Goal: Book appointment/travel/reservation: Book appointment/travel/reservation

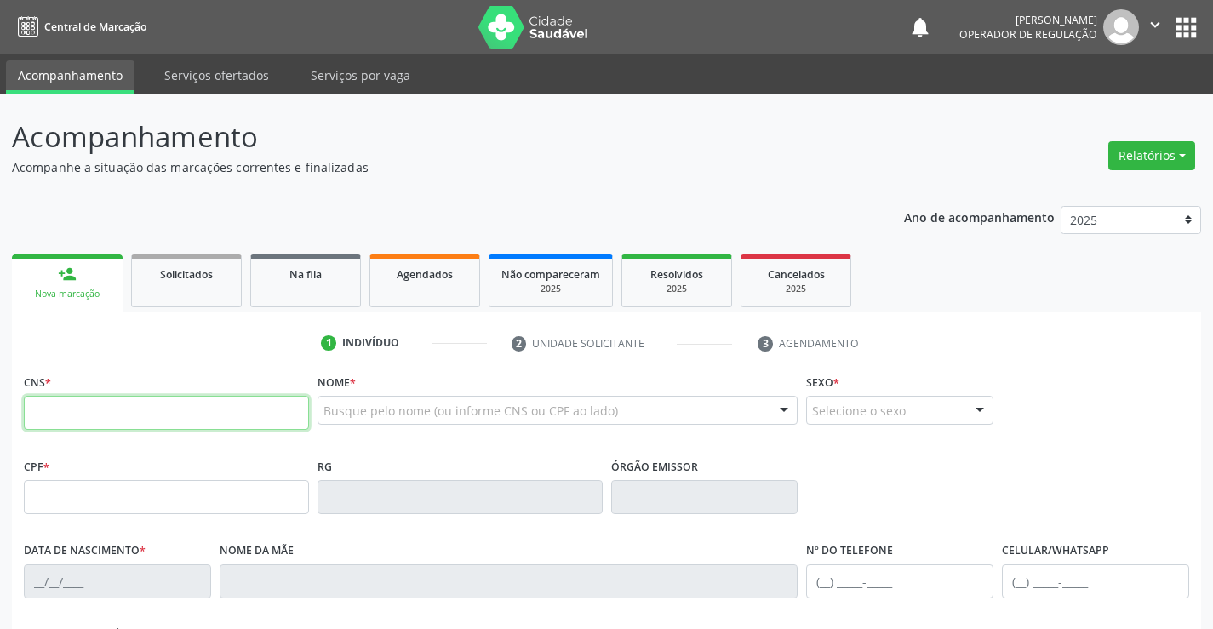
click at [187, 417] on input "text" at bounding box center [166, 413] width 285 height 34
type input "702 6062 2394 6649"
type input "018.626.495-02"
type input "0940930595"
type input "01/01/1973"
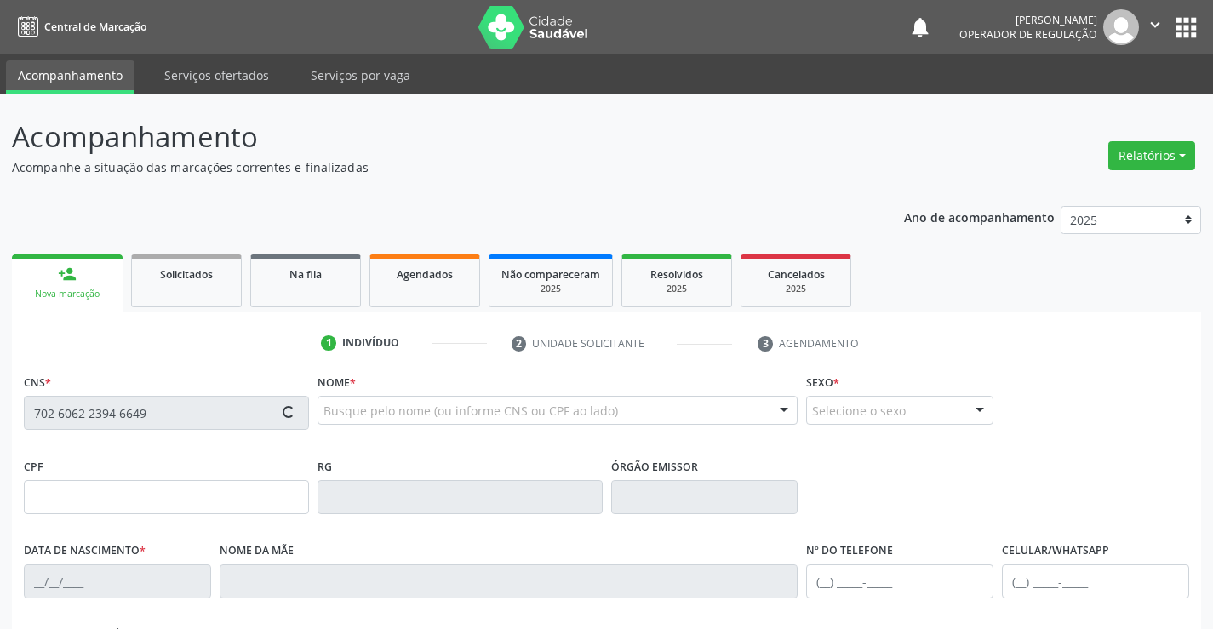
type input "(74) 98824-6148"
type input "(74) 8863-1750"
type input "003"
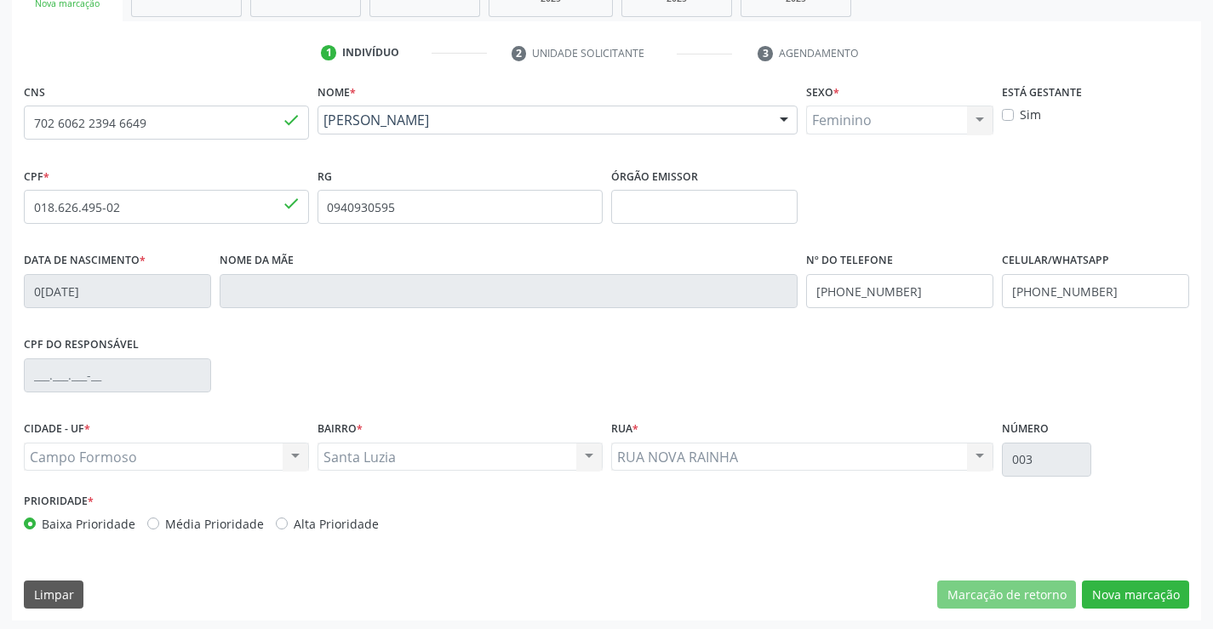
scroll to position [294, 0]
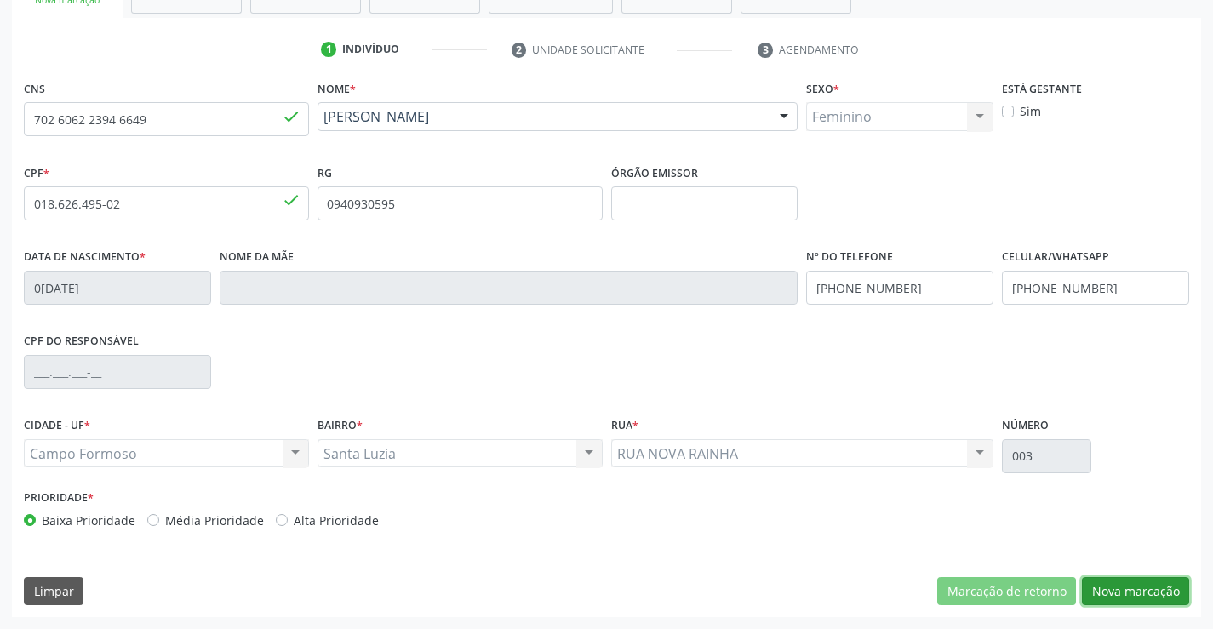
click at [1125, 587] on button "Nova marcação" at bounding box center [1135, 591] width 107 height 29
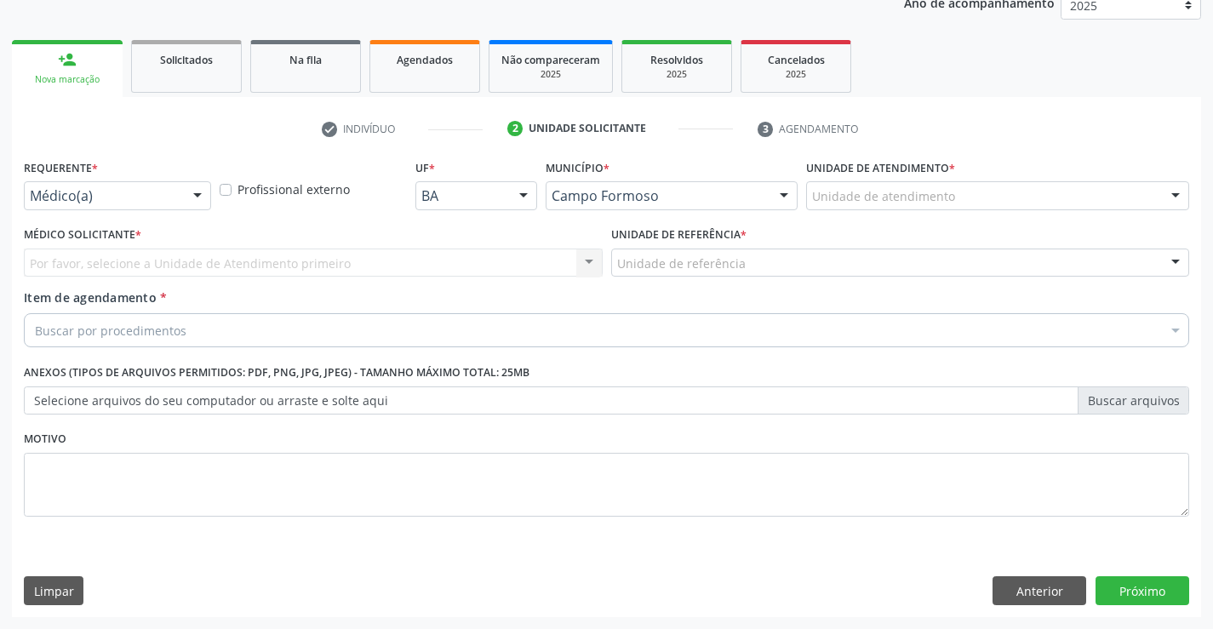
scroll to position [214, 0]
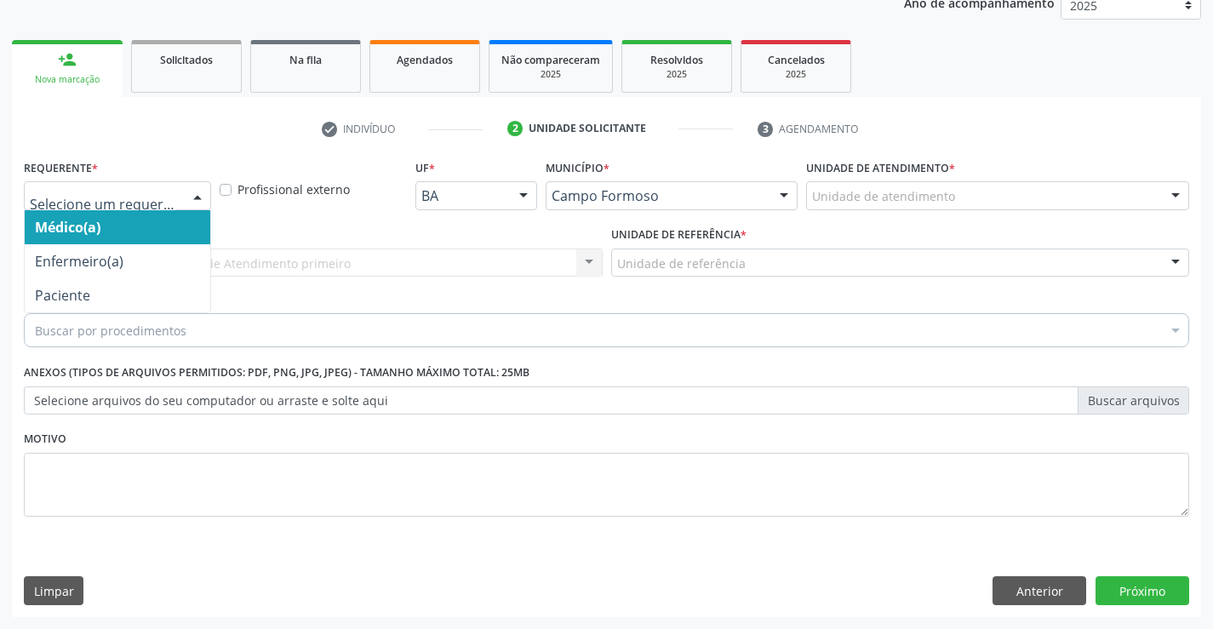
click at [193, 196] on div at bounding box center [198, 196] width 26 height 29
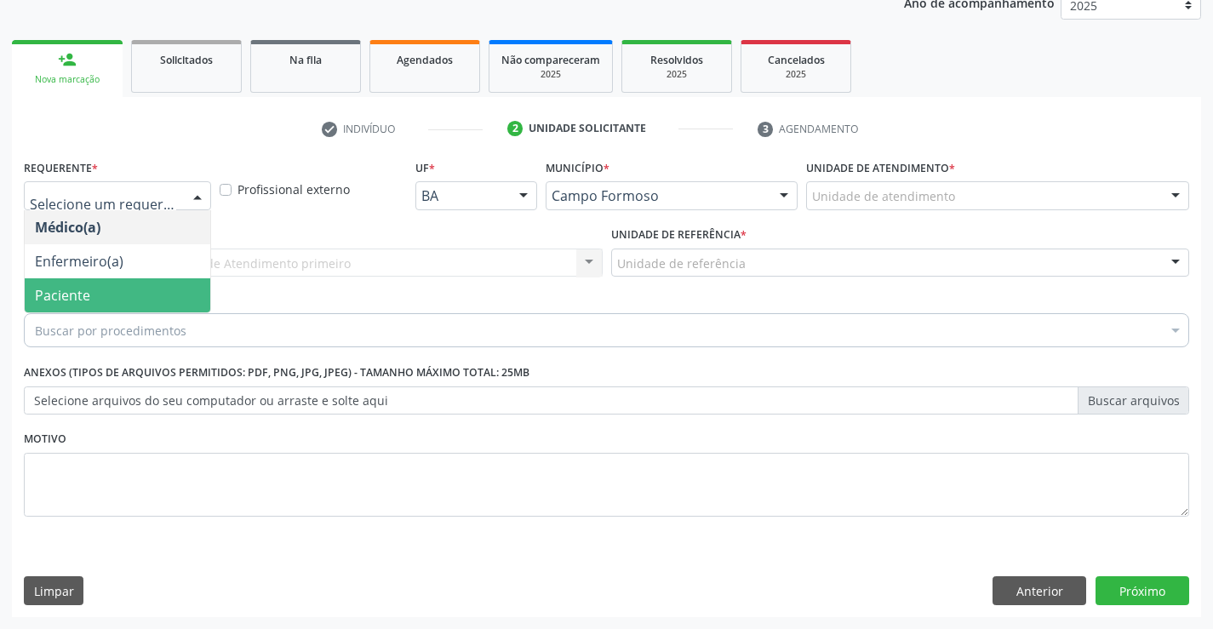
click at [108, 306] on span "Paciente" at bounding box center [118, 295] width 186 height 34
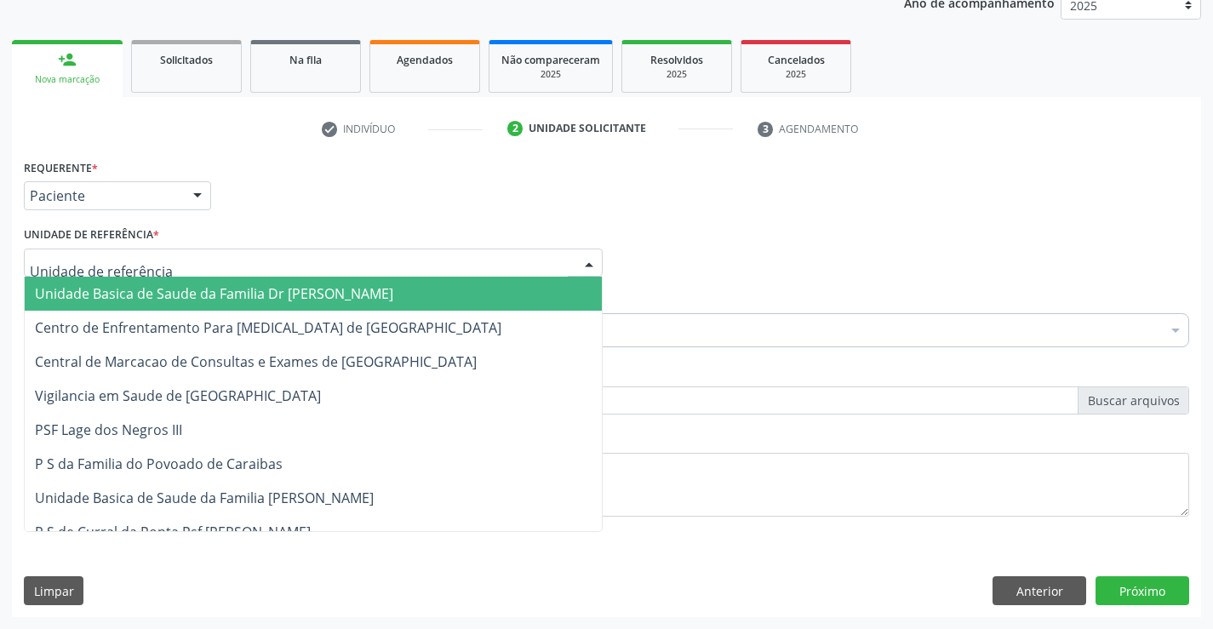
click at [186, 263] on div at bounding box center [313, 263] width 579 height 29
click at [187, 289] on span "Unidade Basica de Saude da Familia Dr [PERSON_NAME]" at bounding box center [214, 293] width 358 height 19
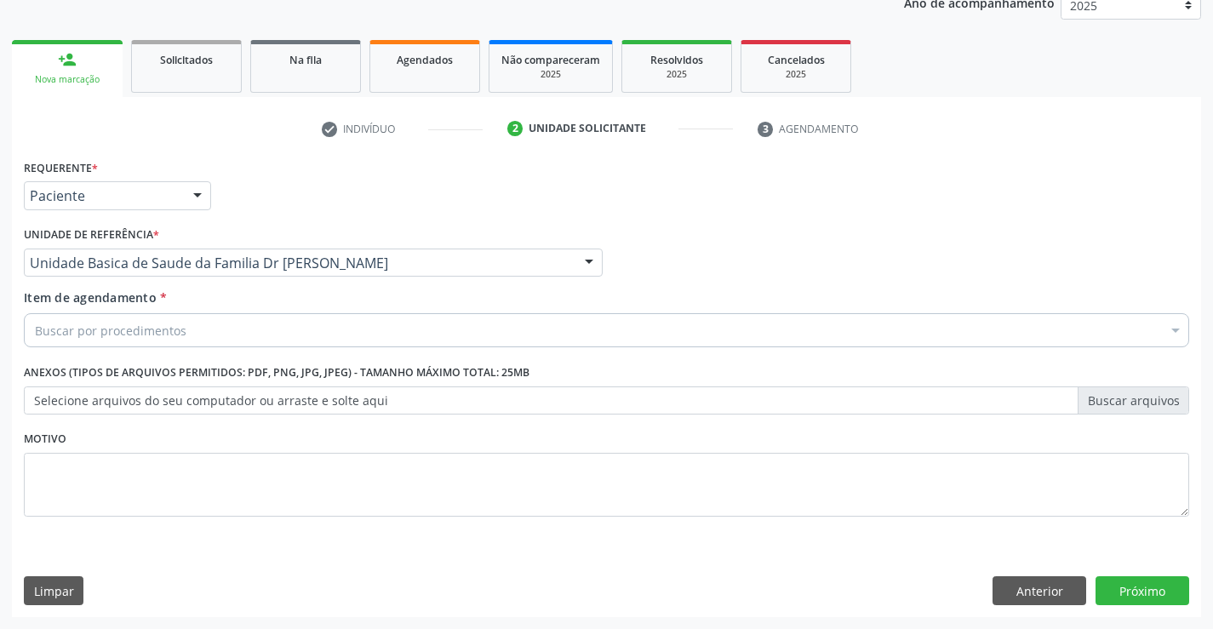
click at [196, 335] on div "Buscar por procedimentos" at bounding box center [606, 330] width 1165 height 34
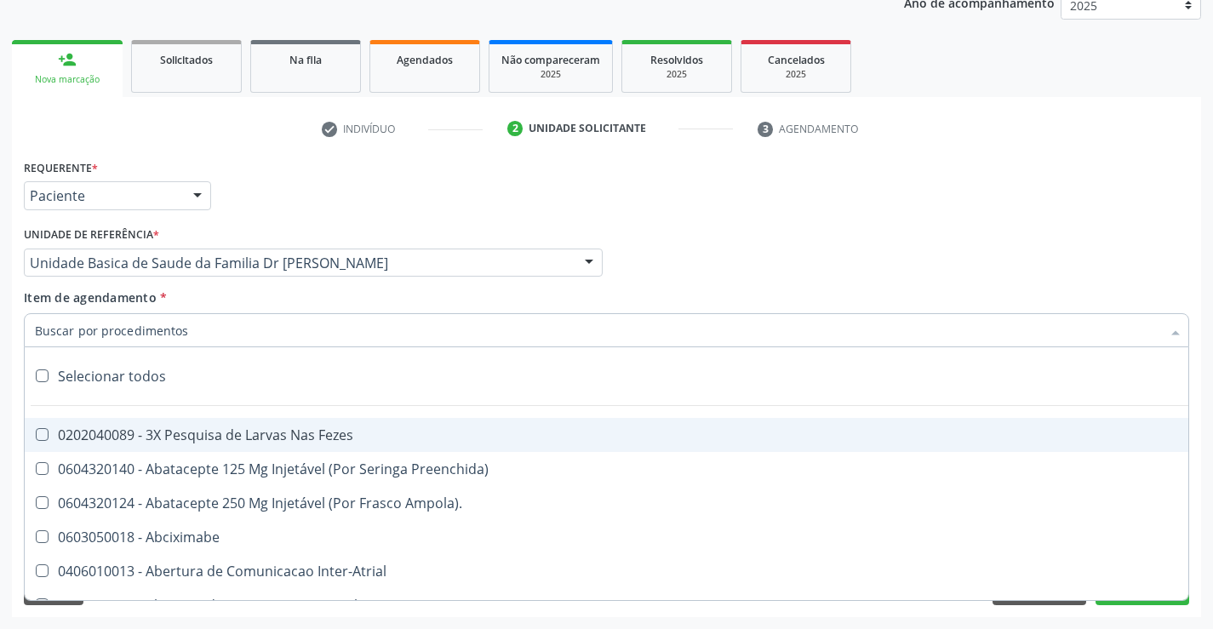
click at [217, 330] on input "Item de agendamento *" at bounding box center [598, 330] width 1126 height 34
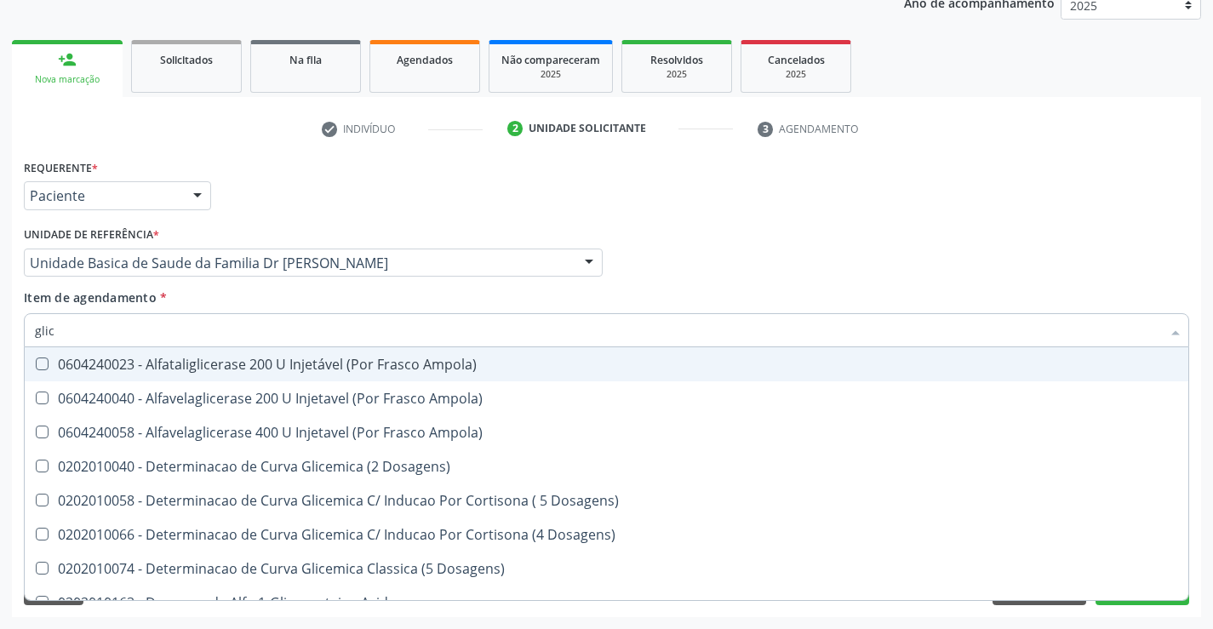
type input "glico"
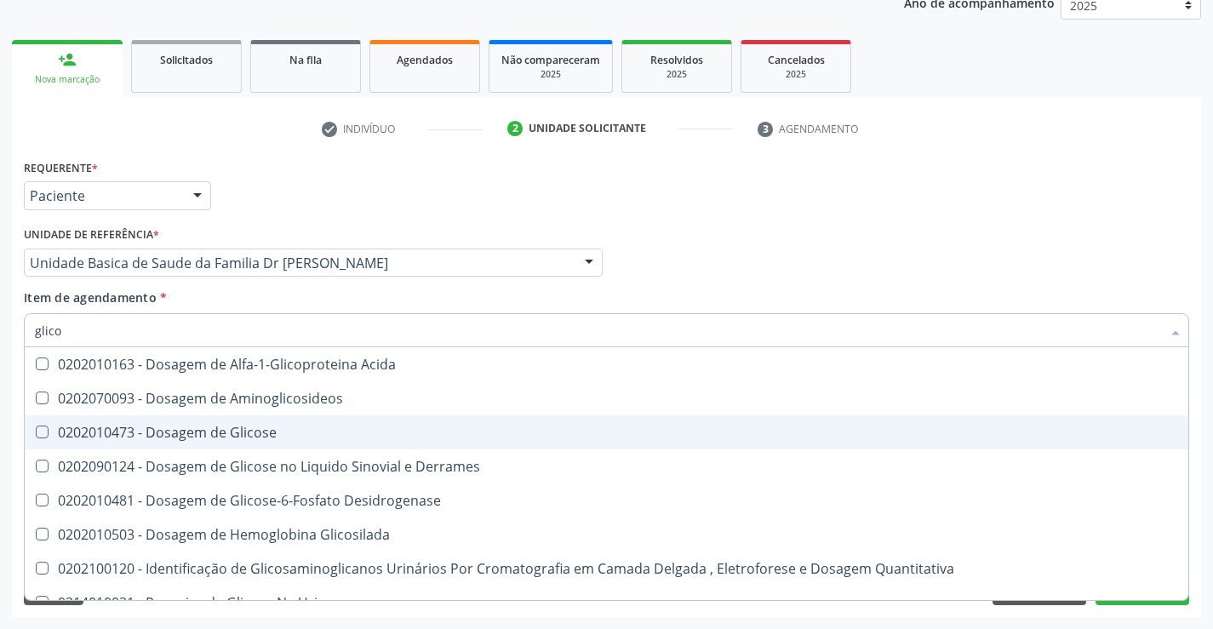
click at [238, 431] on div "0202010473 - Dosagem de Glicose" at bounding box center [606, 433] width 1143 height 14
checkbox Glicose "true"
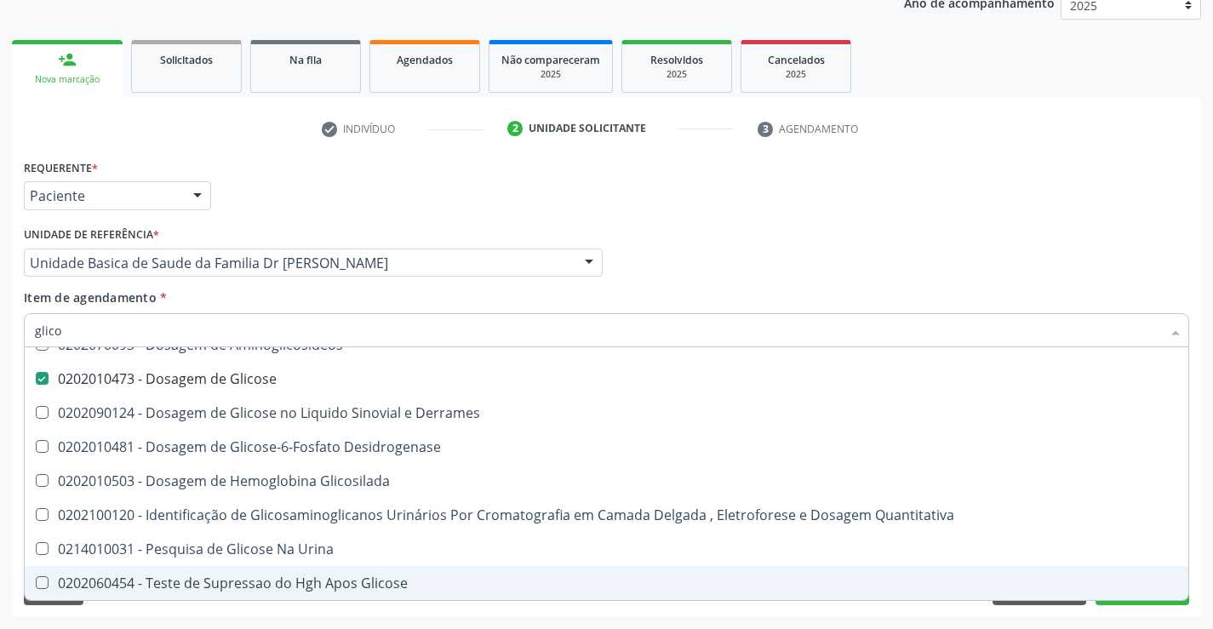
type input "glico"
click at [255, 614] on div "Requerente * Paciente Médico(a) Enfermeiro(a) Paciente Nenhum resultado encontr…" at bounding box center [606, 386] width 1189 height 462
checkbox Aminoglicosideos "true"
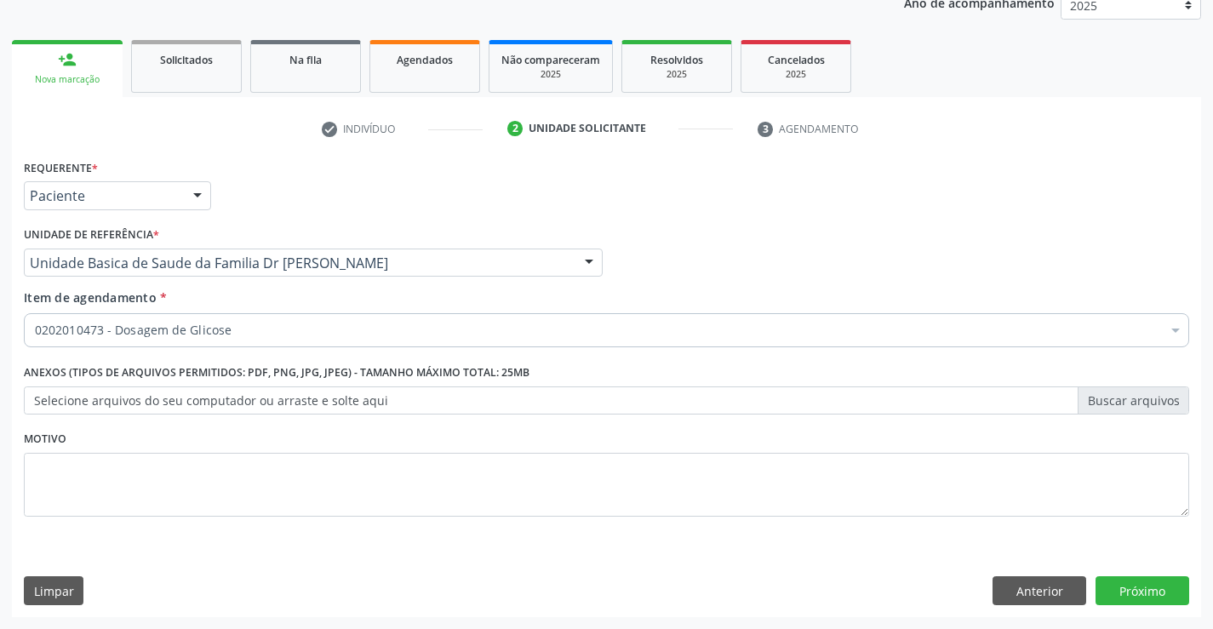
scroll to position [0, 0]
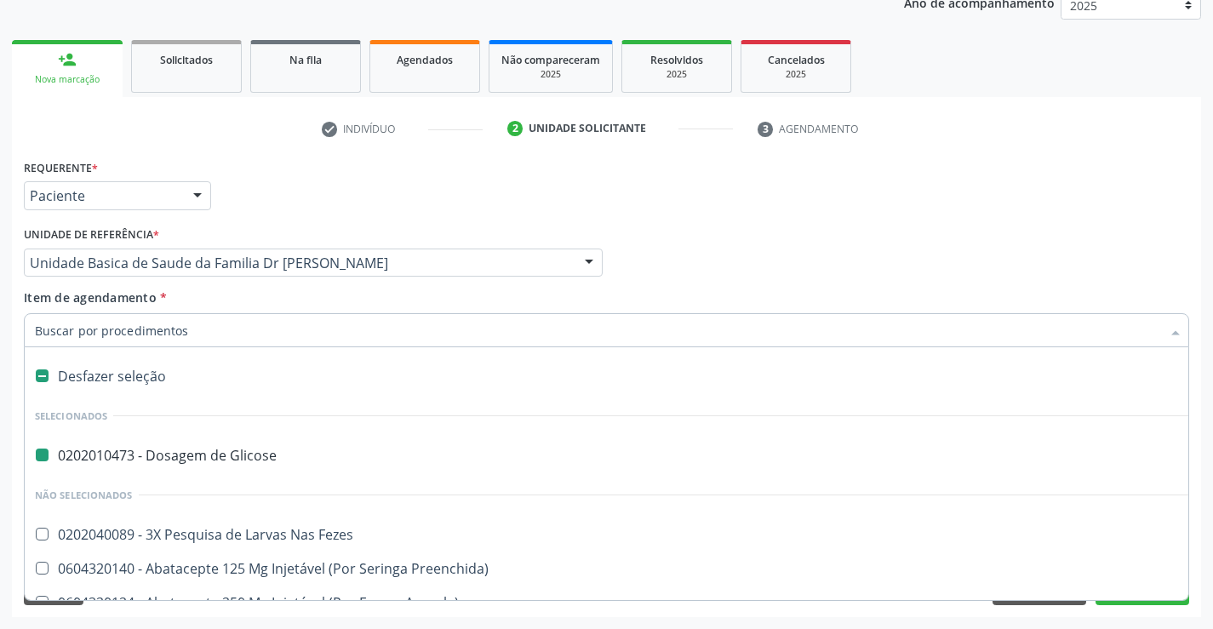
type input "t"
checkbox Glicose "false"
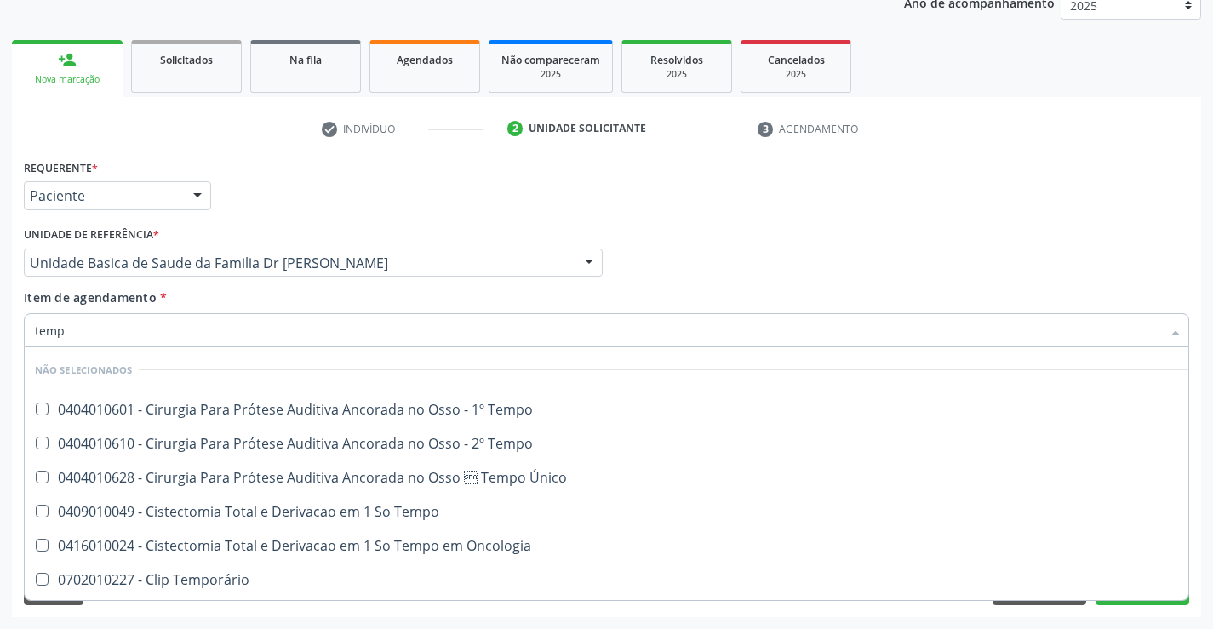
type input "tempo"
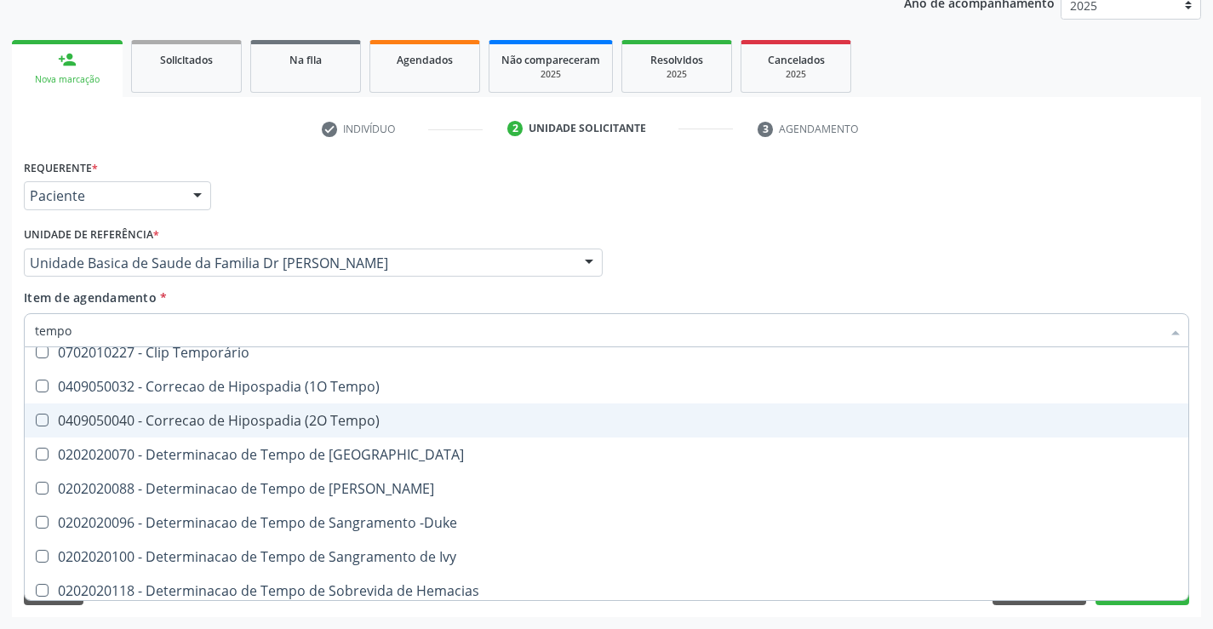
scroll to position [255, 0]
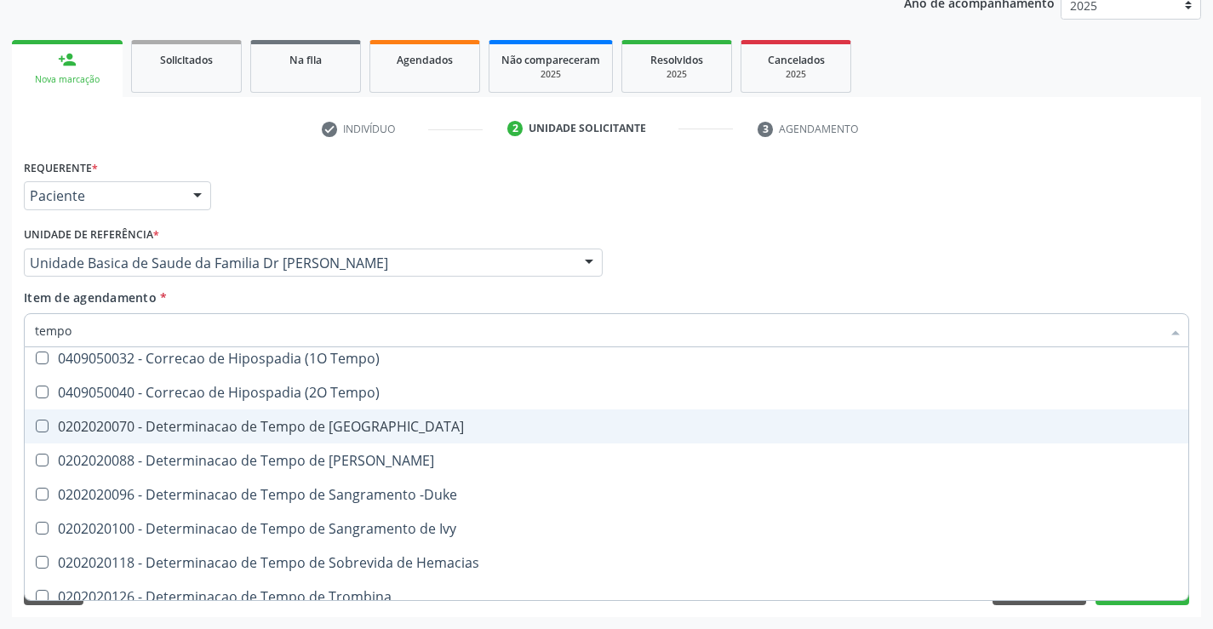
click at [364, 424] on div "0202020070 - Determinacao de Tempo de [GEOGRAPHIC_DATA]" at bounding box center [644, 427] width 1218 height 14
checkbox Coagulacao "true"
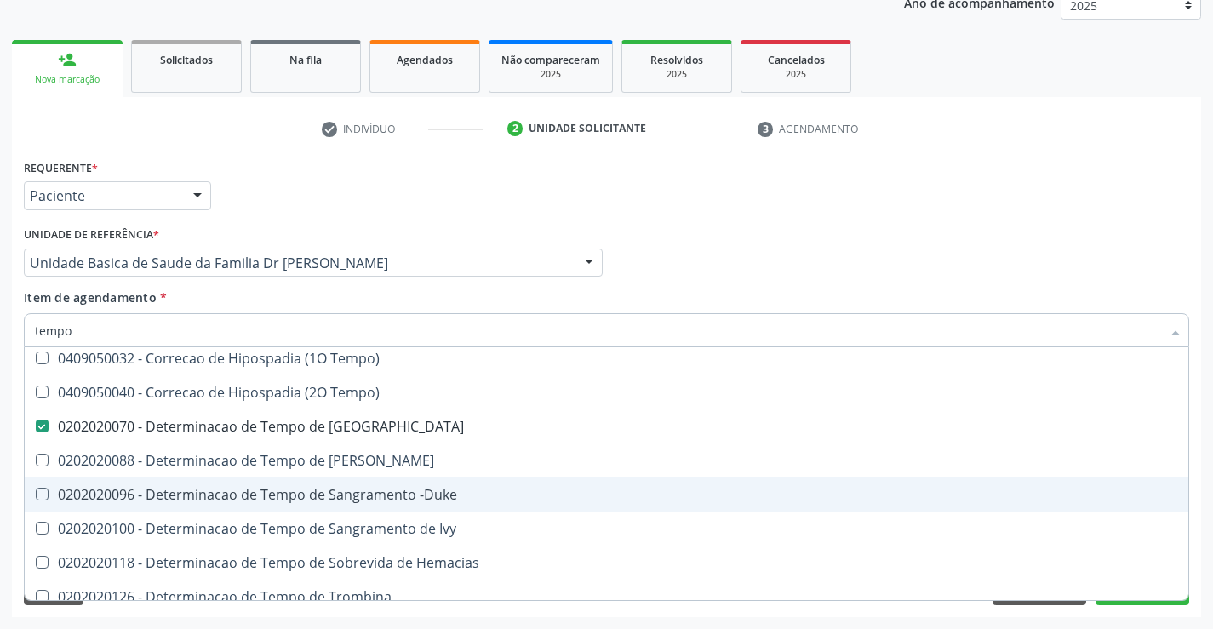
click at [374, 495] on div "0202020096 - Determinacao de Tempo de Sangramento -Duke" at bounding box center [644, 495] width 1218 height 14
checkbox -Duke "true"
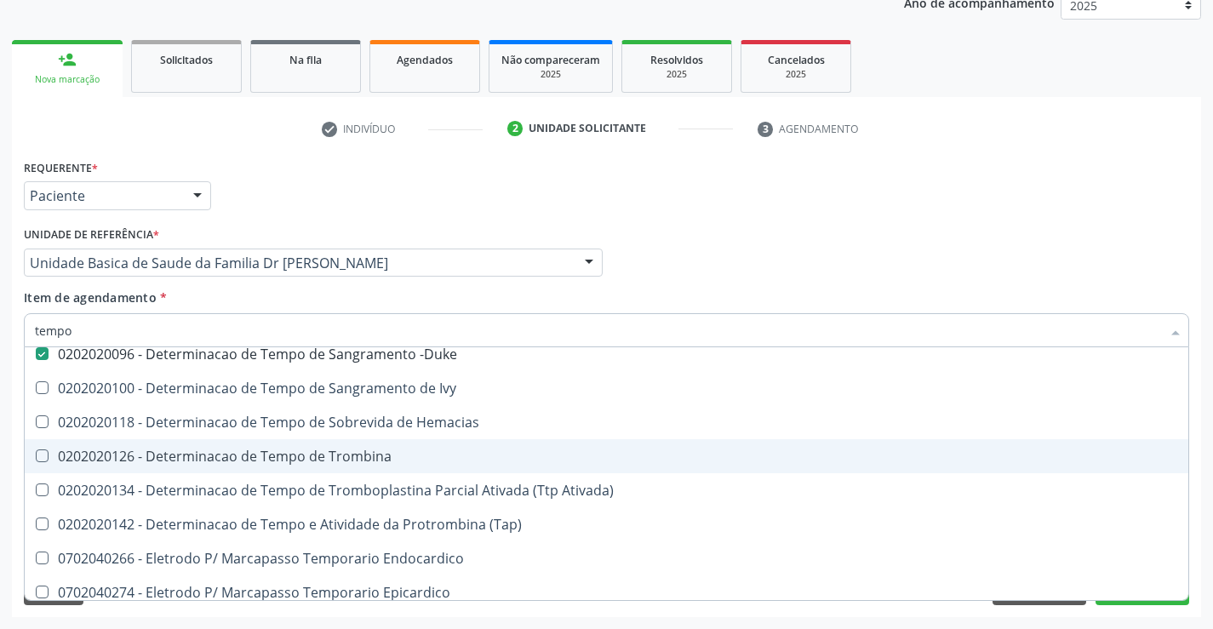
scroll to position [426, 0]
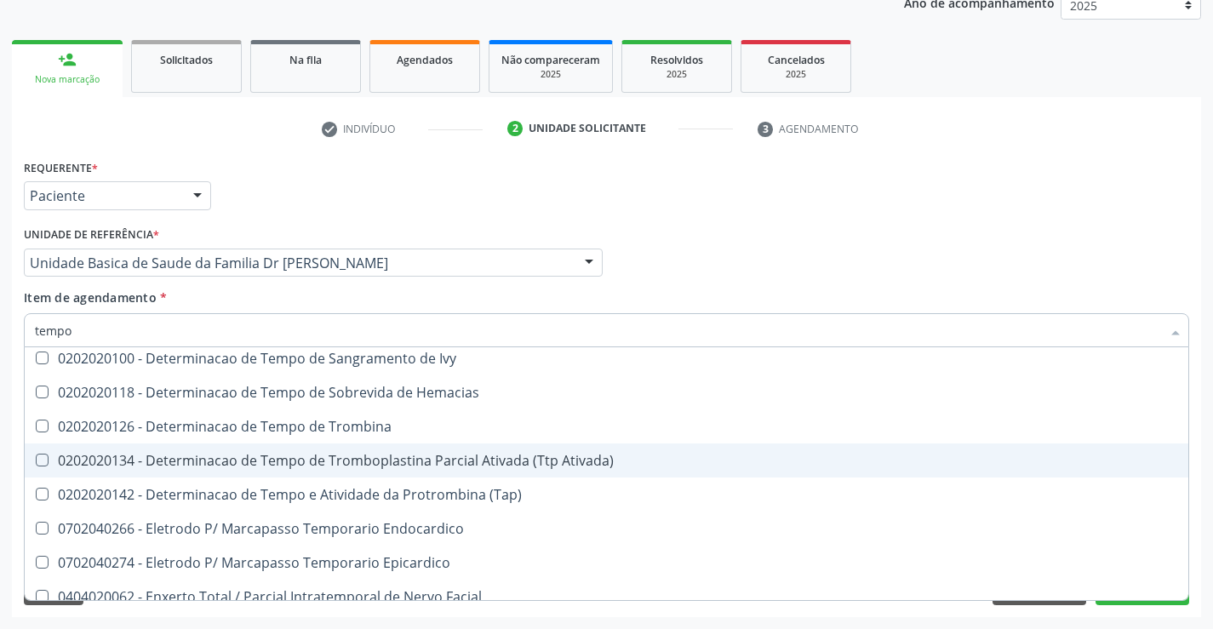
click at [365, 461] on div "0202020134 - Determinacao de Tempo de Tromboplastina Parcial Ativada (Ttp Ativa…" at bounding box center [644, 461] width 1218 height 14
checkbox Ativada\) "true"
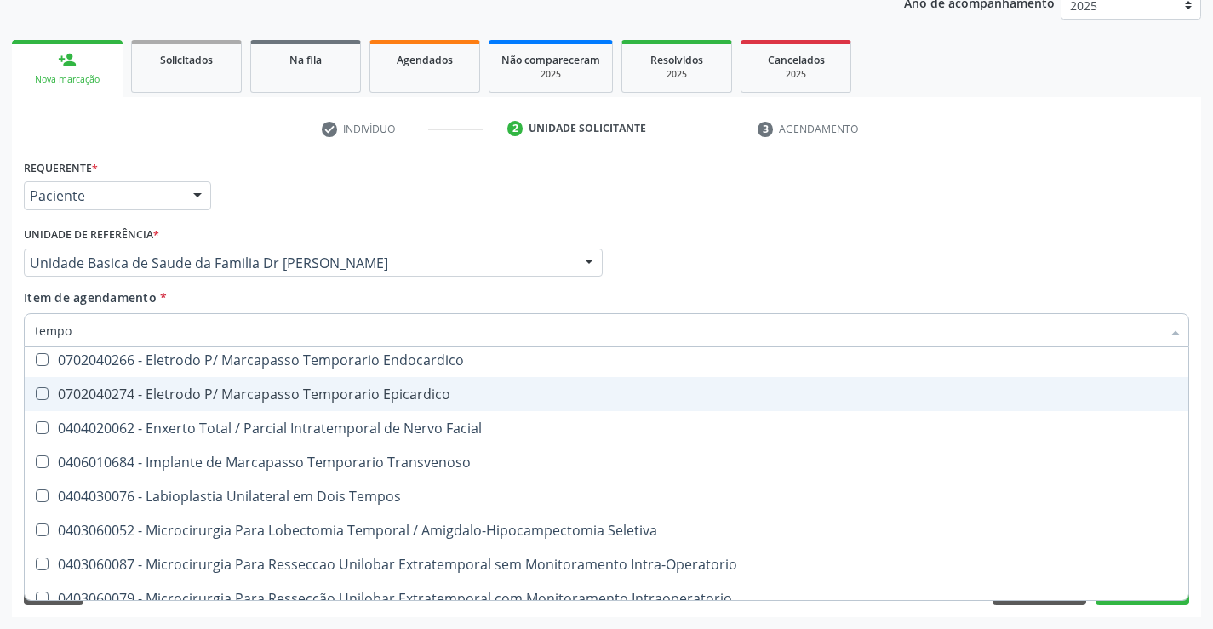
scroll to position [596, 0]
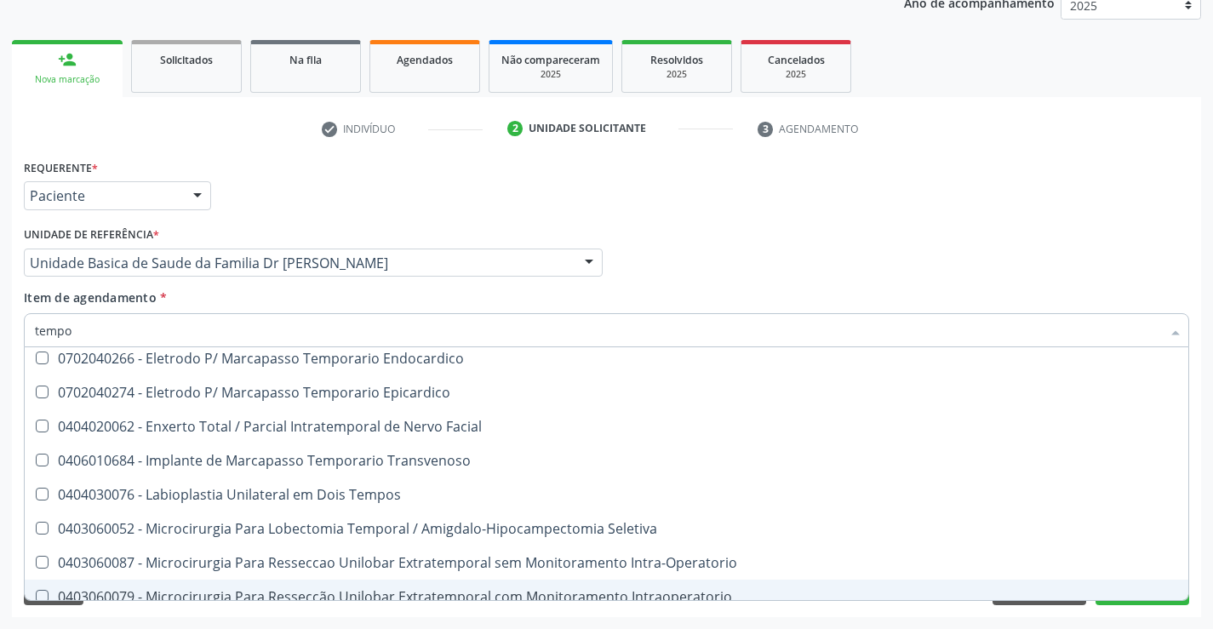
type input "tempo"
click at [329, 609] on div "Requerente * Paciente Médico(a) Enfermeiro(a) Paciente Nenhum resultado encontr…" at bounding box center [606, 386] width 1189 height 462
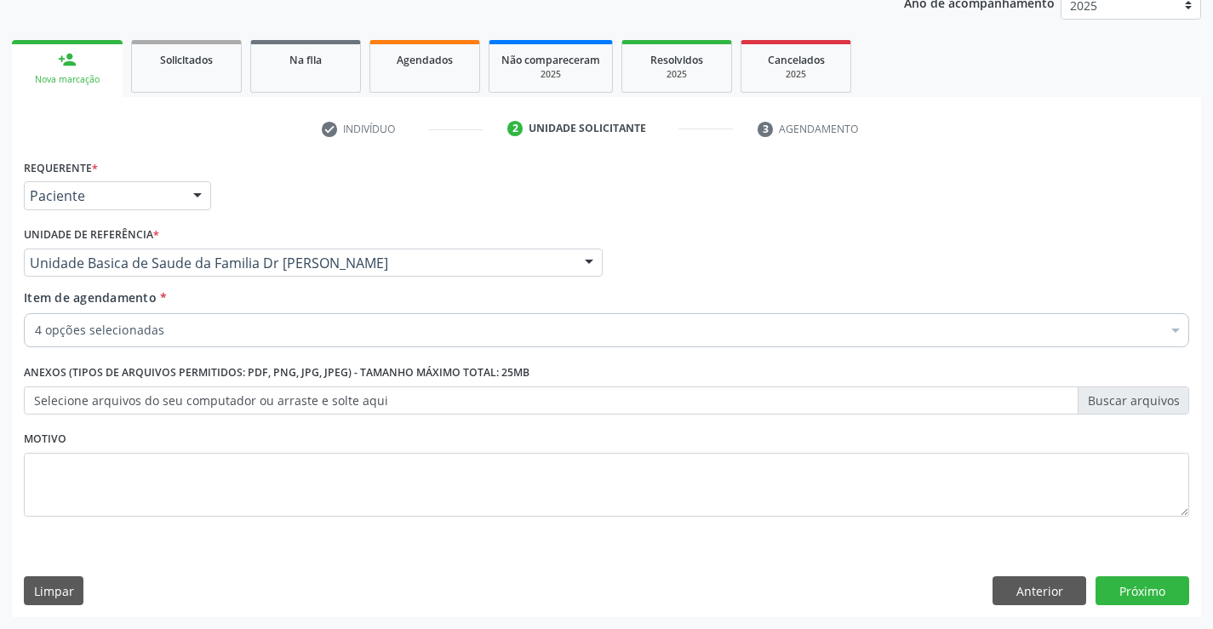
checkbox Glicose "true"
checkbox -Duke "true"
checkbox Ativada\) "true"
checkbox Abciximabe "false"
checkbox Valvar "false"
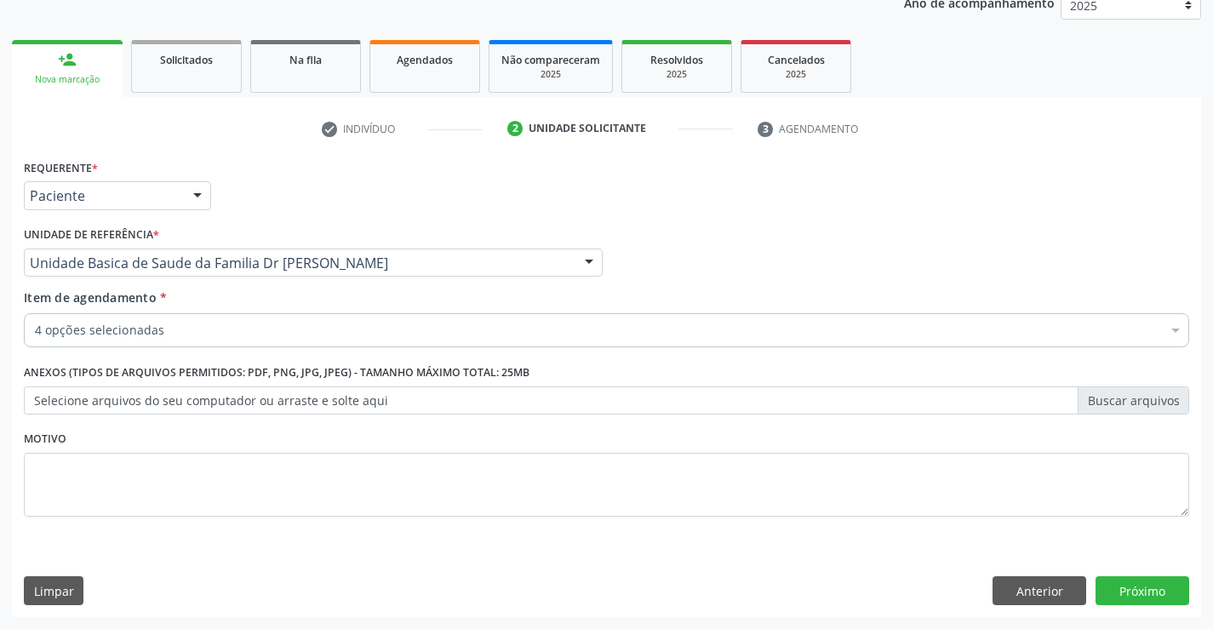
checkbox Paciente\) "false"
checkbox Coagulacao "true"
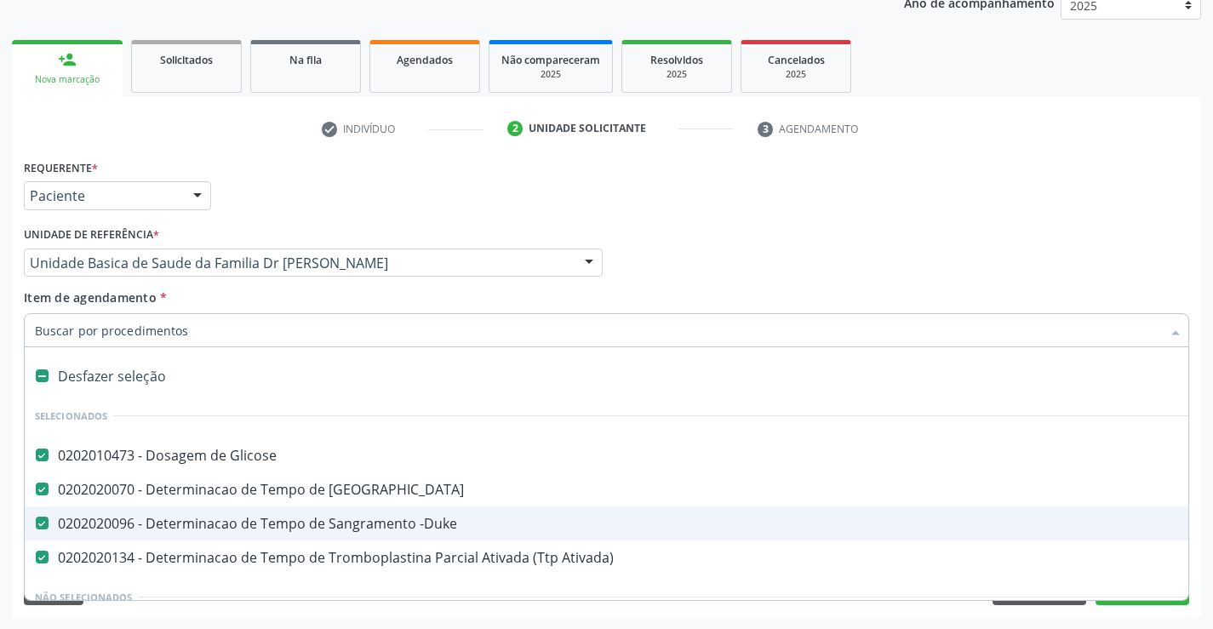
click at [201, 338] on input "Item de agendamento *" at bounding box center [598, 330] width 1126 height 34
type input "h"
checkbox Glicose "false"
checkbox -Duke "false"
checkbox Ativada\) "false"
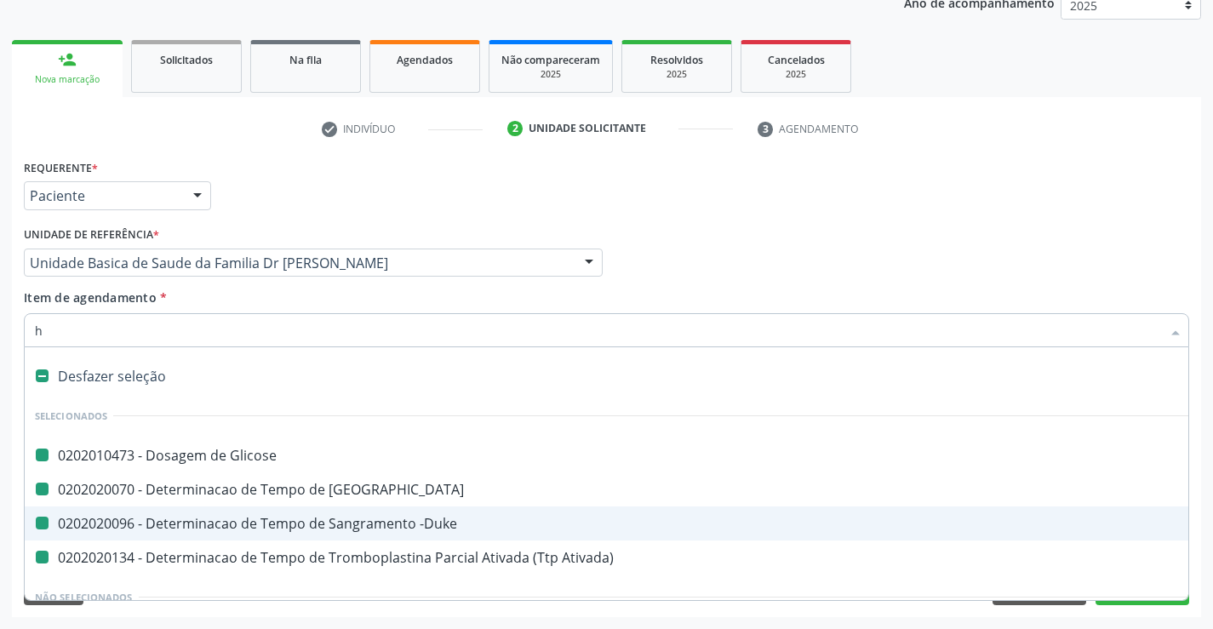
checkbox Coagulacao "false"
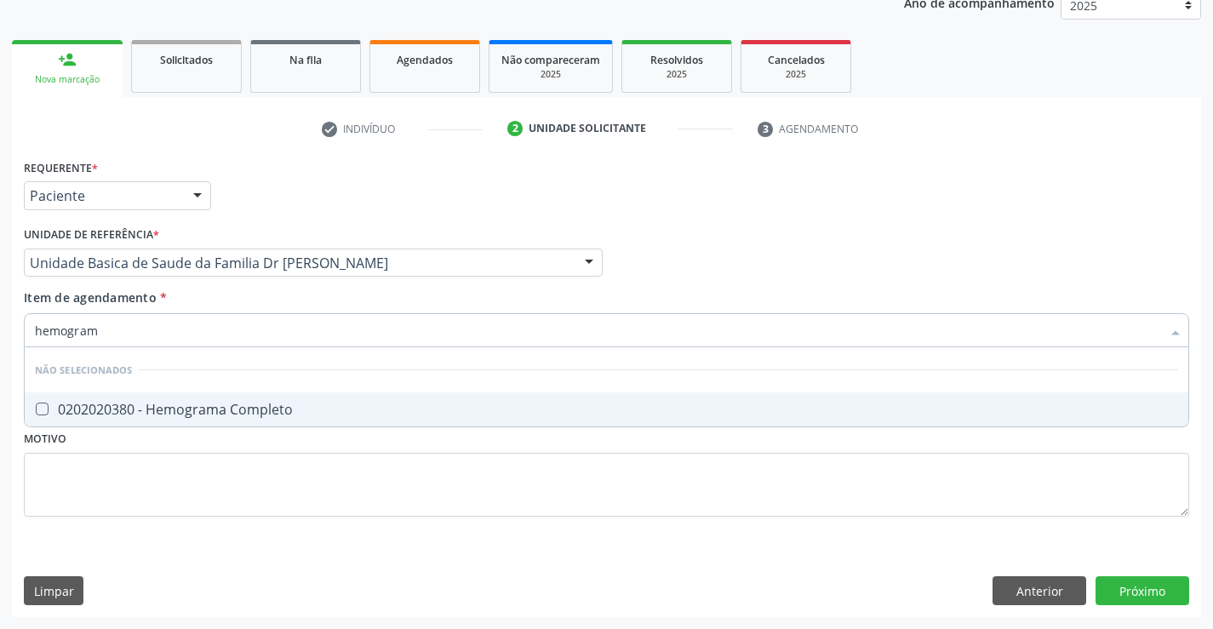
type input "hemograma"
click at [218, 403] on div "0202020380 - Hemograma Completo" at bounding box center [606, 410] width 1143 height 14
checkbox Completo "true"
click at [191, 475] on div "Requerente * Paciente Médico(a) Enfermeiro(a) Paciente Nenhum resultado encontr…" at bounding box center [606, 348] width 1165 height 386
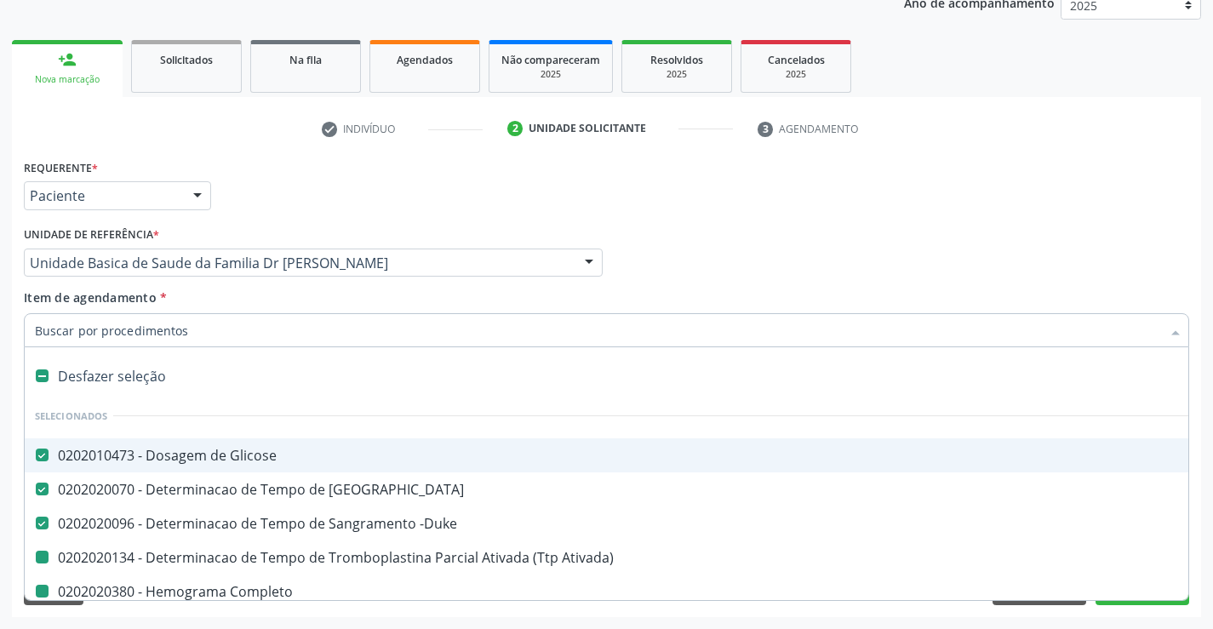
type input "u"
checkbox Ativada\) "false"
checkbox Completo "false"
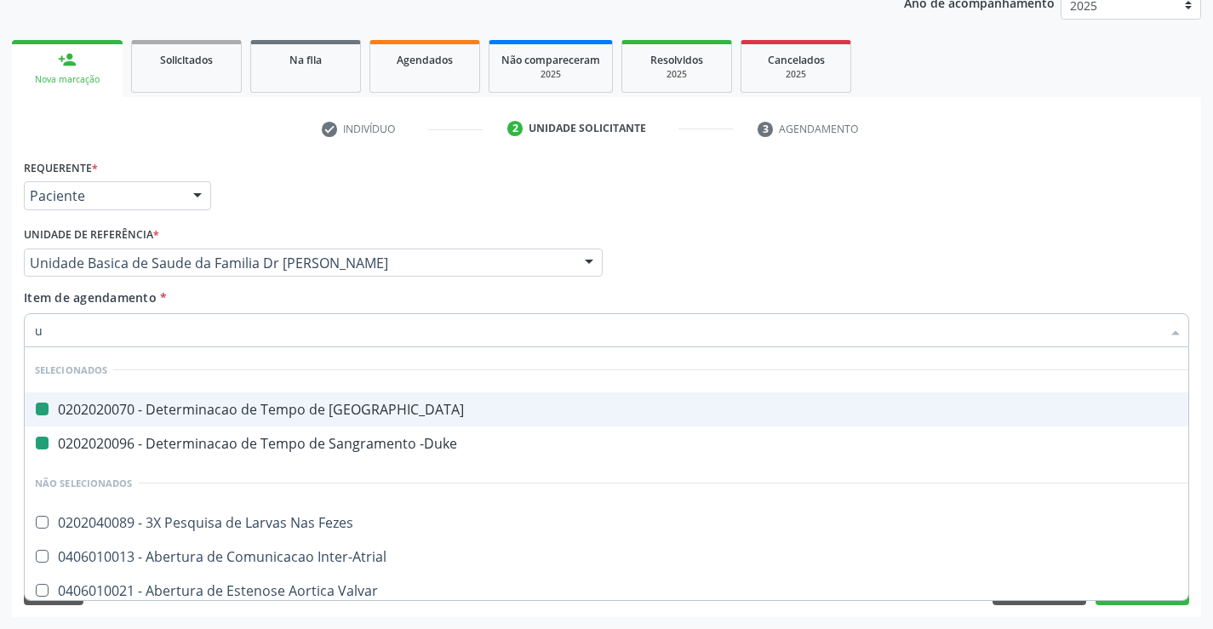
type input "ur"
checkbox Coagulacao "false"
checkbox -Duke "false"
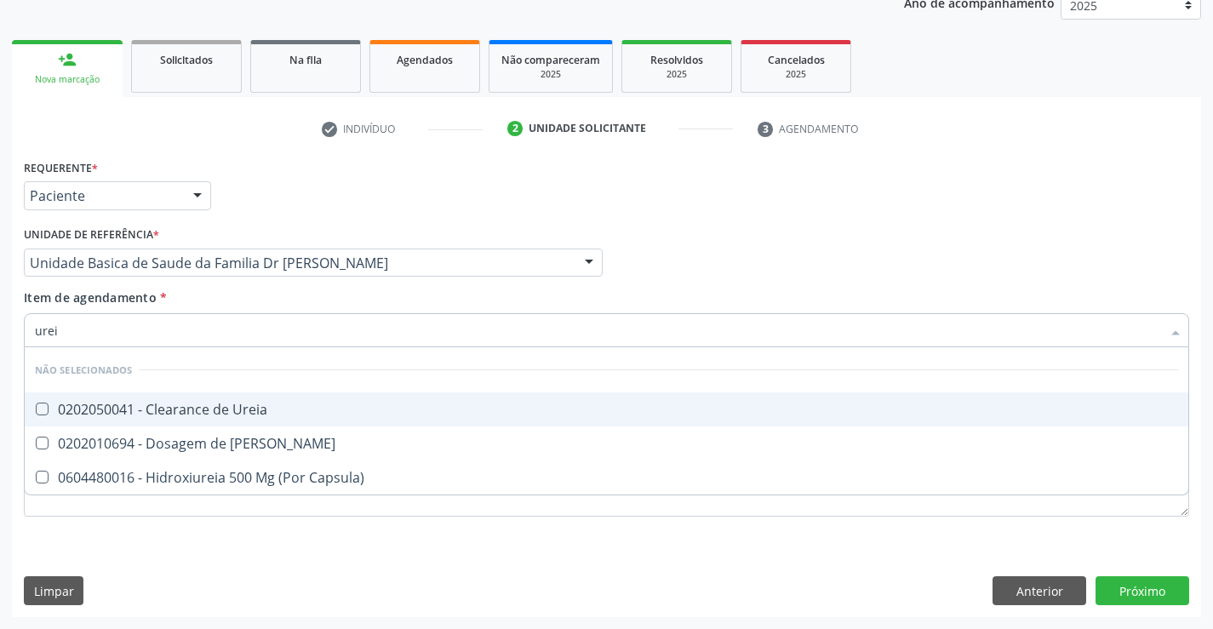
type input "ureia"
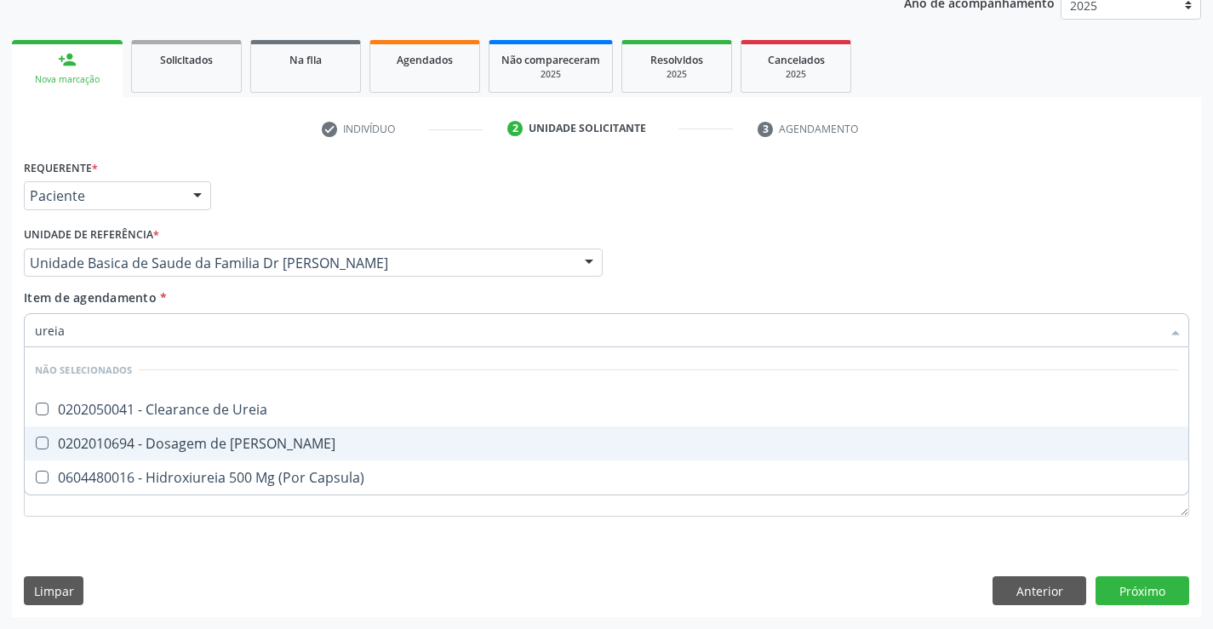
click at [219, 440] on div "0202010694 - Dosagem de [PERSON_NAME]" at bounding box center [606, 444] width 1143 height 14
checkbox Ureia "true"
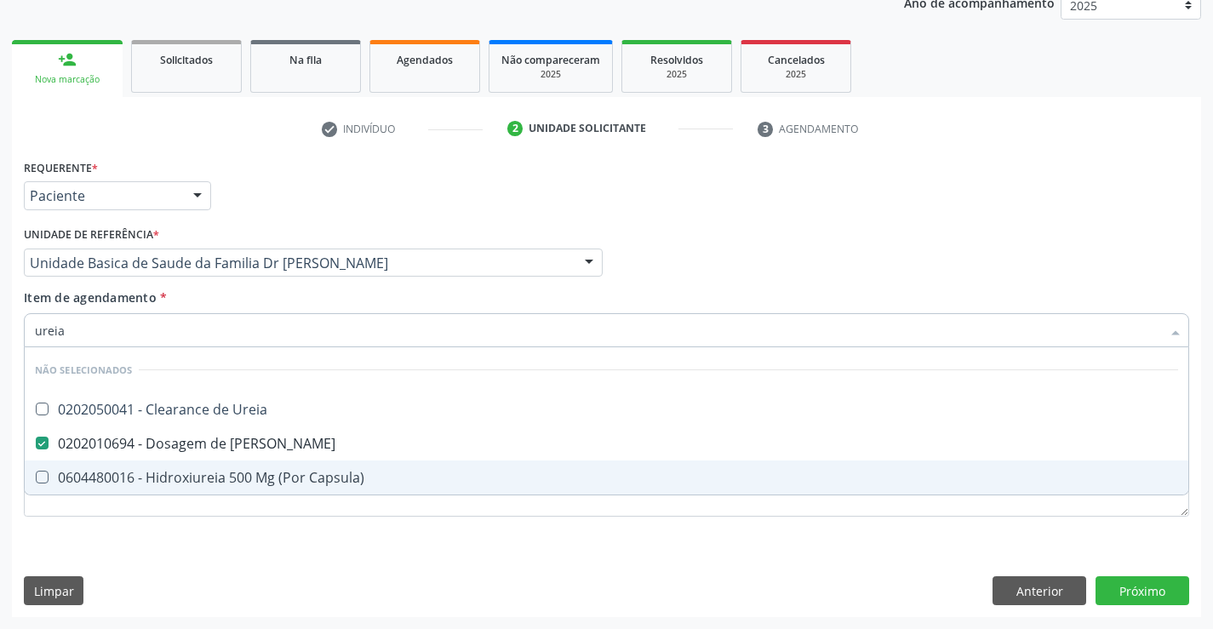
type input "ureia"
click at [195, 543] on div "Requerente * Paciente Médico(a) Enfermeiro(a) Paciente Nenhum resultado encontr…" at bounding box center [606, 386] width 1189 height 462
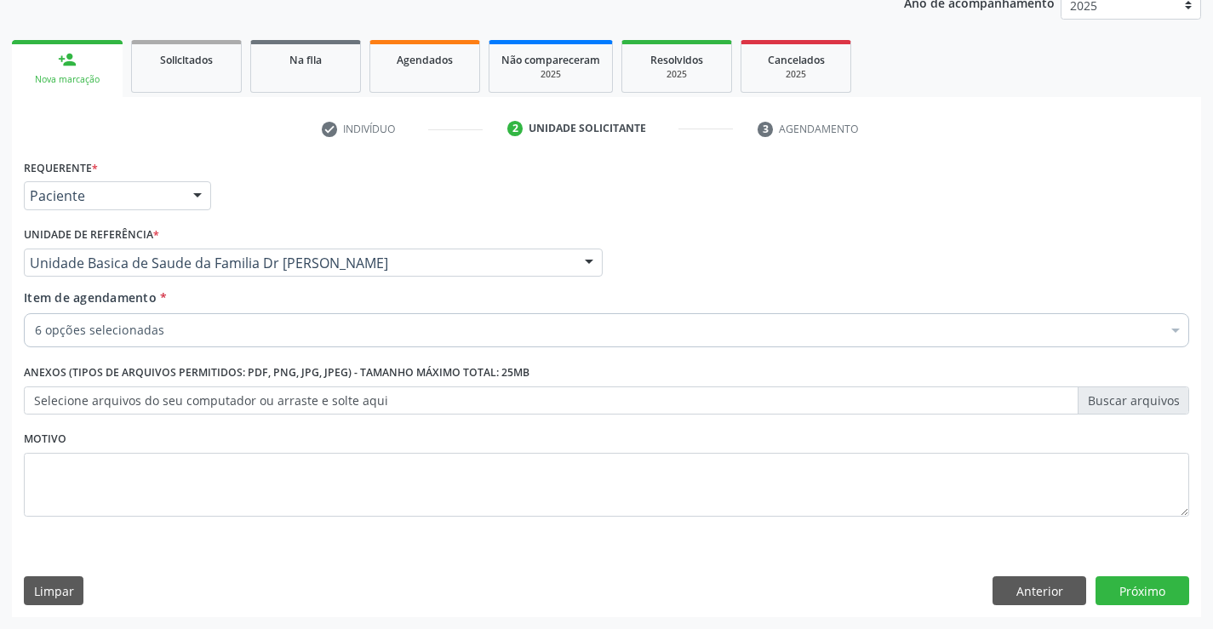
checkbox Glicose "true"
checkbox -Duke "true"
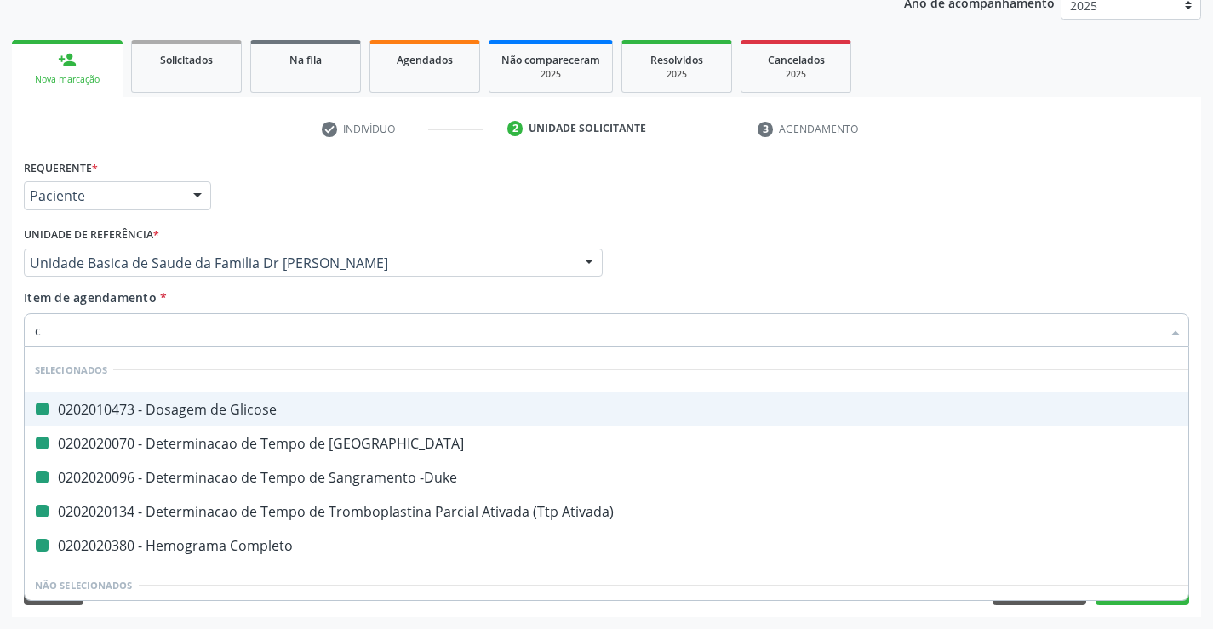
type input "cr"
checkbox Glicose "false"
checkbox Coagulacao "false"
checkbox -Duke "false"
checkbox Ativada\) "false"
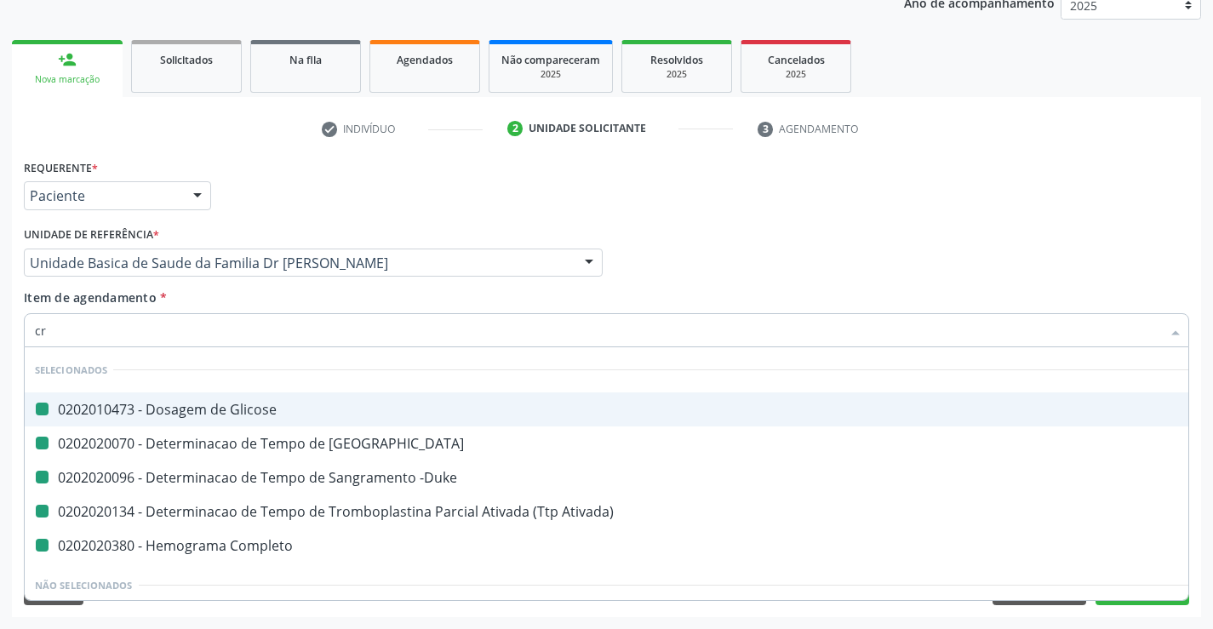
checkbox Completo "false"
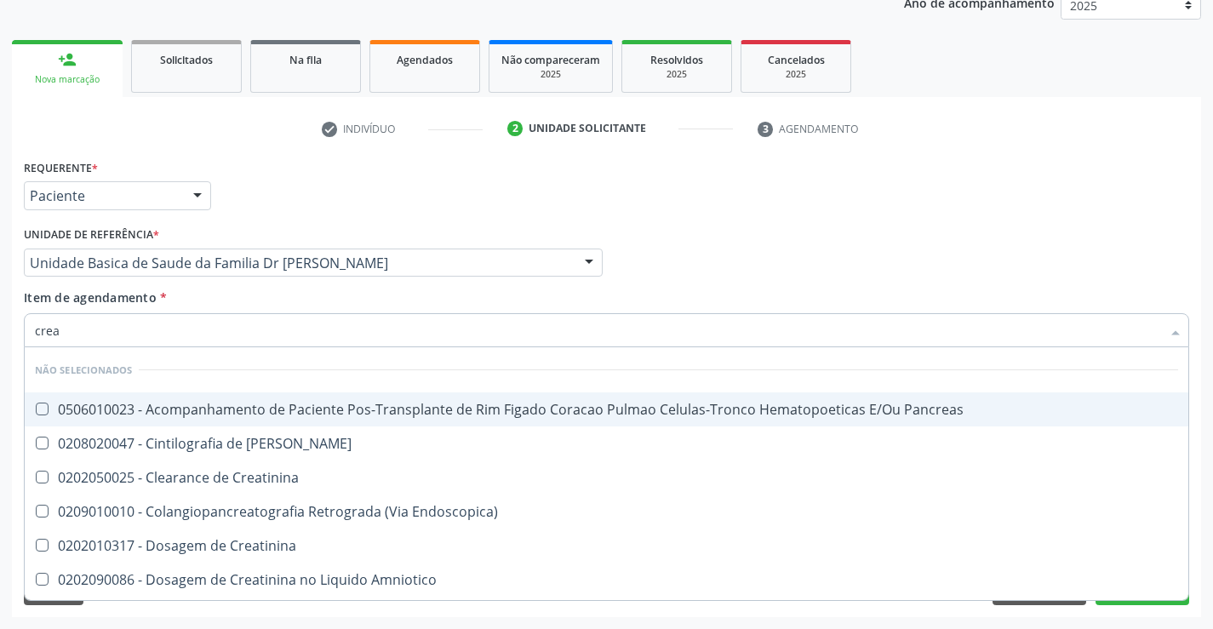
type input "creat"
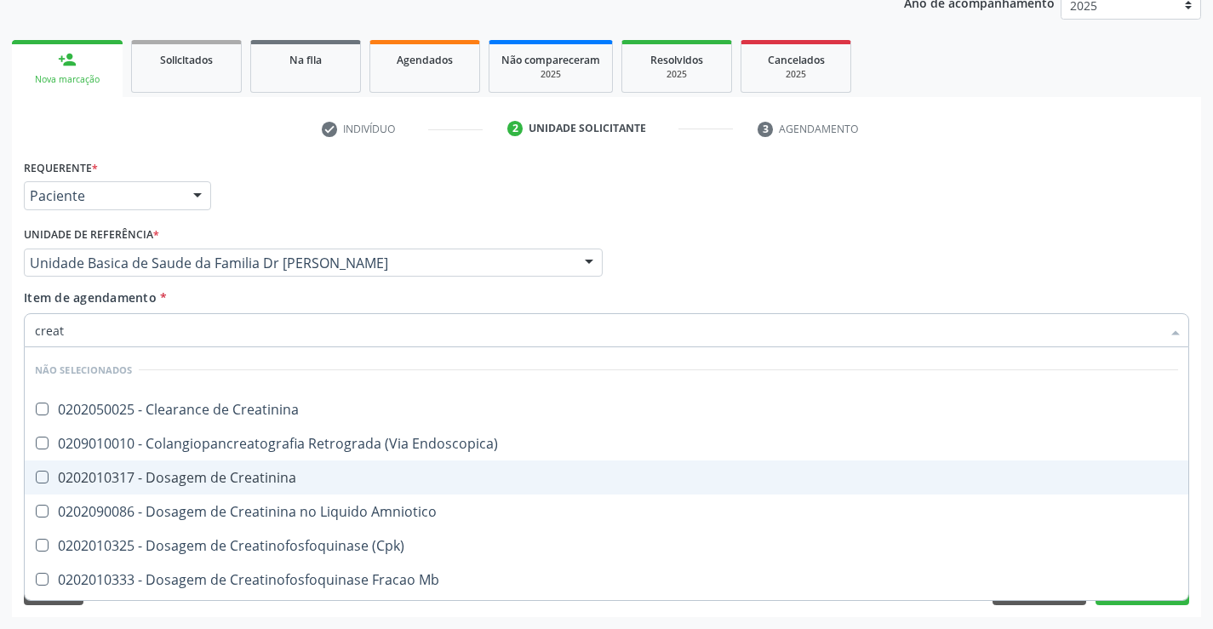
click at [272, 480] on div "0202010317 - Dosagem de Creatinina" at bounding box center [606, 478] width 1143 height 14
checkbox Creatinina "true"
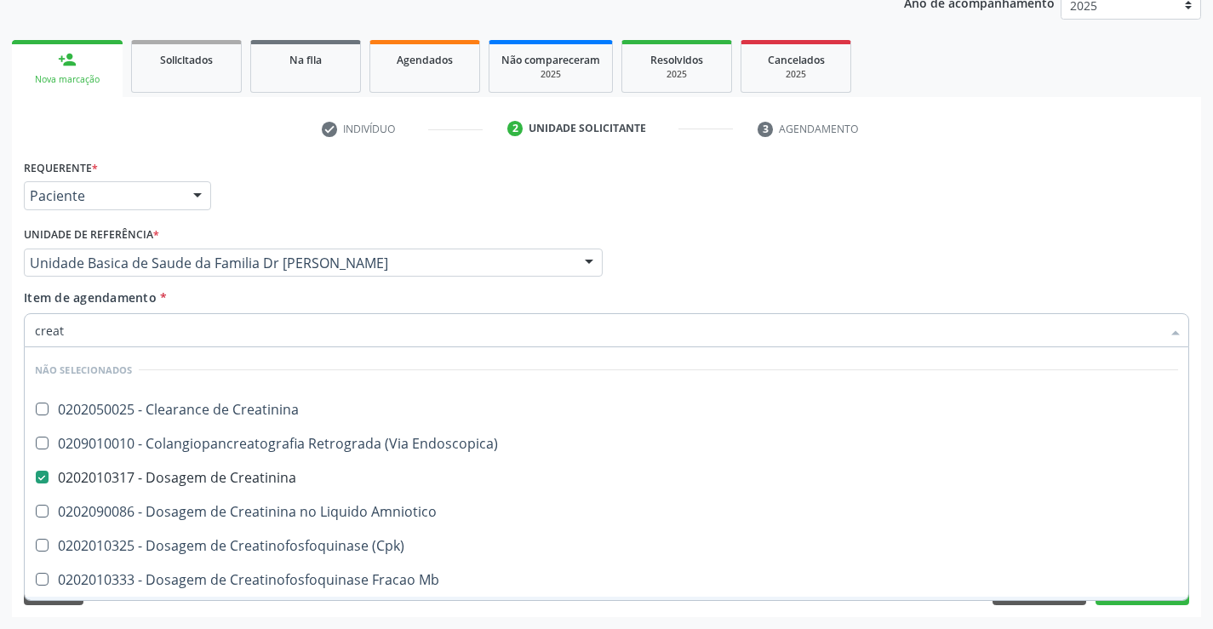
type input "creat"
click at [176, 614] on div "Requerente * Paciente Médico(a) Enfermeiro(a) Paciente Nenhum resultado encontr…" at bounding box center [606, 386] width 1189 height 462
checkbox Creatinina "true"
checkbox Endoscopica\) "true"
checkbox Amniotico "true"
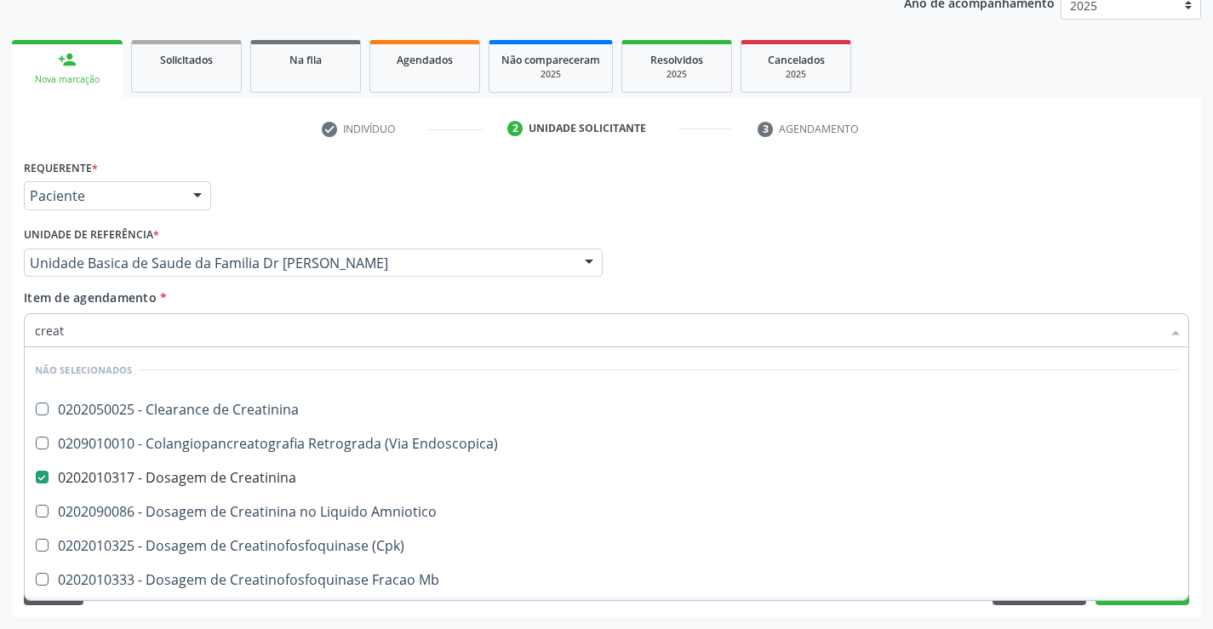
checkbox \(Cpk\) "true"
checkbox Oncologia "true"
checkbox Mb "true"
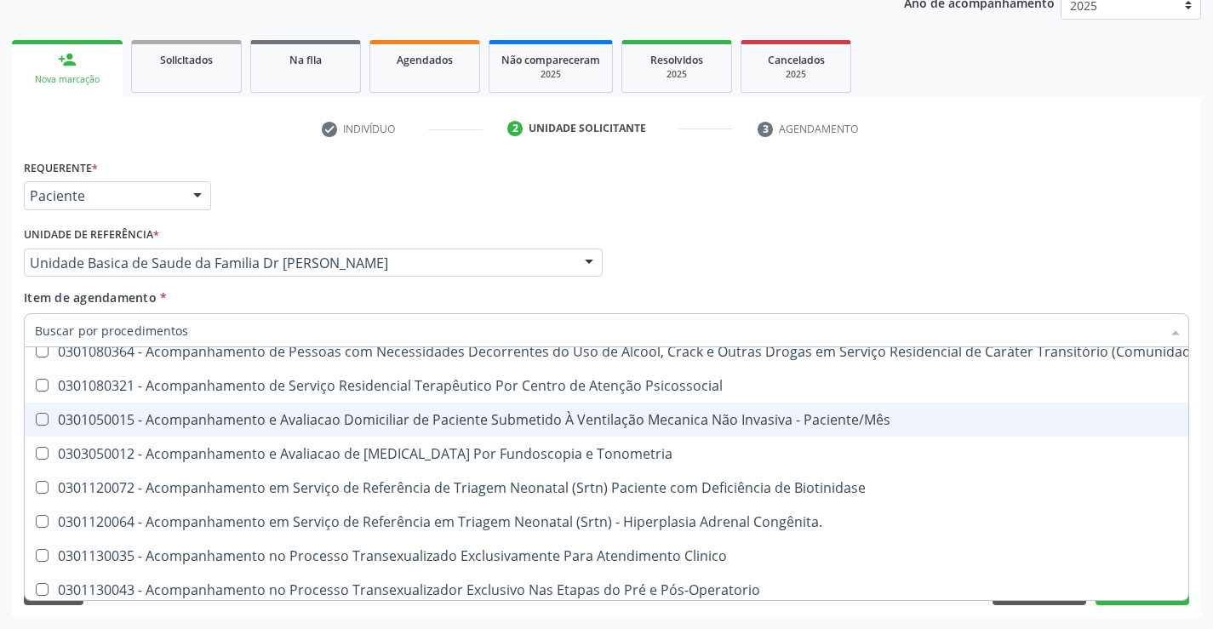
scroll to position [2043, 0]
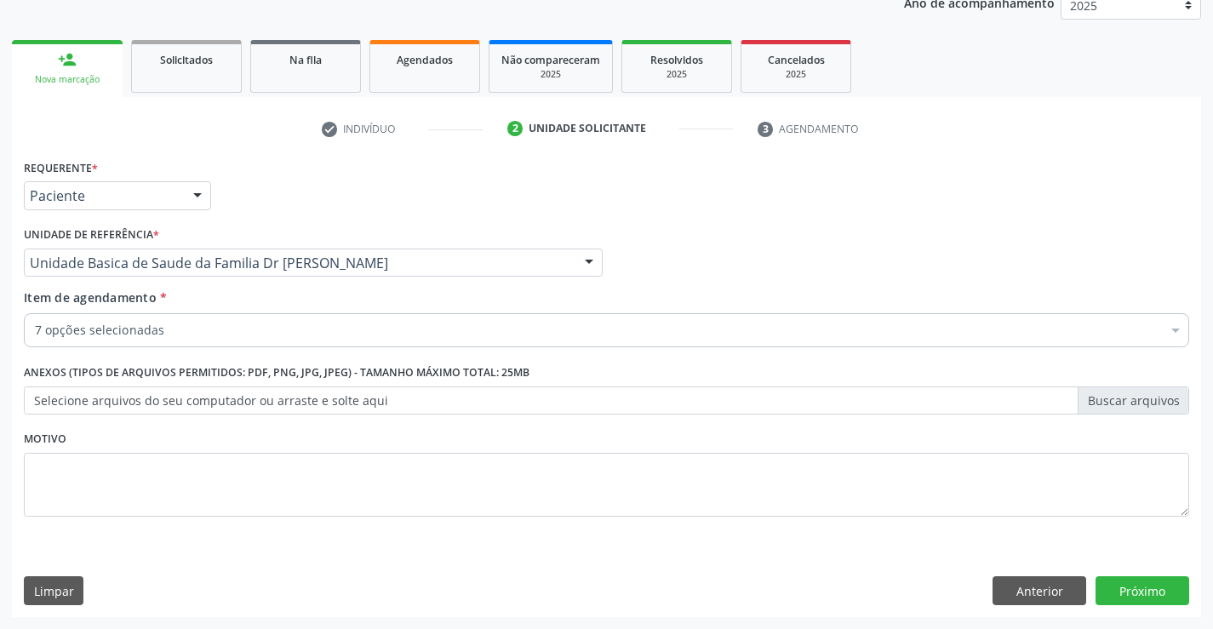
click at [214, 609] on div "Requerente * Paciente Médico(a) Enfermeiro(a) Paciente Nenhum resultado encontr…" at bounding box center [606, 386] width 1189 height 462
click at [1104, 590] on button "Próximo" at bounding box center [1142, 590] width 94 height 29
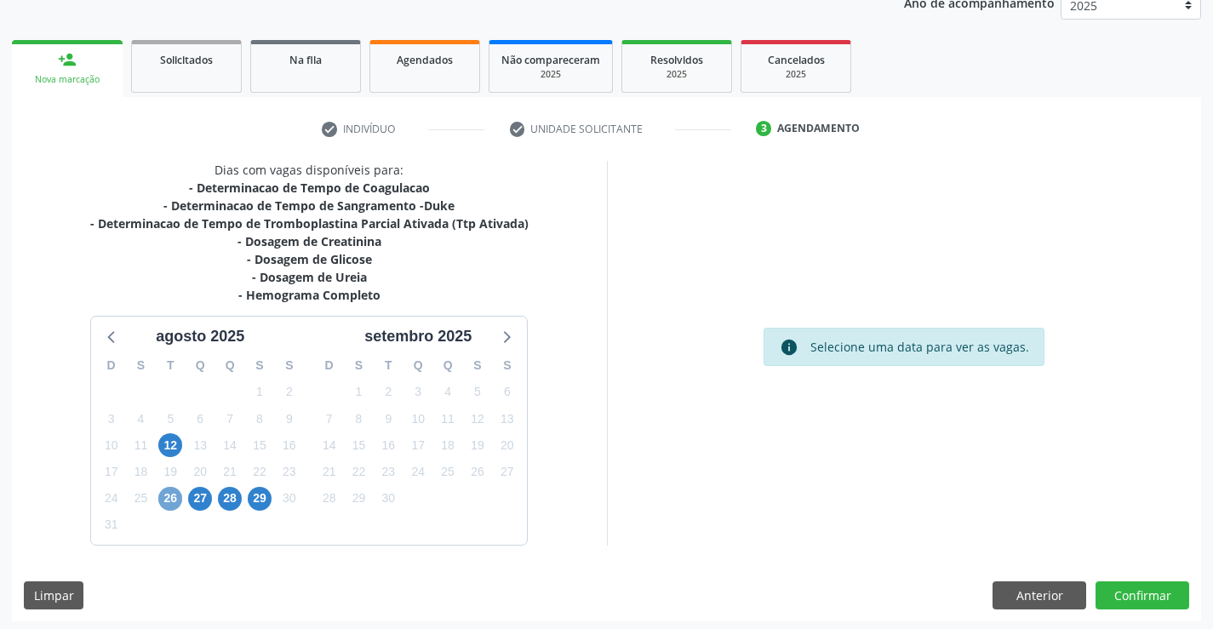
click at [173, 505] on span "26" at bounding box center [170, 499] width 24 height 24
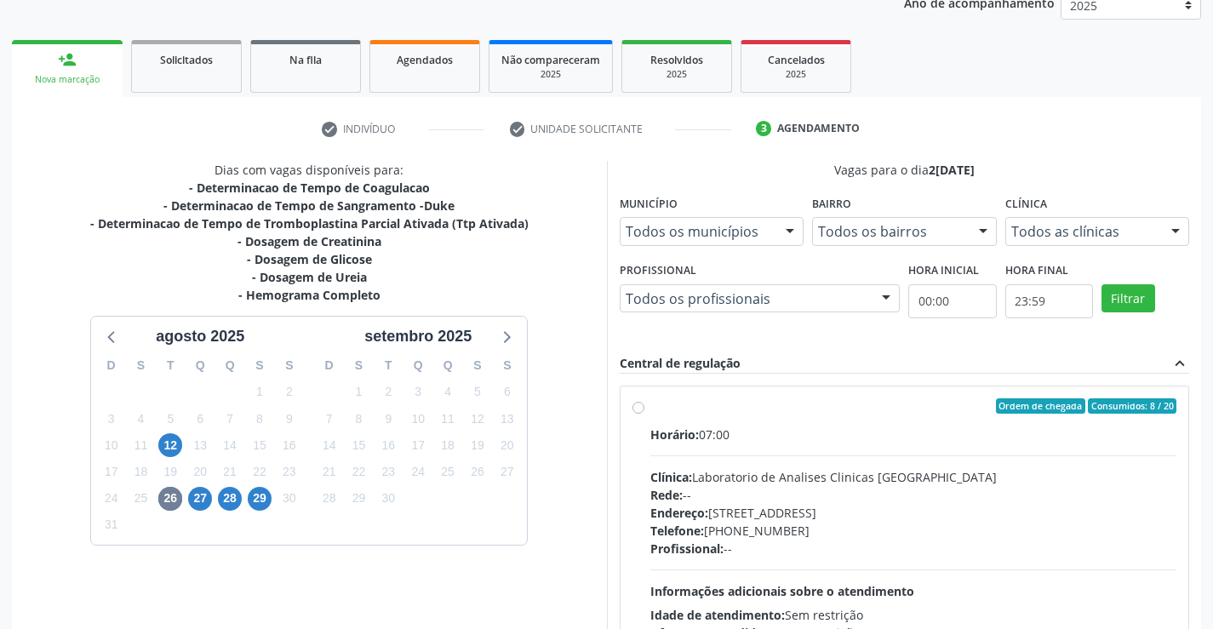
click at [650, 404] on label "Ordem de chegada Consumidos: 8 / 20 Horário: 07:00 Clínica: Laboratorio de Anal…" at bounding box center [913, 528] width 527 height 261
click at [638, 404] on input "Ordem de chegada Consumidos: 8 / 20 Horário: 07:00 Clínica: Laboratorio de Anal…" at bounding box center [638, 405] width 12 height 15
radio input "true"
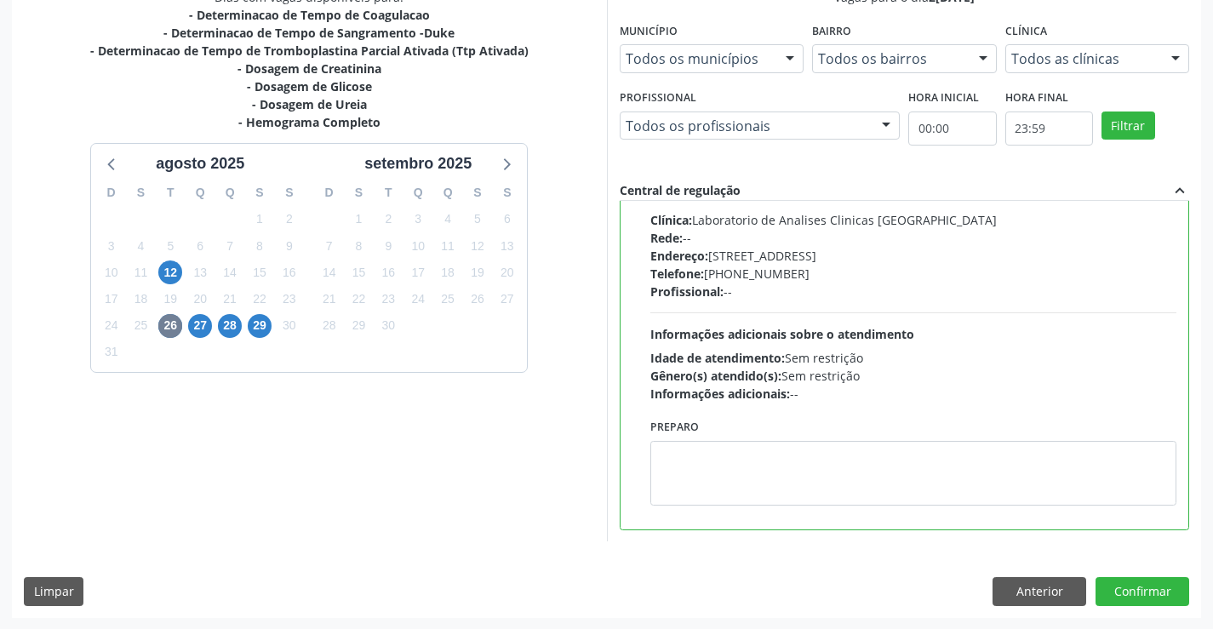
scroll to position [388, 0]
click at [1152, 595] on button "Confirmar" at bounding box center [1142, 590] width 94 height 29
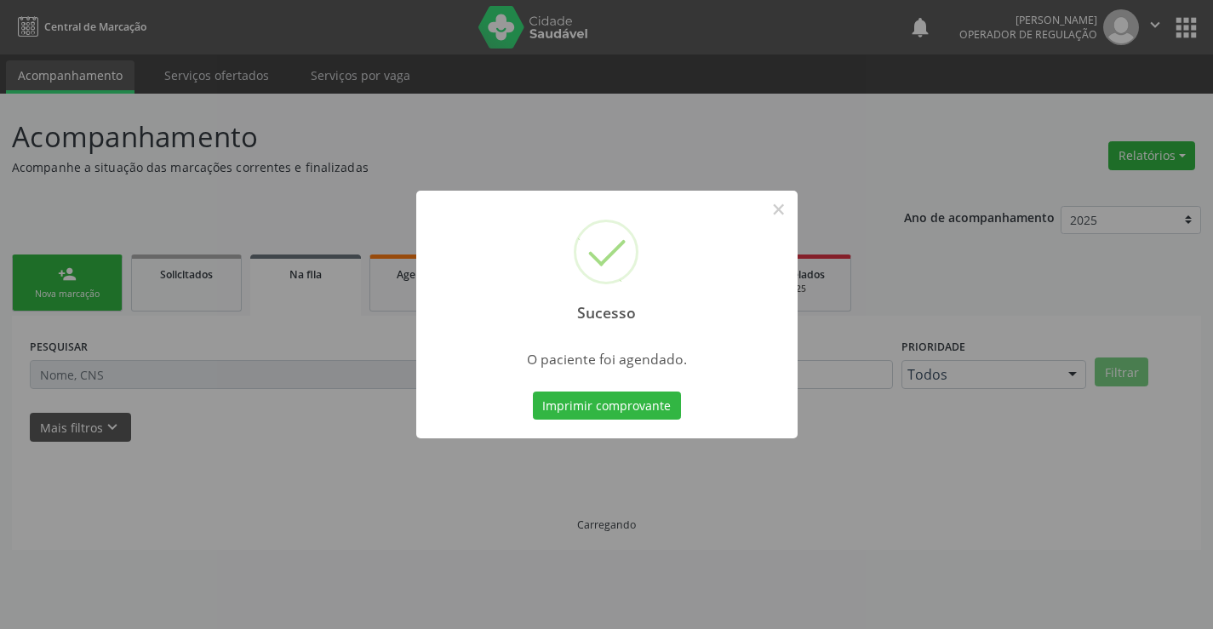
scroll to position [0, 0]
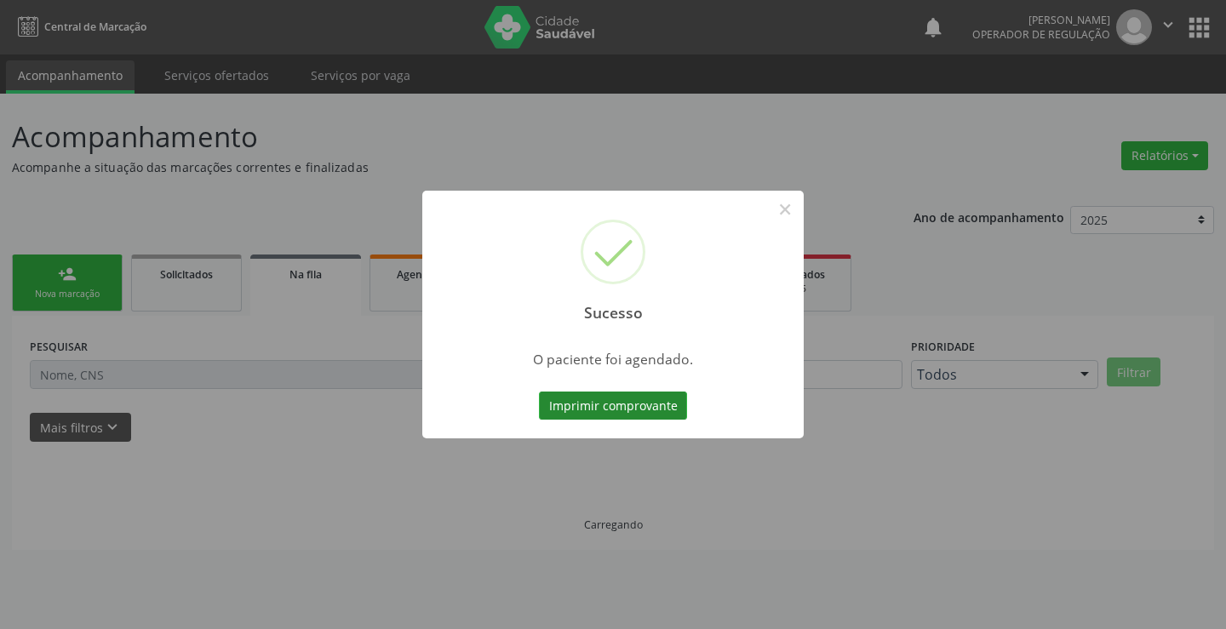
click at [631, 406] on button "Imprimir comprovante" at bounding box center [613, 405] width 148 height 29
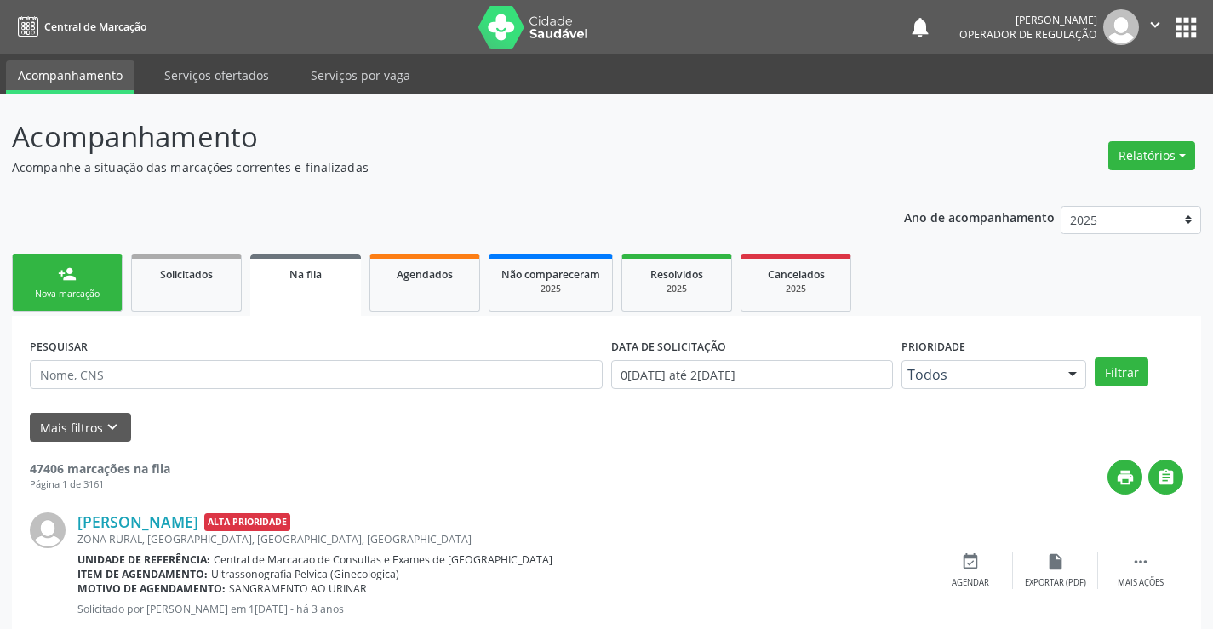
click at [100, 300] on div "Nova marcação" at bounding box center [67, 294] width 85 height 13
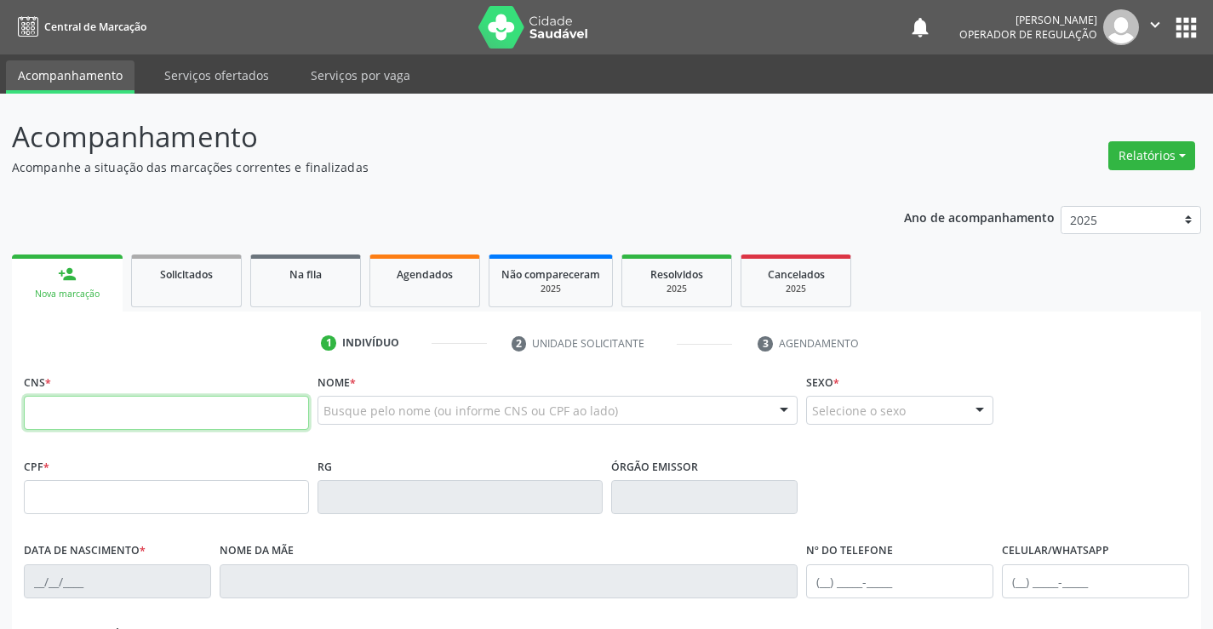
click at [83, 427] on input "text" at bounding box center [166, 413] width 285 height 34
type input "704 1092 0394 7880"
type input "1117439313"
type input "1[DATE]"
type input "[PHONE_NUMBER]"
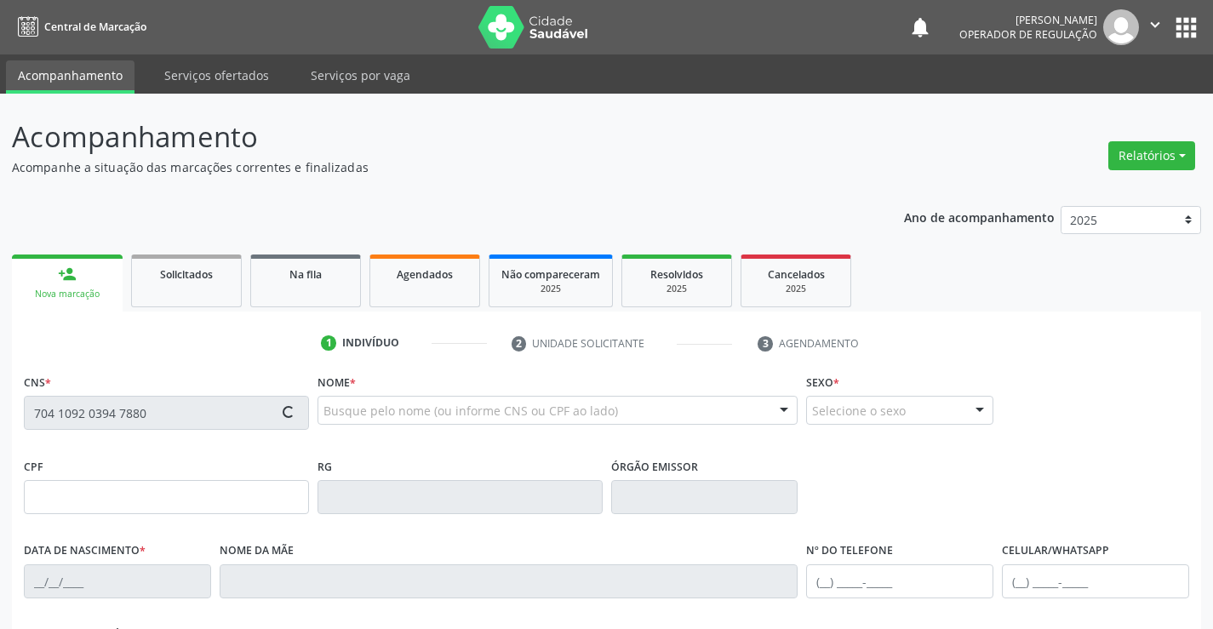
type input "sn"
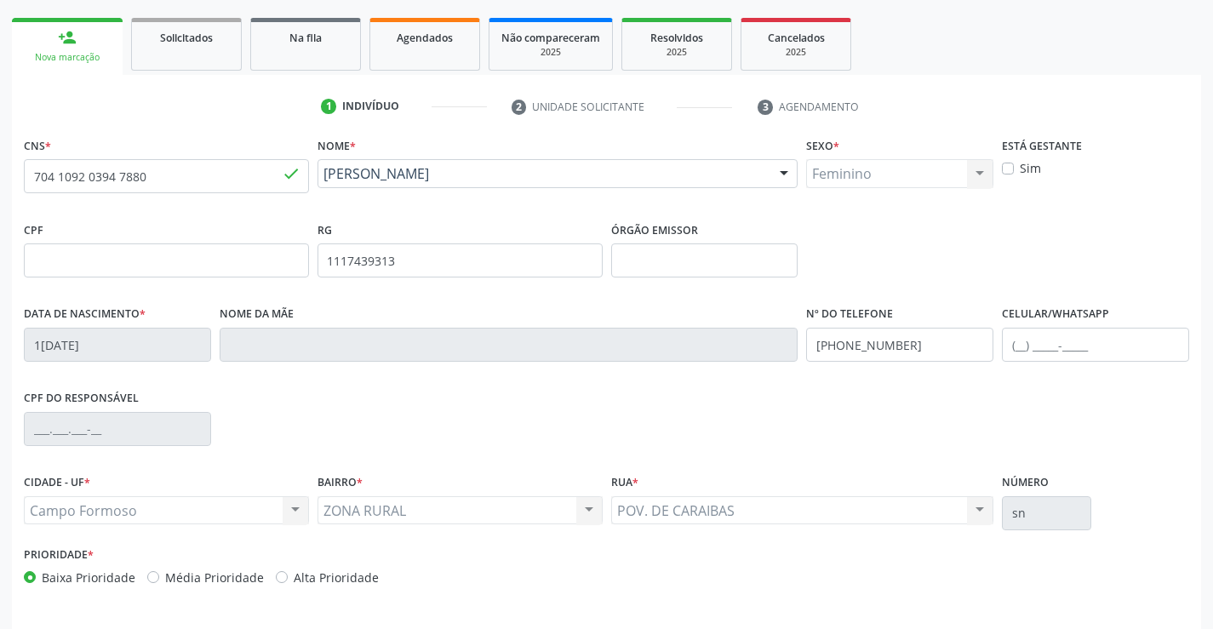
scroll to position [294, 0]
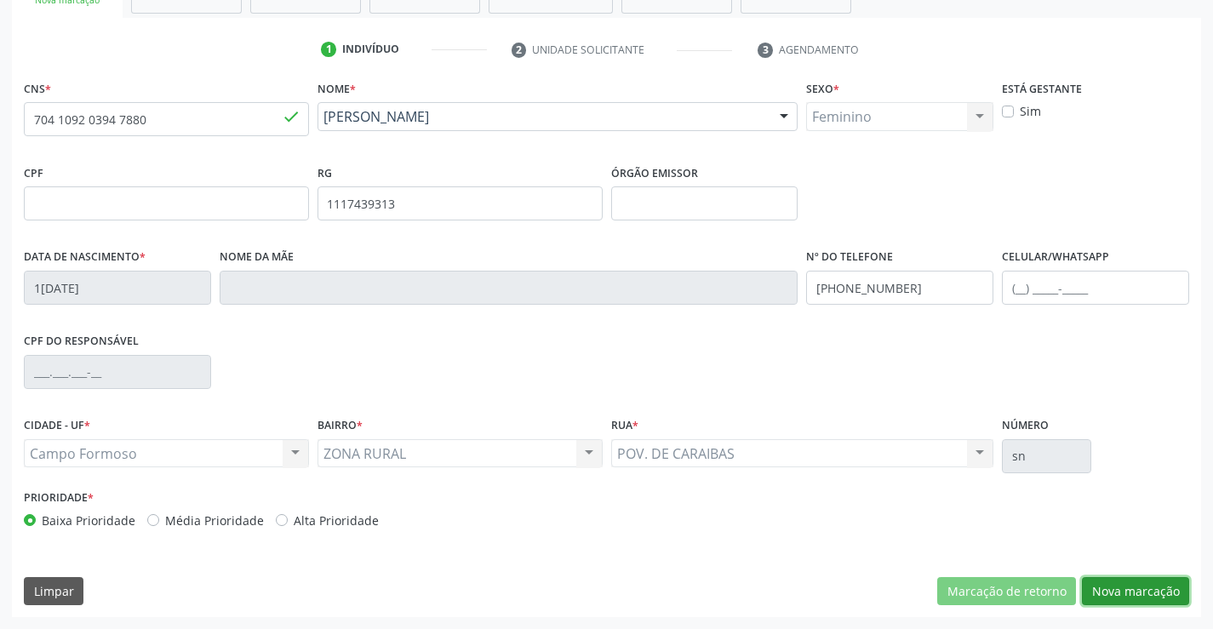
click at [1121, 592] on button "Nova marcação" at bounding box center [1135, 591] width 107 height 29
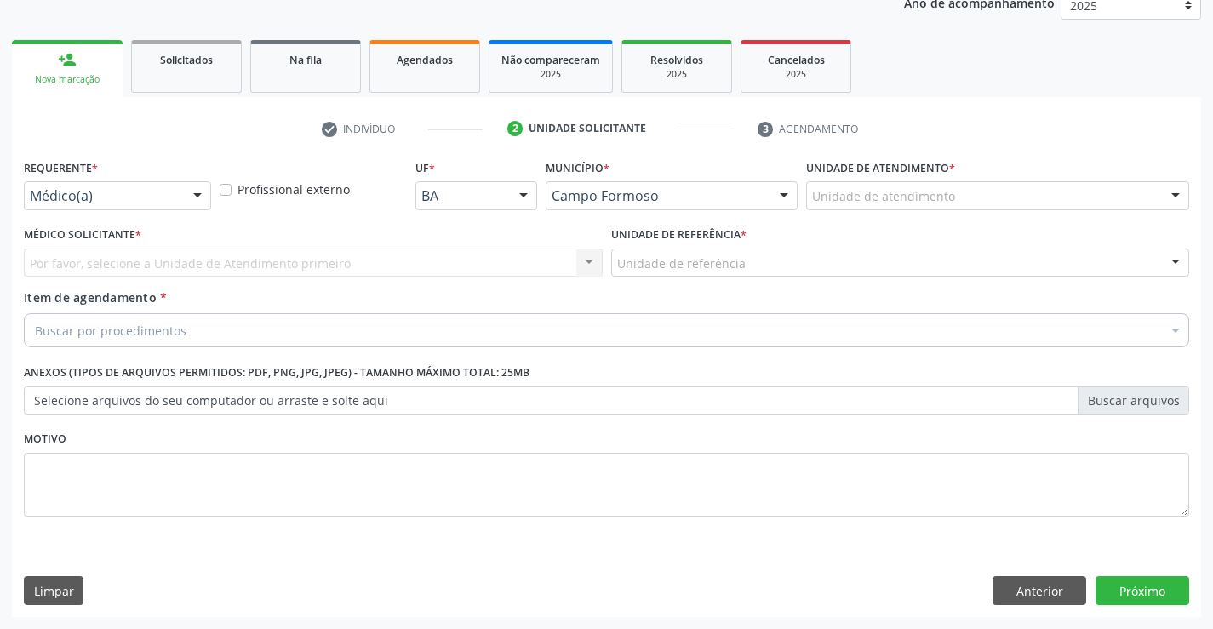
scroll to position [214, 0]
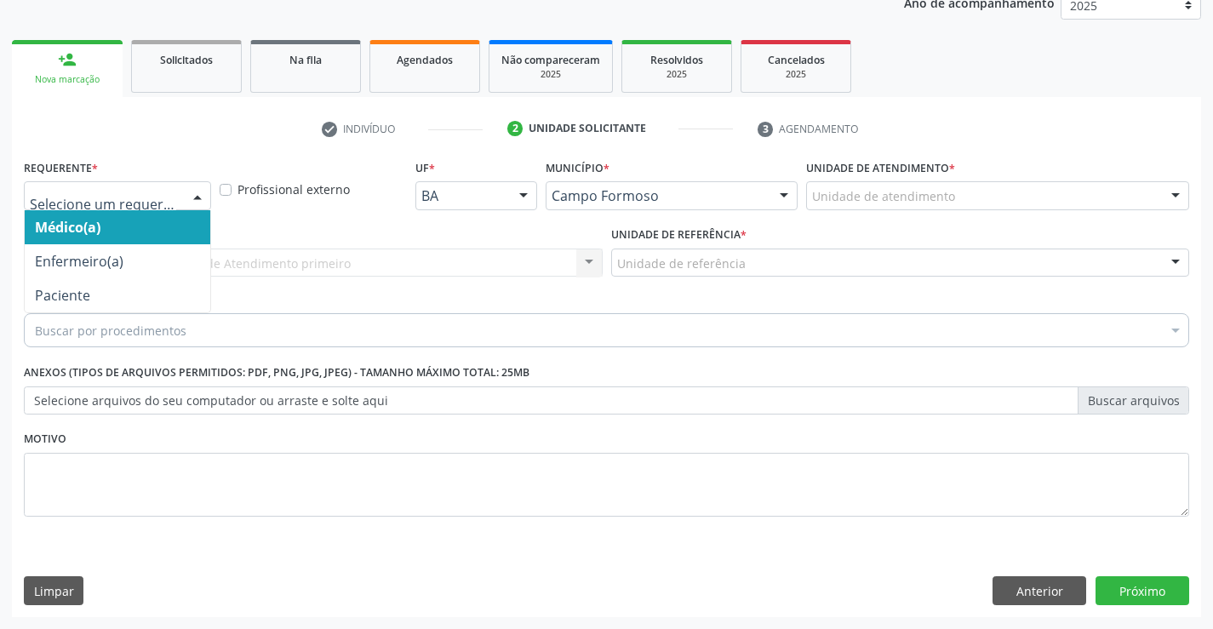
drag, startPoint x: 191, startPoint y: 197, endPoint x: 136, endPoint y: 249, distance: 75.9
click at [189, 203] on div at bounding box center [198, 196] width 26 height 29
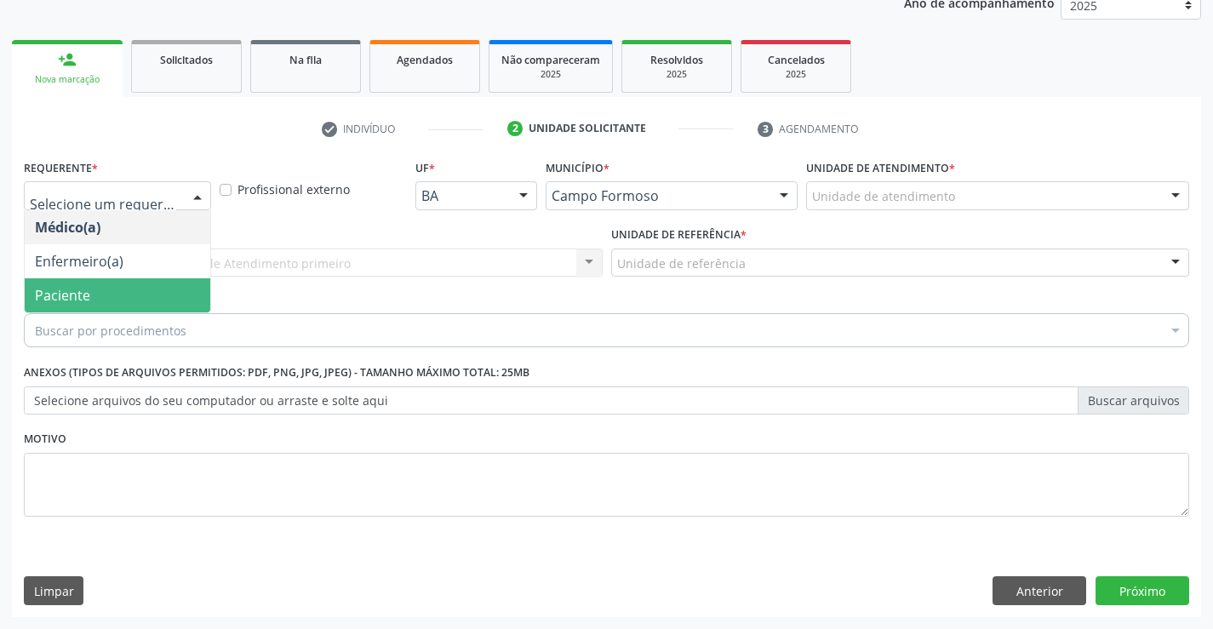
click at [109, 299] on span "Paciente" at bounding box center [118, 295] width 186 height 34
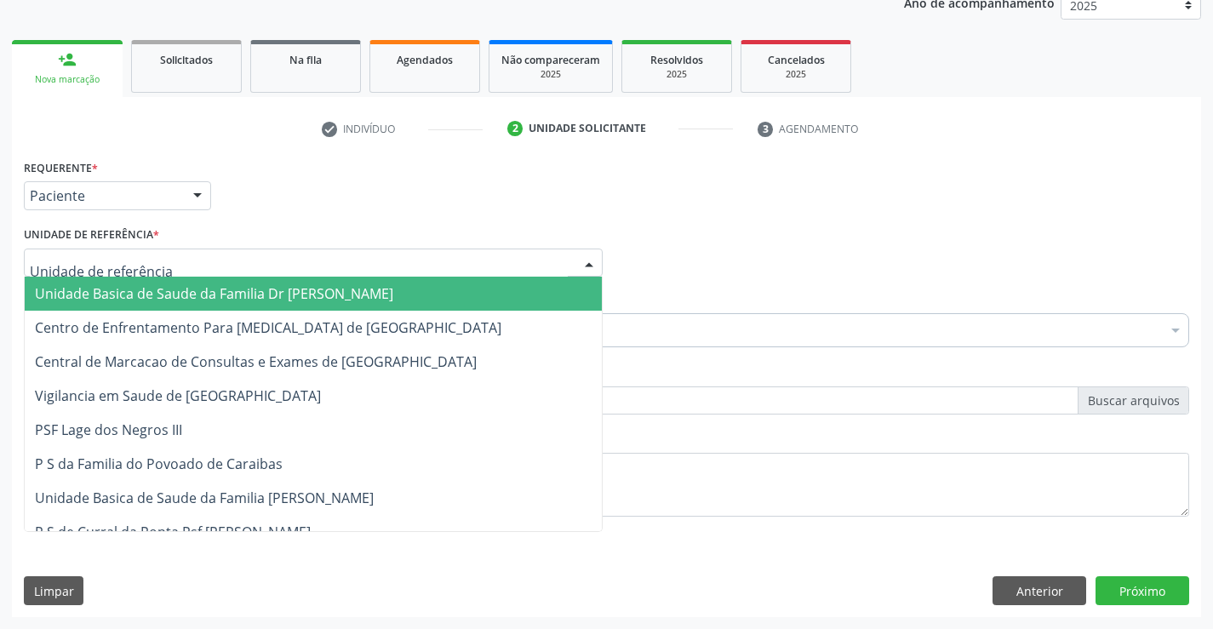
click at [168, 266] on div at bounding box center [313, 263] width 579 height 29
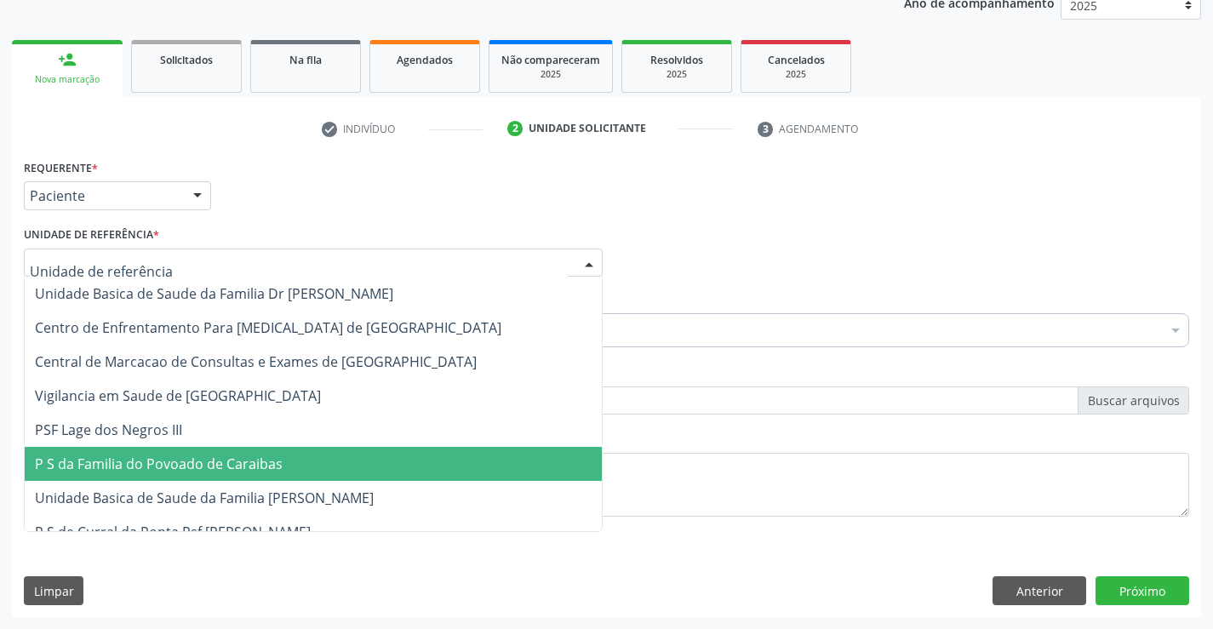
click at [270, 462] on span "P S da Familia do Povoado de Caraibas" at bounding box center [159, 463] width 248 height 19
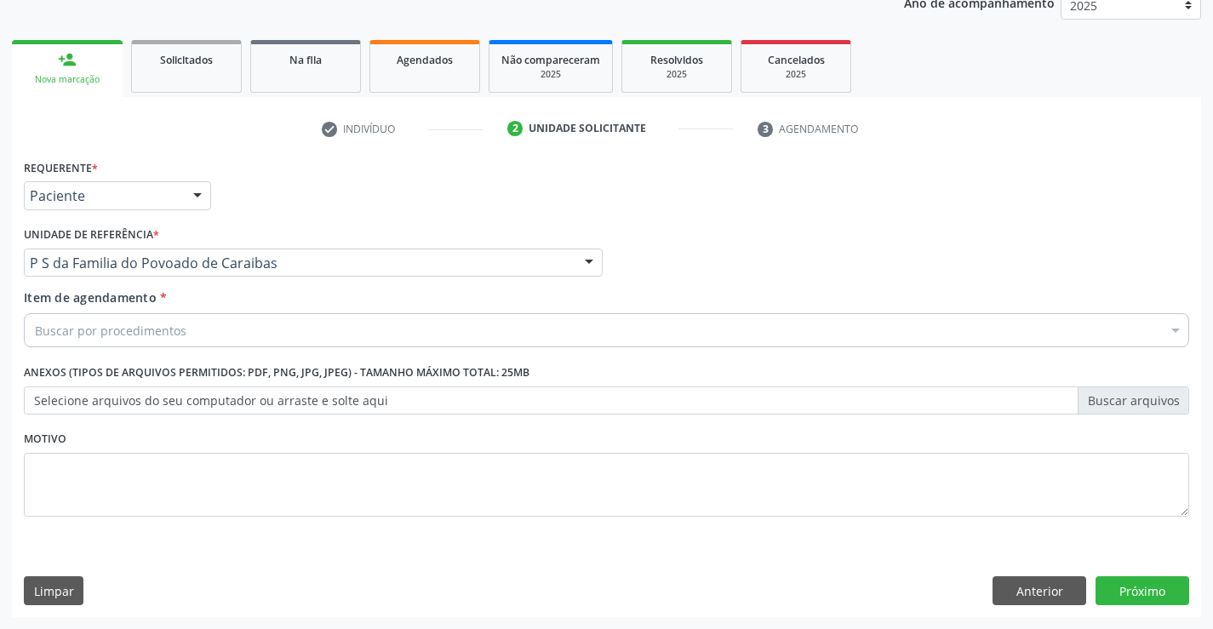
click at [203, 334] on div "Buscar por procedimentos" at bounding box center [606, 330] width 1165 height 34
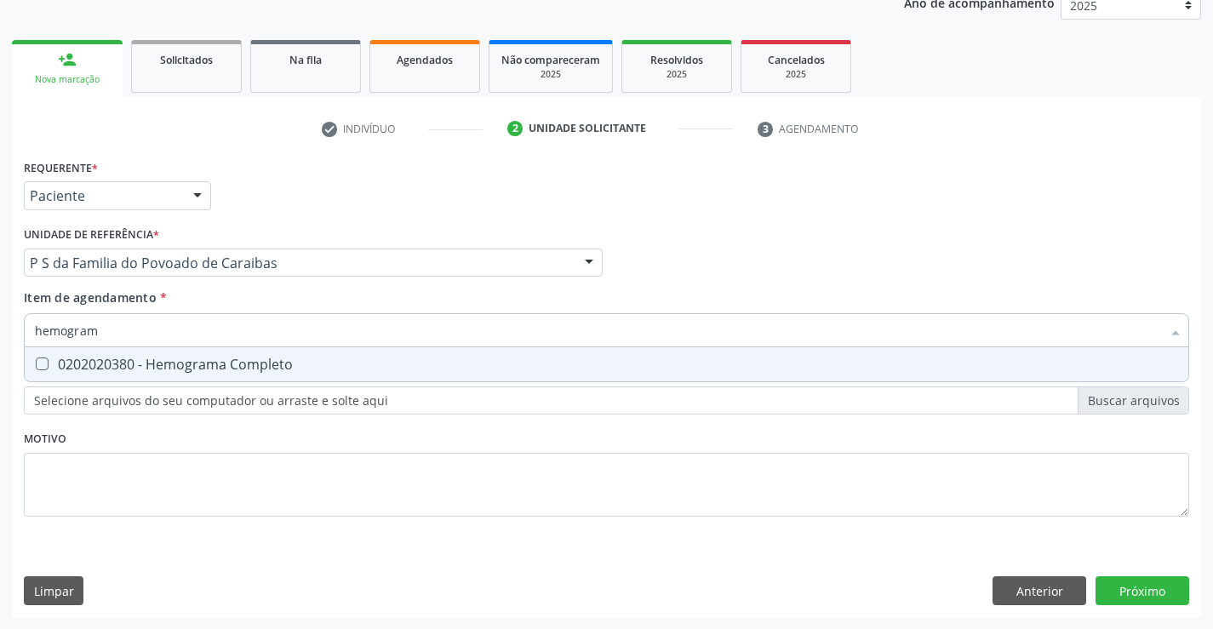
type input "hemograma"
click at [225, 363] on div "0202020380 - Hemograma Completo" at bounding box center [606, 364] width 1143 height 14
checkbox Completo "true"
type input "hemograma"
click at [195, 437] on div "Requerente * Paciente Médico(a) Enfermeiro(a) Paciente Nenhum resultado encontr…" at bounding box center [606, 348] width 1165 height 386
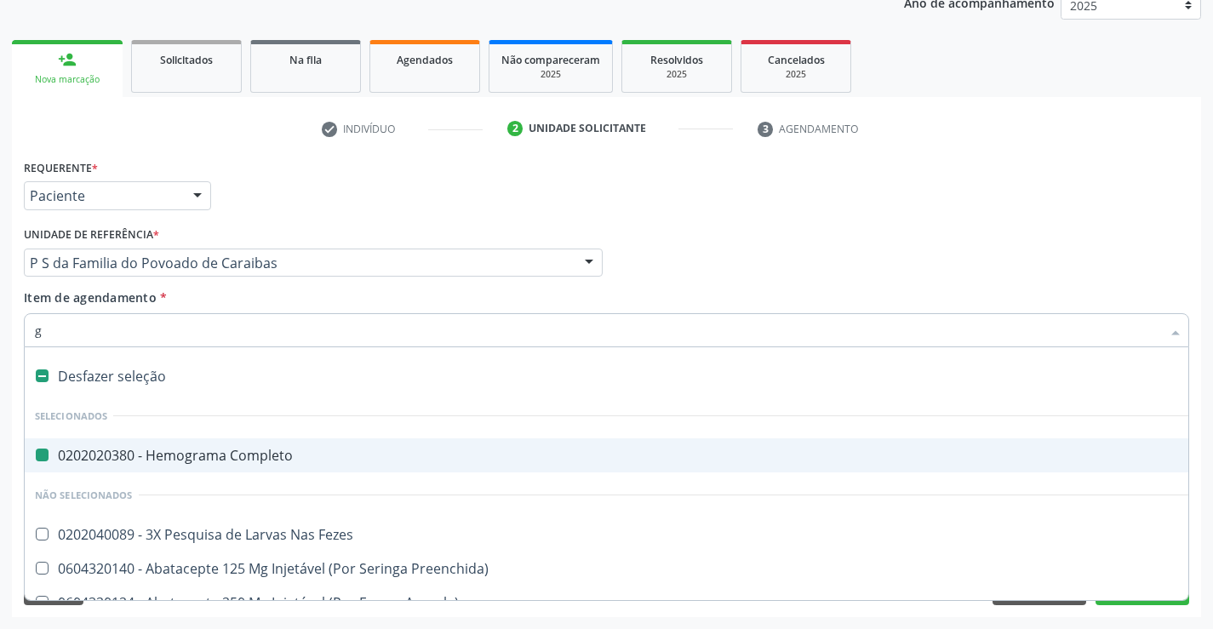
type input "gl"
checkbox Completo "false"
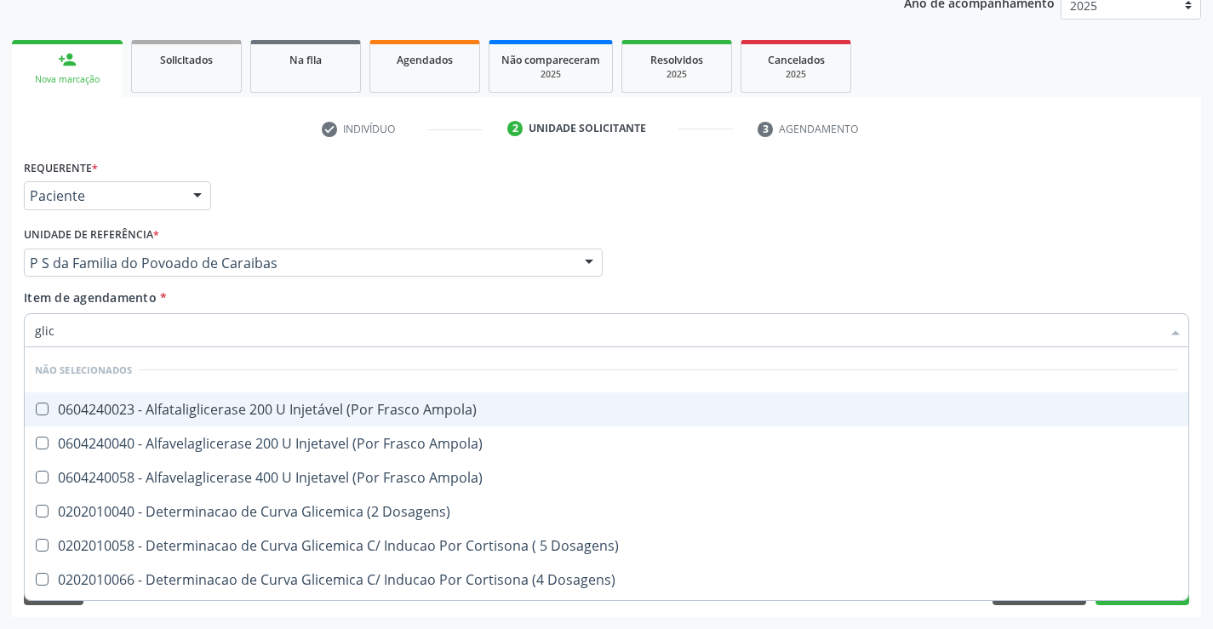
type input "glico"
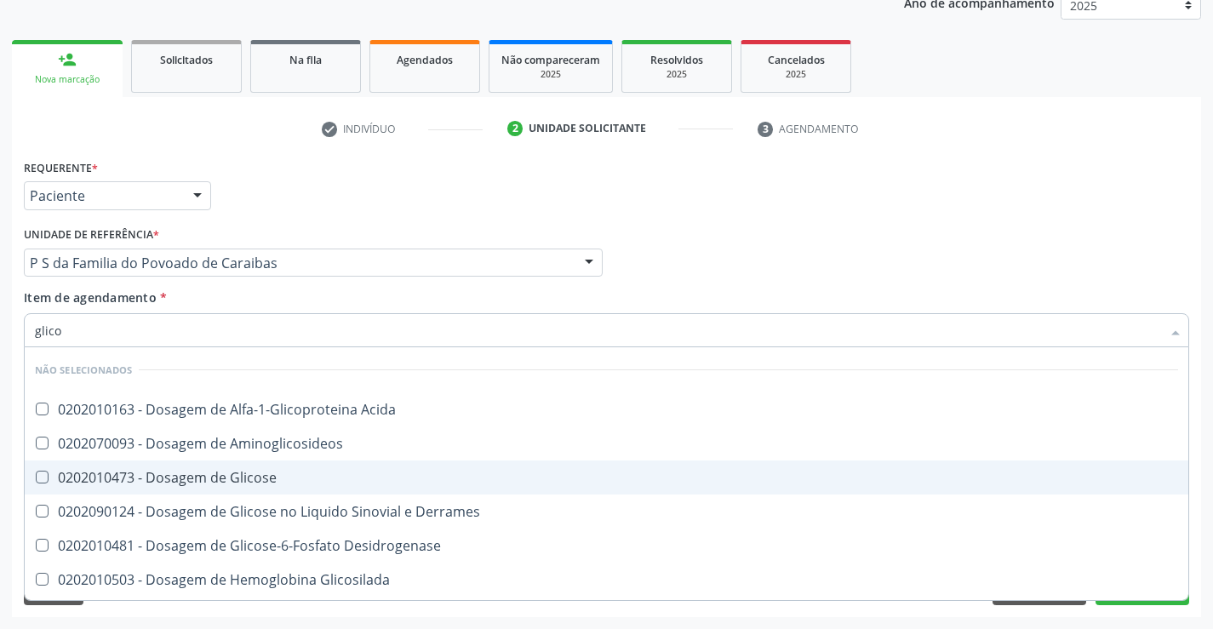
click at [263, 484] on div "0202010473 - Dosagem de Glicose" at bounding box center [606, 478] width 1143 height 14
checkbox Glicose "true"
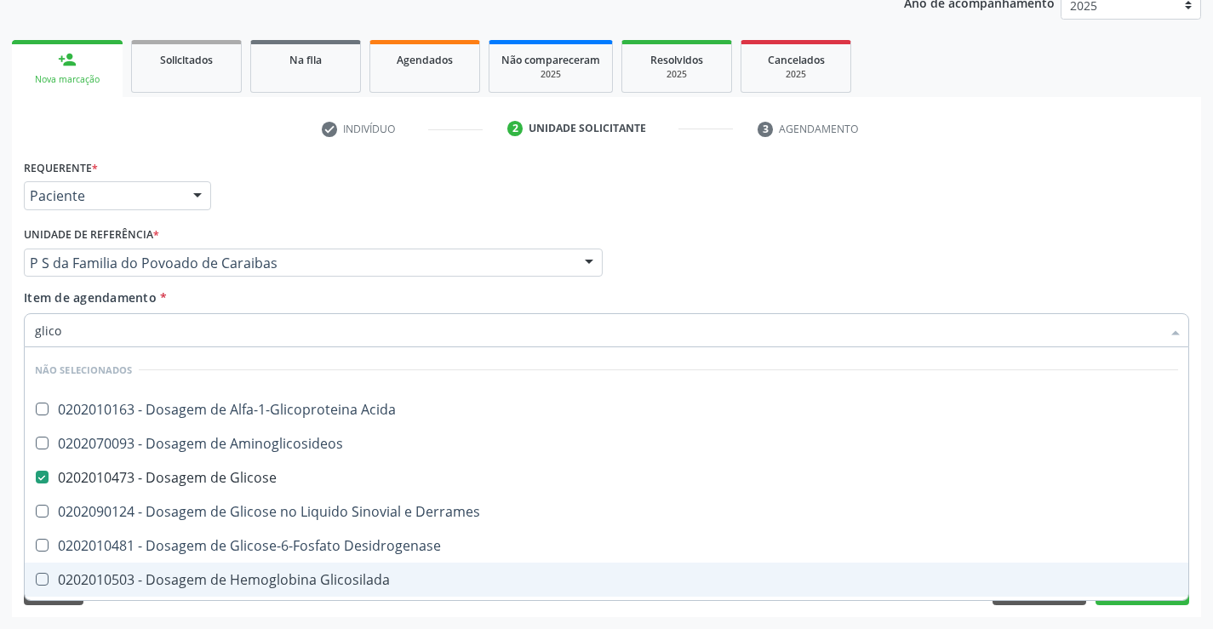
type input "glico"
click at [209, 614] on div "Requerente * Paciente Médico(a) Enfermeiro(a) Paciente Nenhum resultado encontr…" at bounding box center [606, 386] width 1189 height 462
checkbox Acida "true"
checkbox Aminoglicosideos "true"
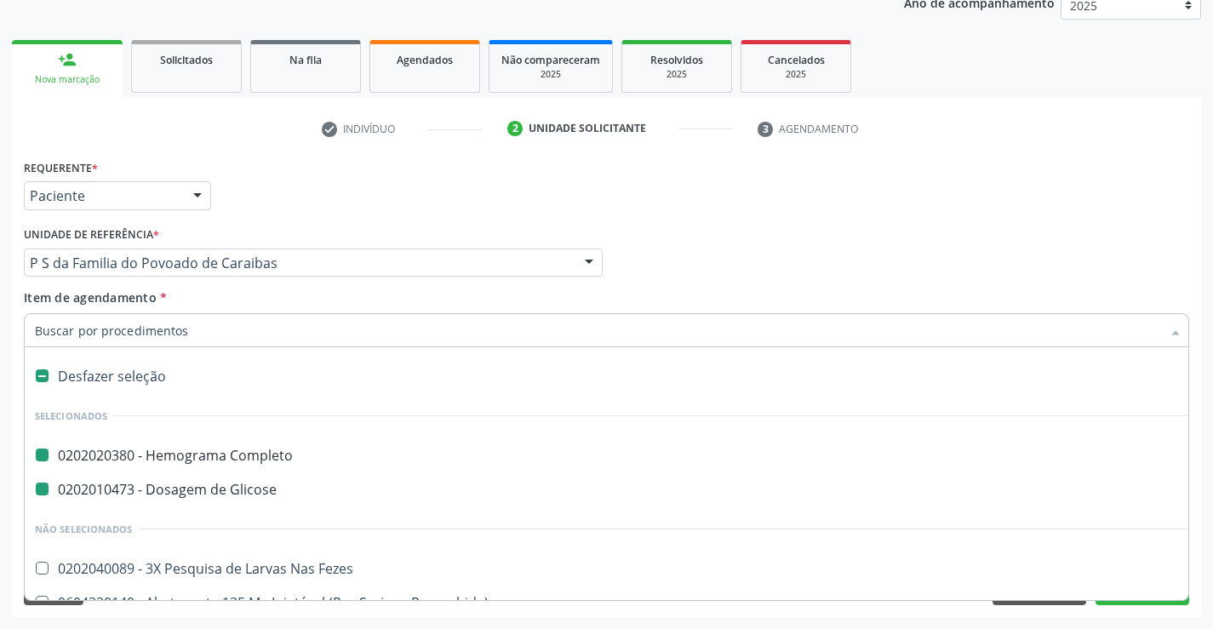
type input "f"
checkbox Completo "false"
checkbox Glicose "false"
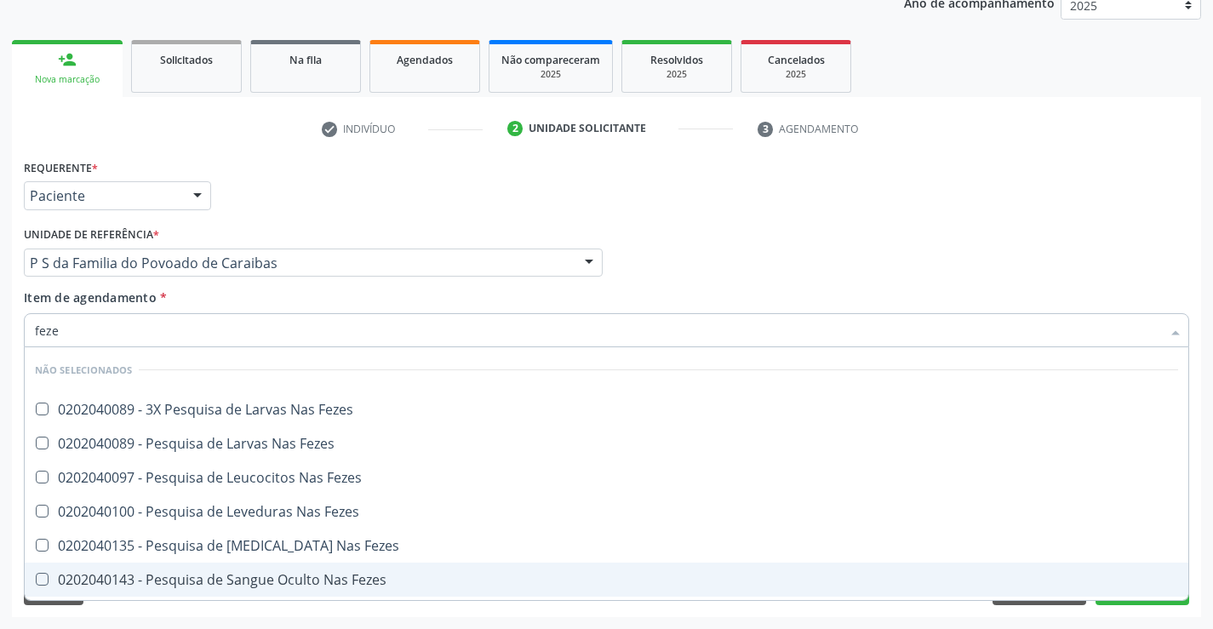
type input "fezes"
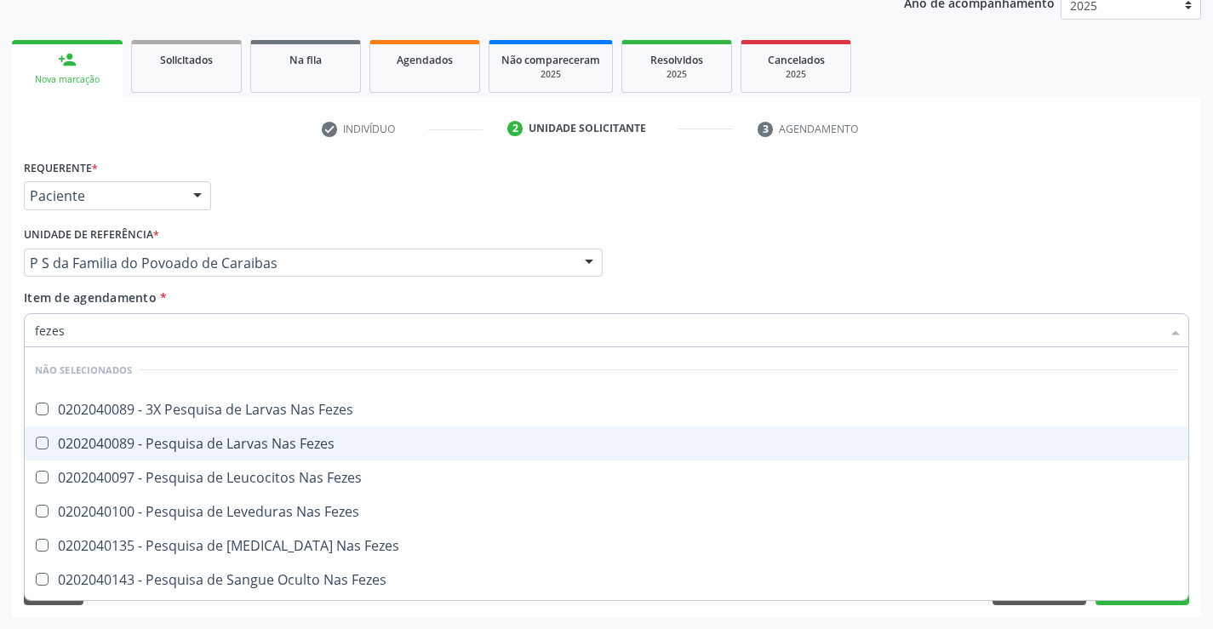
click at [208, 449] on div "0202040089 - Pesquisa de Larvas Nas Fezes" at bounding box center [606, 444] width 1143 height 14
checkbox Fezes "true"
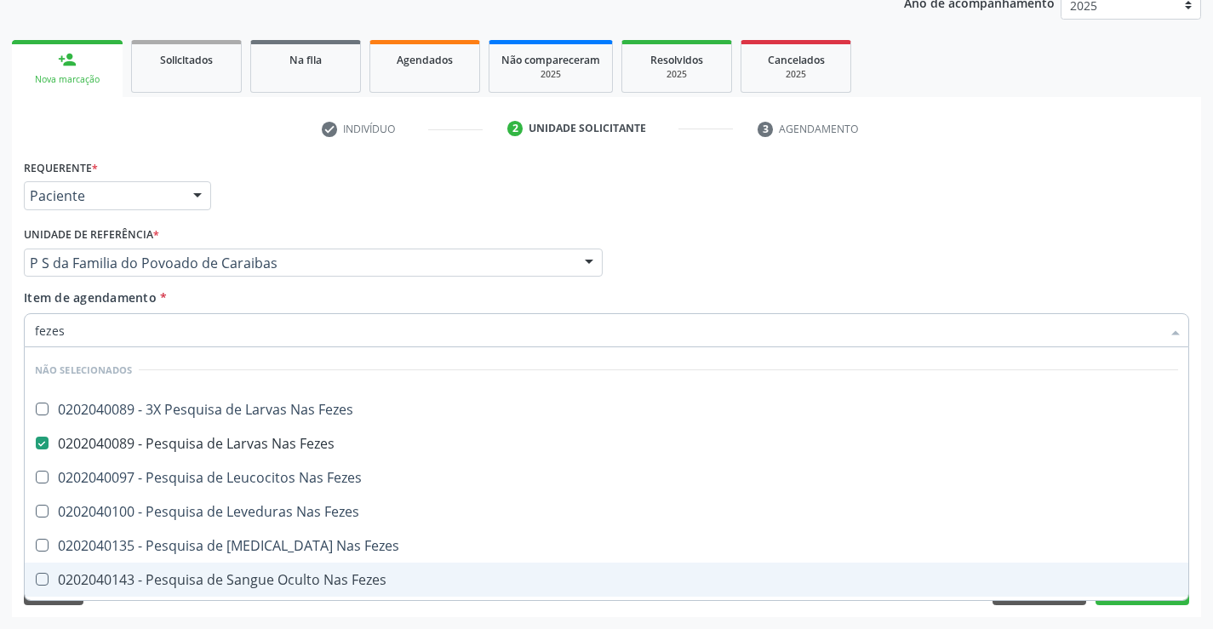
click at [218, 604] on div "Limpar Anterior Próximo" at bounding box center [606, 590] width 1165 height 29
checkbox Fezes "true"
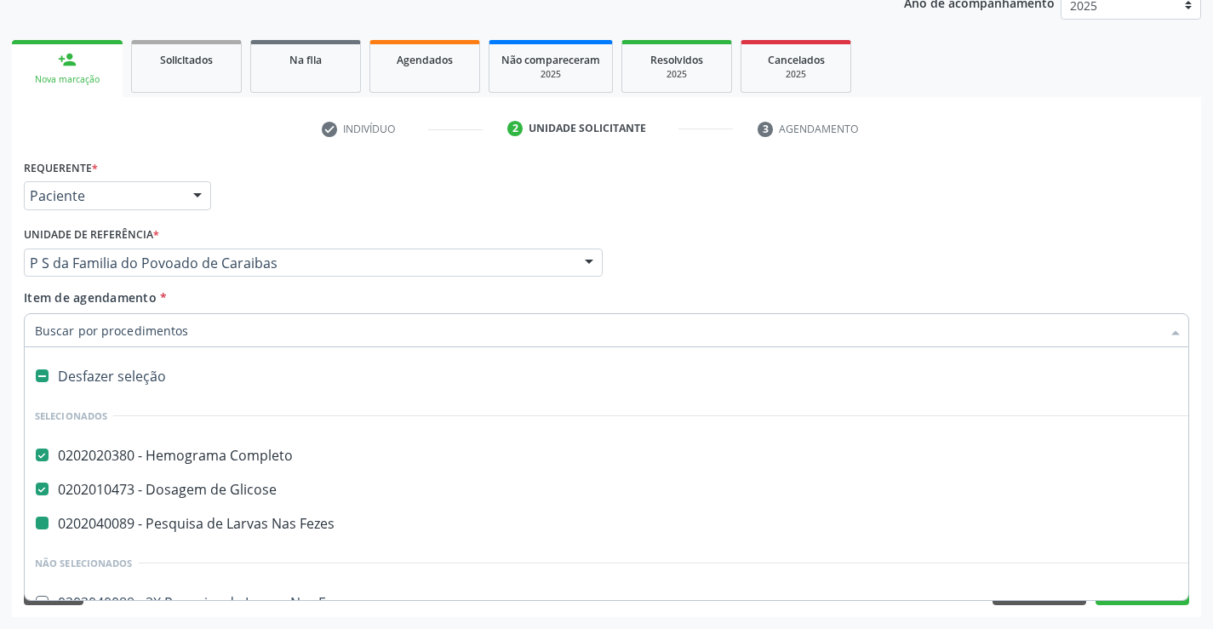
type input "u"
checkbox Fezes "false"
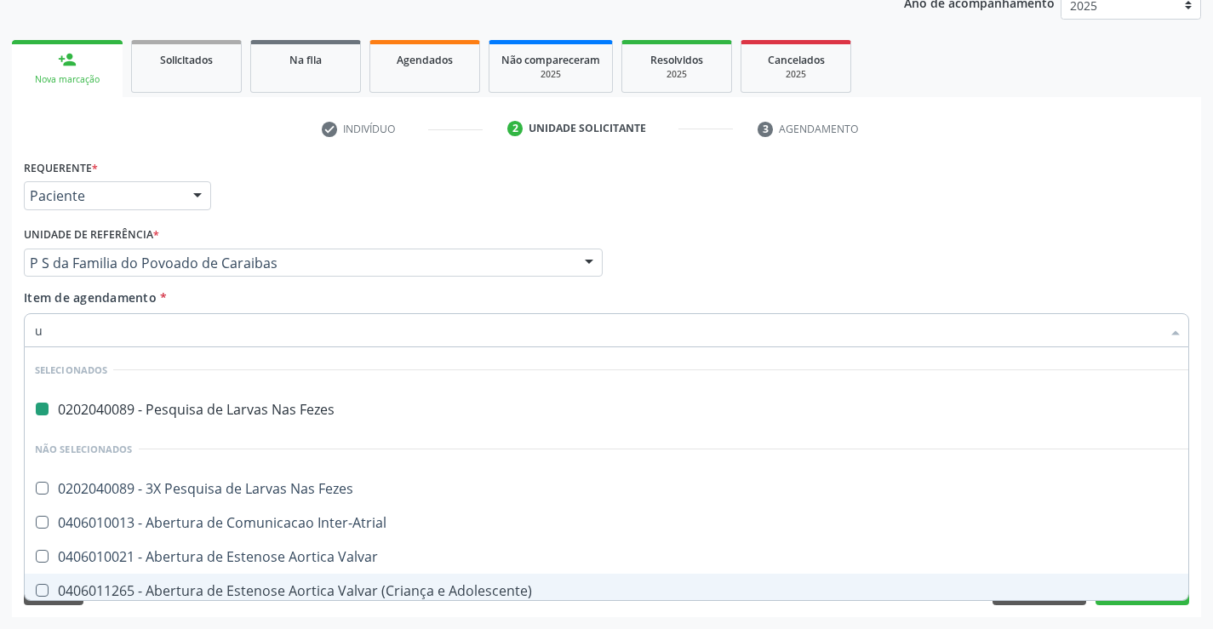
type input "ur"
checkbox Fezes "false"
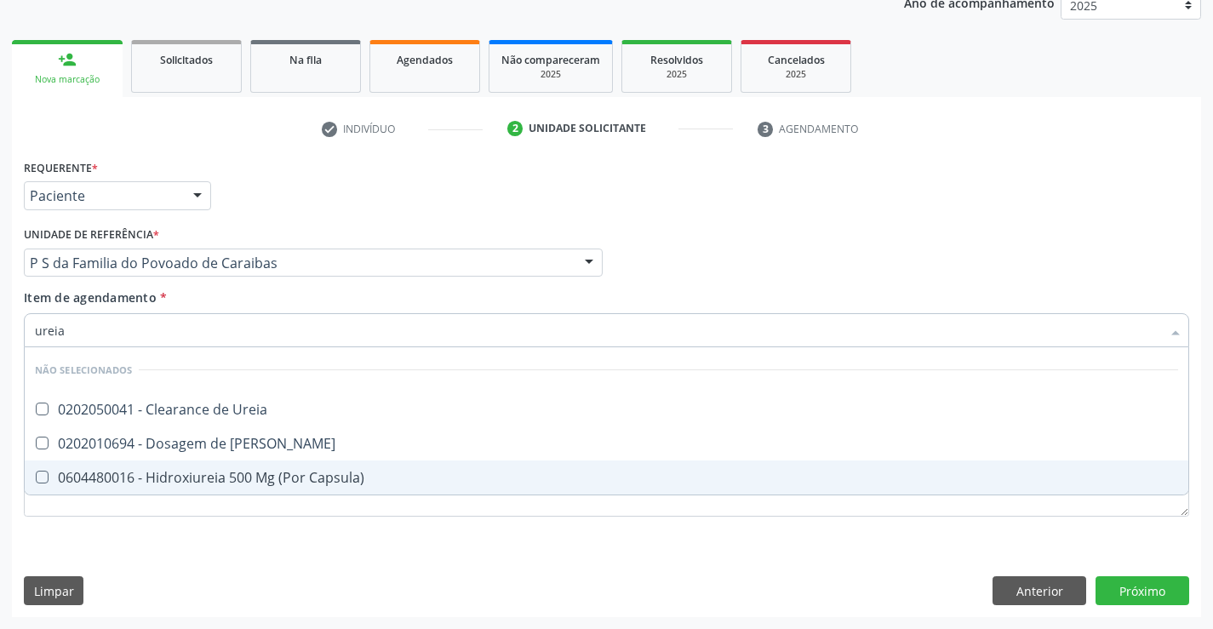
type input "ureia"
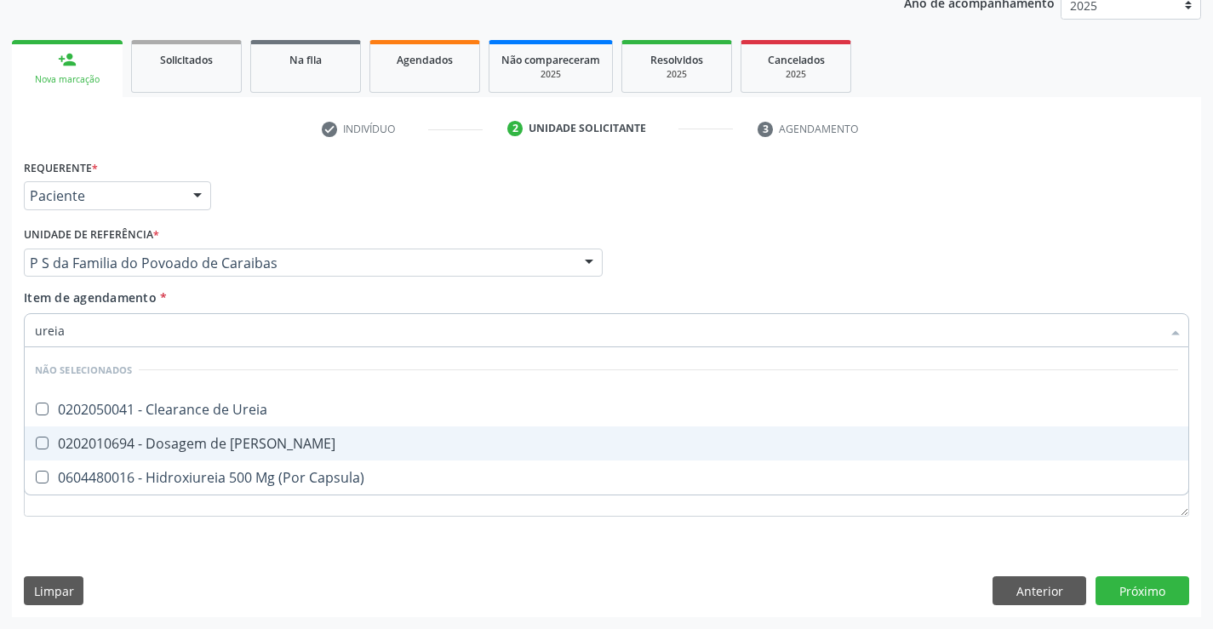
click at [222, 450] on div "0202010694 - Dosagem de [PERSON_NAME]" at bounding box center [606, 444] width 1143 height 14
checkbox Ureia "true"
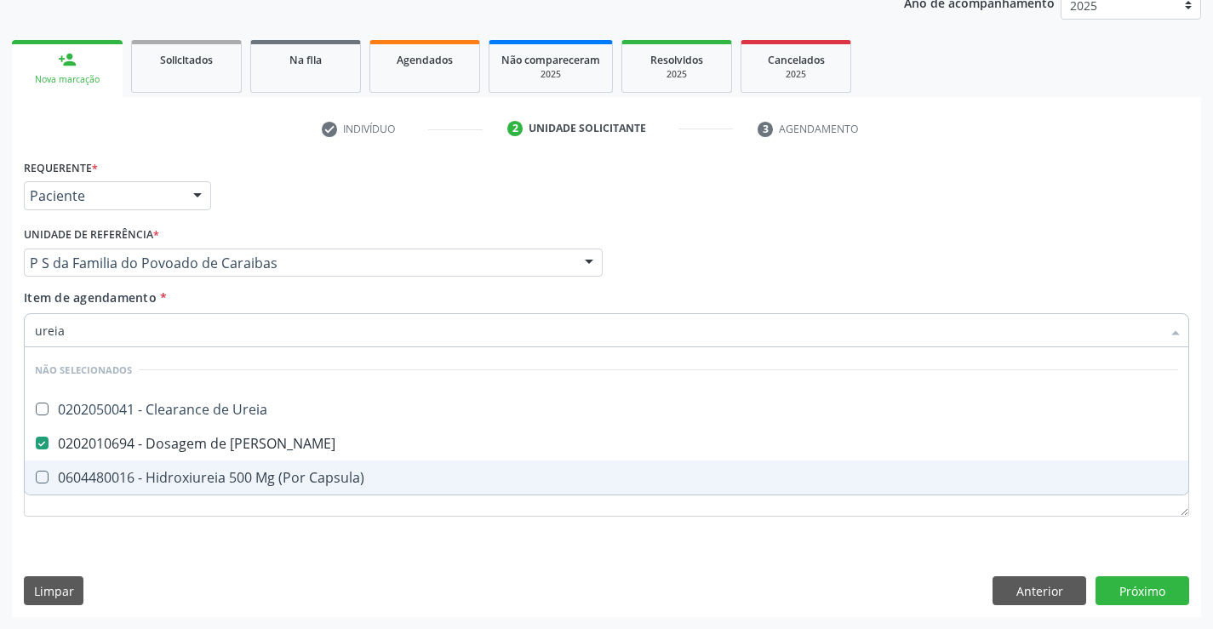
type input "ureia"
click at [213, 529] on div "Requerente * Paciente Médico(a) Enfermeiro(a) Paciente Nenhum resultado encontr…" at bounding box center [606, 348] width 1165 height 386
checkbox Ureia "true"
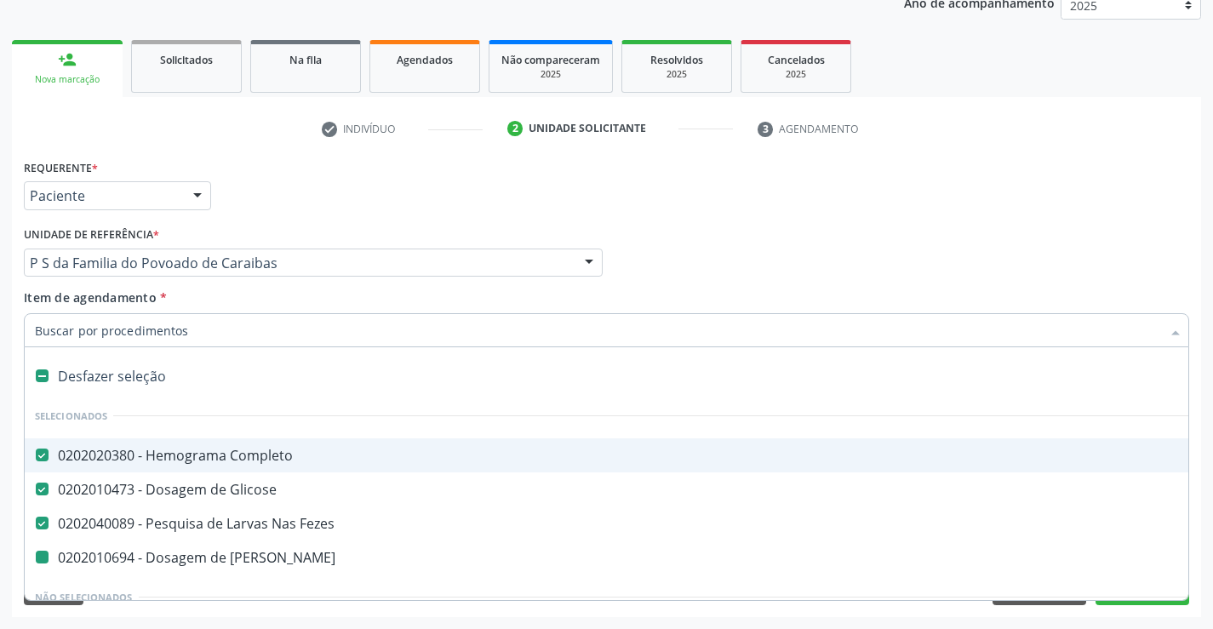
type input "c"
checkbox Ureia "false"
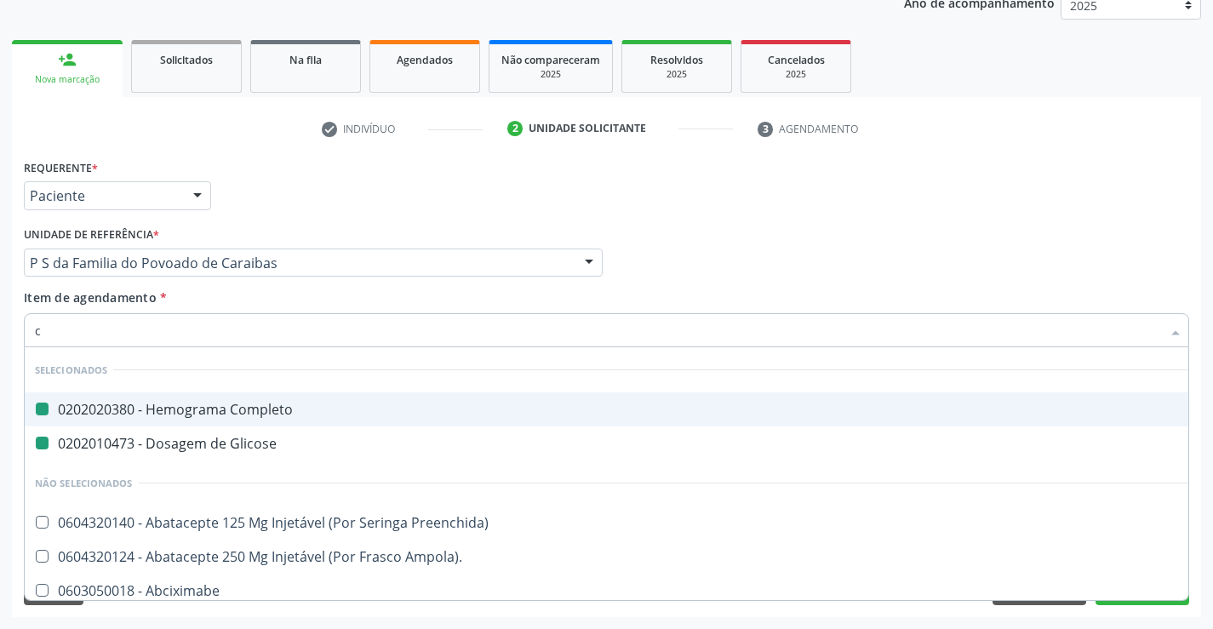
type input "cr"
checkbox Completo "false"
checkbox Glicose "false"
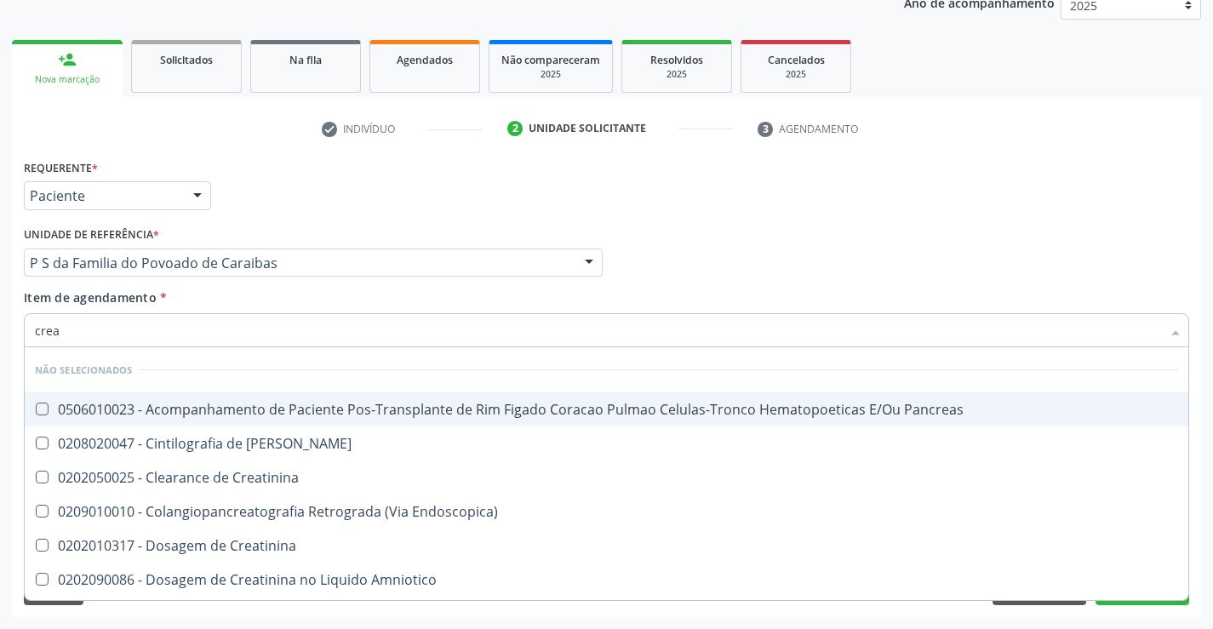
type input "creat"
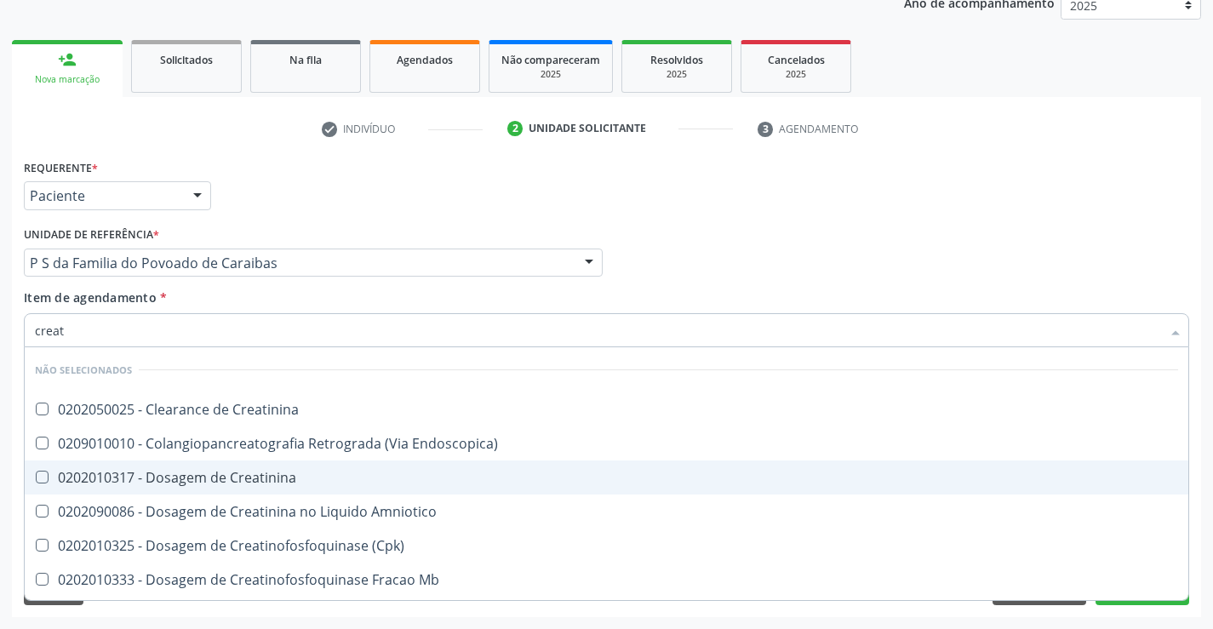
click at [216, 477] on div "0202010317 - Dosagem de Creatinina" at bounding box center [606, 478] width 1143 height 14
checkbox Creatinina "true"
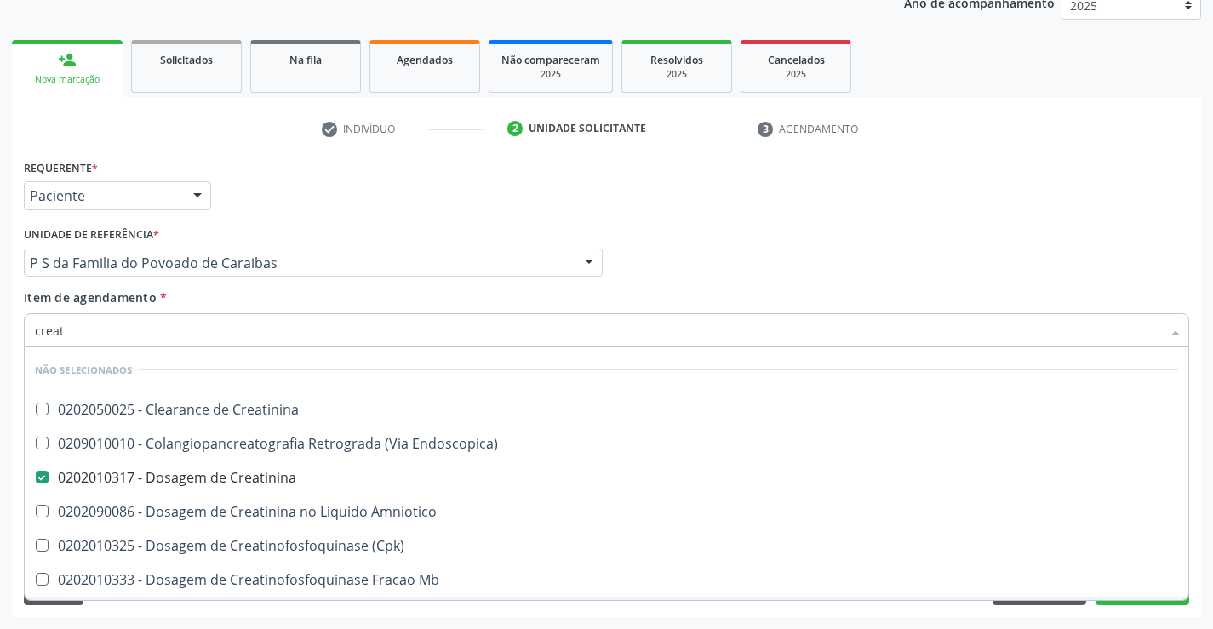
type input "creat"
click at [185, 613] on div "Requerente * Paciente Médico(a) Enfermeiro(a) Paciente Nenhum resultado encontr…" at bounding box center [606, 386] width 1189 height 462
checkbox Creatinina "true"
checkbox Endoscopica\) "true"
checkbox Amniotico "true"
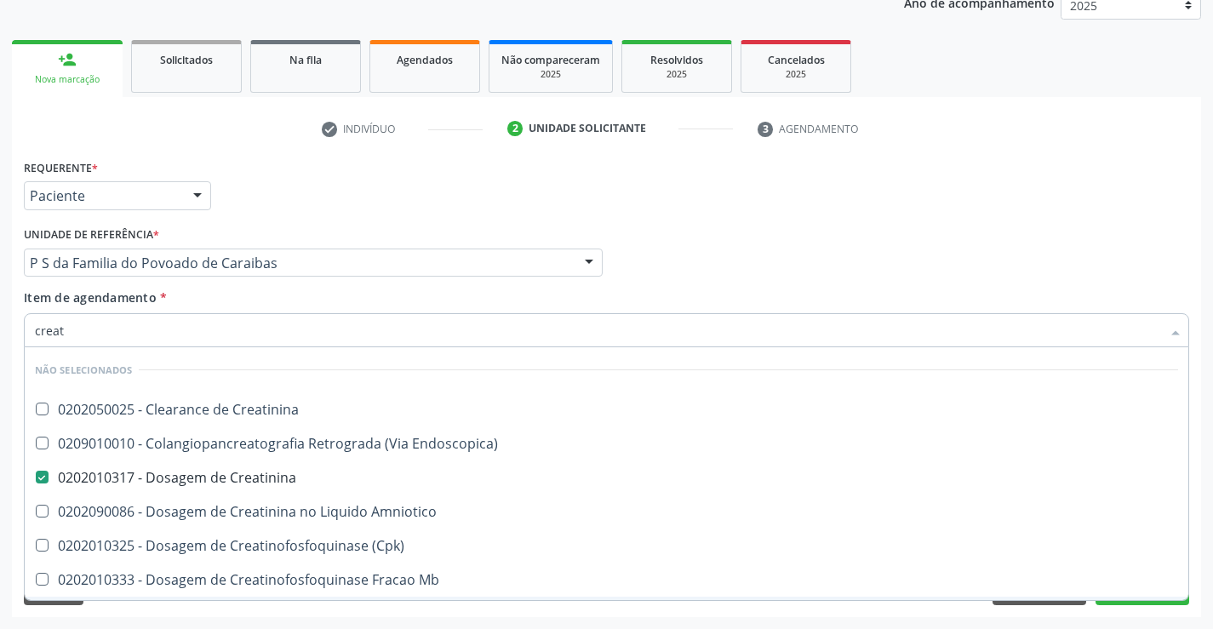
checkbox \(Cpk\) "true"
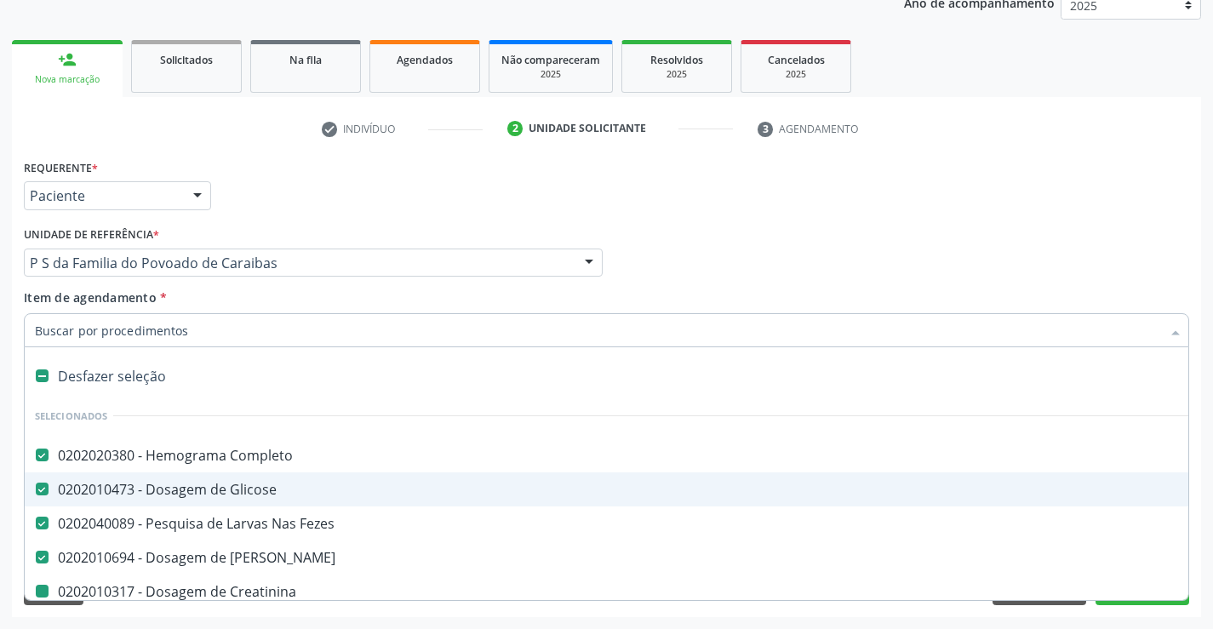
type input "c"
checkbox Creatinina "false"
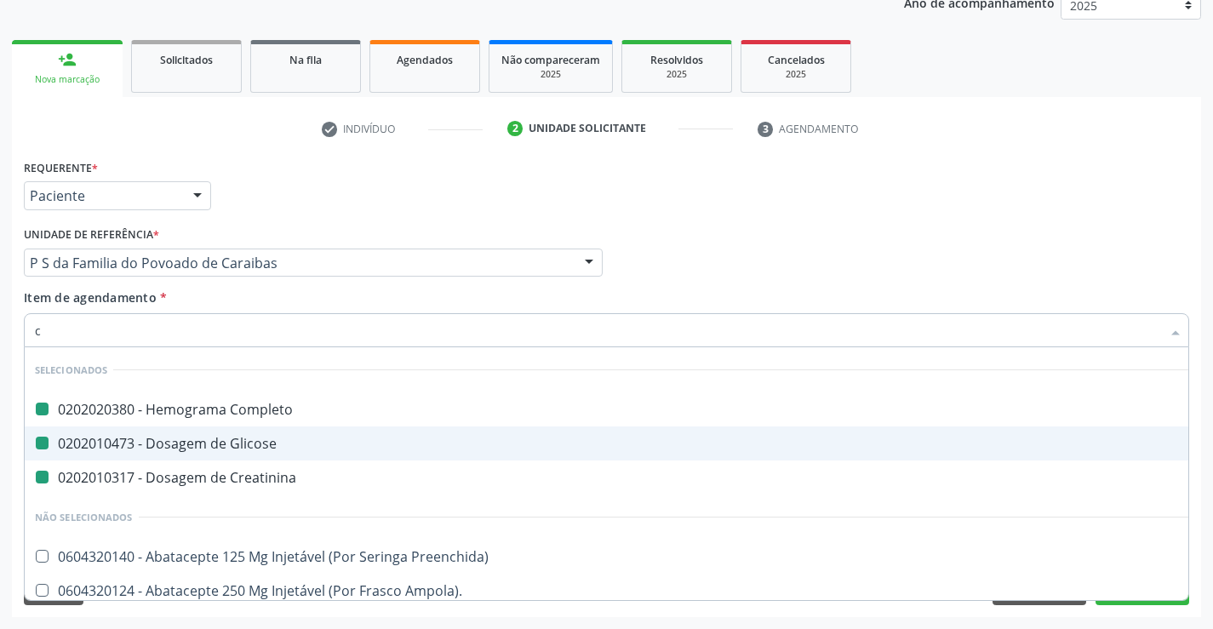
type input "ci"
checkbox Completo "false"
checkbox Glicose "false"
checkbox Creatinina "false"
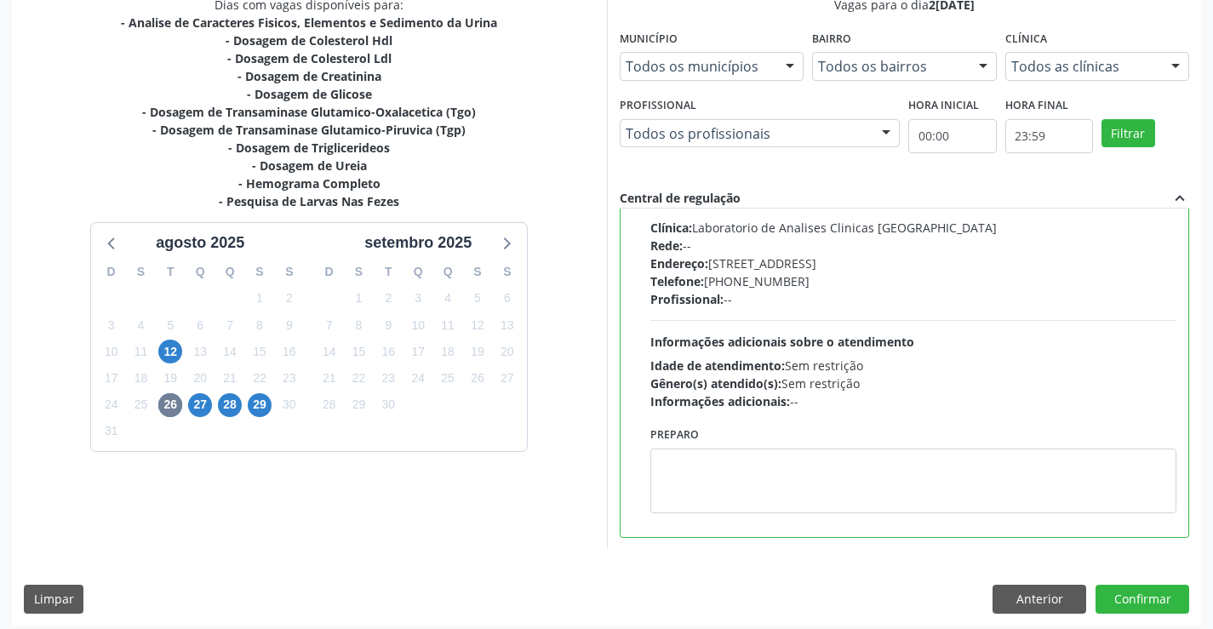
scroll to position [388, 0]
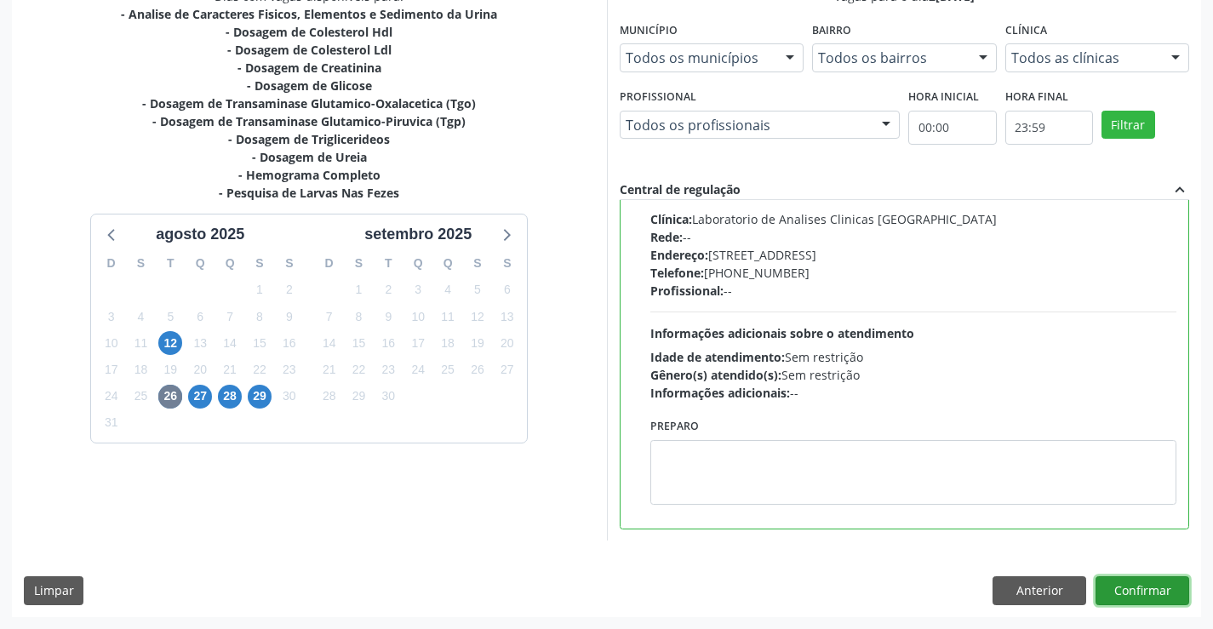
click at [1134, 582] on button "Confirmar" at bounding box center [1142, 590] width 94 height 29
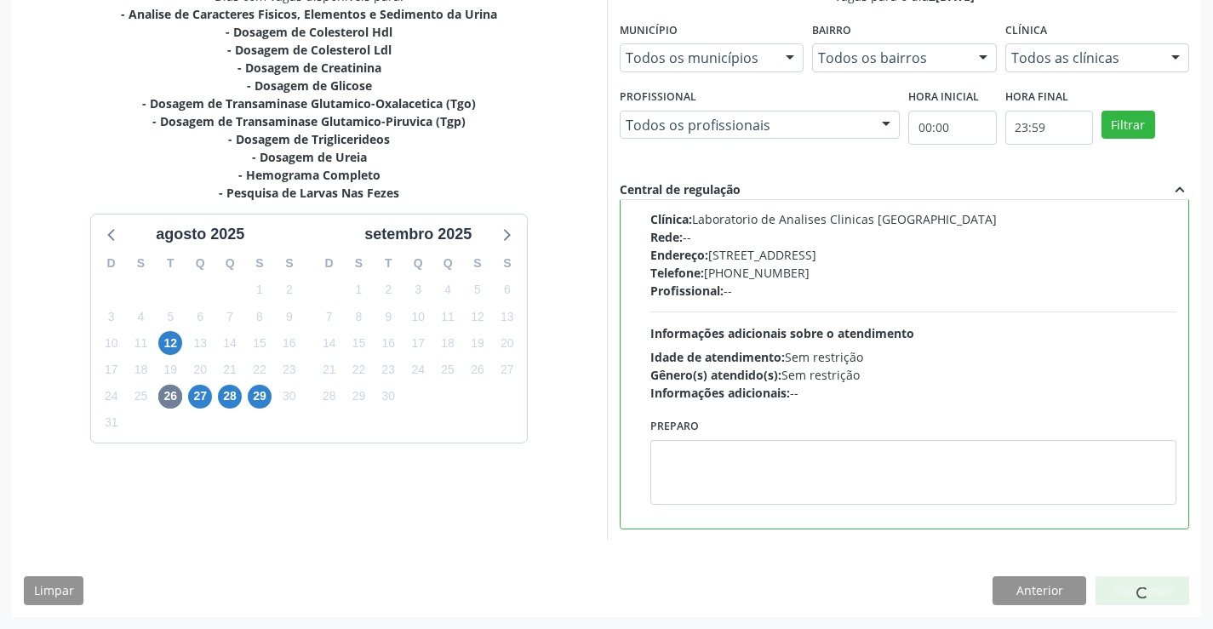
scroll to position [0, 0]
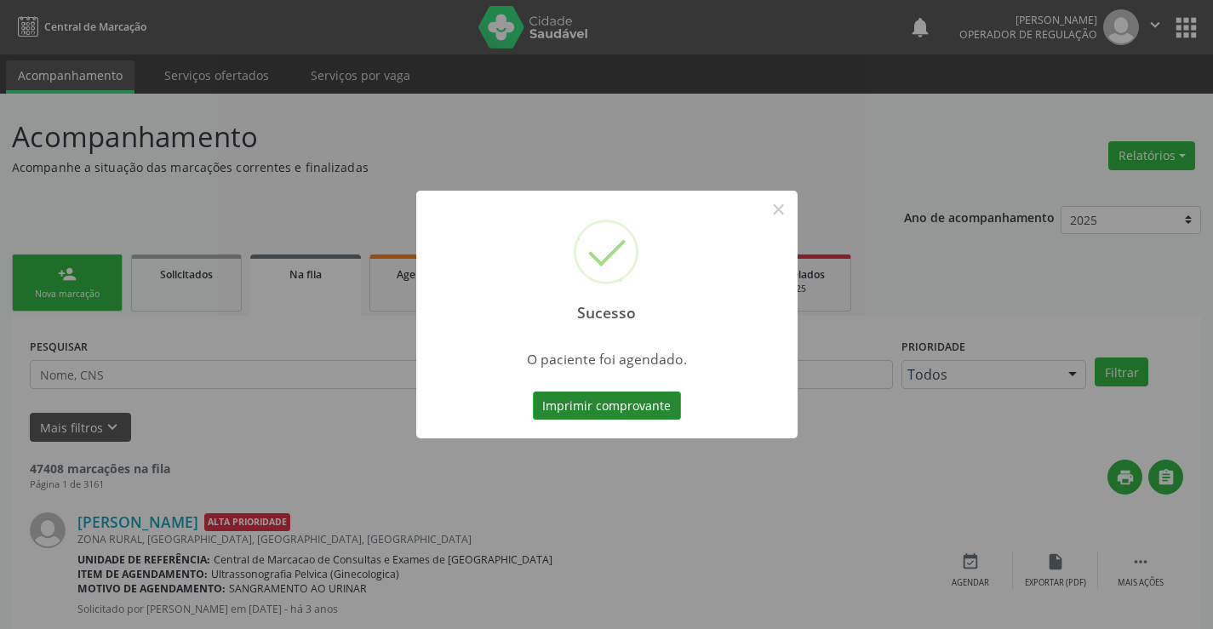
click at [606, 396] on button "Imprimir comprovante" at bounding box center [607, 405] width 148 height 29
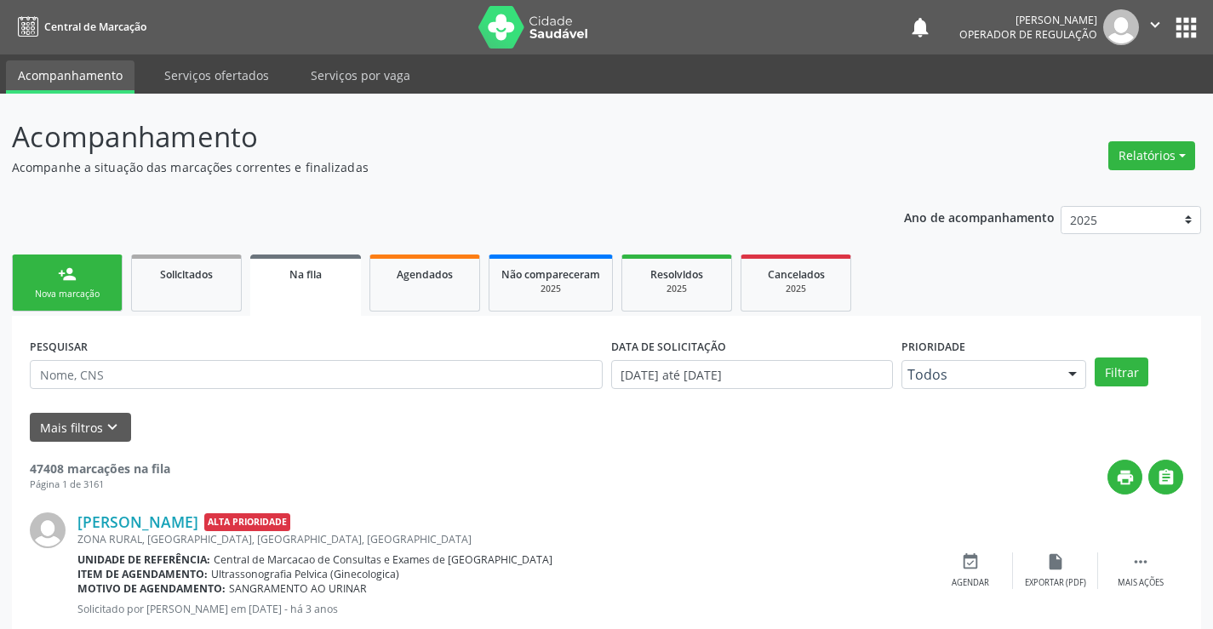
click at [97, 293] on div "Nova marcação" at bounding box center [67, 294] width 85 height 13
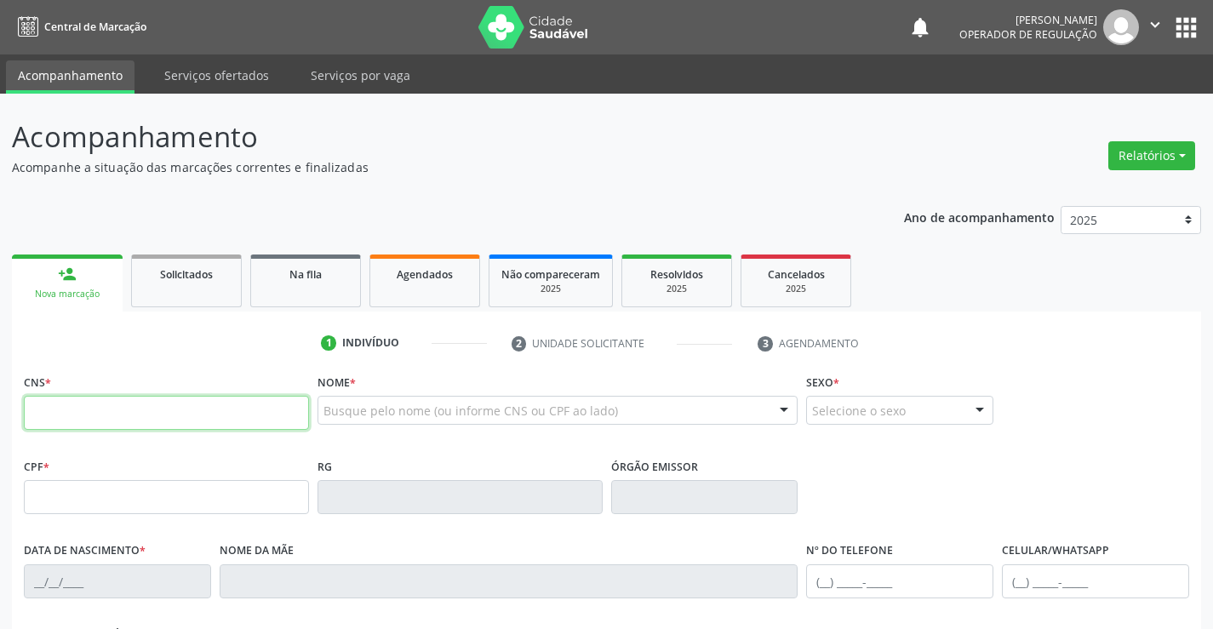
click at [103, 414] on input "text" at bounding box center [166, 413] width 285 height 34
type input "700 0048 2819 0702"
type input "1505893100"
type input "18[DATE]"
type input "[PHONE_NUMBER]"
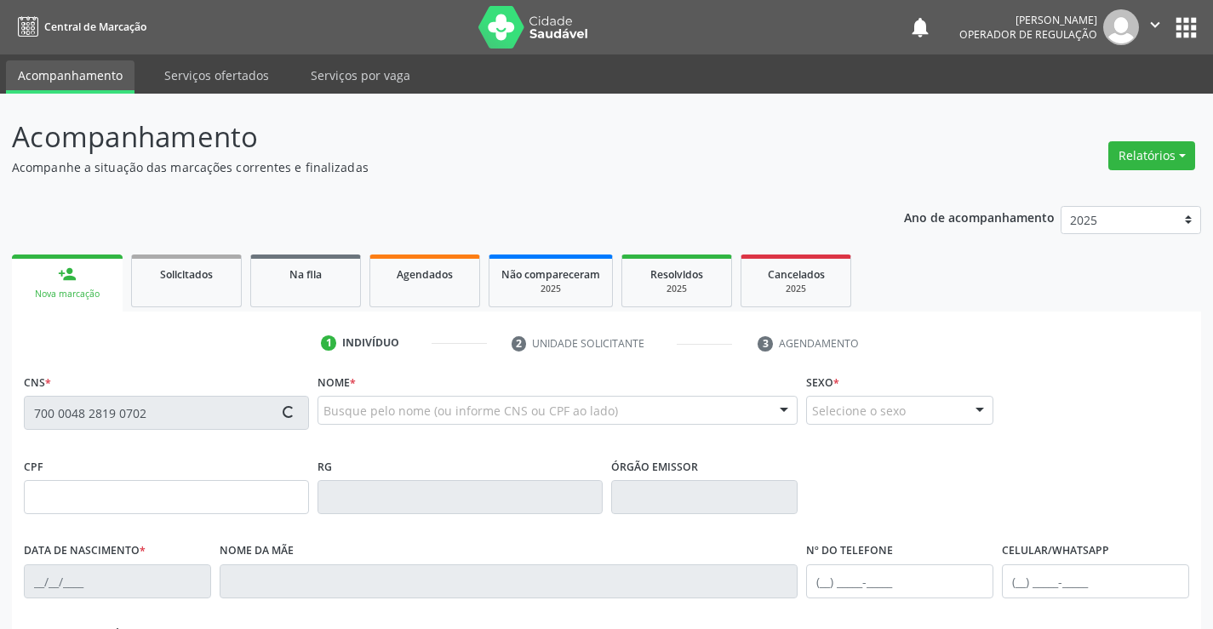
type input "sn"
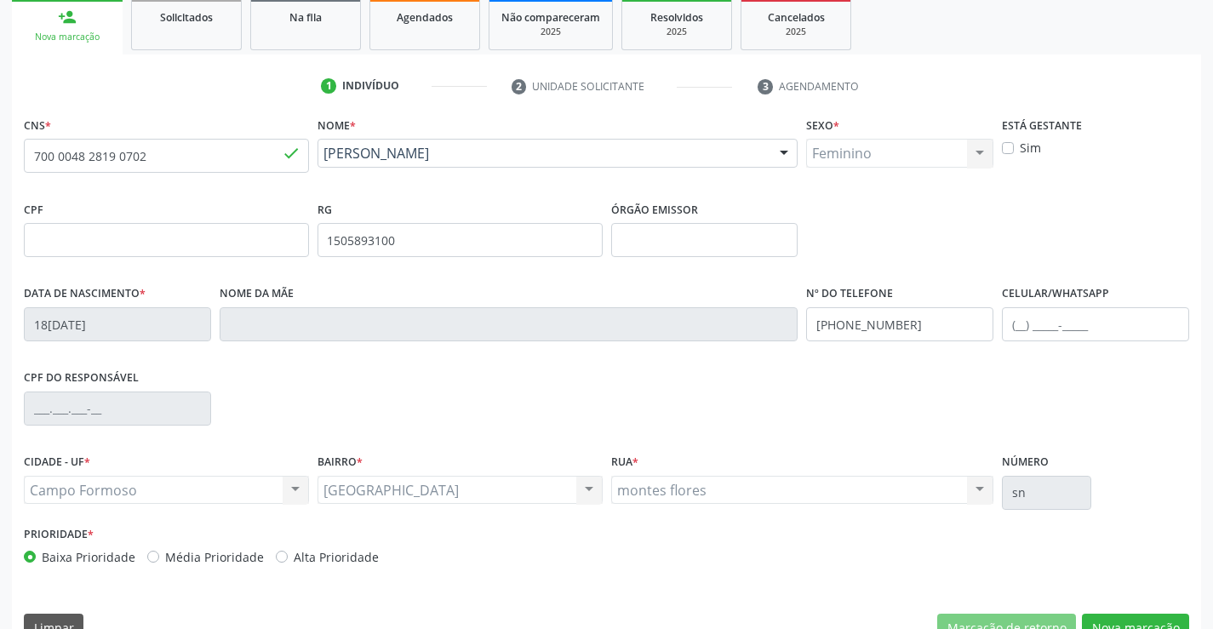
scroll to position [294, 0]
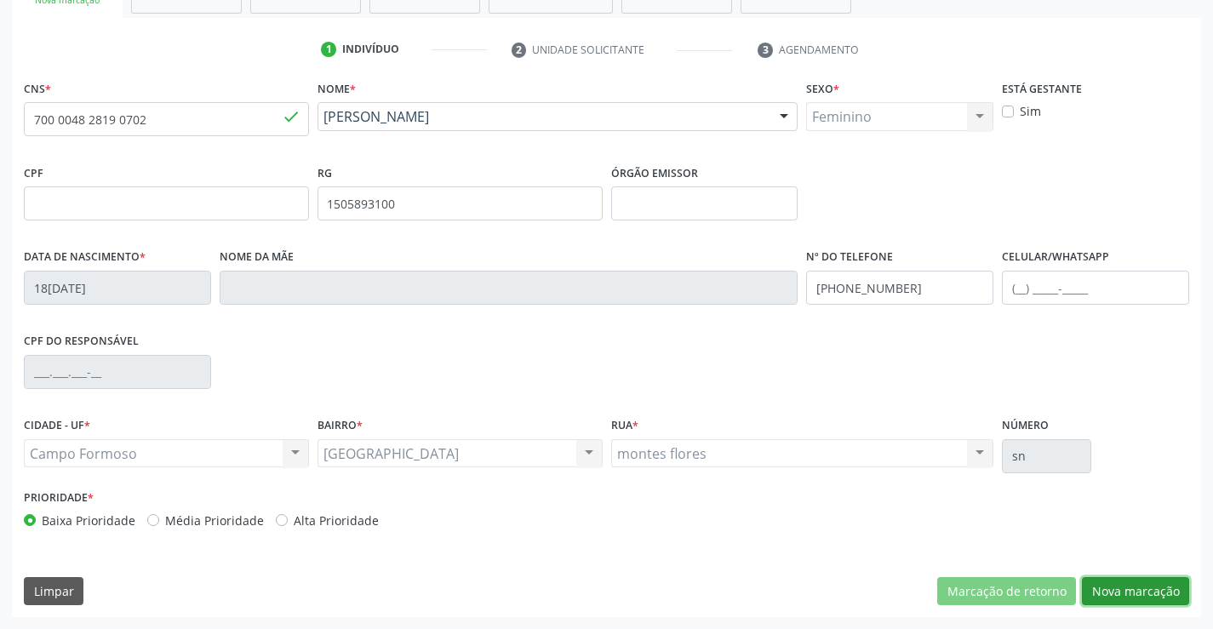
click at [1115, 581] on button "Nova marcação" at bounding box center [1135, 591] width 107 height 29
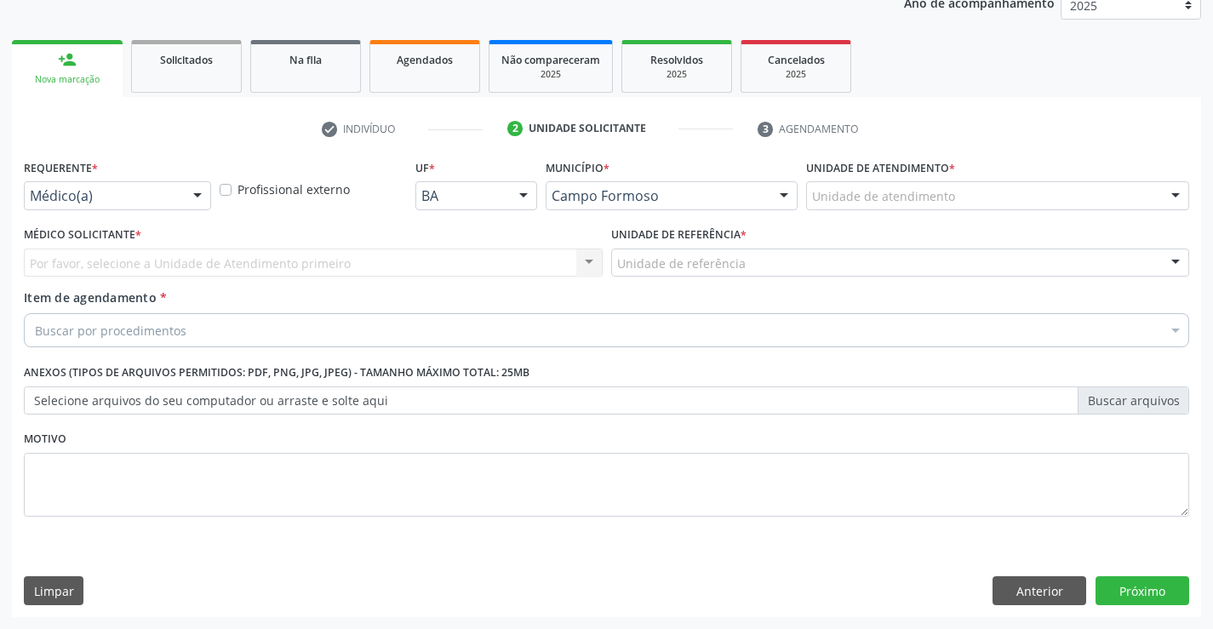
click at [197, 201] on div at bounding box center [198, 196] width 26 height 29
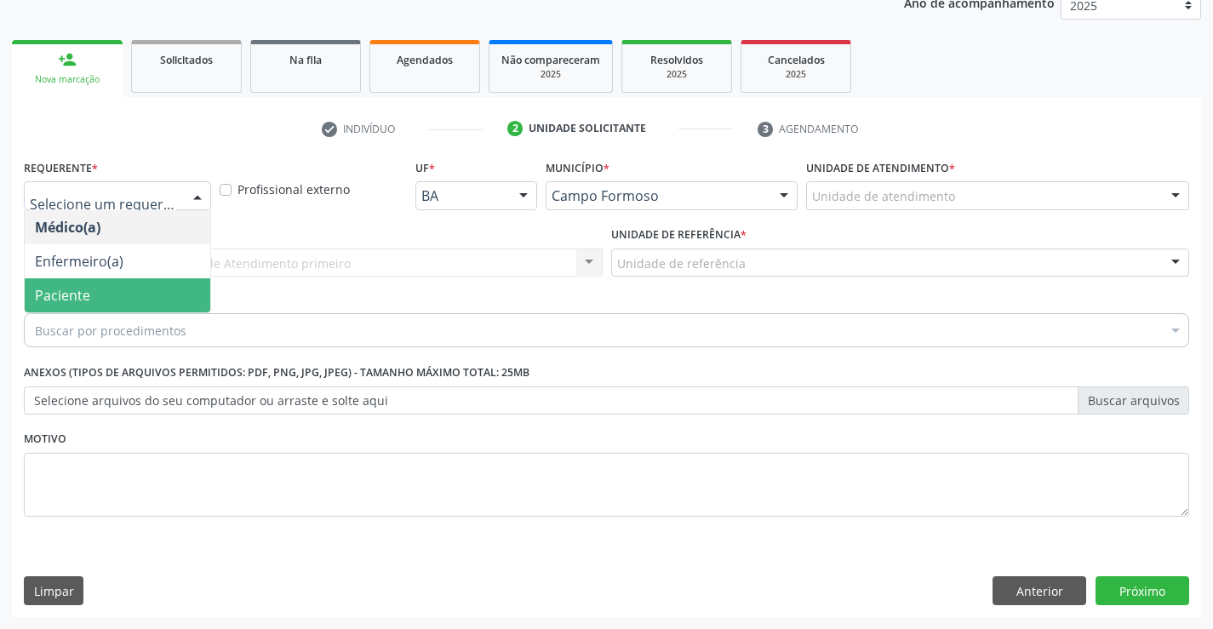
click at [124, 306] on span "Paciente" at bounding box center [118, 295] width 186 height 34
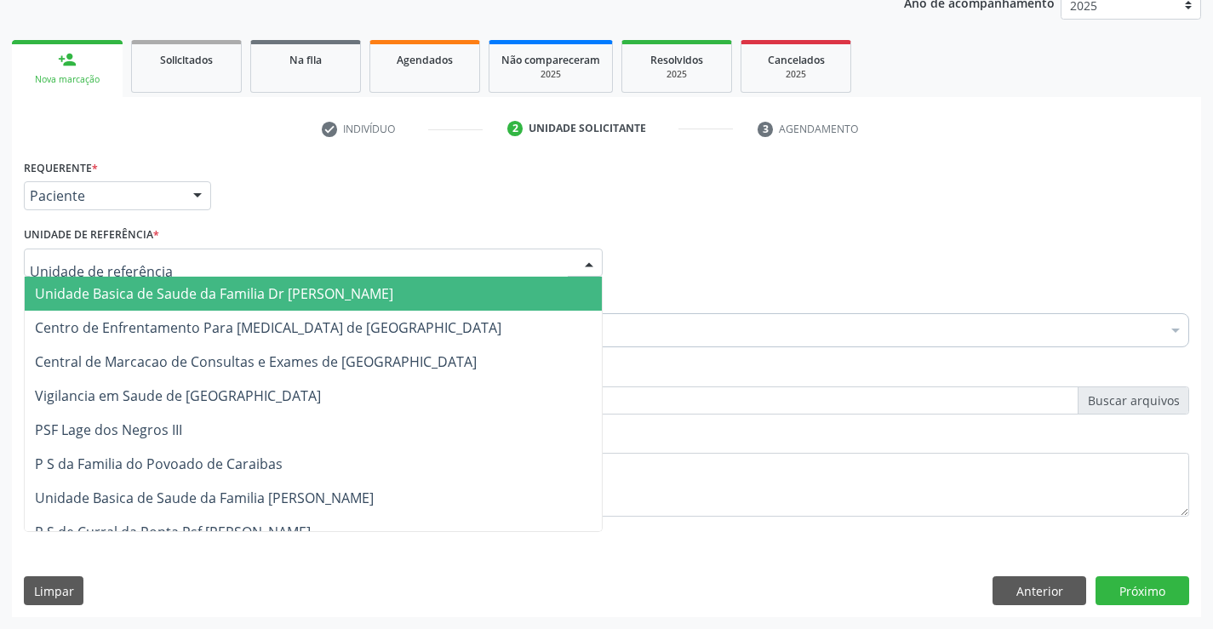
click at [195, 264] on div at bounding box center [313, 263] width 579 height 29
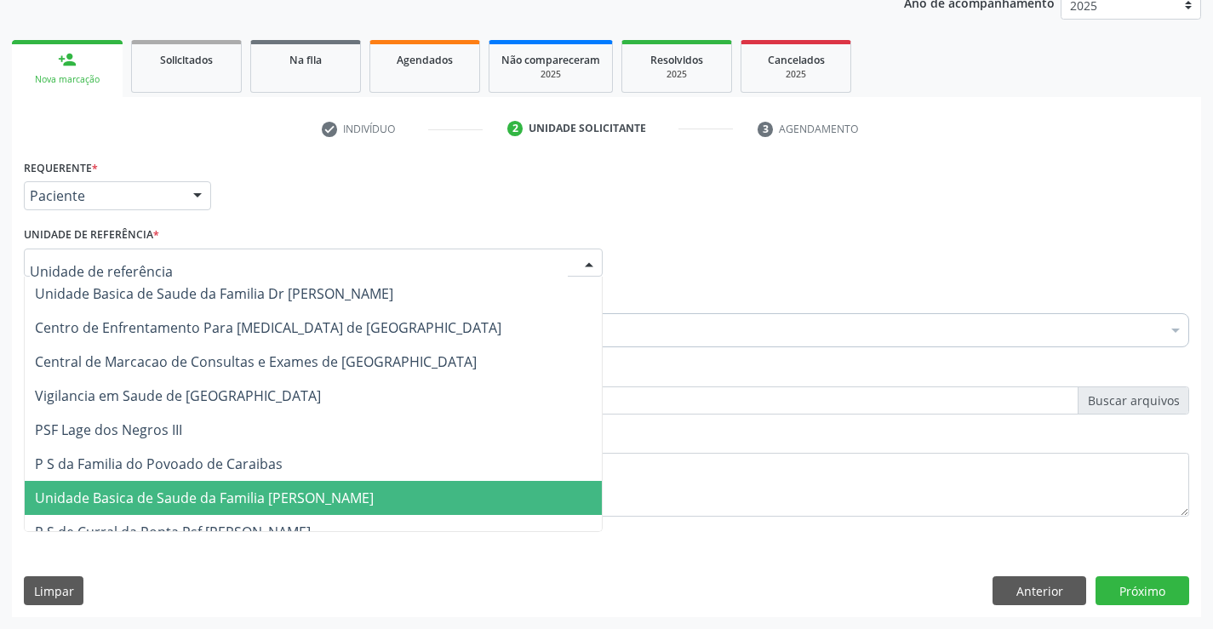
click at [216, 505] on span "Unidade Basica de Saude da Familia [PERSON_NAME]" at bounding box center [204, 498] width 339 height 19
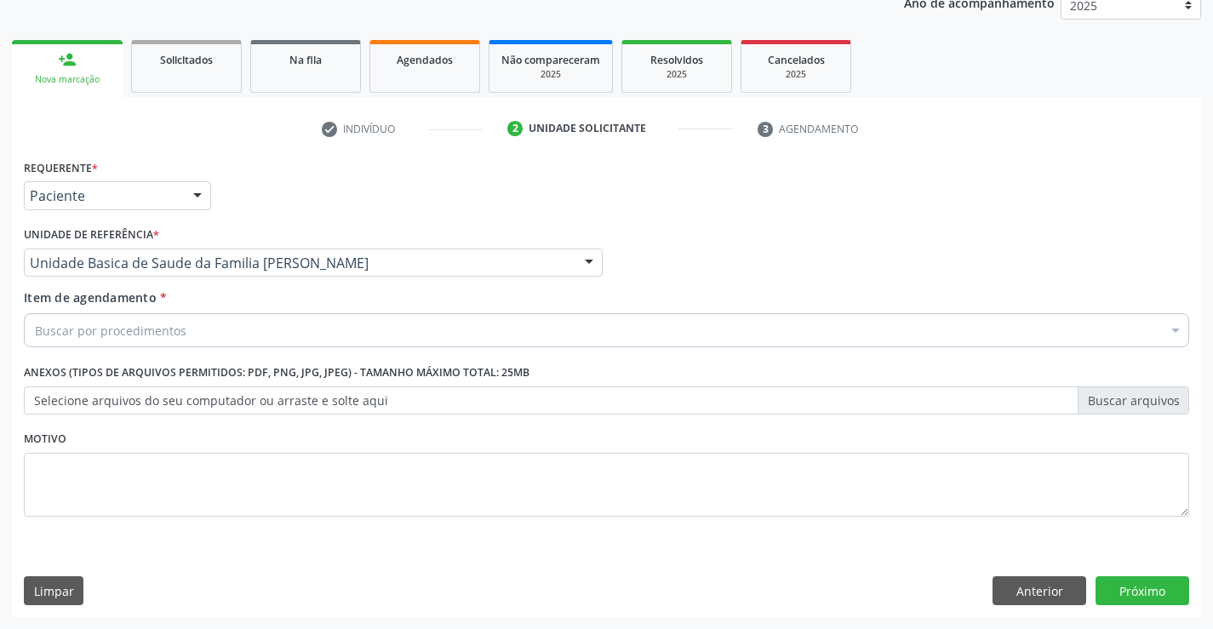
click at [212, 332] on div "Buscar por procedimentos" at bounding box center [606, 330] width 1165 height 34
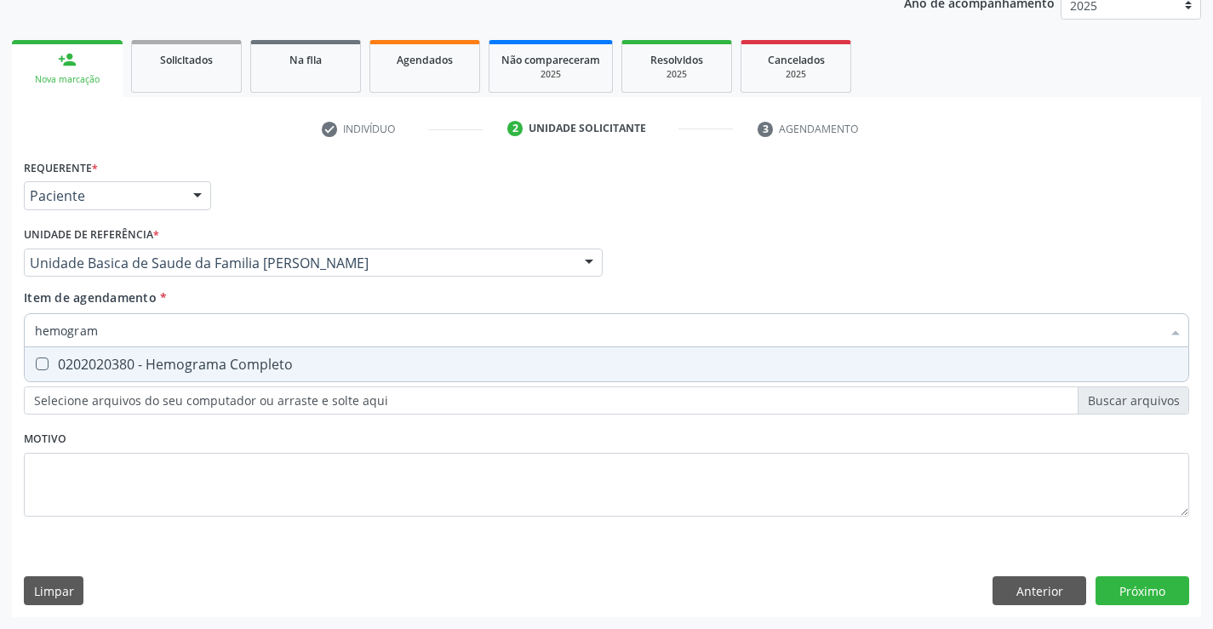
type input "hemograma"
click at [166, 362] on div "0202020380 - Hemograma Completo" at bounding box center [606, 364] width 1143 height 14
checkbox Completo "true"
click at [154, 439] on div "Requerente * Paciente Médico(a) Enfermeiro(a) Paciente Nenhum resultado encontr…" at bounding box center [606, 348] width 1165 height 386
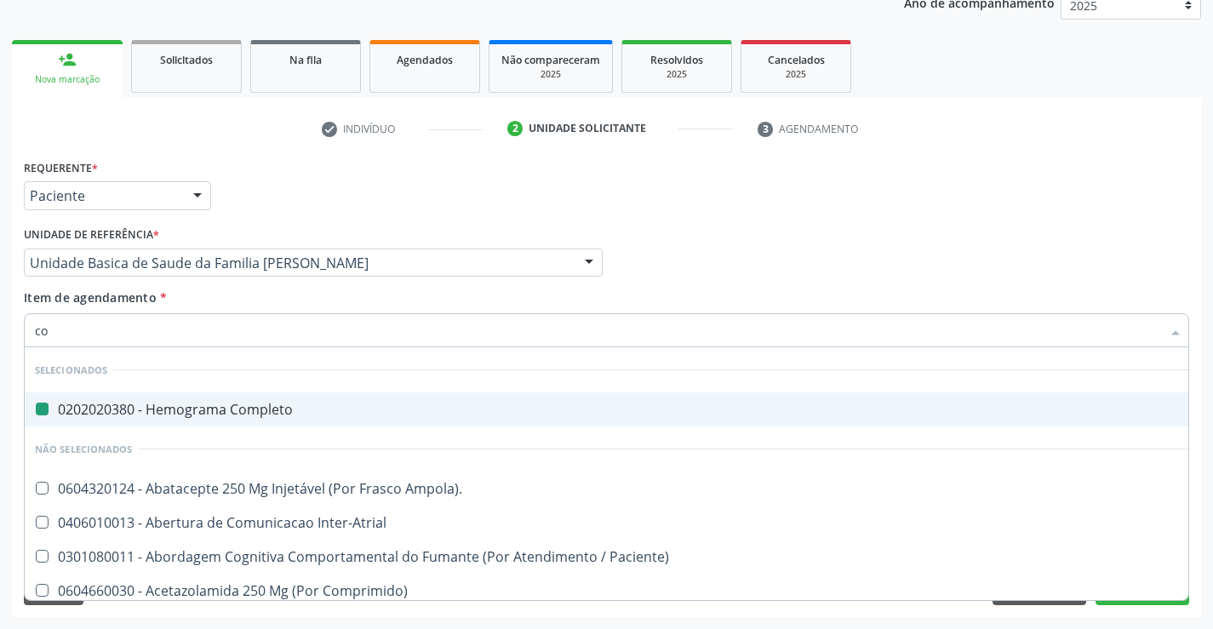
type input "col"
checkbox Completo "false"
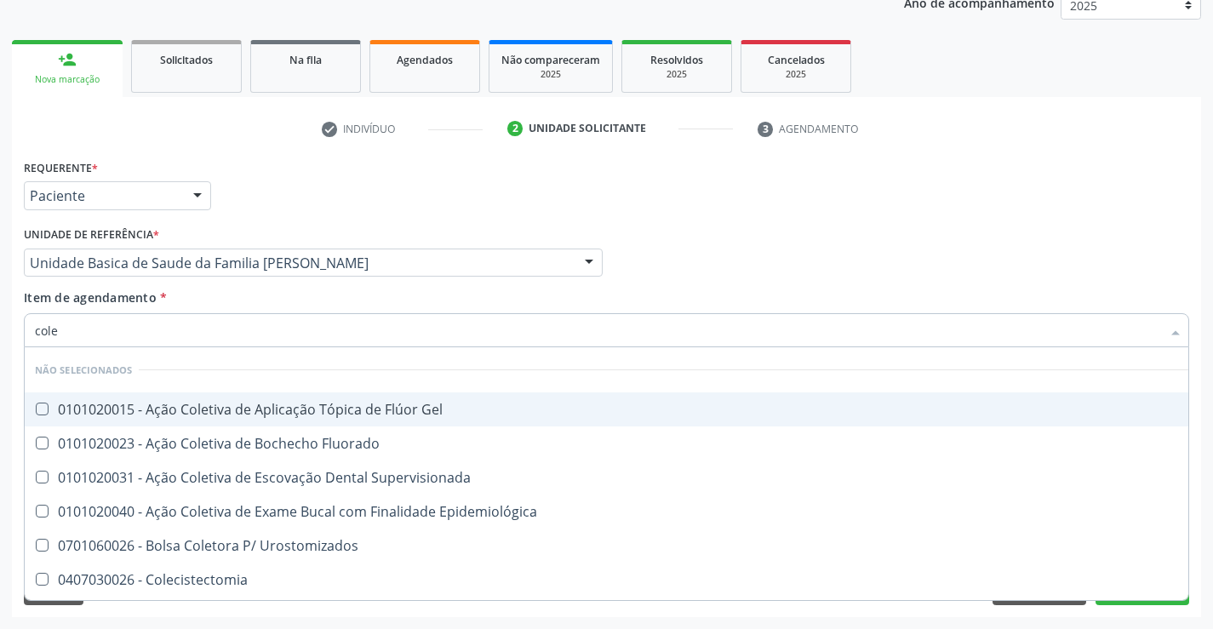
type input "coles"
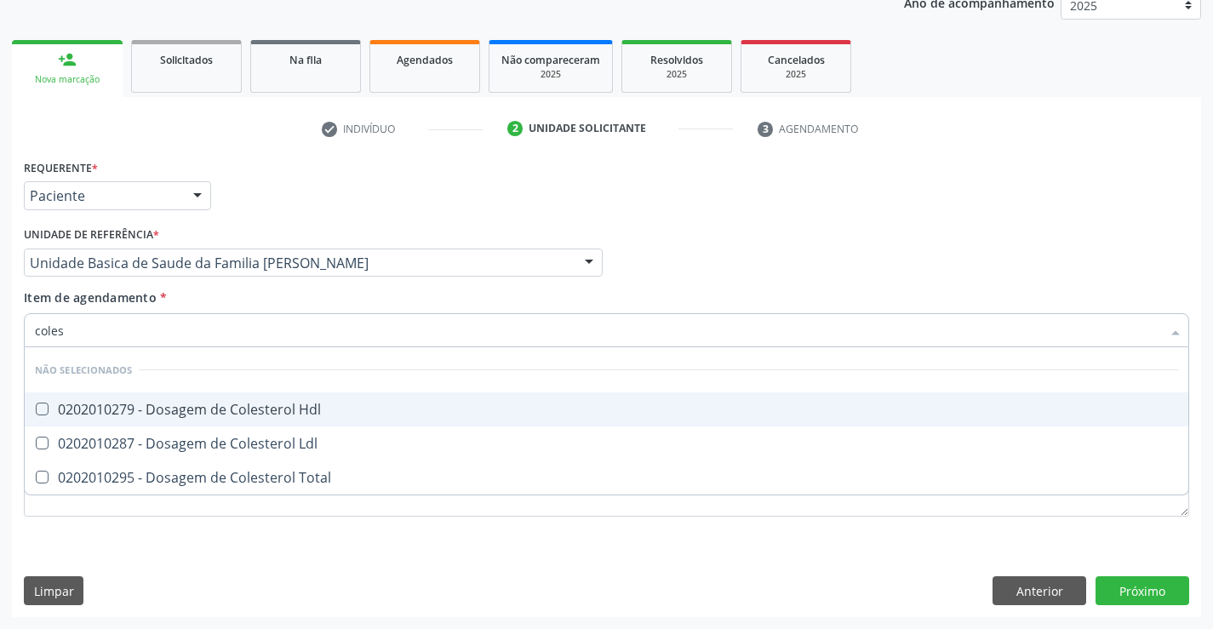
click at [254, 412] on div "0202010279 - Dosagem de Colesterol Hdl" at bounding box center [606, 410] width 1143 height 14
checkbox Hdl "true"
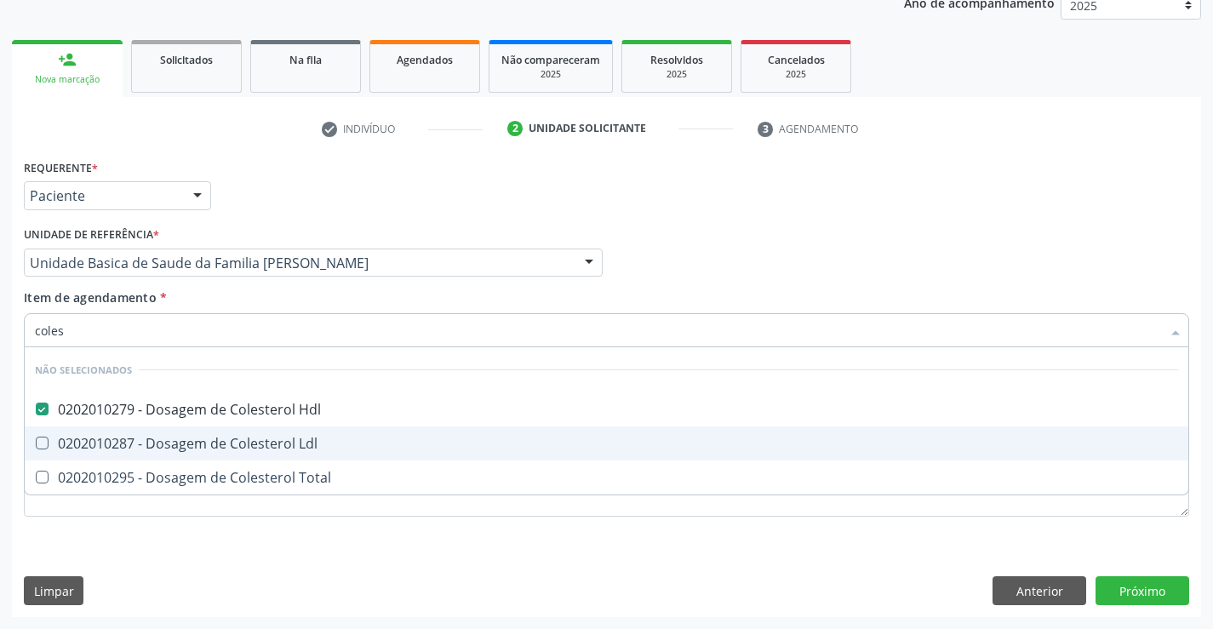
click at [252, 437] on div "0202010287 - Dosagem de Colesterol Ldl" at bounding box center [606, 444] width 1143 height 14
checkbox Ldl "true"
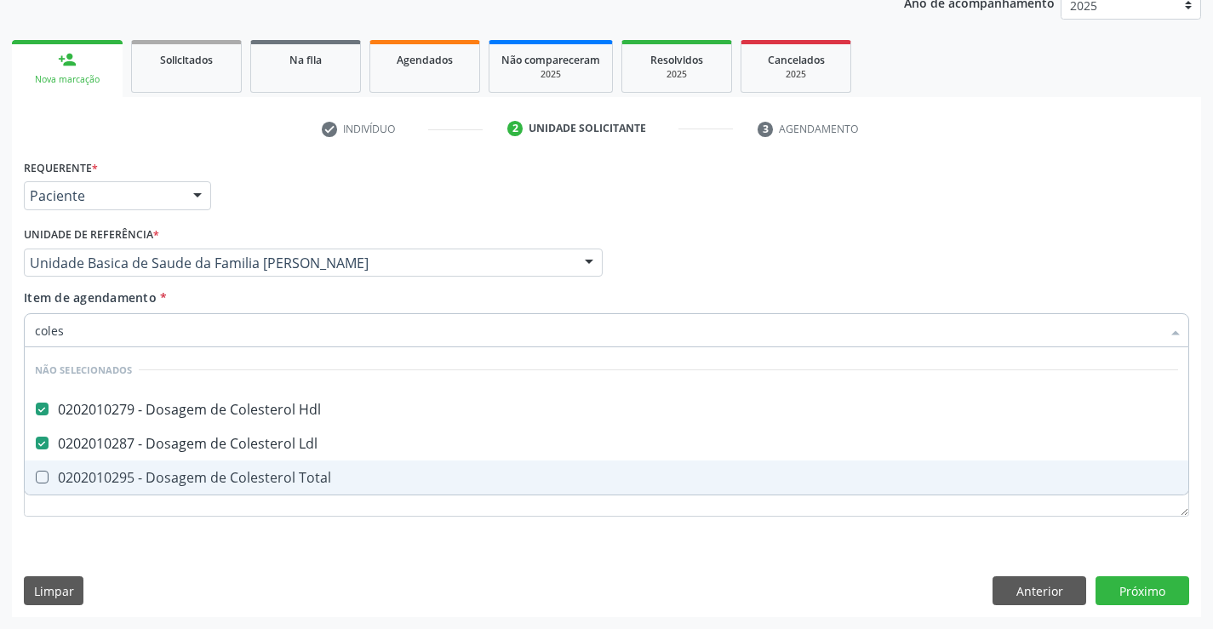
click at [224, 473] on div "0202010295 - Dosagem de Colesterol Total" at bounding box center [606, 478] width 1143 height 14
checkbox Total "true"
type input "coles"
click at [208, 540] on div "Requerente * Paciente Médico(a) Enfermeiro(a) Paciente Nenhum resultado encontr…" at bounding box center [606, 348] width 1165 height 386
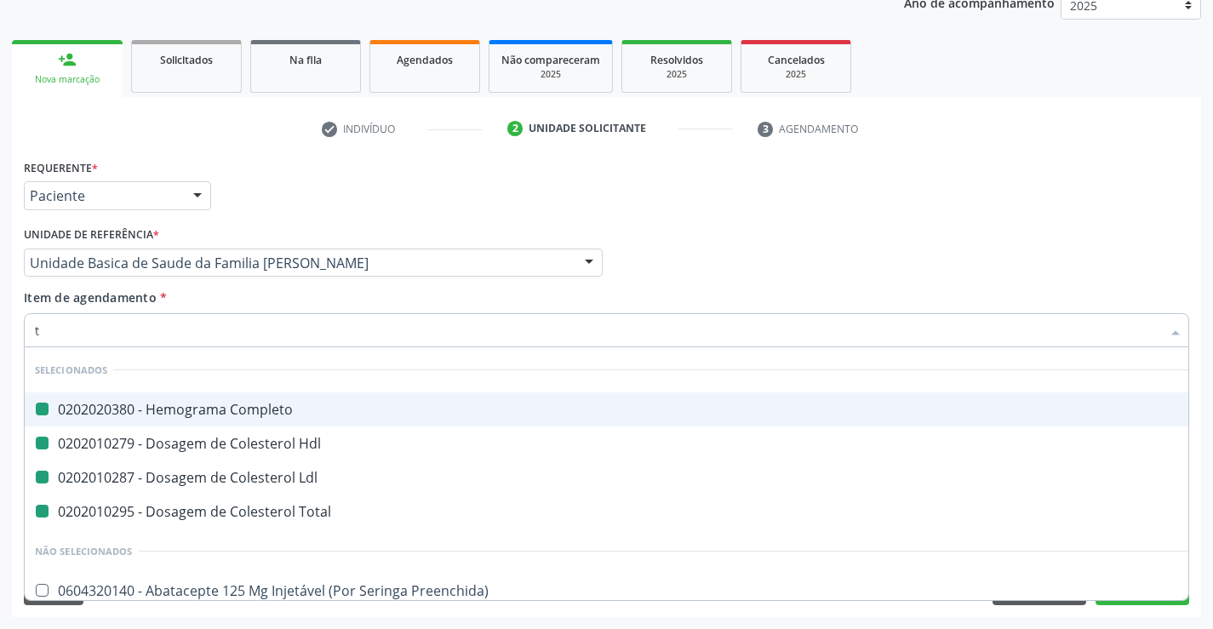
type input "tr"
checkbox Completo "false"
checkbox Ldl "false"
checkbox Hdl "false"
checkbox Total "false"
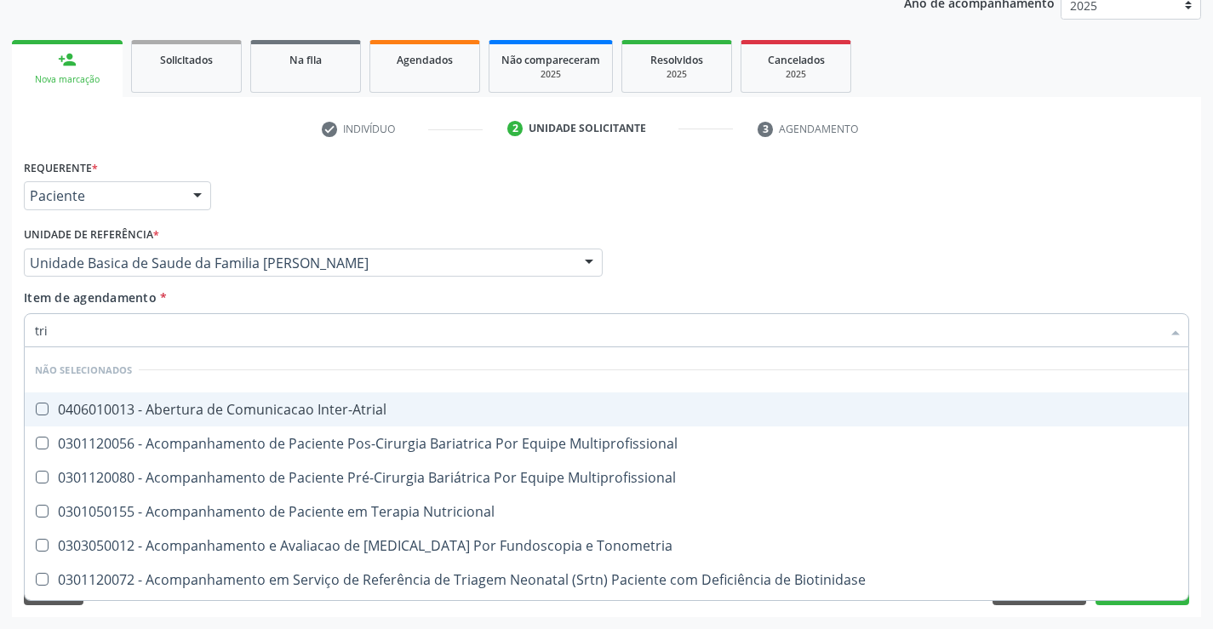
type input "trig"
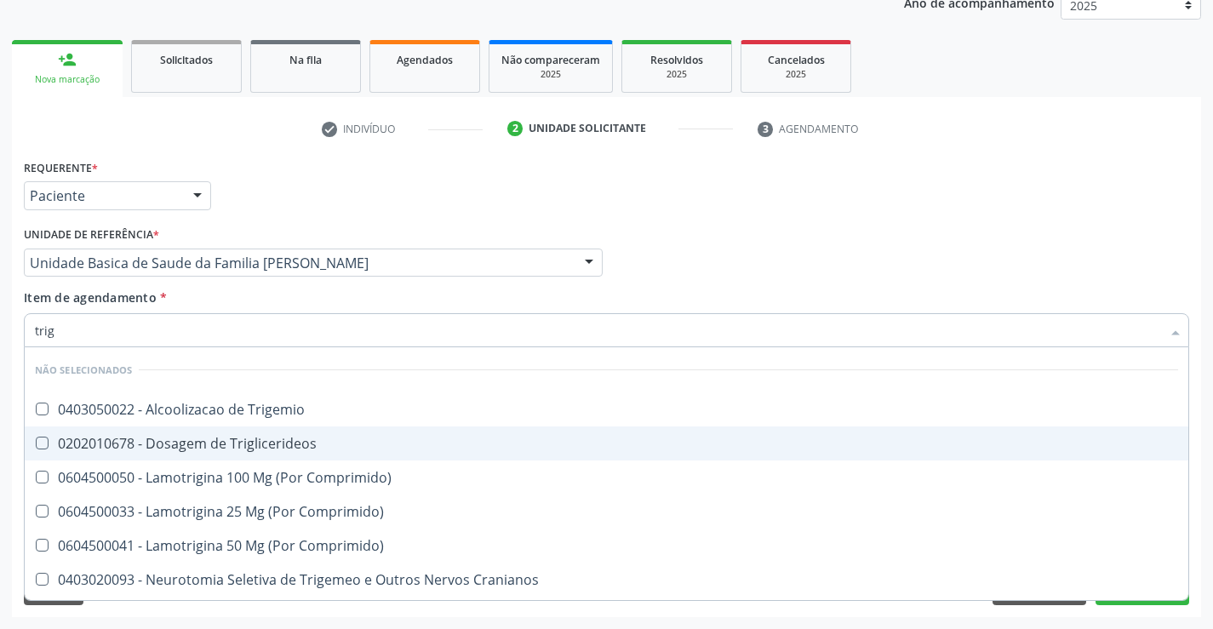
click at [234, 437] on div "0202010678 - Dosagem de Triglicerideos" at bounding box center [606, 444] width 1143 height 14
checkbox Triglicerideos "true"
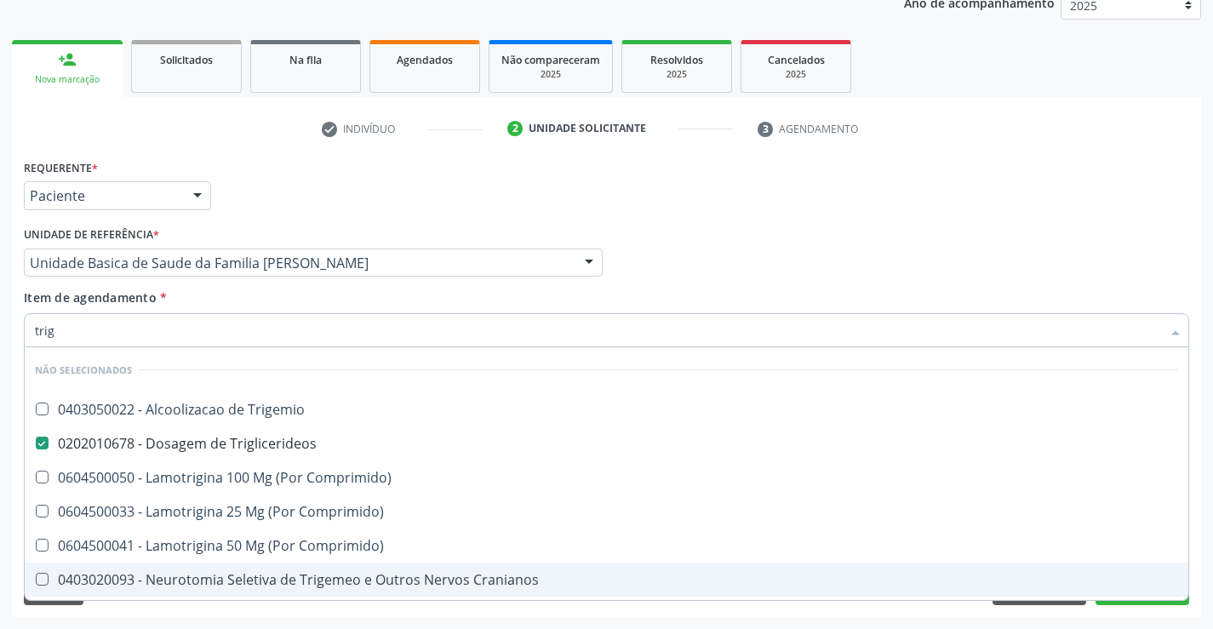
type input "trig"
click at [210, 603] on div "Limpar Anterior Próximo" at bounding box center [606, 590] width 1165 height 29
checkbox Trigemio "true"
checkbox Comprimido\) "true"
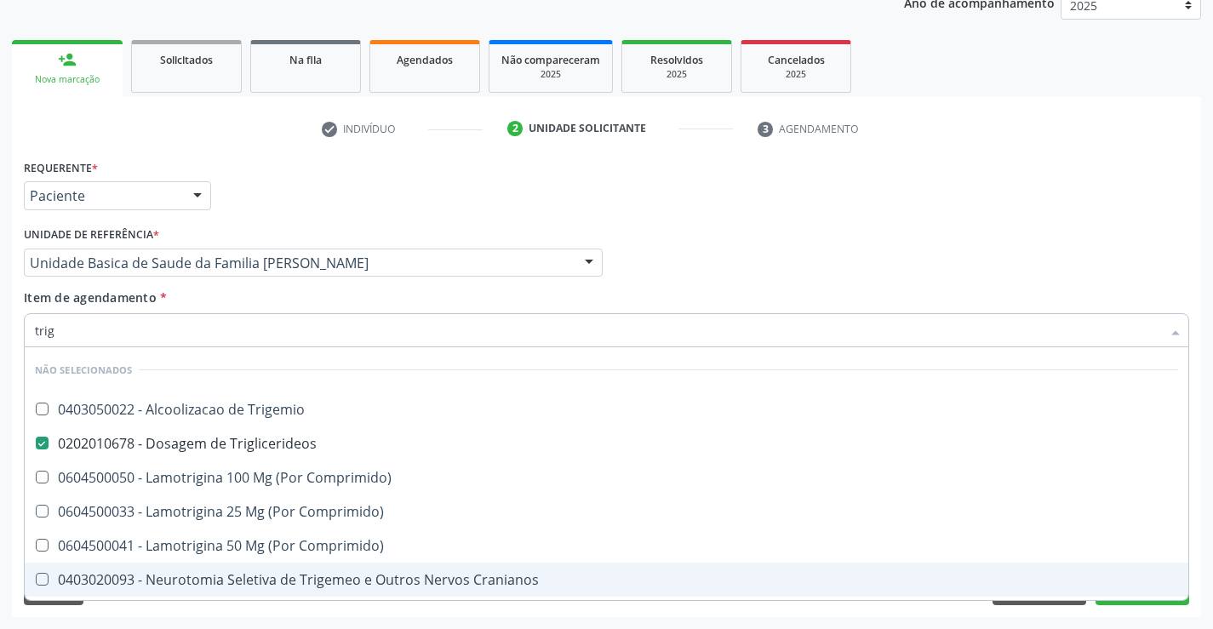
checkbox Comprimido\) "true"
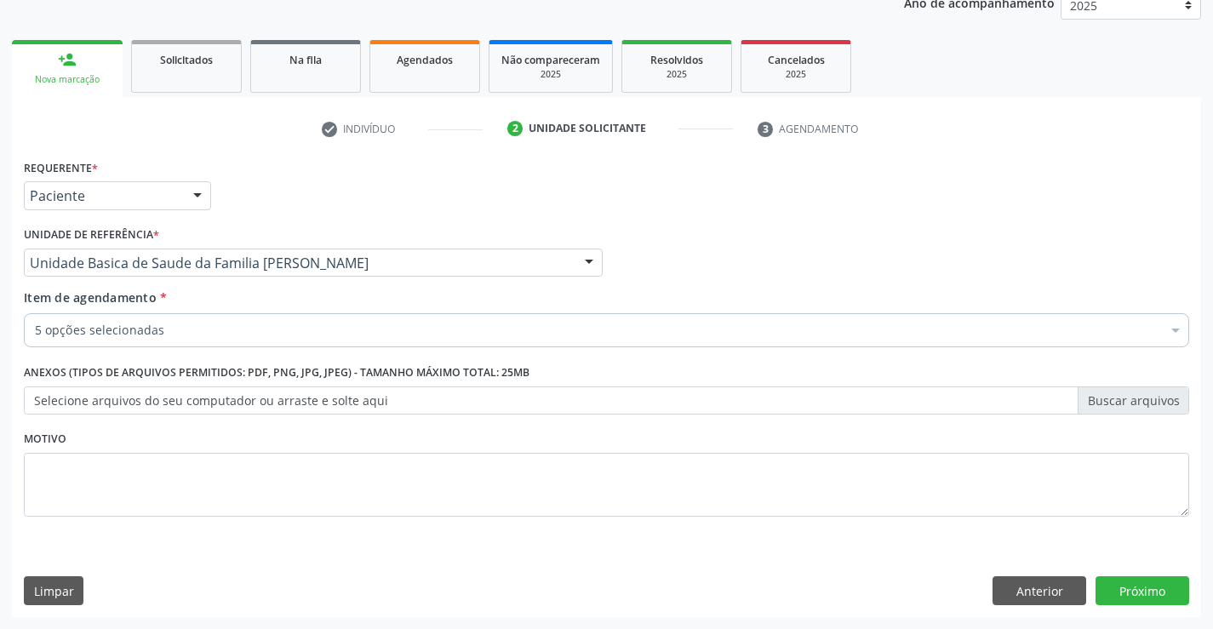
scroll to position [66, 0]
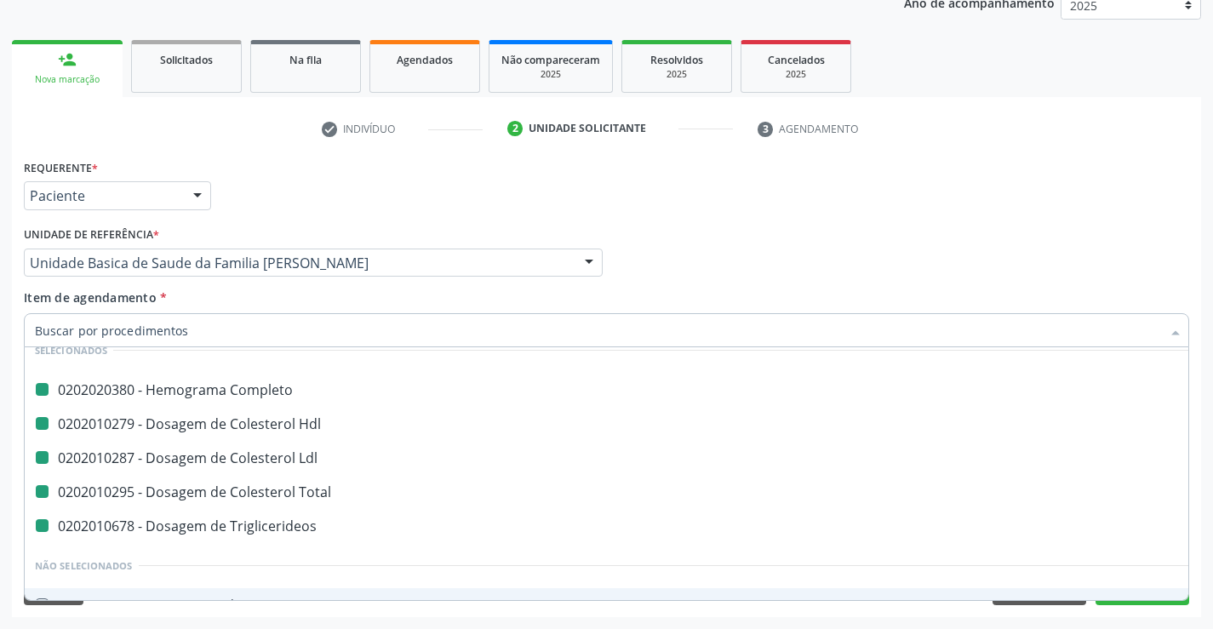
type input "u"
checkbox Completo "false"
checkbox Ldl "false"
checkbox Hdl "false"
checkbox Total "false"
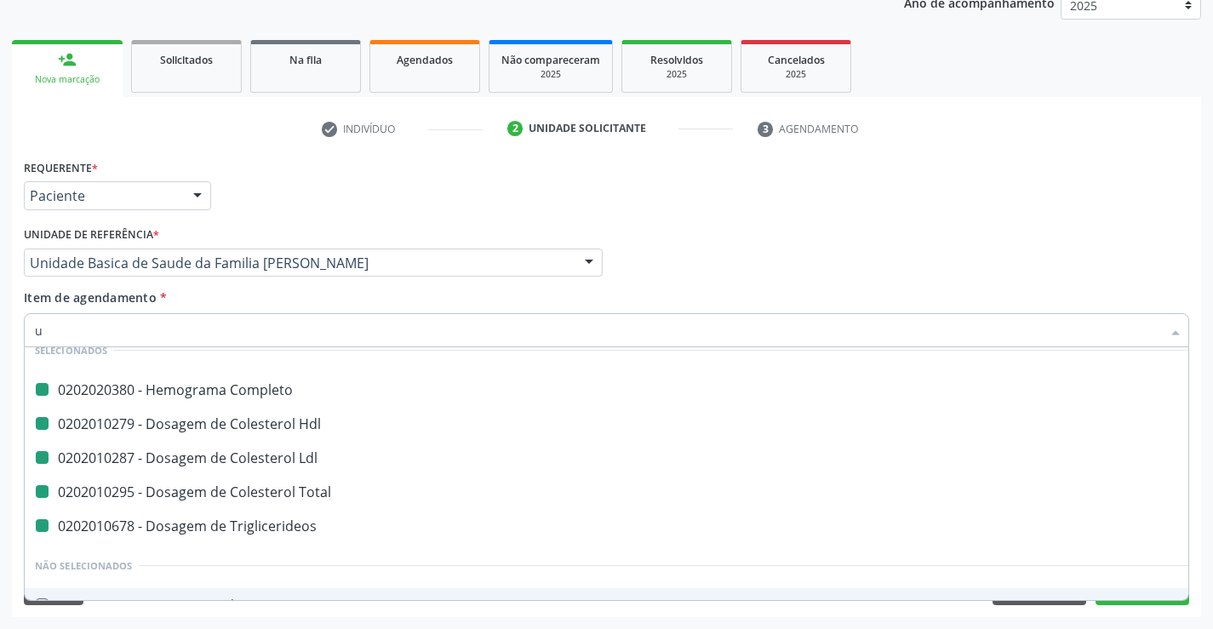
checkbox Triglicerideos "false"
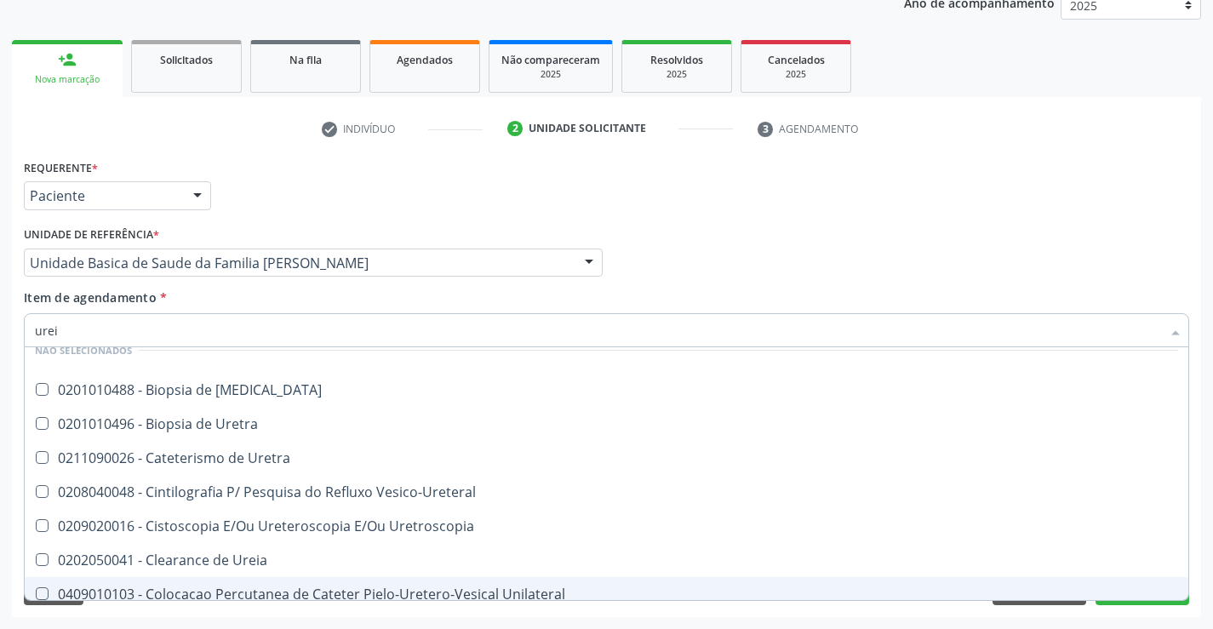
scroll to position [0, 0]
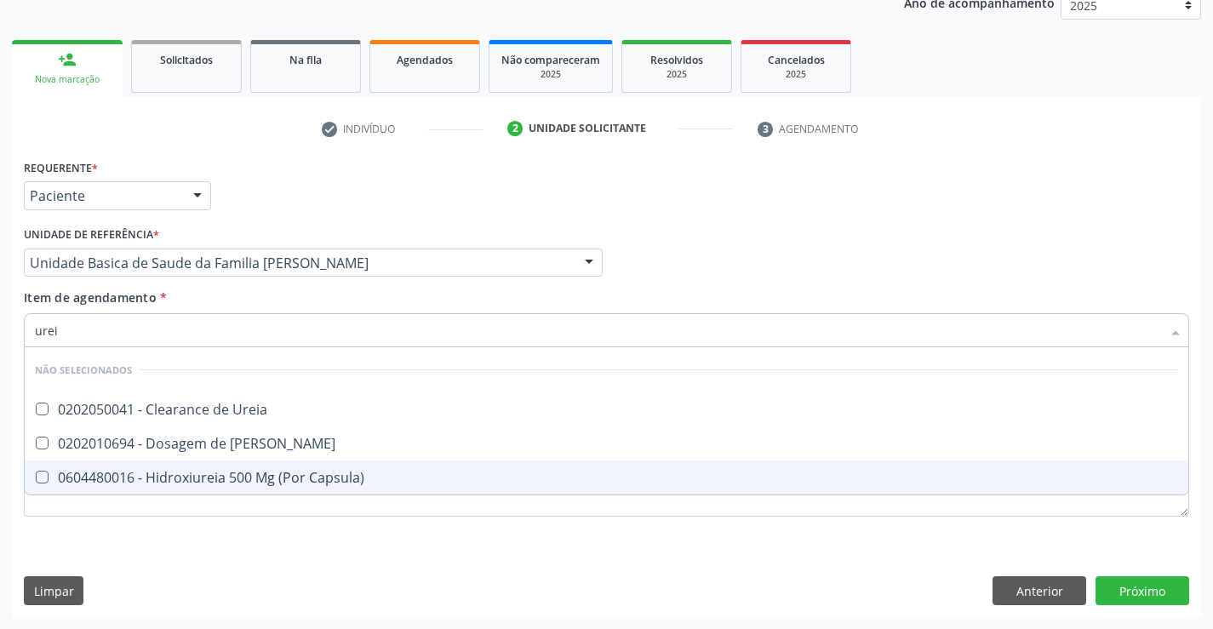
type input "ureia"
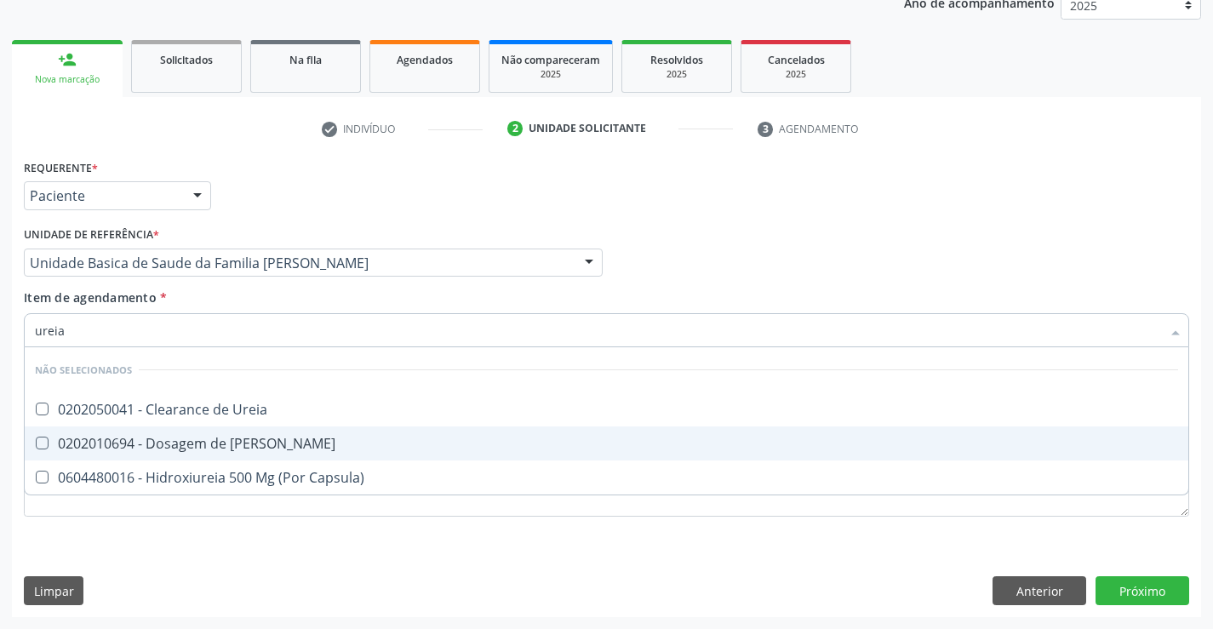
click at [209, 438] on div "0202010694 - Dosagem de [PERSON_NAME]" at bounding box center [606, 444] width 1143 height 14
checkbox Ureia "true"
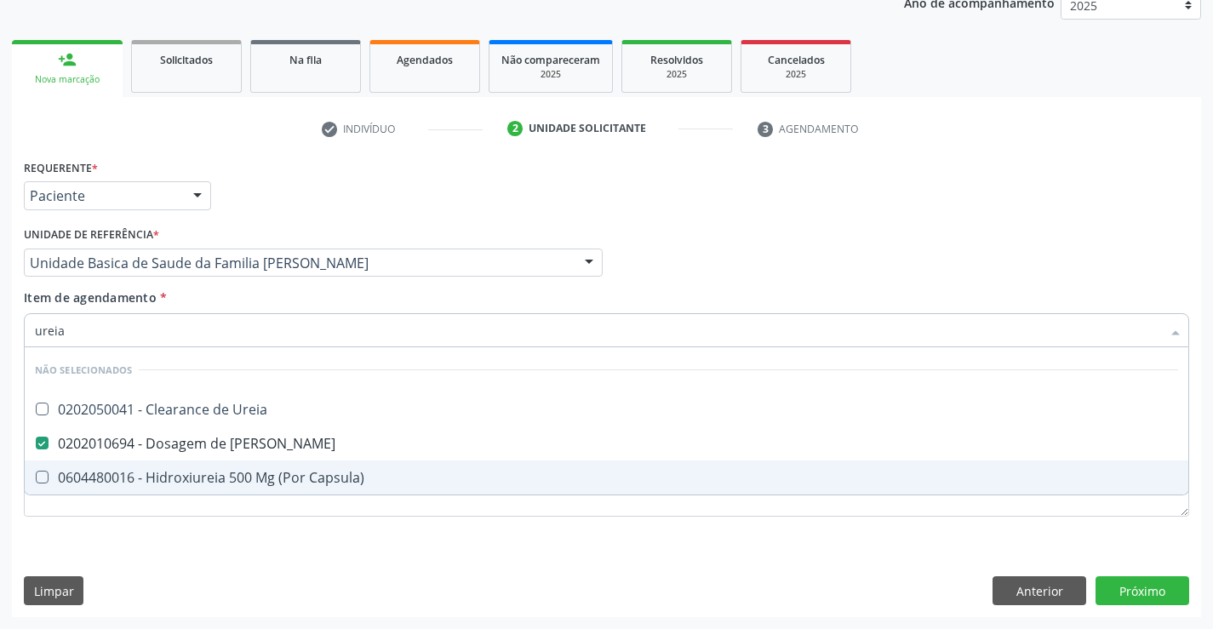
type input "ureia"
click at [204, 555] on div "Requerente * Paciente Médico(a) Enfermeiro(a) Paciente Nenhum resultado encontr…" at bounding box center [606, 386] width 1189 height 462
checkbox Ureia "true"
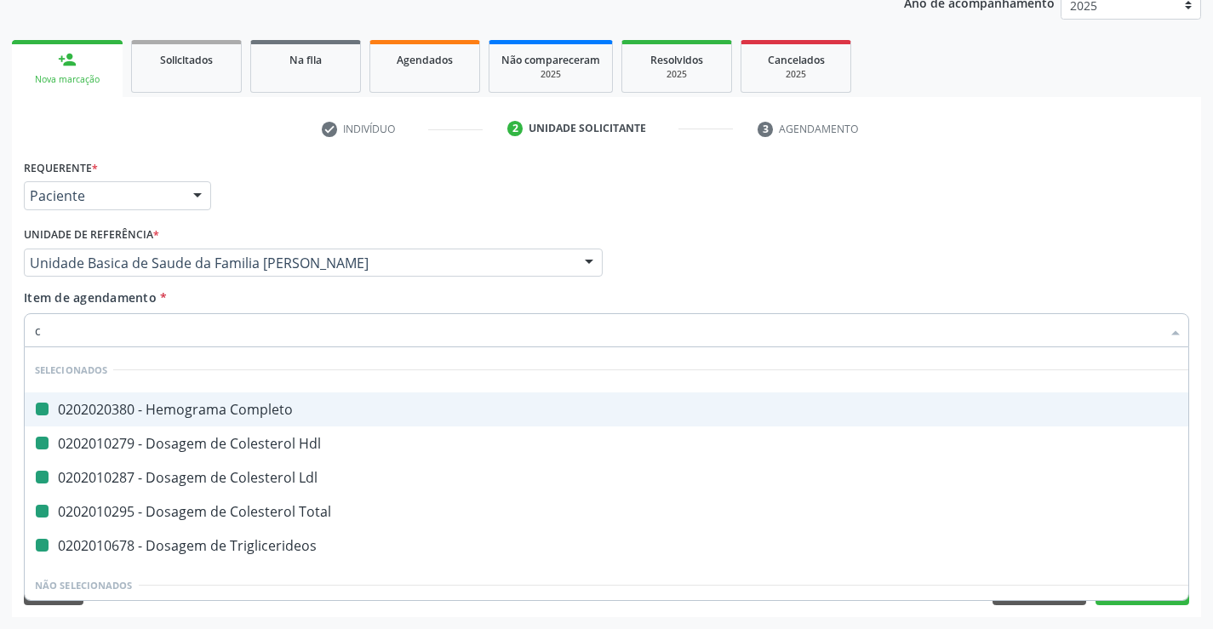
type input "cr"
checkbox Completo "false"
checkbox Ldl "false"
checkbox Hdl "false"
checkbox Total "false"
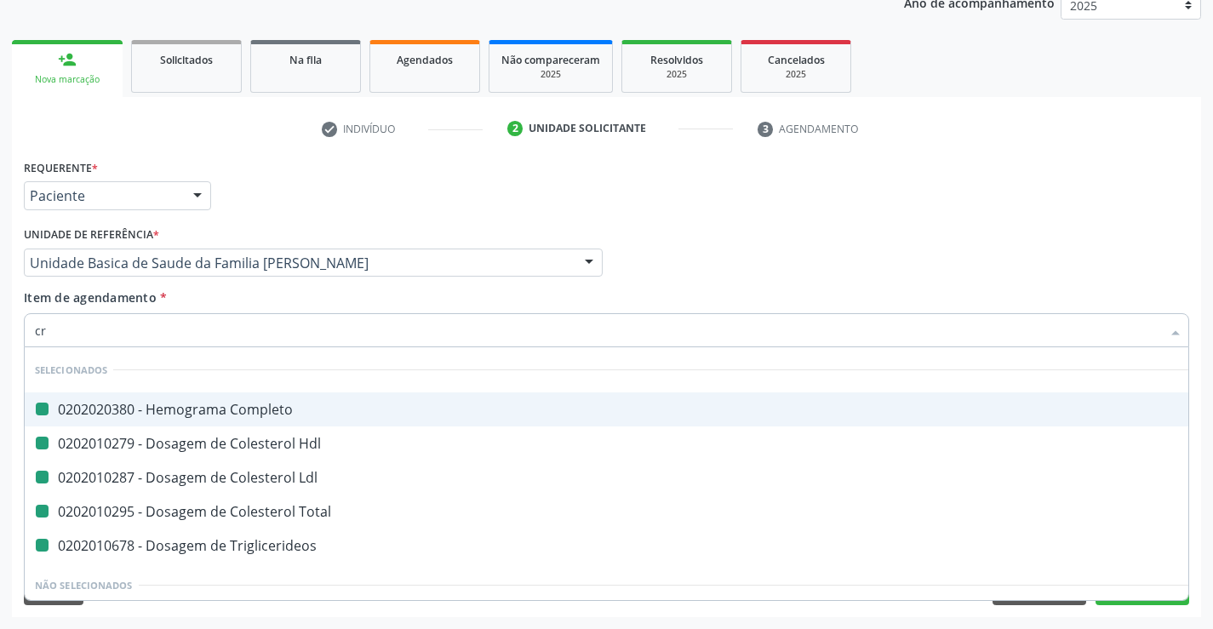
checkbox Triglicerideos "false"
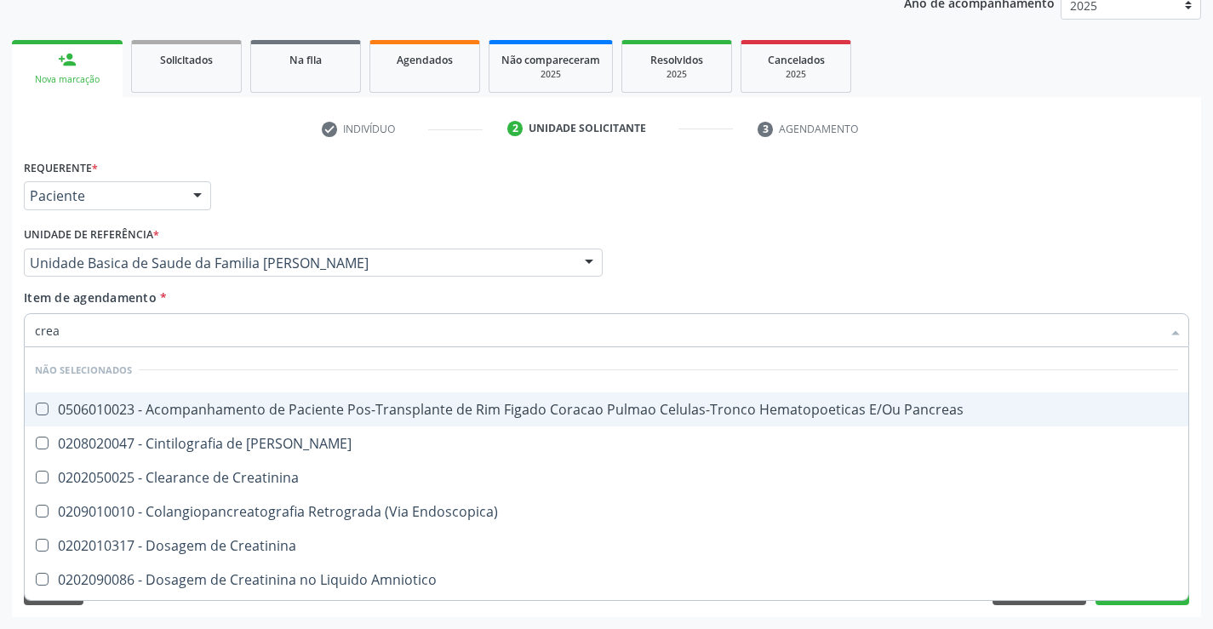
type input "creat"
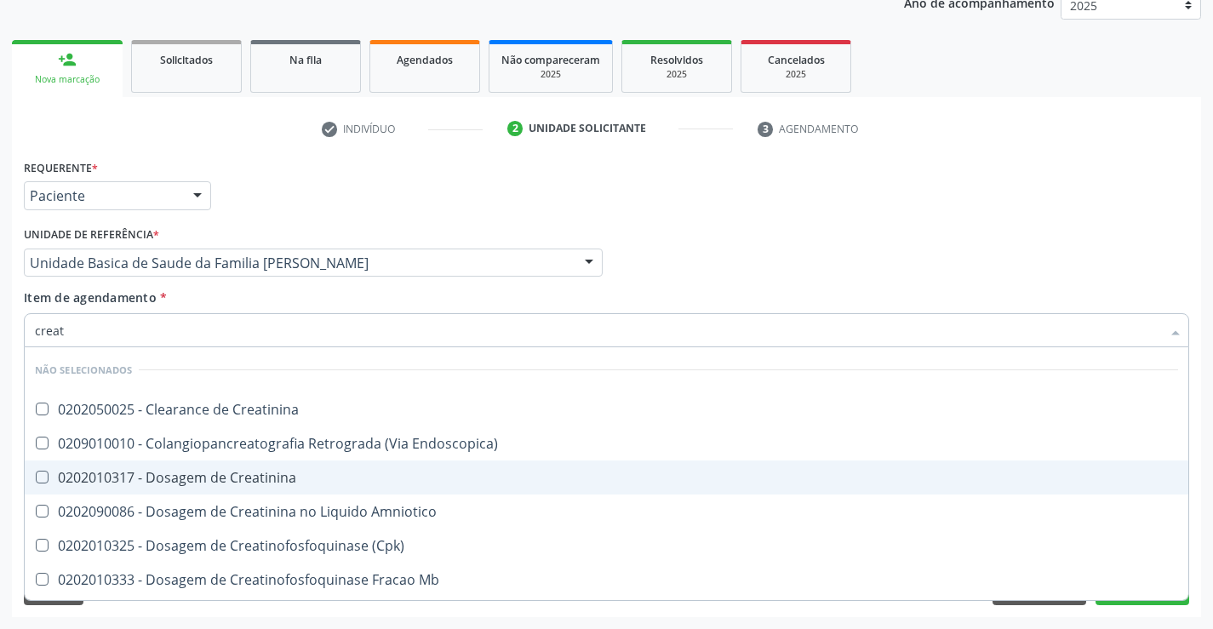
click at [180, 481] on div "0202010317 - Dosagem de Creatinina" at bounding box center [606, 478] width 1143 height 14
checkbox Creatinina "true"
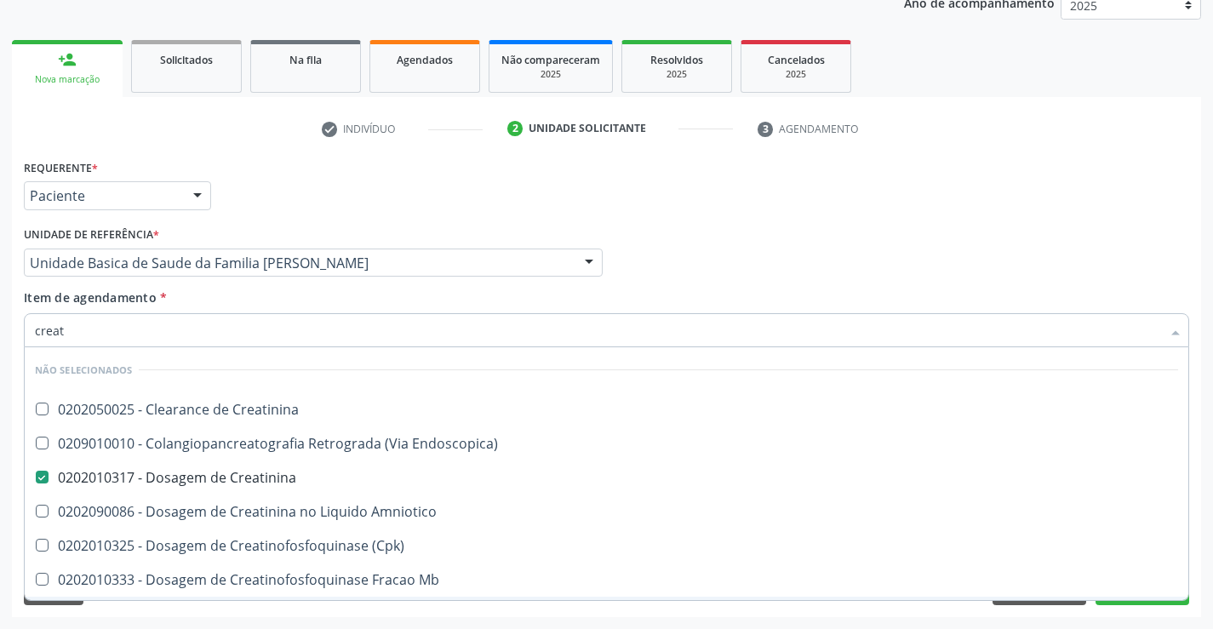
type input "creat"
click at [166, 612] on div "Requerente * Paciente Médico(a) Enfermeiro(a) Paciente Nenhum resultado encontr…" at bounding box center [606, 386] width 1189 height 462
checkbox Creatinina "true"
checkbox Endoscopica\) "true"
checkbox Amniotico "true"
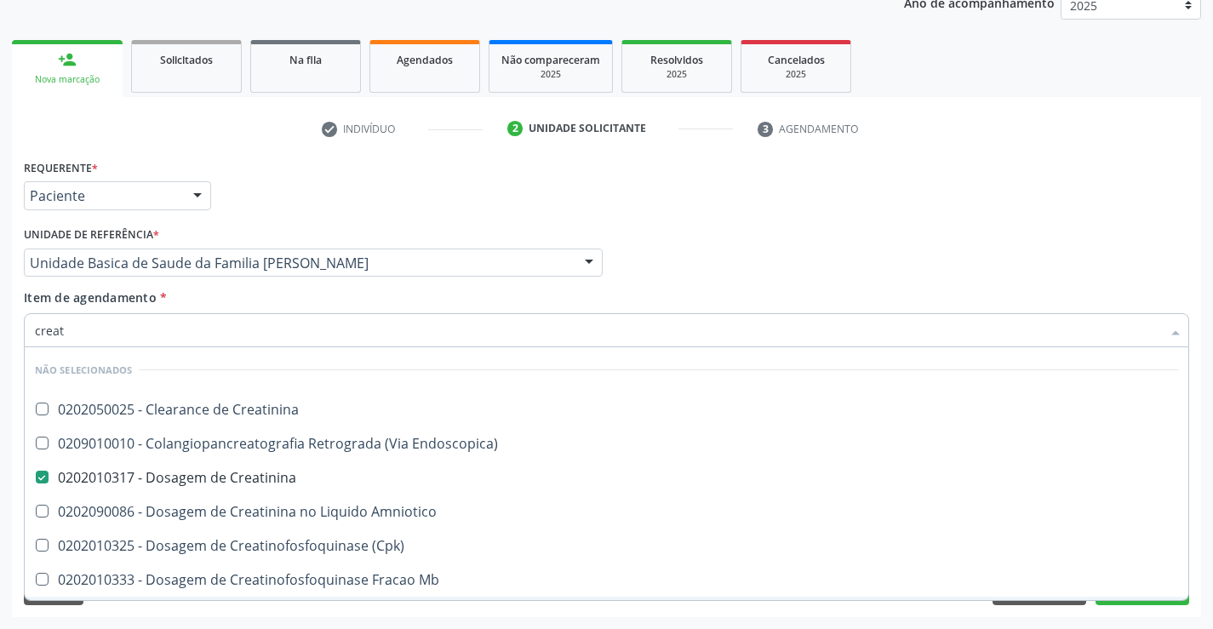
checkbox \(Cpk\) "true"
checkbox Oncologia "true"
checkbox Mb "true"
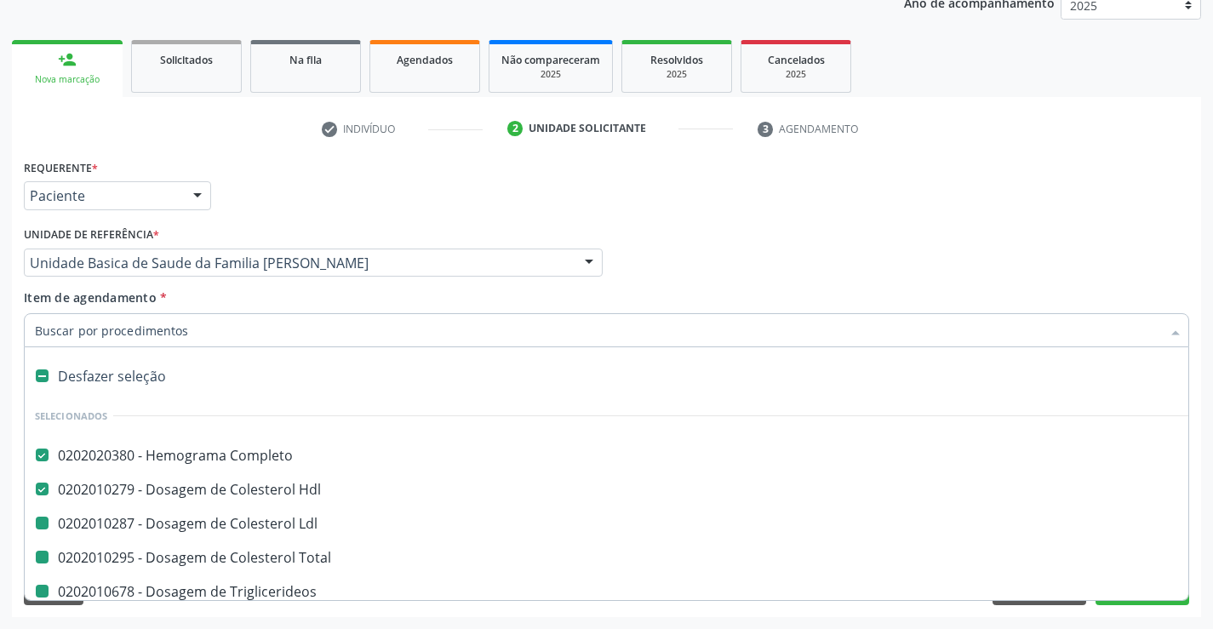
type input "u"
checkbox Ldl "false"
checkbox Total "false"
checkbox Triglicerideos "false"
checkbox Creatinina "false"
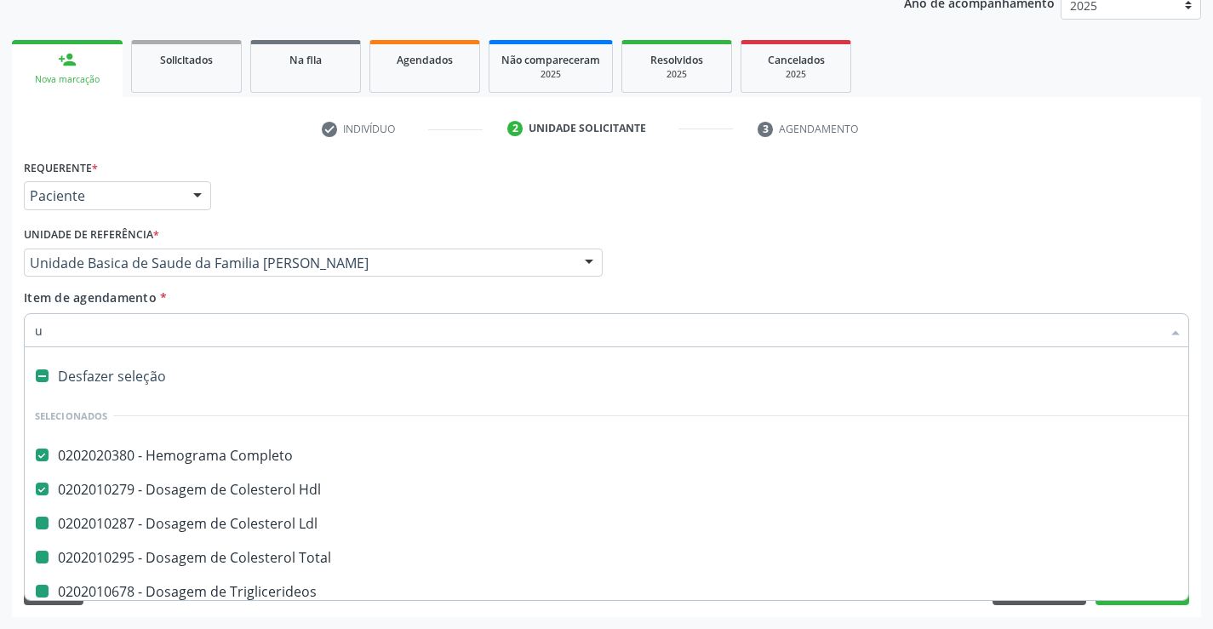
checkbox Ureia "false"
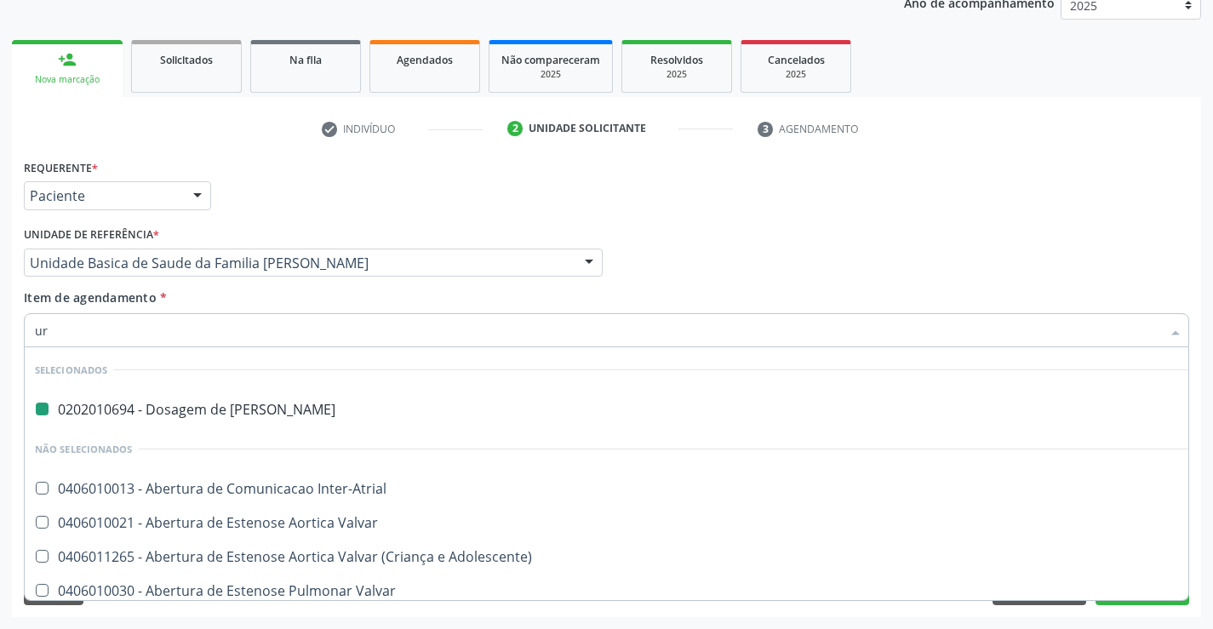
type input "uri"
checkbox Ureia "false"
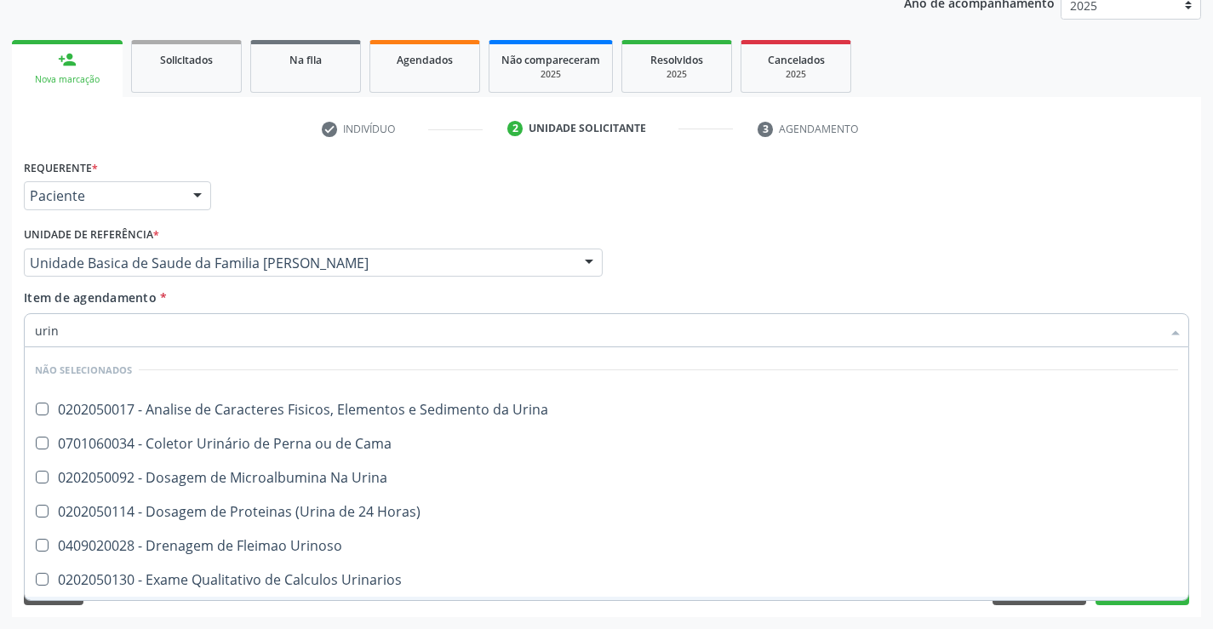
type input "urina"
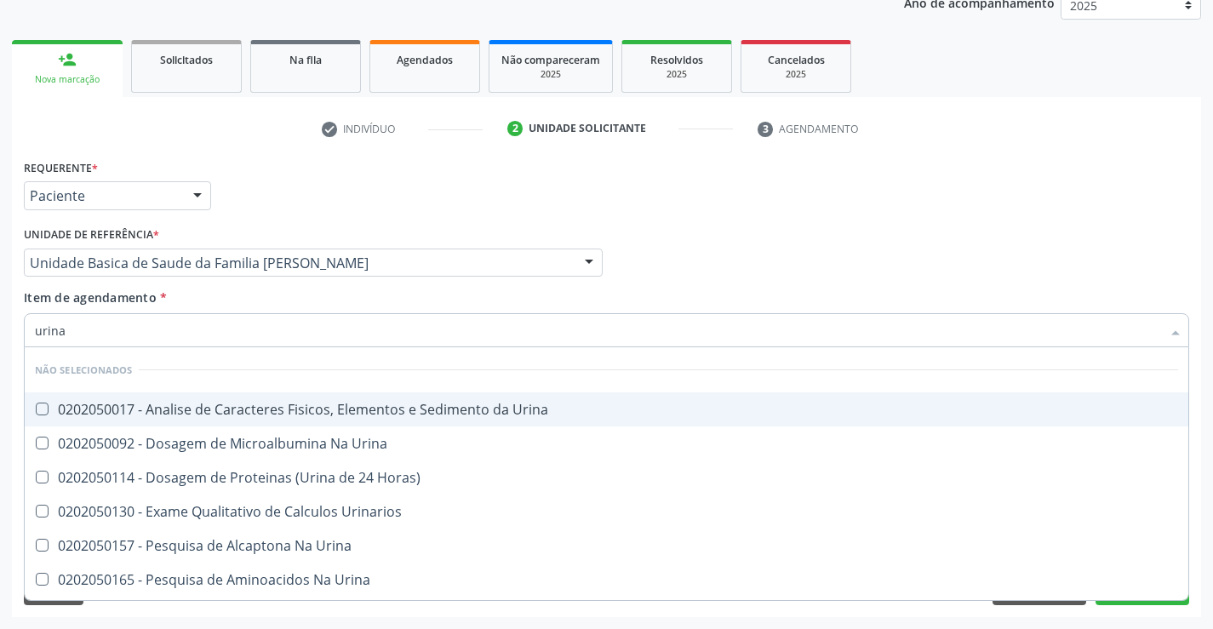
click at [220, 403] on div "0202050017 - Analise de Caracteres Fisicos, Elementos e Sedimento da Urina" at bounding box center [606, 410] width 1143 height 14
checkbox Urina "true"
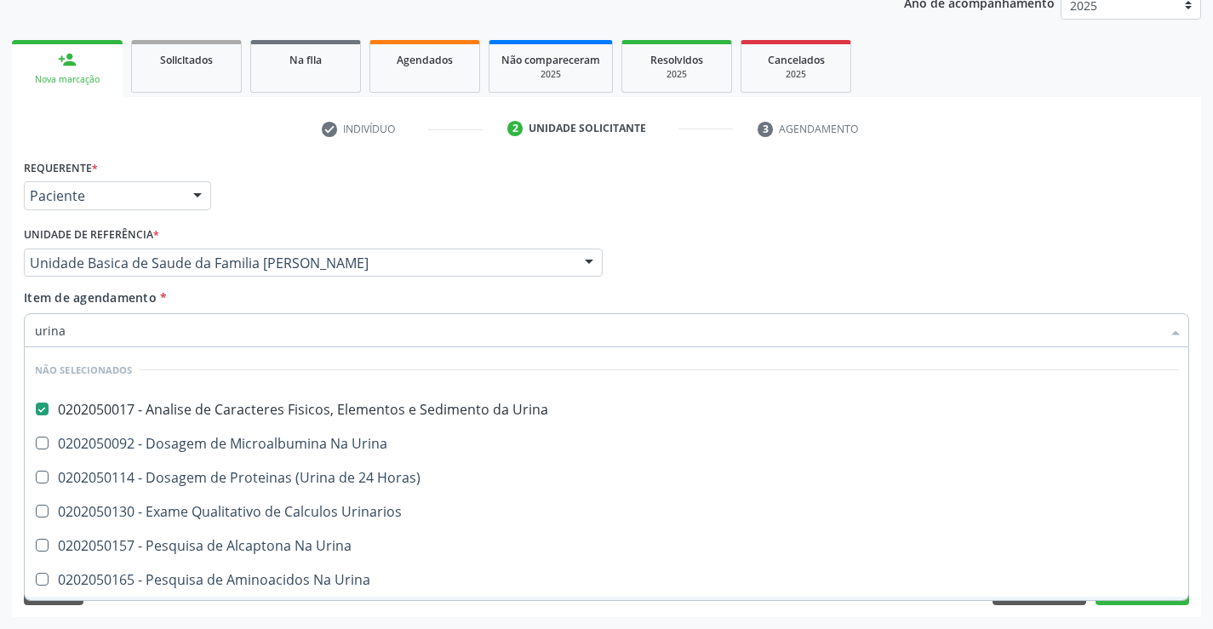
type input "urina"
click at [243, 616] on div "Requerente * Paciente Médico(a) Enfermeiro(a) Paciente Nenhum resultado encontr…" at bounding box center [606, 386] width 1189 height 462
checkbox Horas\) "true"
checkbox Urinarios "true"
checkbox Urina "true"
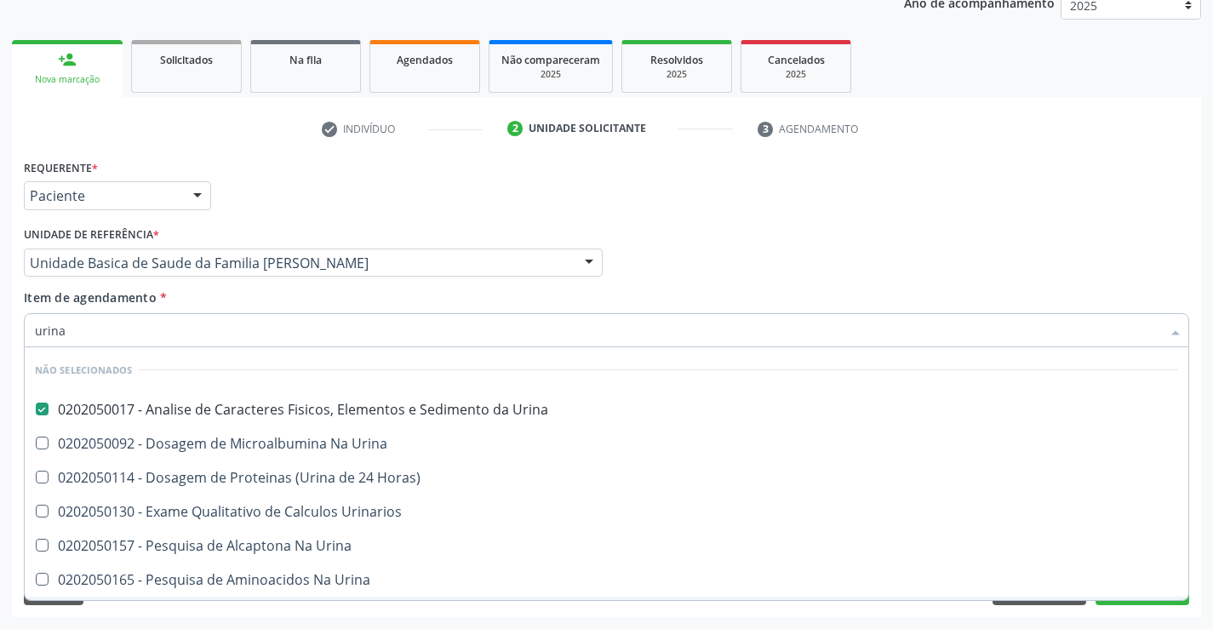
checkbox Urina "true"
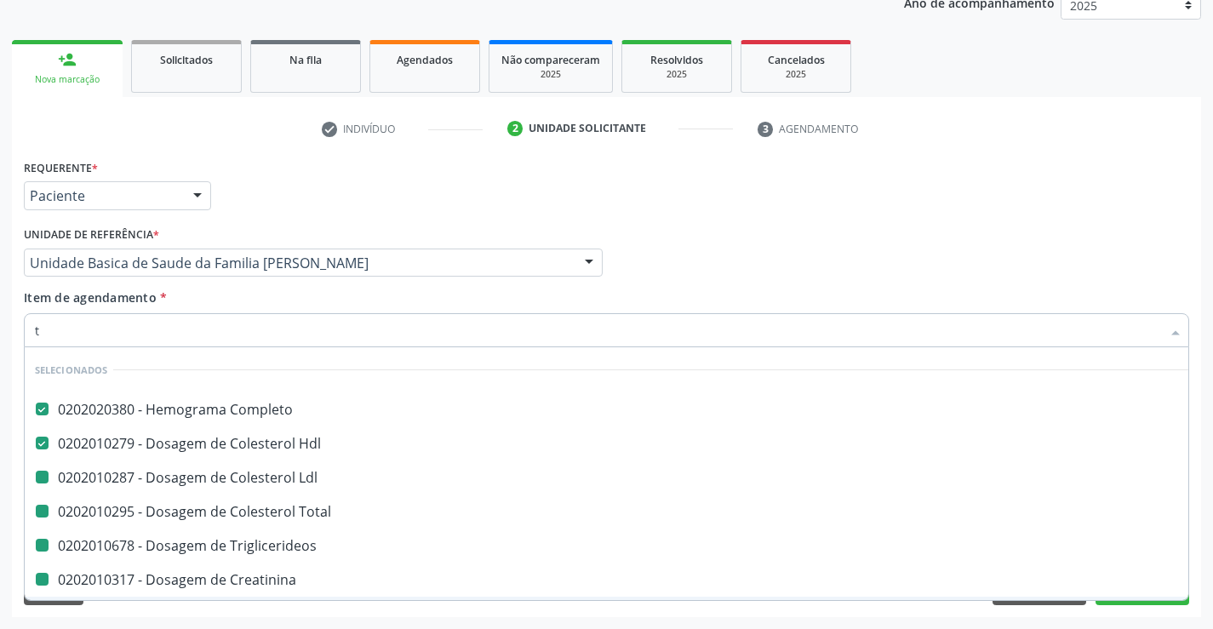
type input "tr"
checkbox Ldl "false"
checkbox Total "false"
checkbox Triglicerideos "false"
checkbox Urina "false"
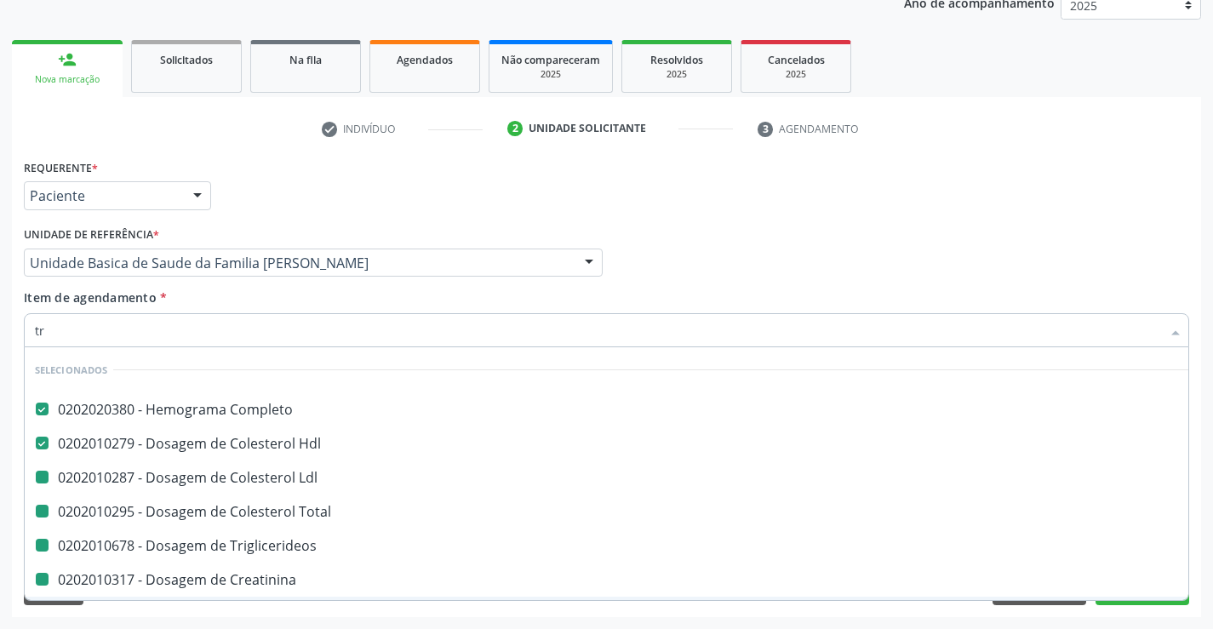
checkbox Creatinina "false"
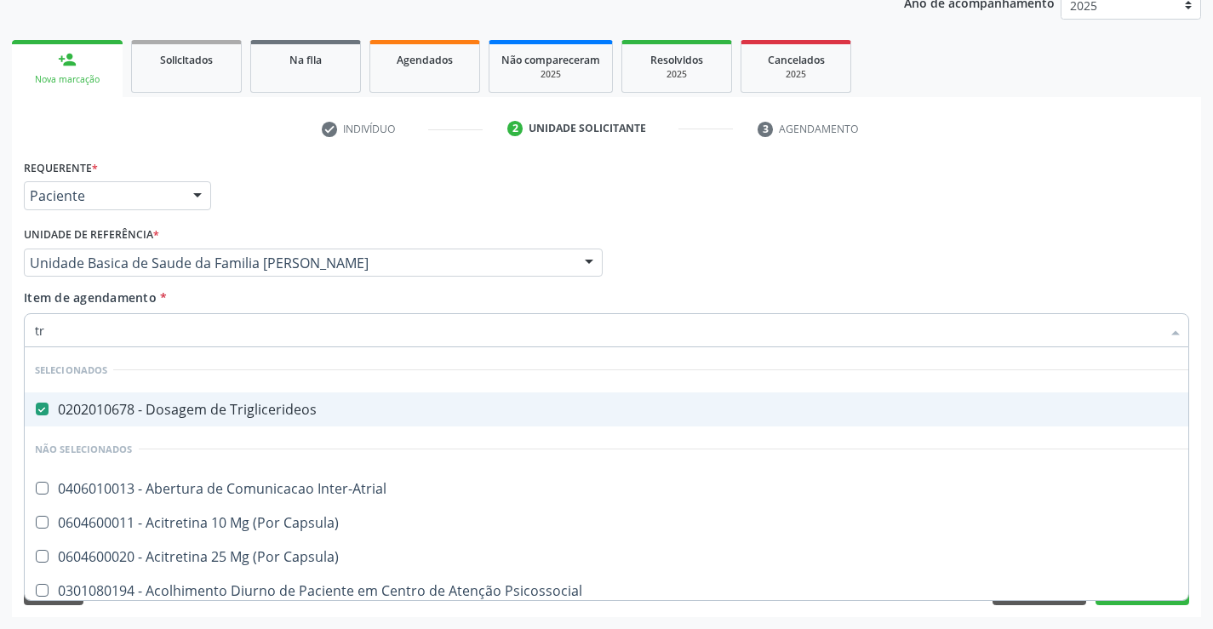
type input "t"
checkbox Inter-Atrial "true"
checkbox Capsula\) "true"
checkbox Psicossocial "true"
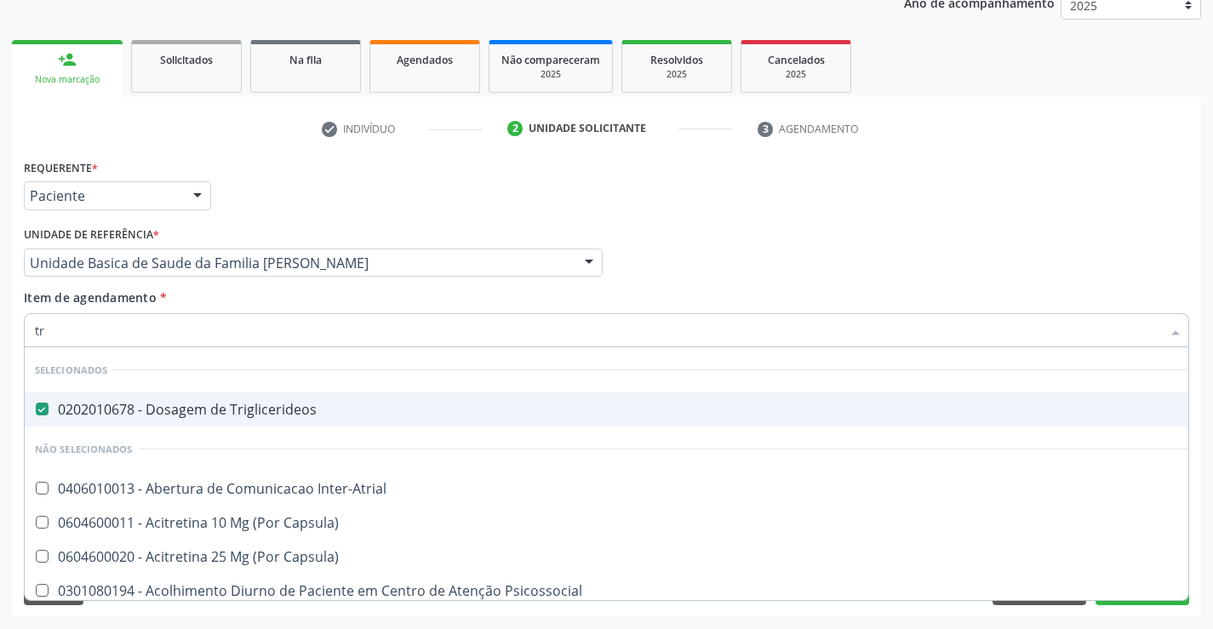
checkbox Psicossocial "true"
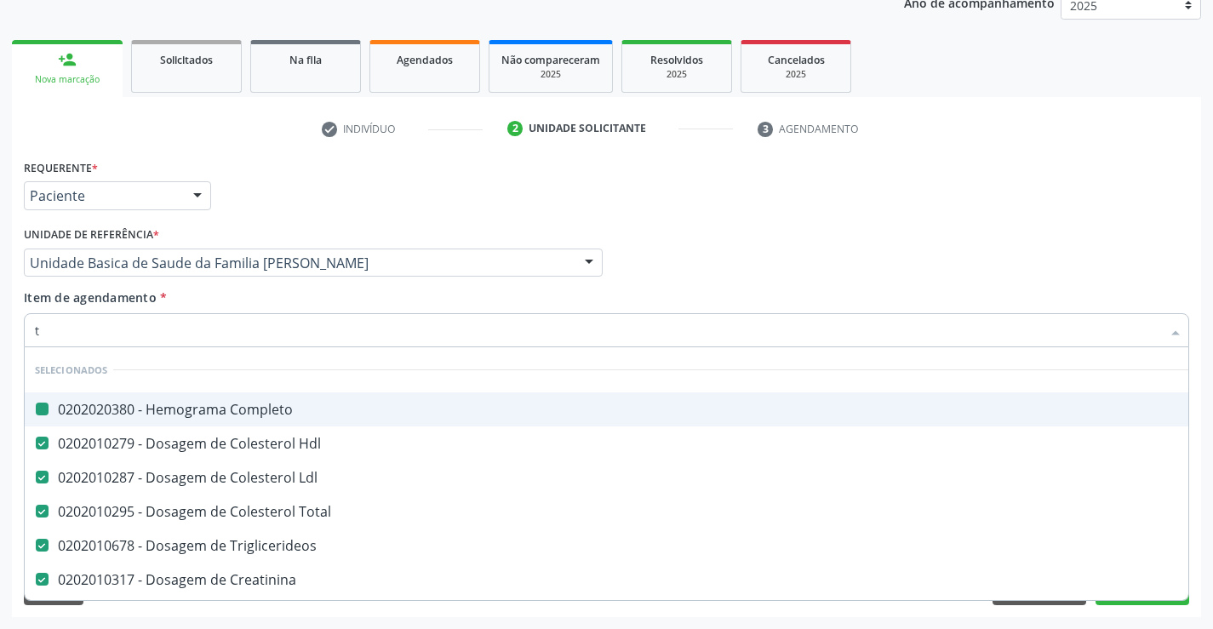
type input "tp"
checkbox Completo "false"
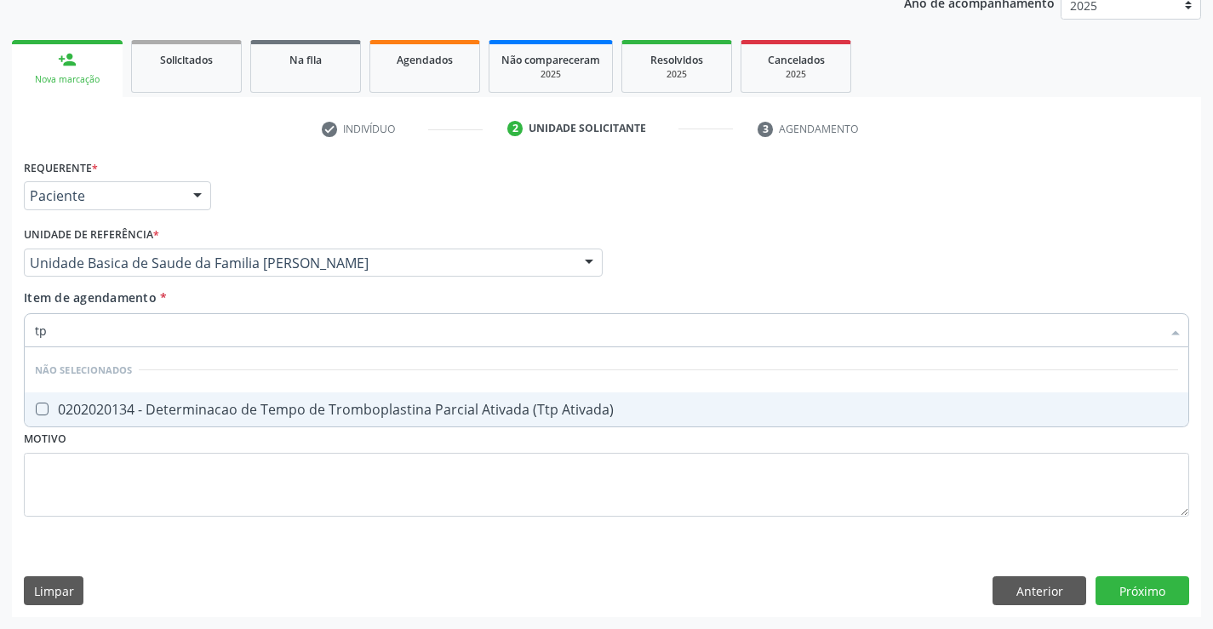
type input "t"
checkbox Ativada\) "true"
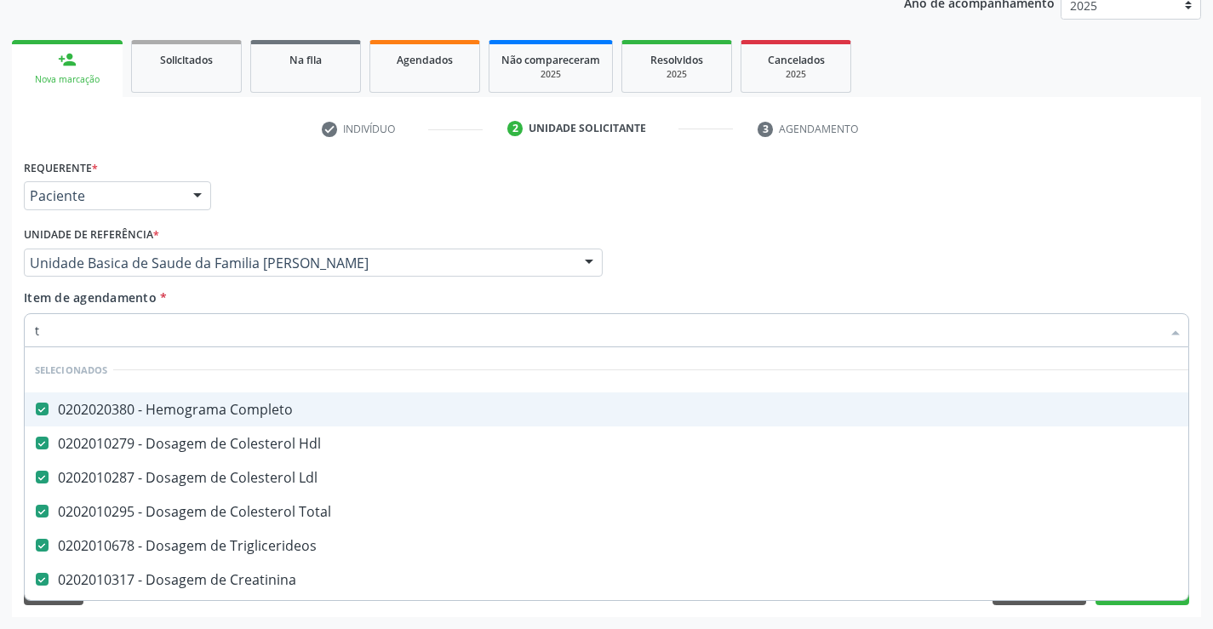
type input "tg"
checkbox Completo "false"
checkbox Hdl "false"
checkbox Ldl "false"
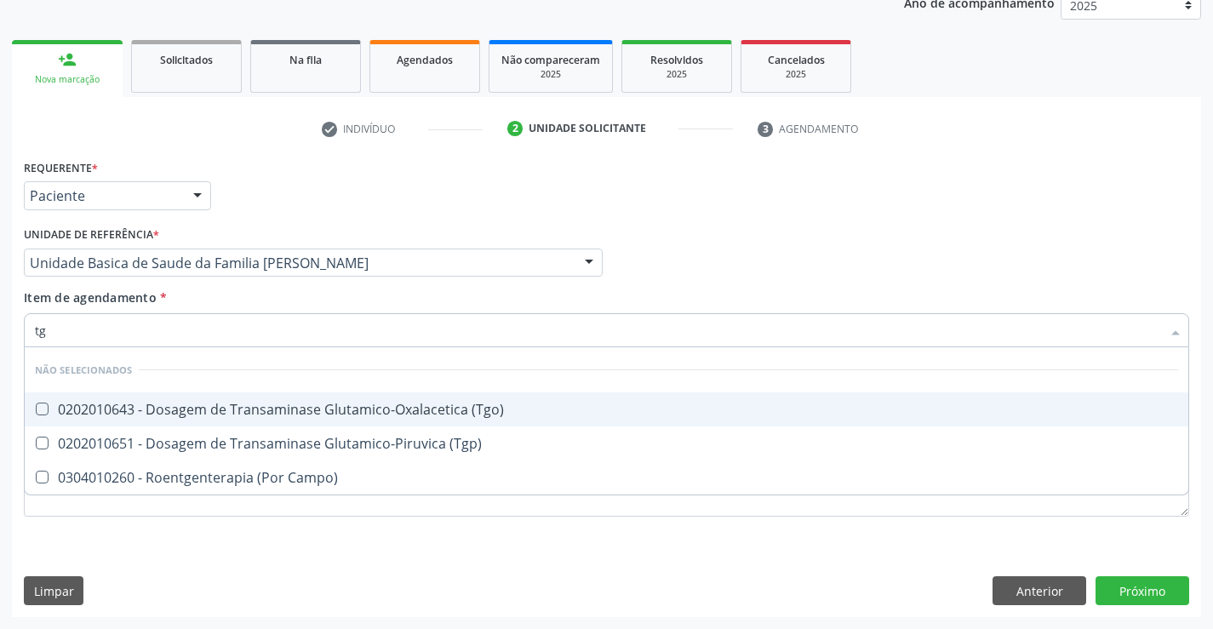
click at [306, 409] on div "0202010643 - Dosagem de Transaminase Glutamico-Oxalacetica (Tgo)" at bounding box center [606, 410] width 1143 height 14
checkbox \(Tgo\) "true"
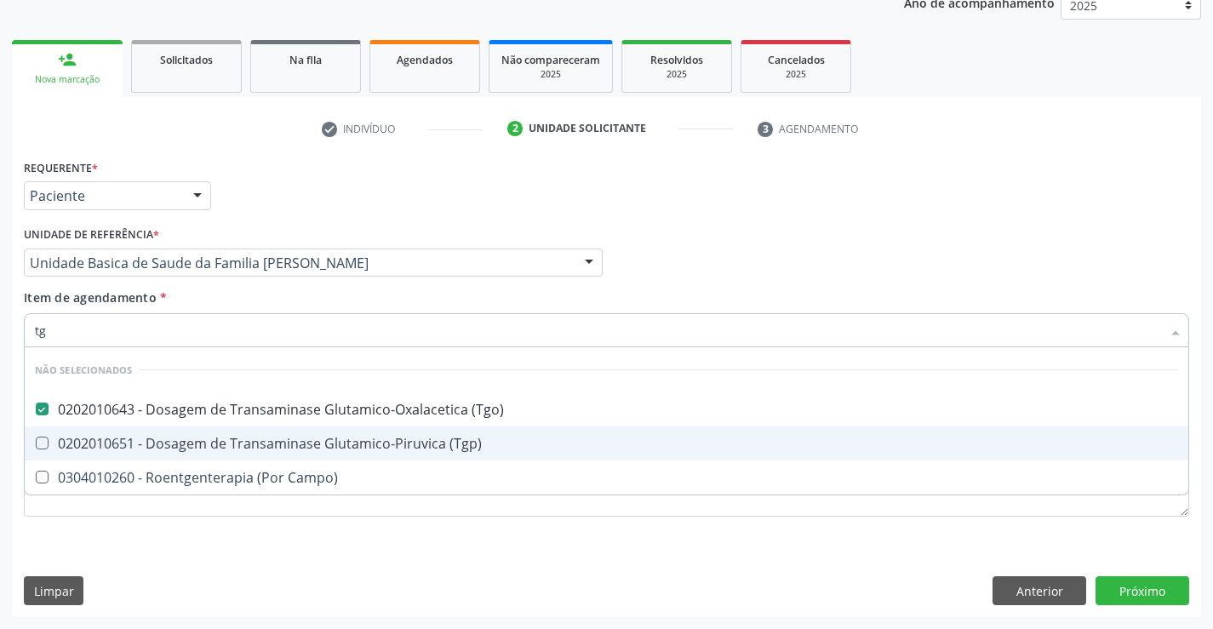
click at [306, 446] on div "0202010651 - Dosagem de Transaminase Glutamico-Piruvica (Tgp)" at bounding box center [606, 444] width 1143 height 14
checkbox \(Tgp\) "true"
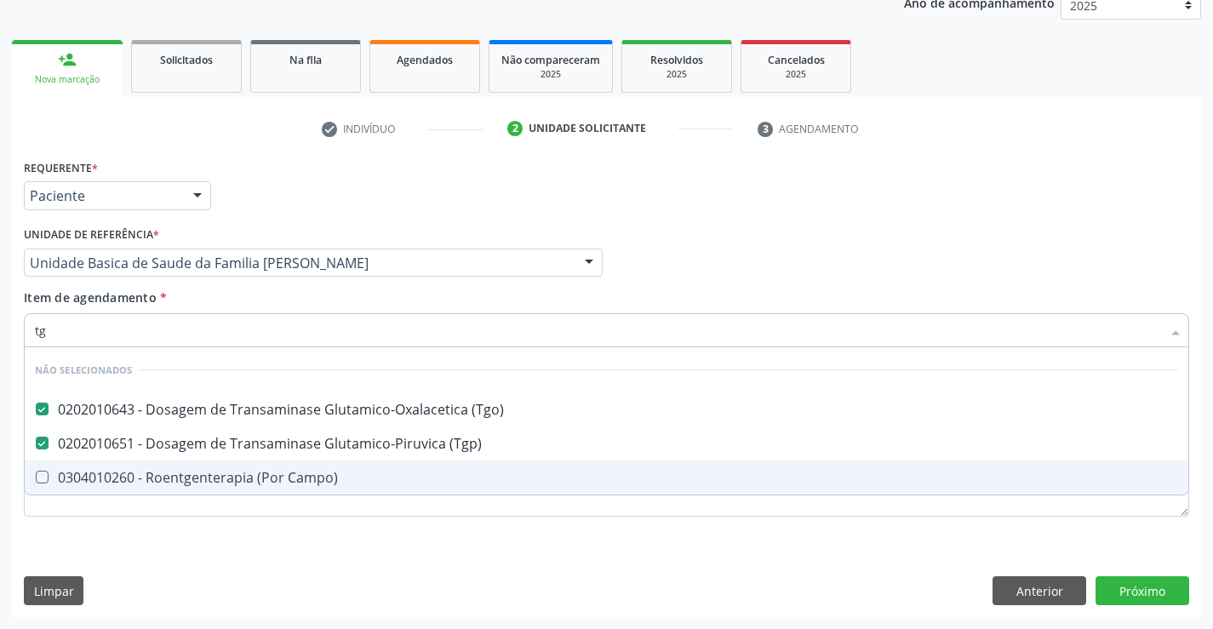
click at [263, 553] on div "Requerente * Paciente Médico(a) Enfermeiro(a) Paciente Nenhum resultado encontr…" at bounding box center [606, 386] width 1189 height 462
checkbox Campo\) "true"
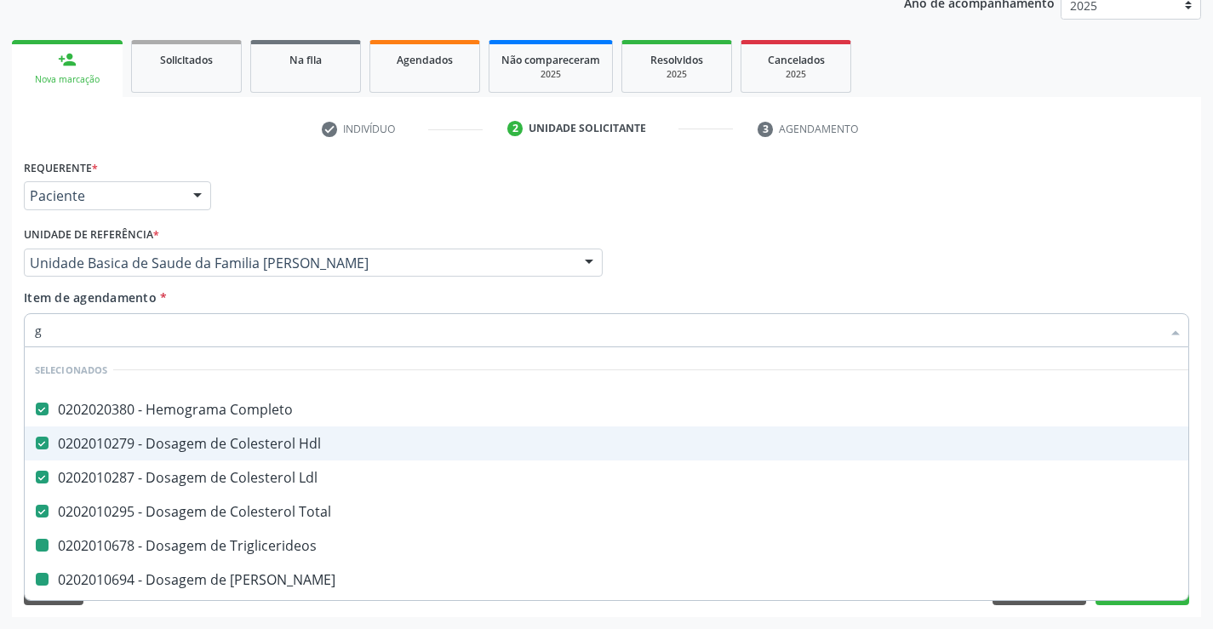
type input "gl"
checkbox Triglicerideos "false"
checkbox Ureia "false"
checkbox Creatinina "false"
checkbox \(Tgo\) "false"
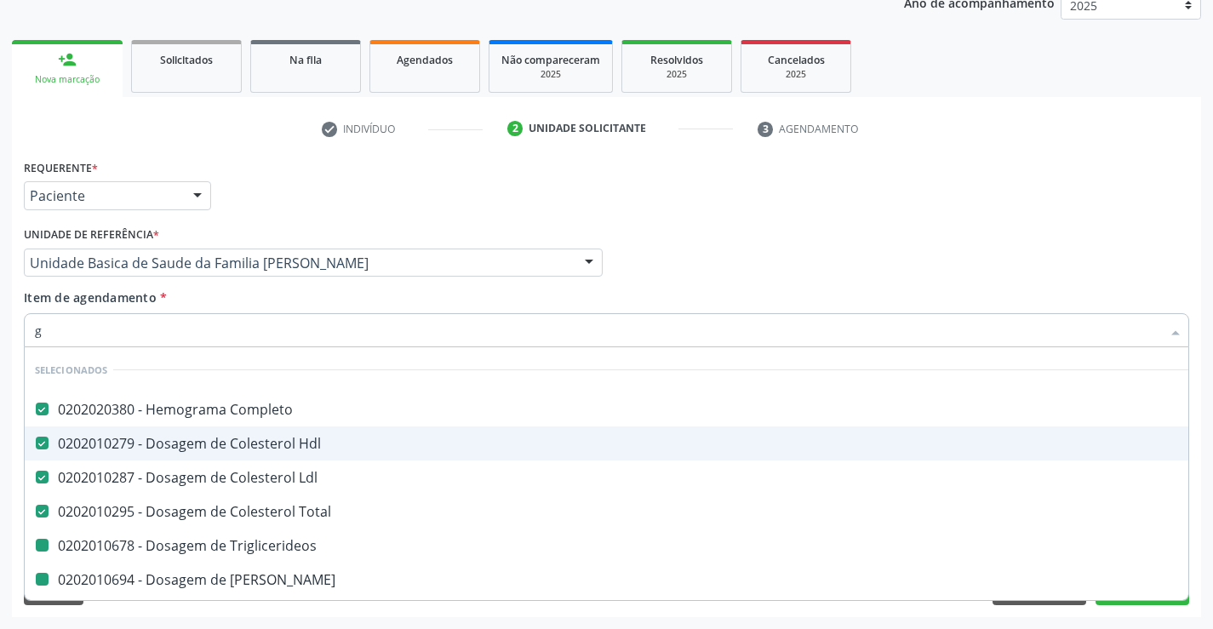
checkbox \(Tgp\) "false"
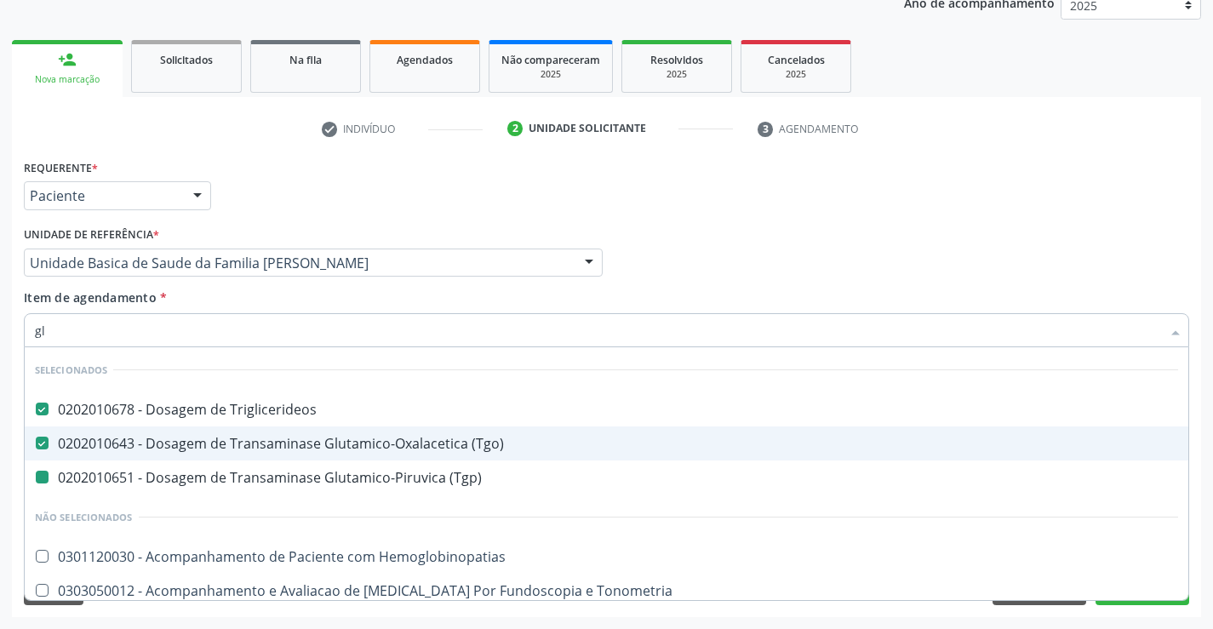
type input "gli"
checkbox \(Tgp\) "false"
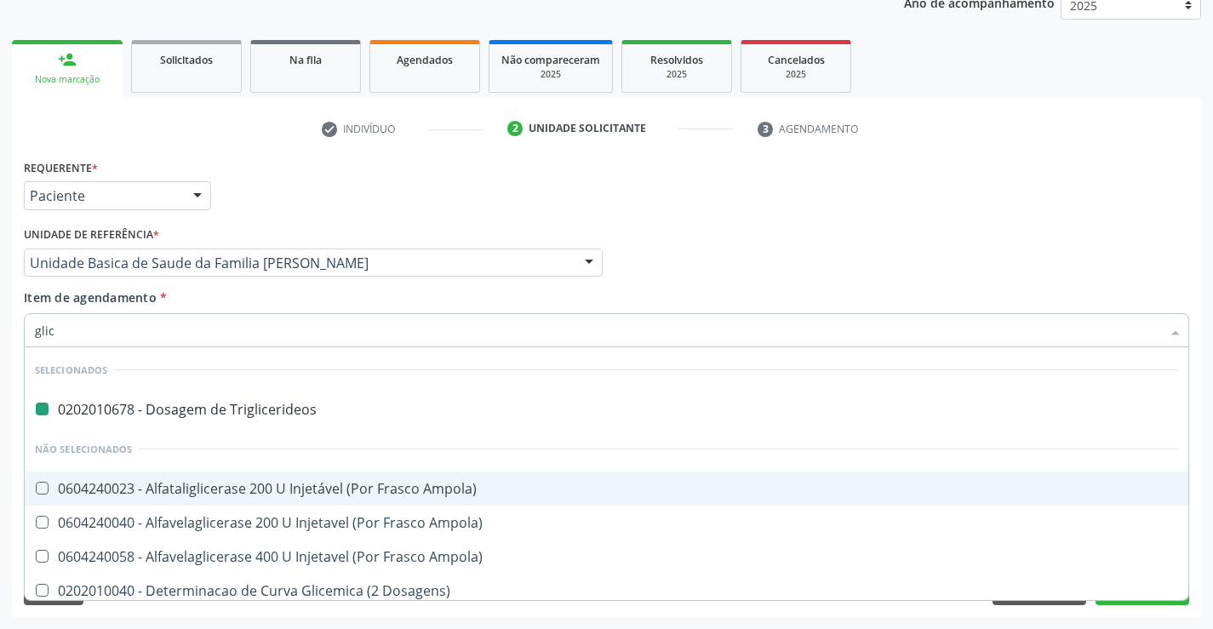
type input "glico"
checkbox Triglicerideos "false"
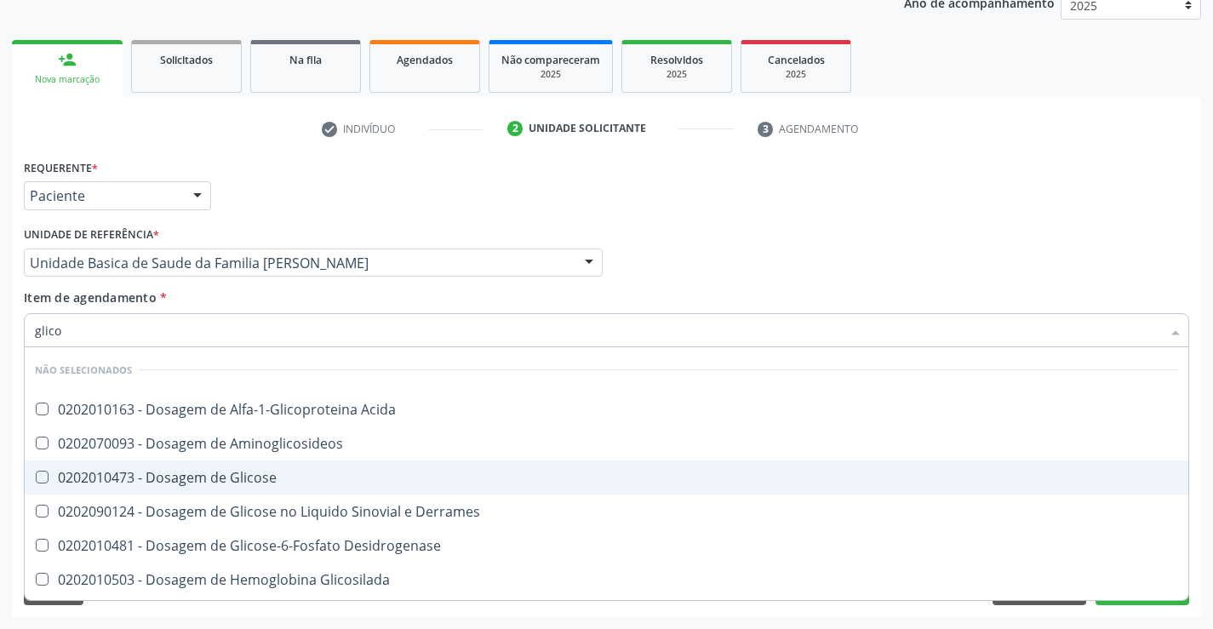
click at [171, 479] on div "0202010473 - Dosagem de Glicose" at bounding box center [606, 478] width 1143 height 14
checkbox Glicose "true"
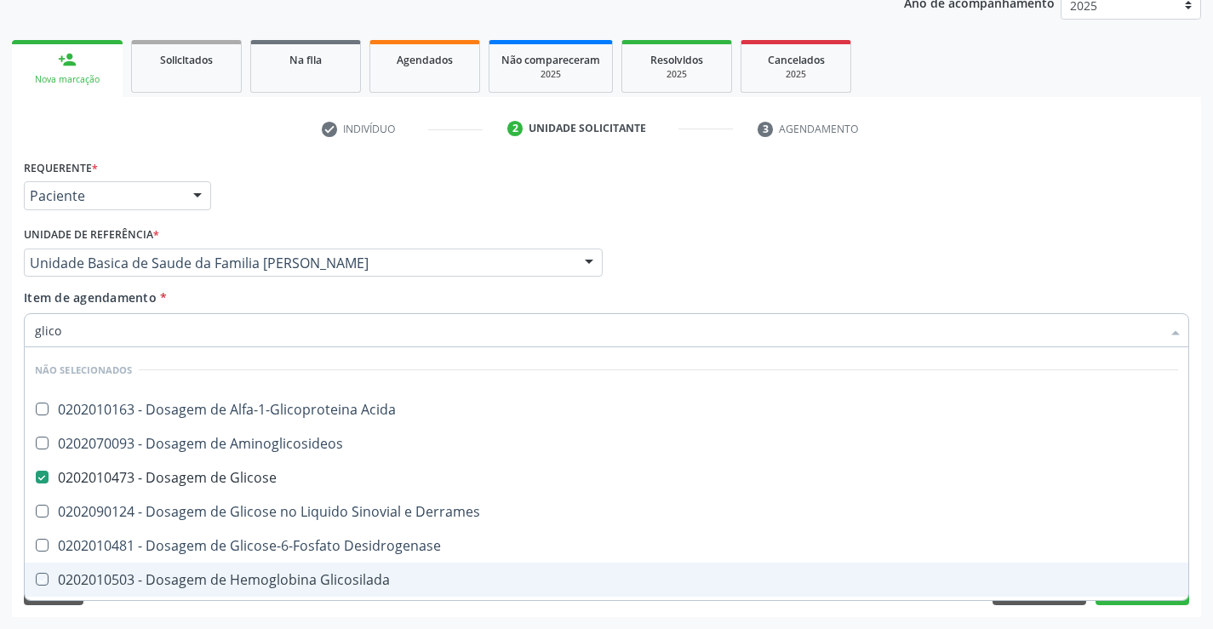
click at [138, 614] on div "Requerente * Paciente Médico(a) Enfermeiro(a) Paciente Nenhum resultado encontr…" at bounding box center [606, 386] width 1189 height 462
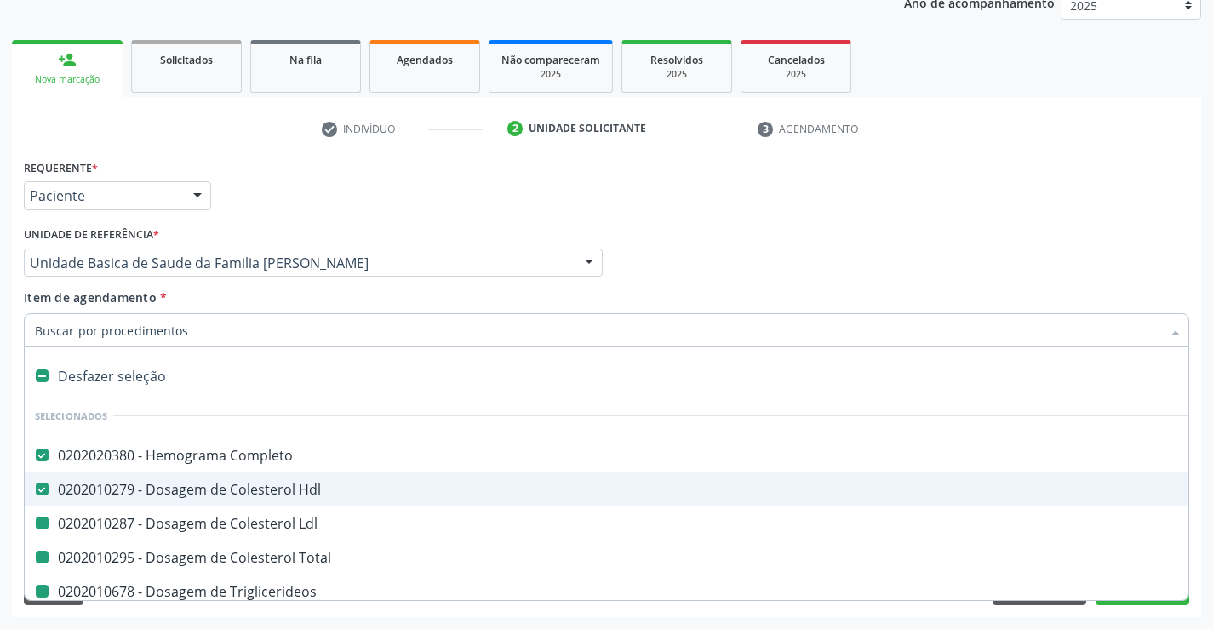
type input "f"
checkbox Ldl "false"
checkbox Triglicerideos "false"
checkbox Ureia "false"
checkbox Creatinina "false"
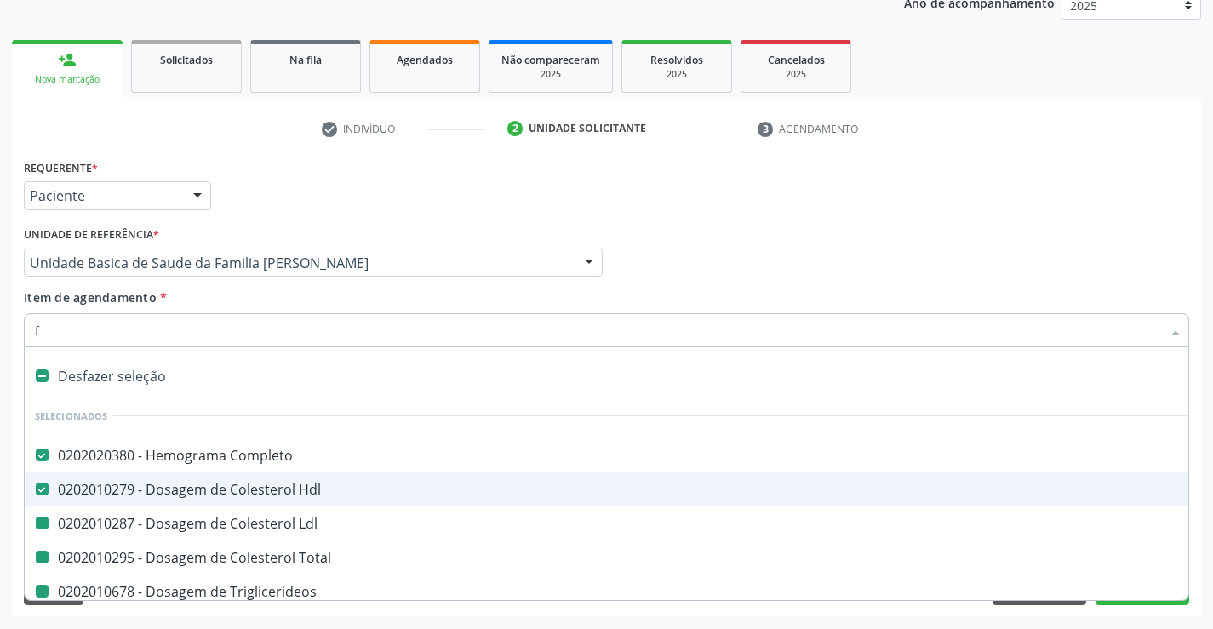
checkbox Urina "false"
checkbox \(Tgo\) "false"
checkbox Total "false"
checkbox \(Tgp\) "false"
checkbox Glicose "false"
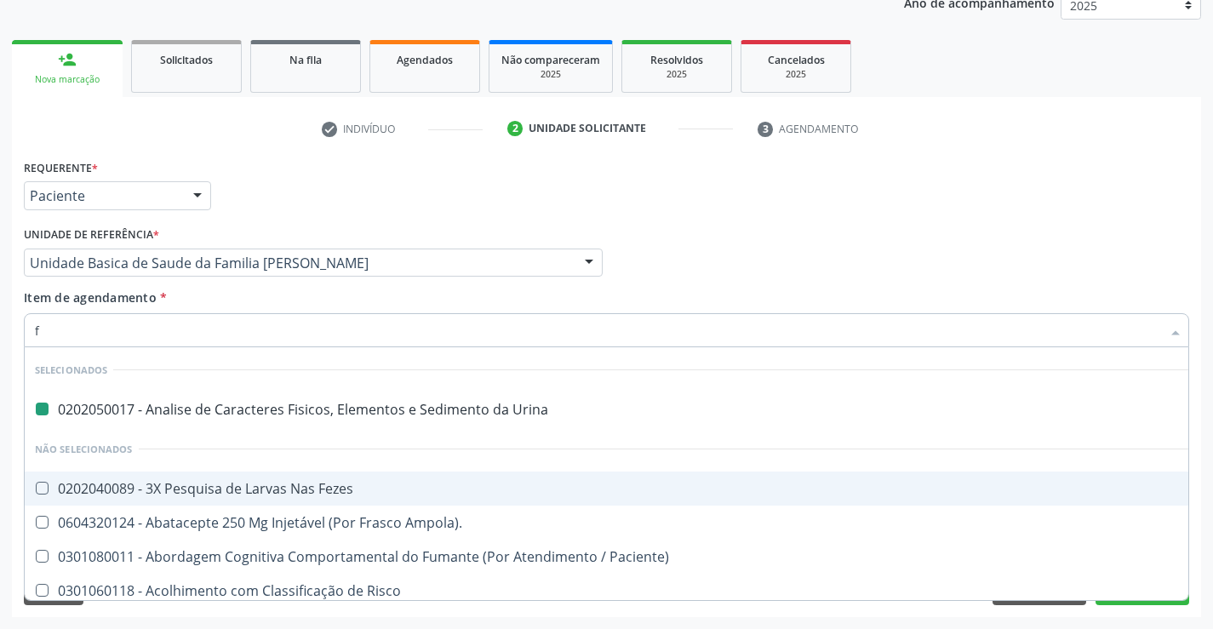
type input "fe"
checkbox Urina "false"
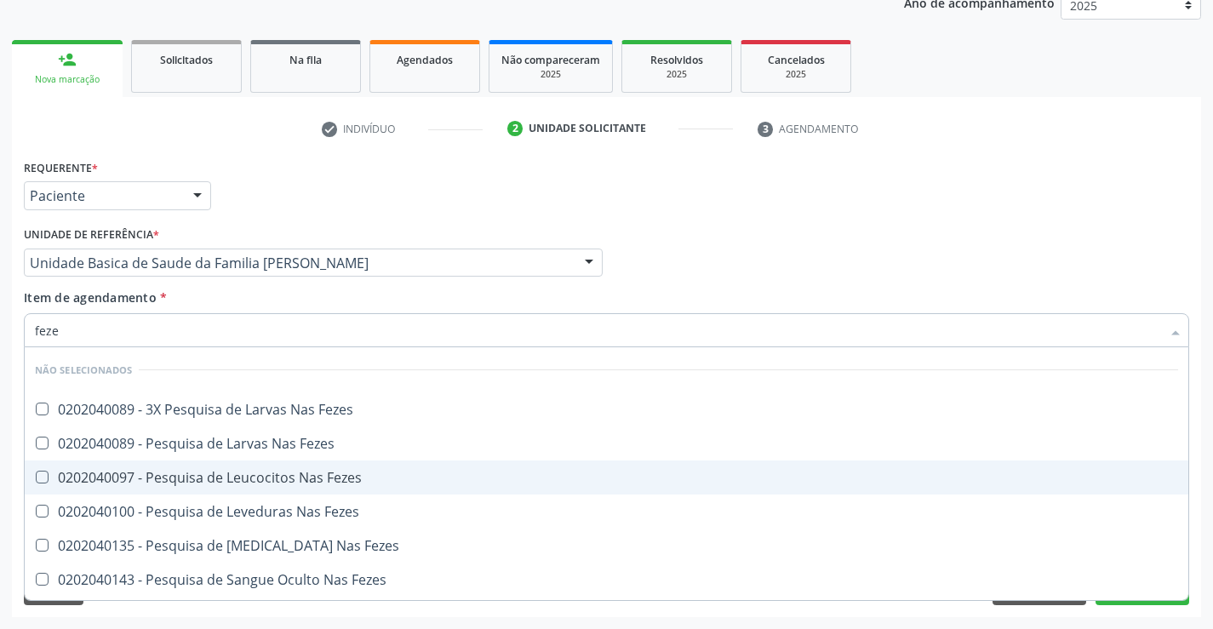
type input "fezes"
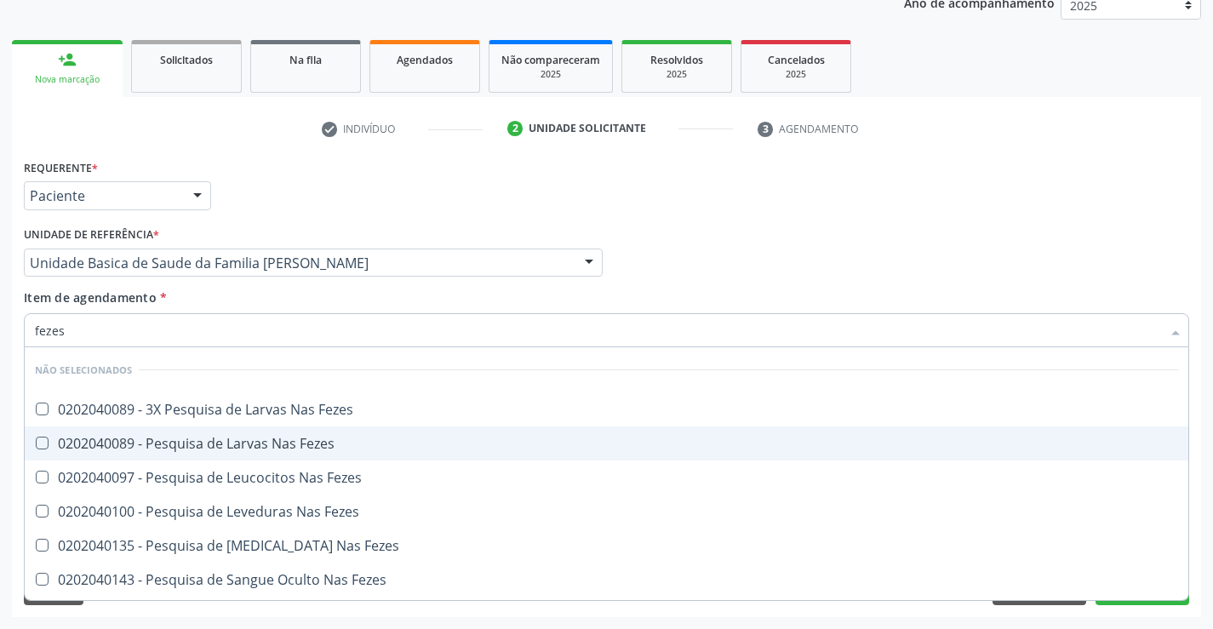
click at [240, 447] on div "0202040089 - Pesquisa de Larvas Nas Fezes" at bounding box center [606, 444] width 1143 height 14
checkbox Fezes "true"
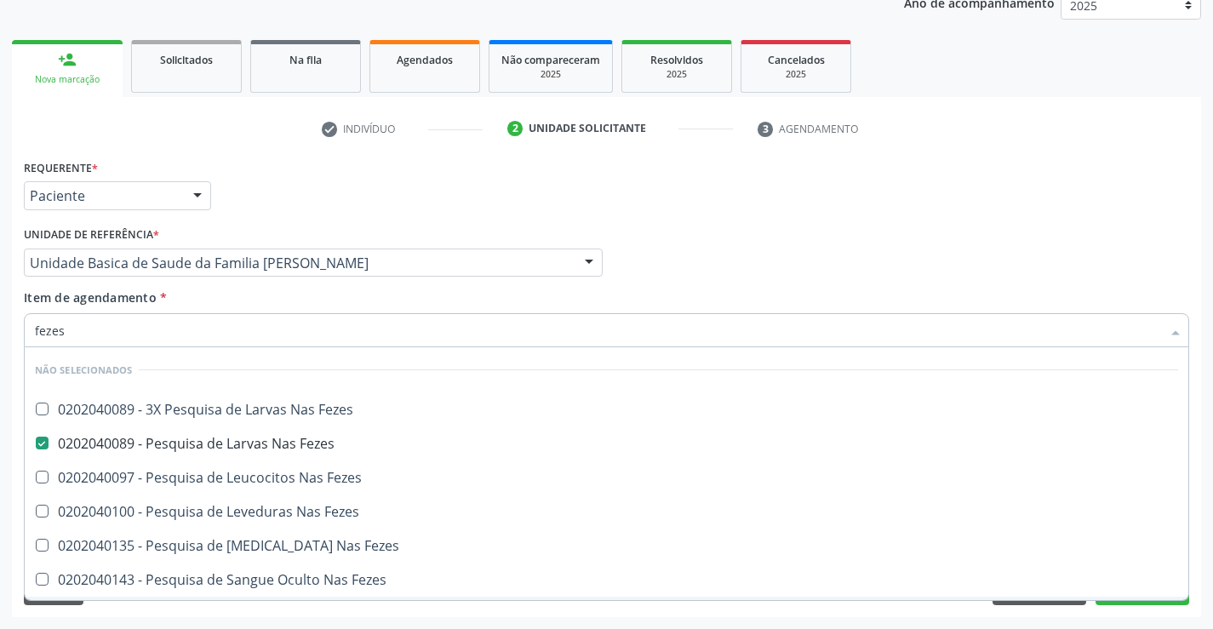
click at [206, 614] on div "Requerente * Paciente Médico(a) Enfermeiro(a) Paciente Nenhum resultado encontr…" at bounding box center [606, 386] width 1189 height 462
checkbox Fezes "true"
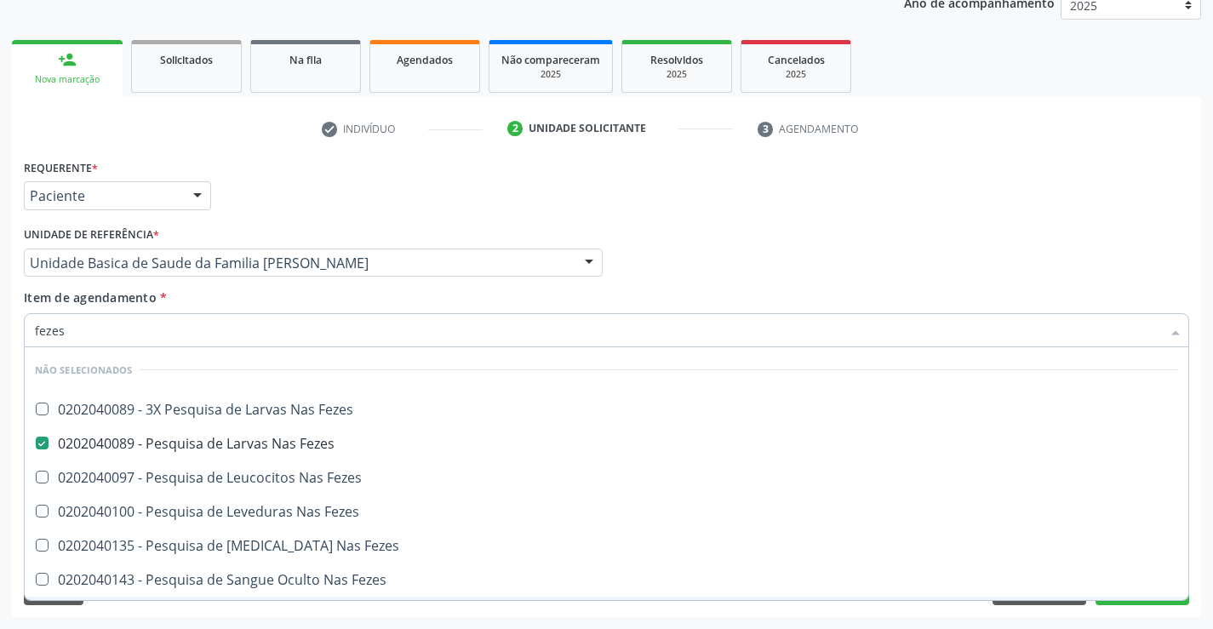
checkbox Fezes "true"
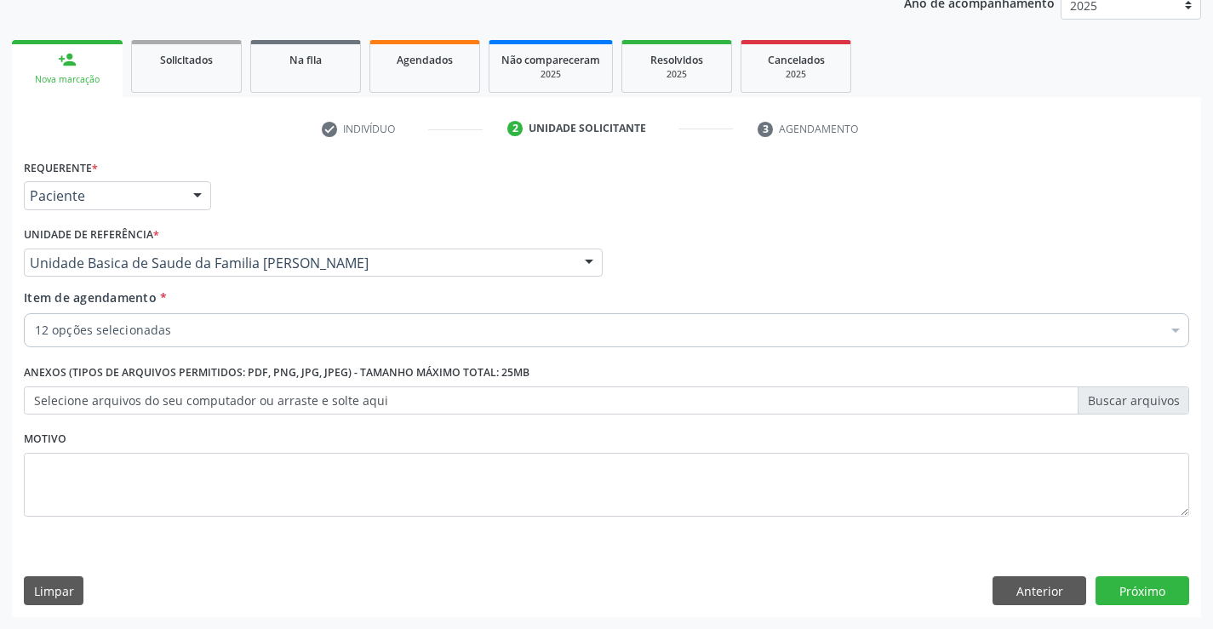
click at [208, 340] on div "12 opções selecionadas" at bounding box center [606, 330] width 1165 height 34
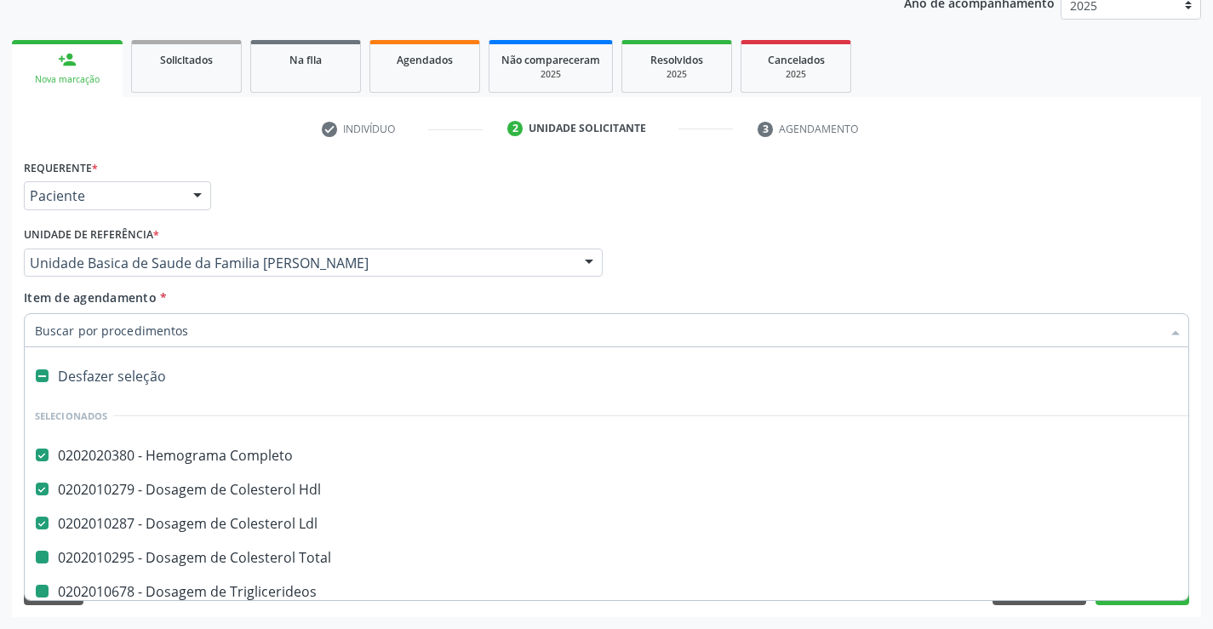
type input "f"
checkbox Triglicerideos "false"
checkbox Ureia "false"
checkbox Creatinina "false"
checkbox Urina "false"
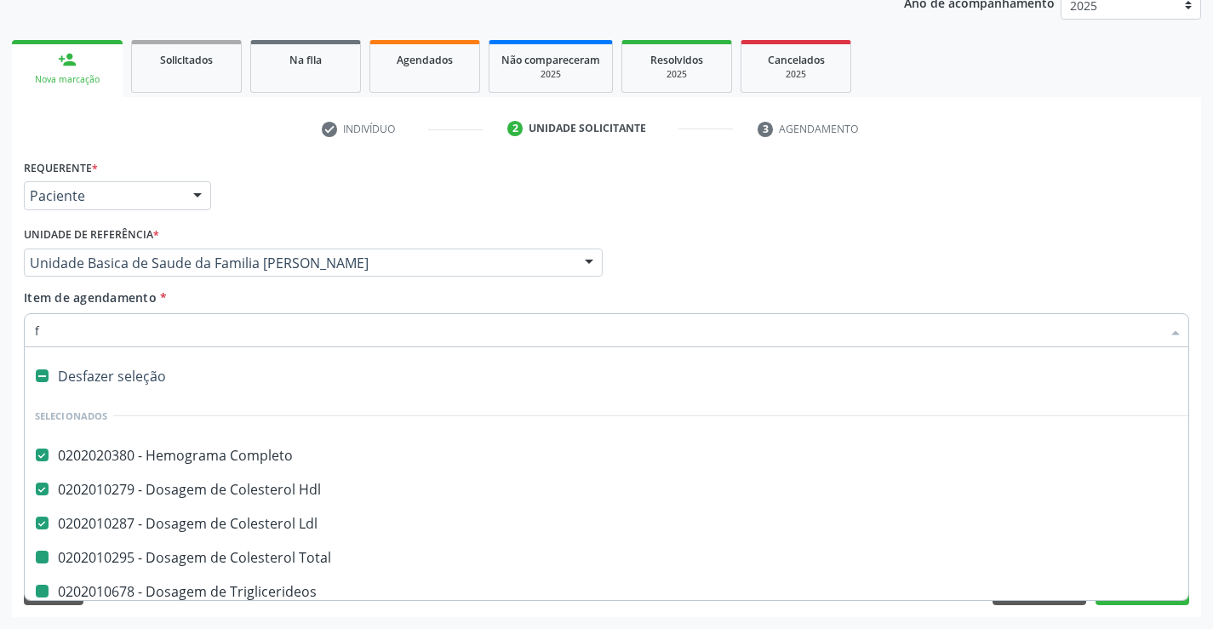
checkbox \(Tgo\) "false"
checkbox Total "false"
checkbox \(Tgp\) "false"
checkbox Glicose "false"
checkbox Fezes "false"
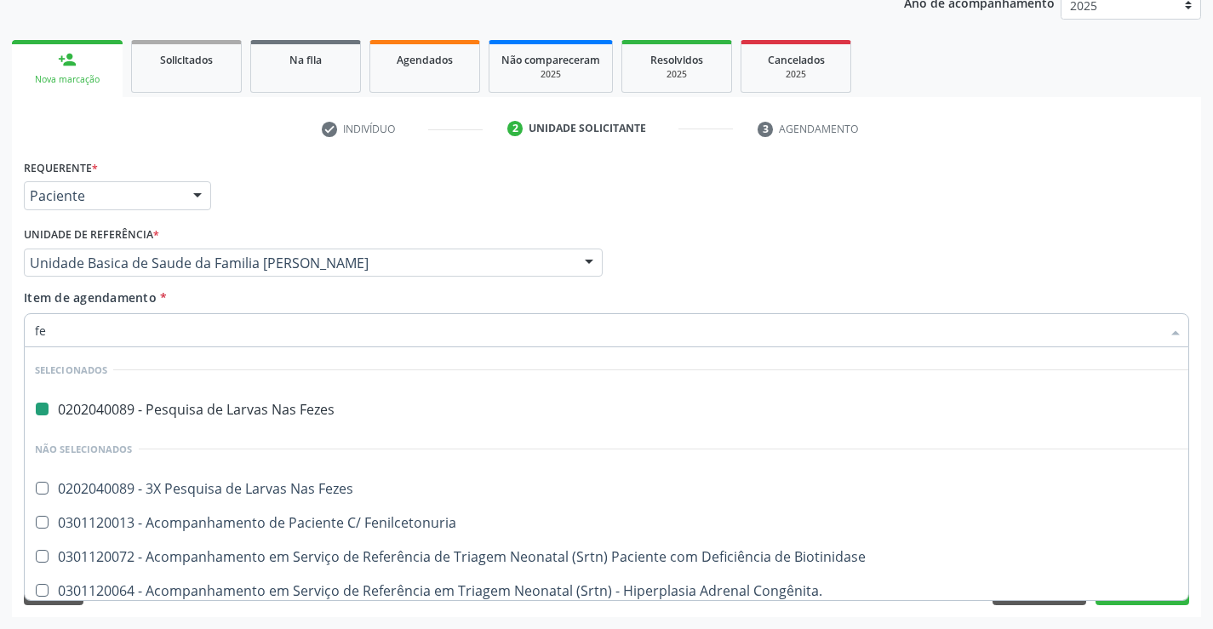
type input "fer"
checkbox Fezes "false"
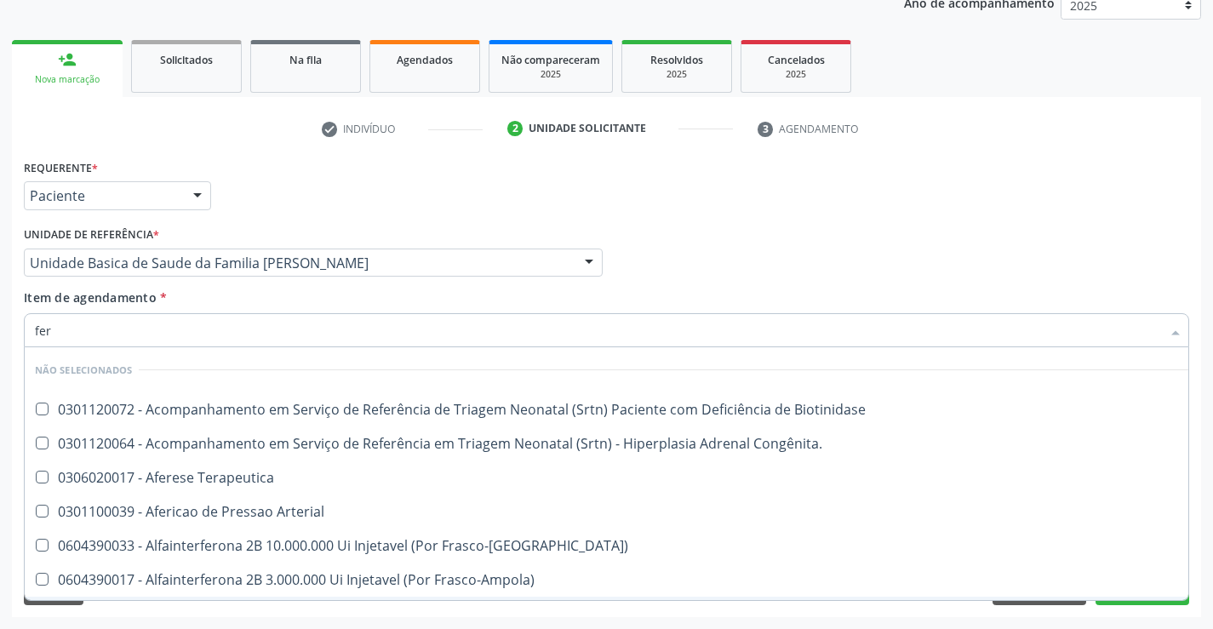
type input "ferr"
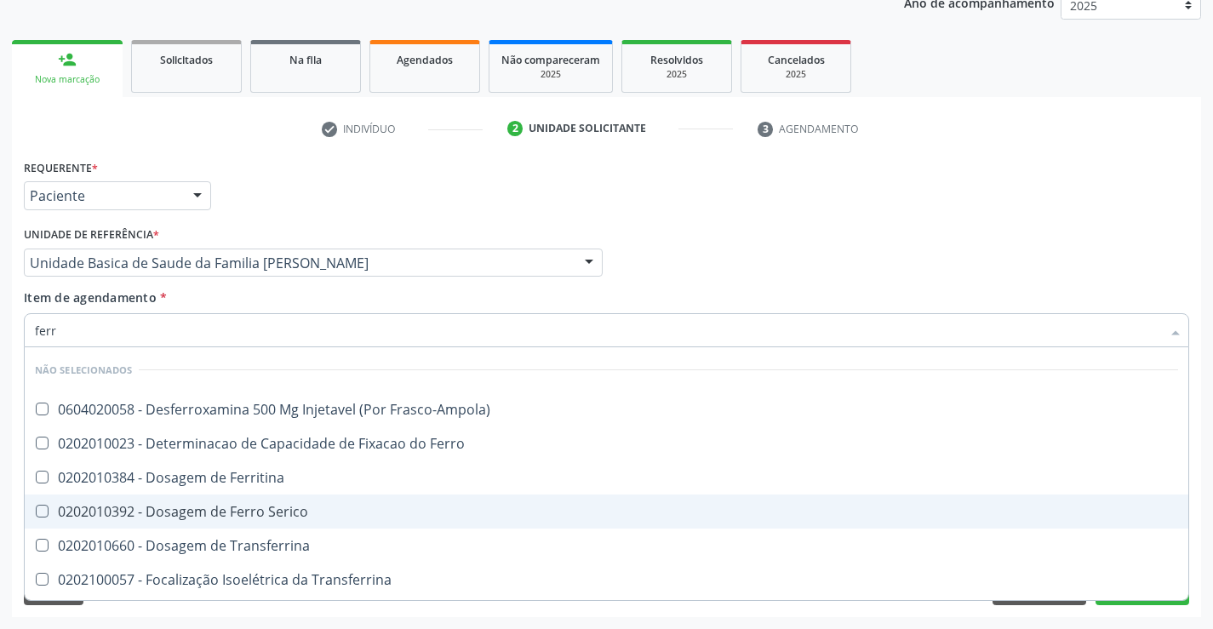
click at [242, 512] on div "0202010392 - Dosagem de Ferro Serico" at bounding box center [606, 512] width 1143 height 14
checkbox Serico "true"
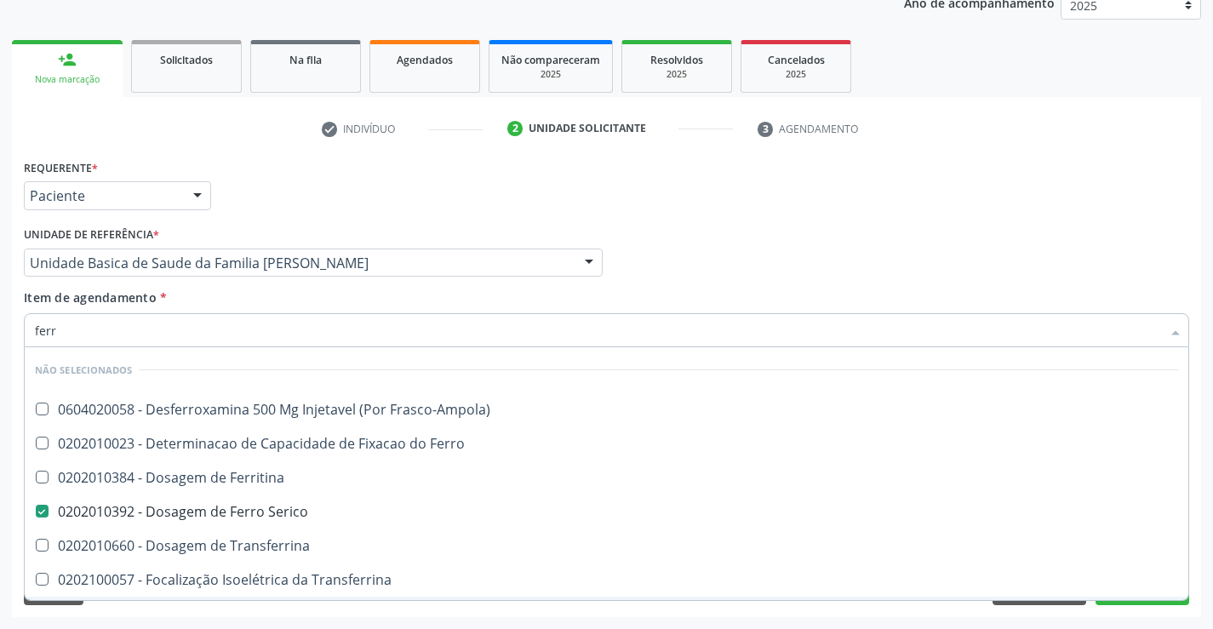
click at [203, 620] on div "Acompanhamento Acompanhe a situação das marcações correntes e finalizadas Relat…" at bounding box center [606, 254] width 1213 height 750
checkbox Frasco-Ampola\) "true"
checkbox Transferrina "true"
checkbox Ml\) "true"
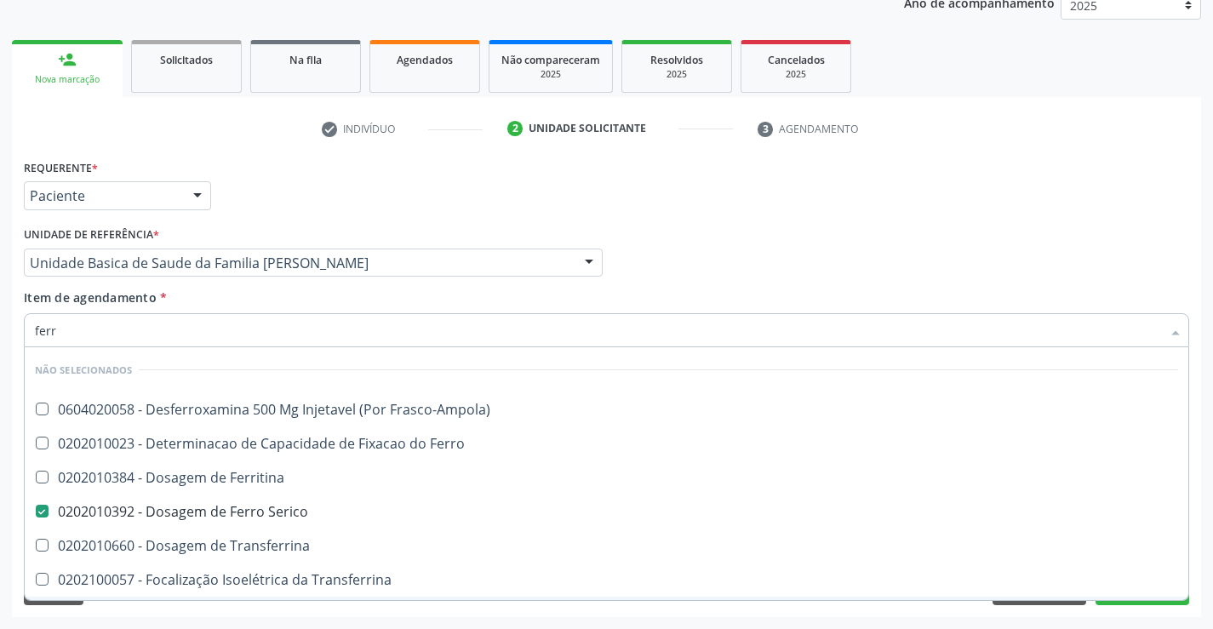
checkbox \(Nefroplastia\) "true"
checkbox Ferritina "true"
checkbox Ferro "true"
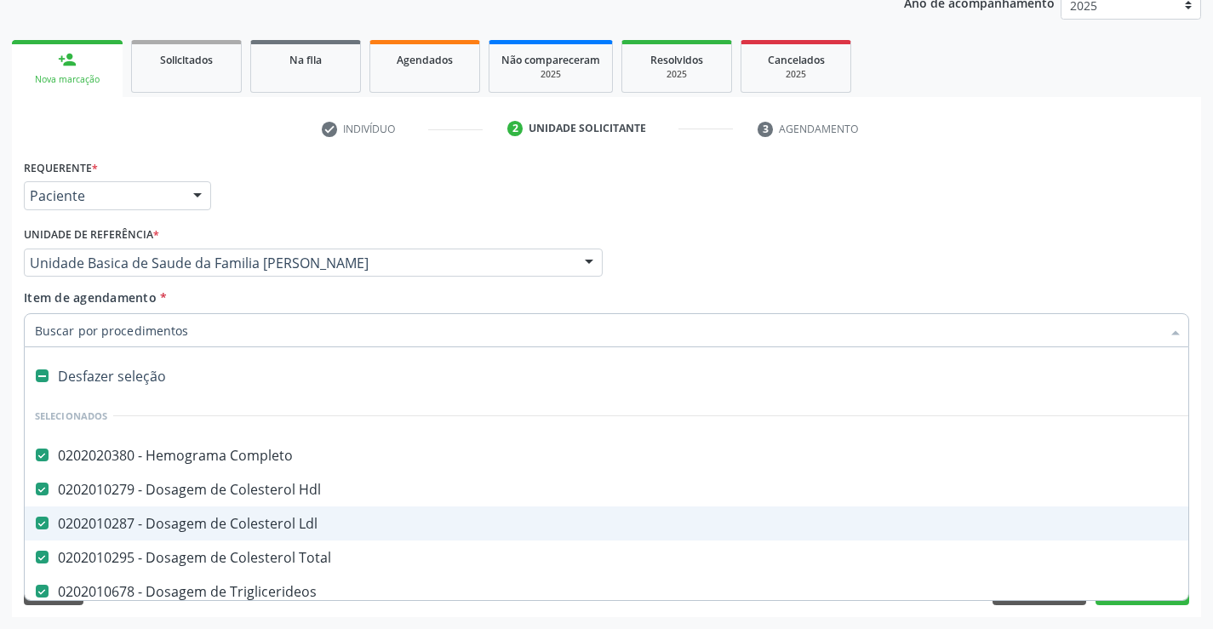
type input "t"
checkbox Glicose "false"
checkbox Fezes "false"
checkbox Serico "false"
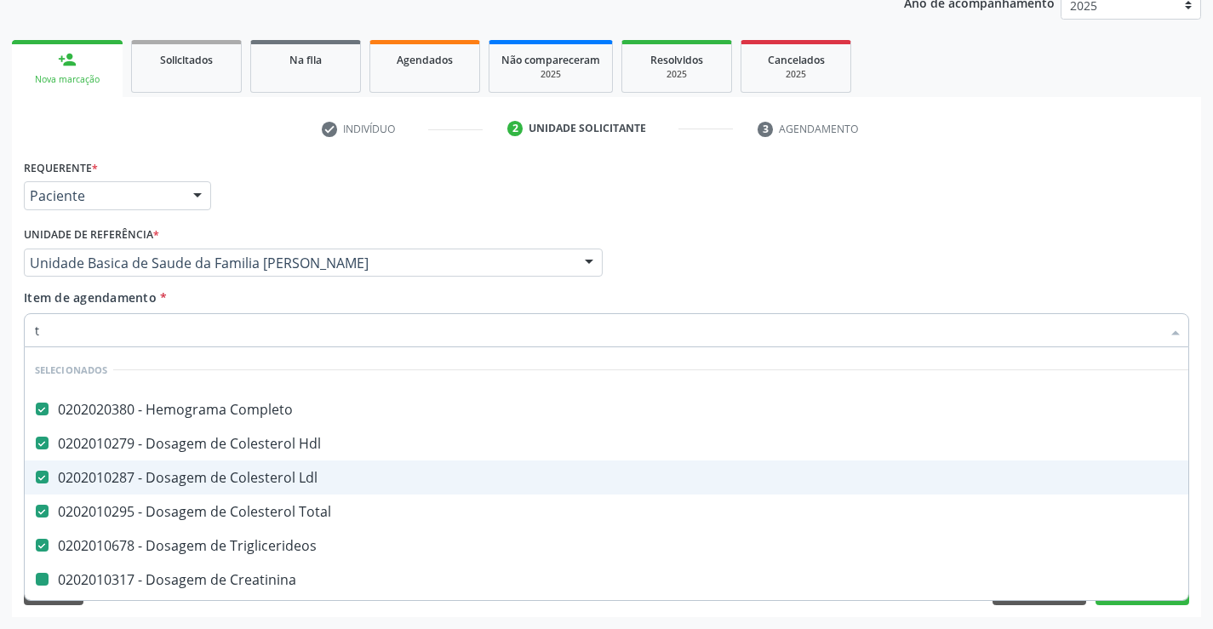
type input "te"
checkbox Creatinina "false"
checkbox Urina "false"
checkbox \(Tgo\) "false"
checkbox \(Tgp\) "false"
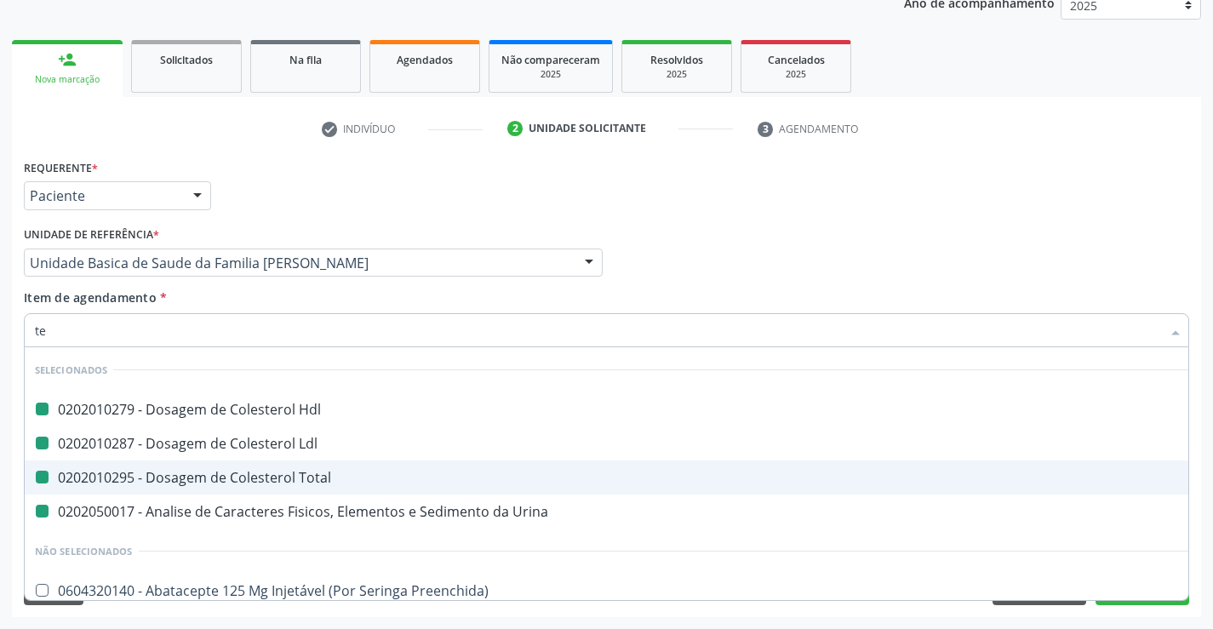
type input "tem"
checkbox Hdl "false"
checkbox Urina "false"
checkbox Total "false"
checkbox Ldl "false"
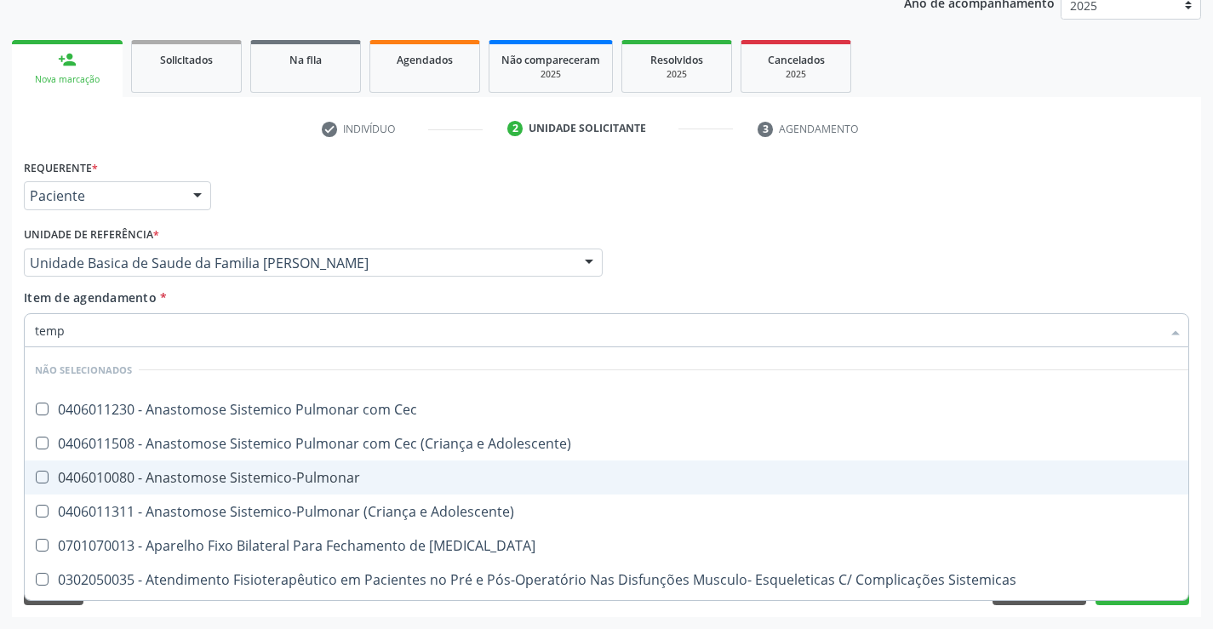
type input "tempo"
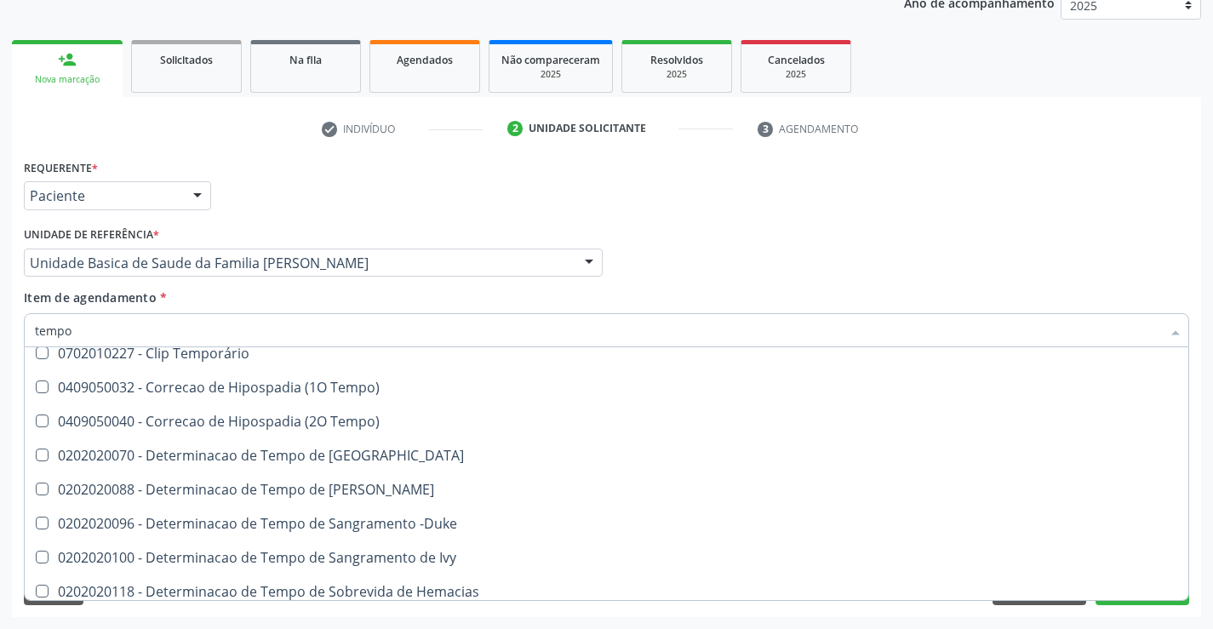
scroll to position [255, 0]
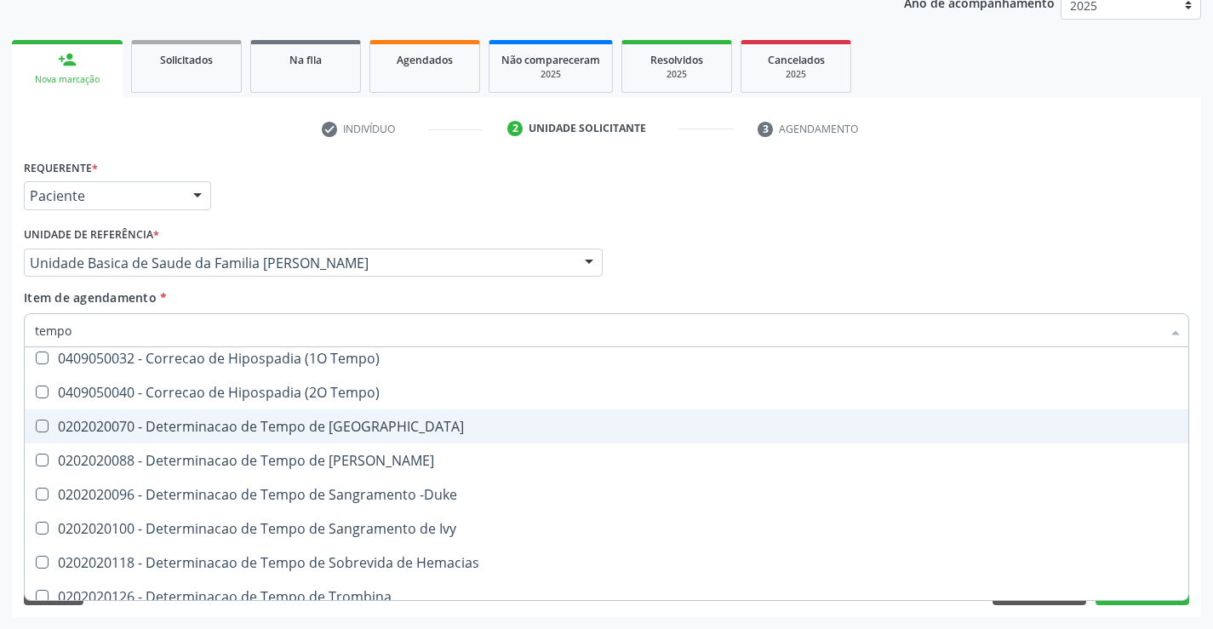
click at [323, 416] on span "0202020070 - Determinacao de Tempo de [GEOGRAPHIC_DATA]" at bounding box center [644, 426] width 1238 height 34
checkbox Coagulacao "true"
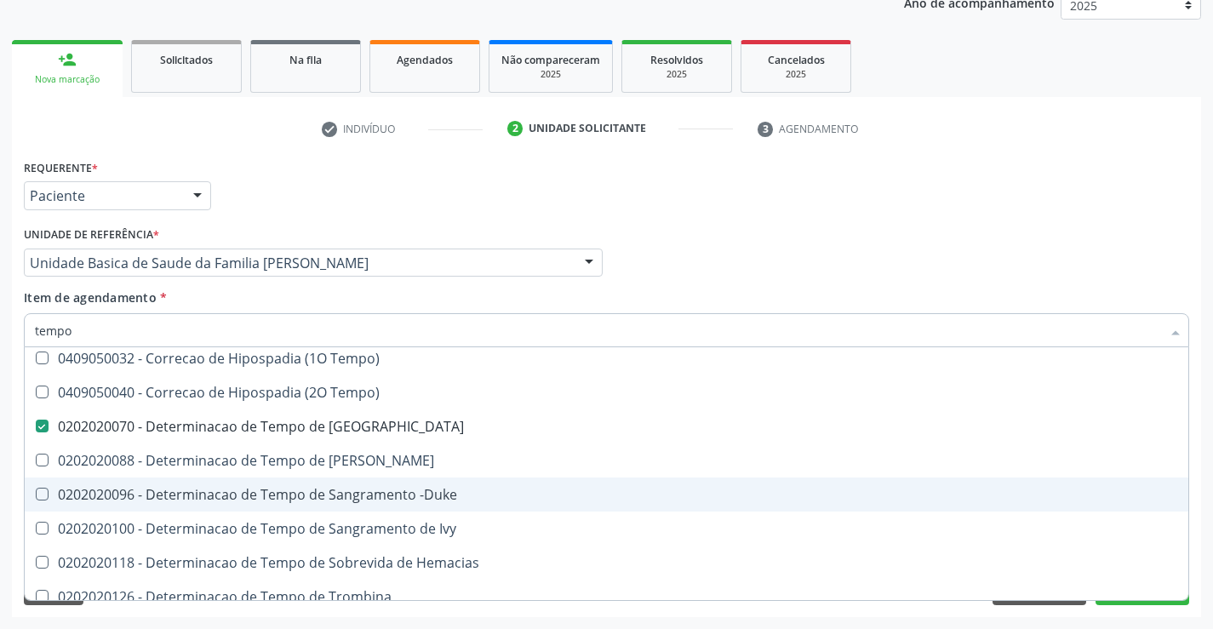
click at [349, 489] on div "0202020096 - Determinacao de Tempo de Sangramento -Duke" at bounding box center [644, 495] width 1218 height 14
checkbox -Duke "true"
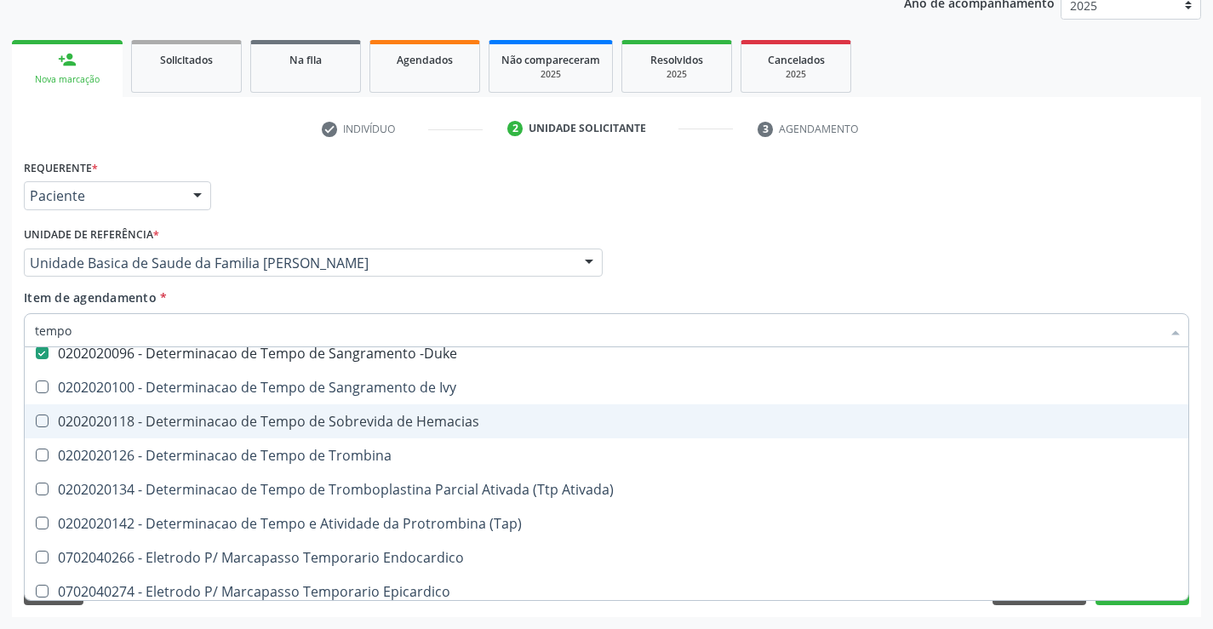
scroll to position [426, 0]
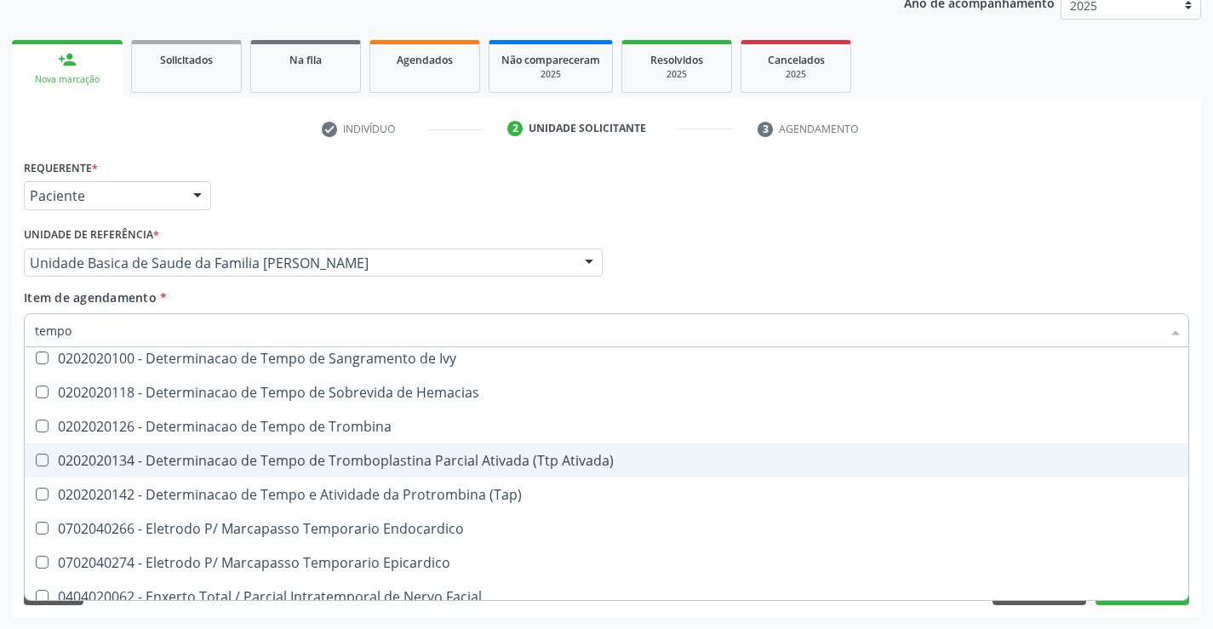
click at [349, 456] on div "0202020134 - Determinacao de Tempo de Tromboplastina Parcial Ativada (Ttp Ativa…" at bounding box center [644, 461] width 1218 height 14
checkbox Ativada\) "true"
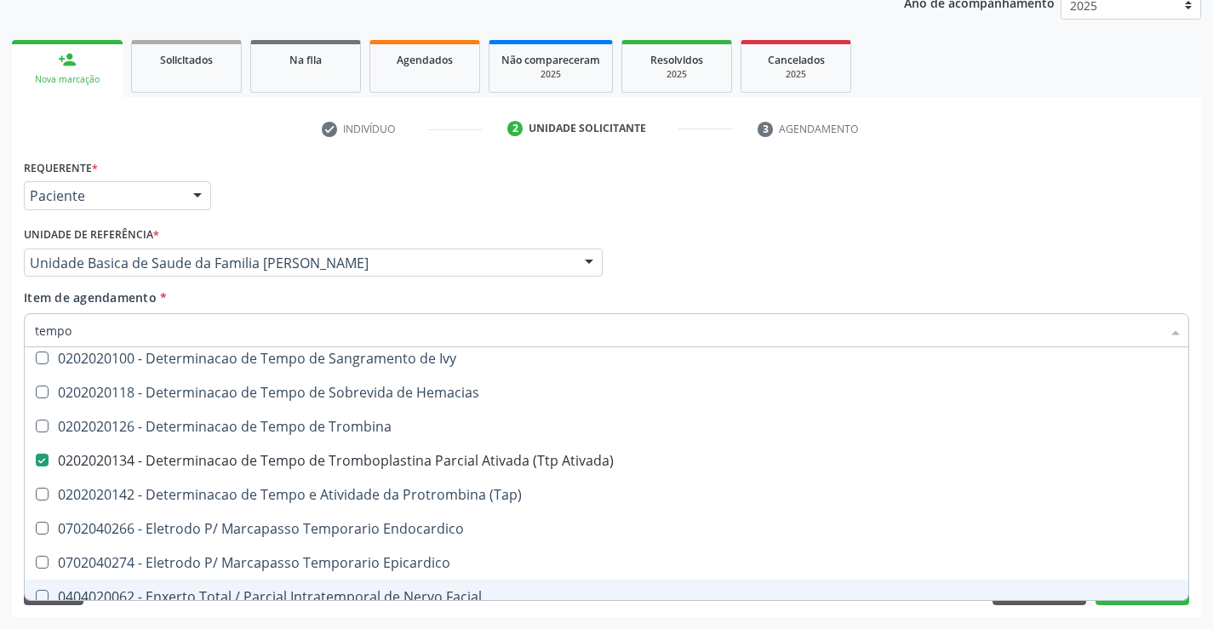
click at [306, 615] on div "Requerente * Paciente Médico(a) Enfermeiro(a) Paciente Nenhum resultado encontr…" at bounding box center [606, 386] width 1189 height 462
checkbox Tempo "true"
checkbox Temporário "true"
checkbox Tempo\) "true"
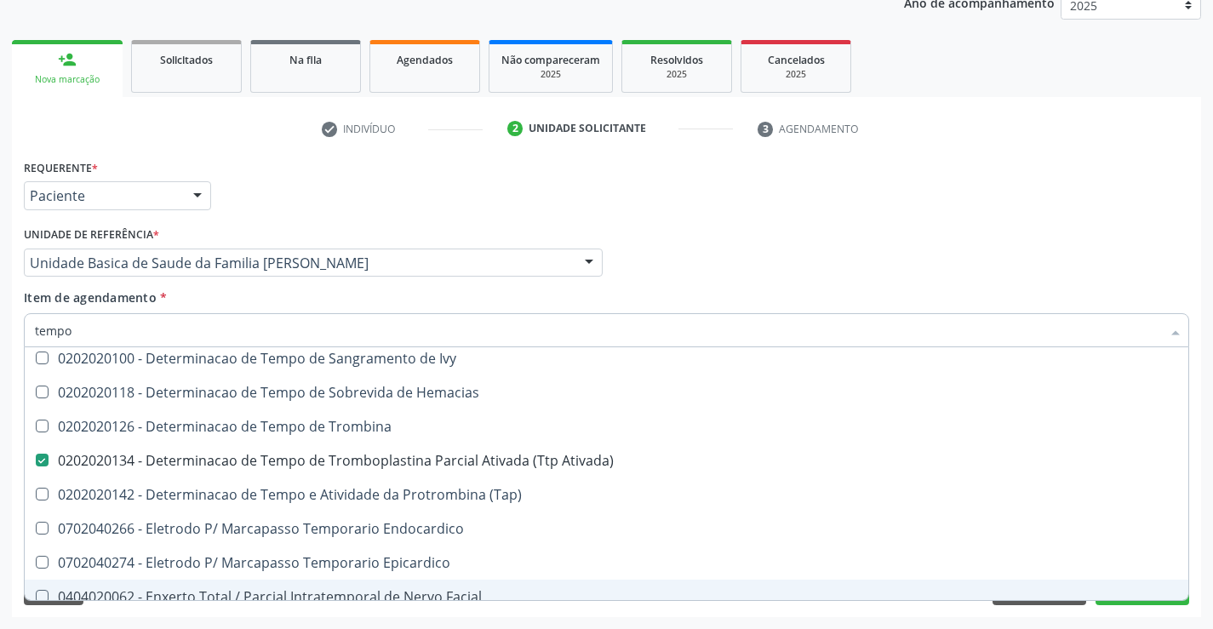
checkbox Tempo "true"
checkbox Único "true"
checkbox Tempo "true"
checkbox Ivy "true"
checkbox Hemacias "true"
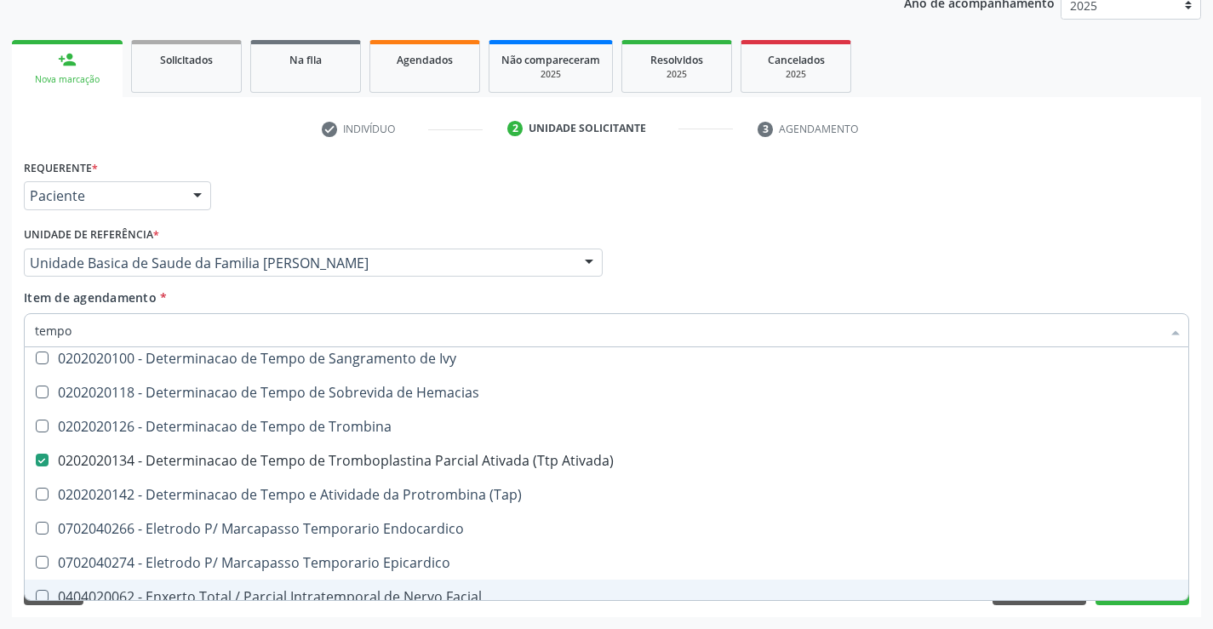
checkbox \(Tap\) "true"
checkbox Trombina "true"
checkbox Euglobulina "true"
checkbox Oncologia "true"
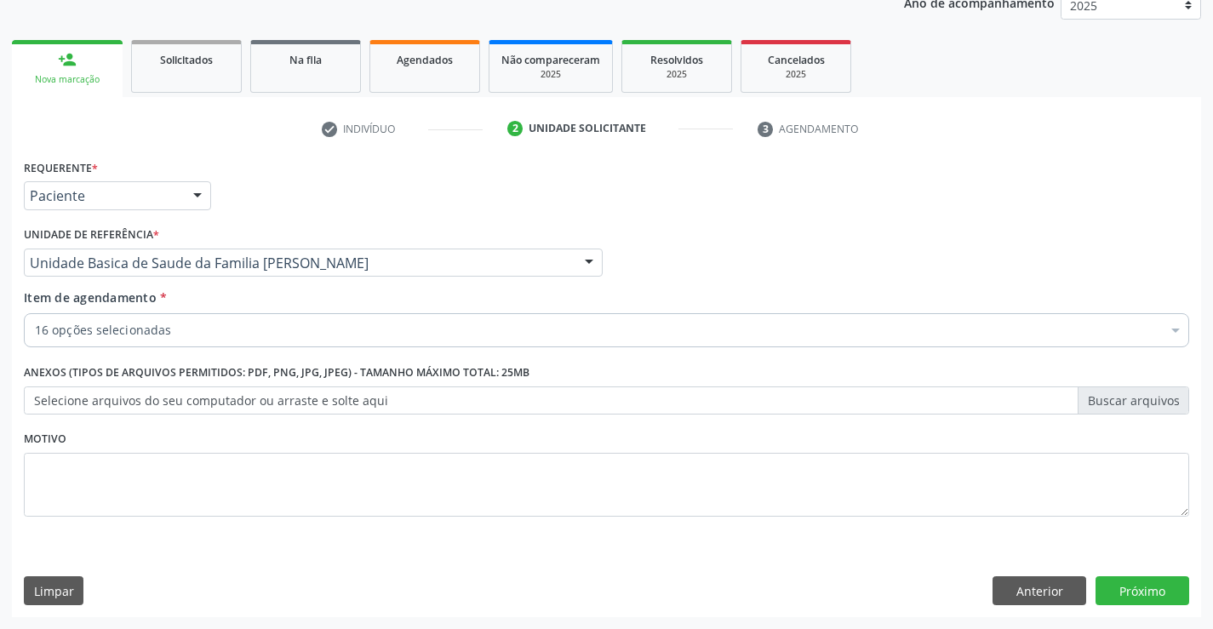
scroll to position [0, 0]
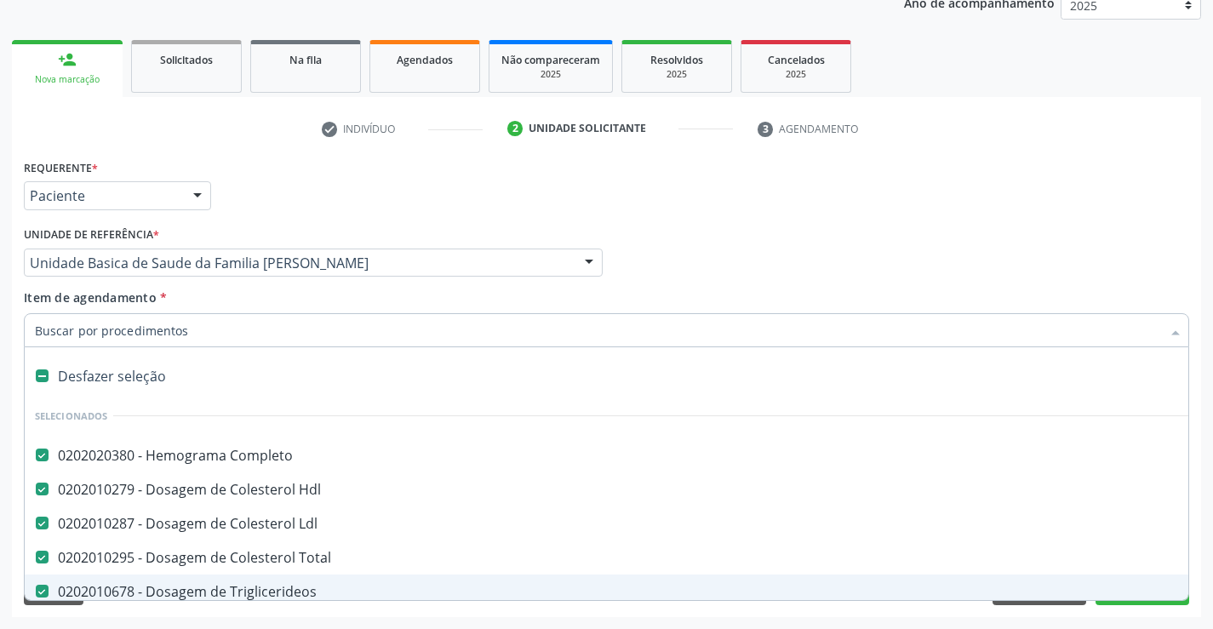
click at [431, 620] on div "Acompanhamento Acompanhe a situação das marcações correntes e finalizadas Relat…" at bounding box center [606, 254] width 1213 height 750
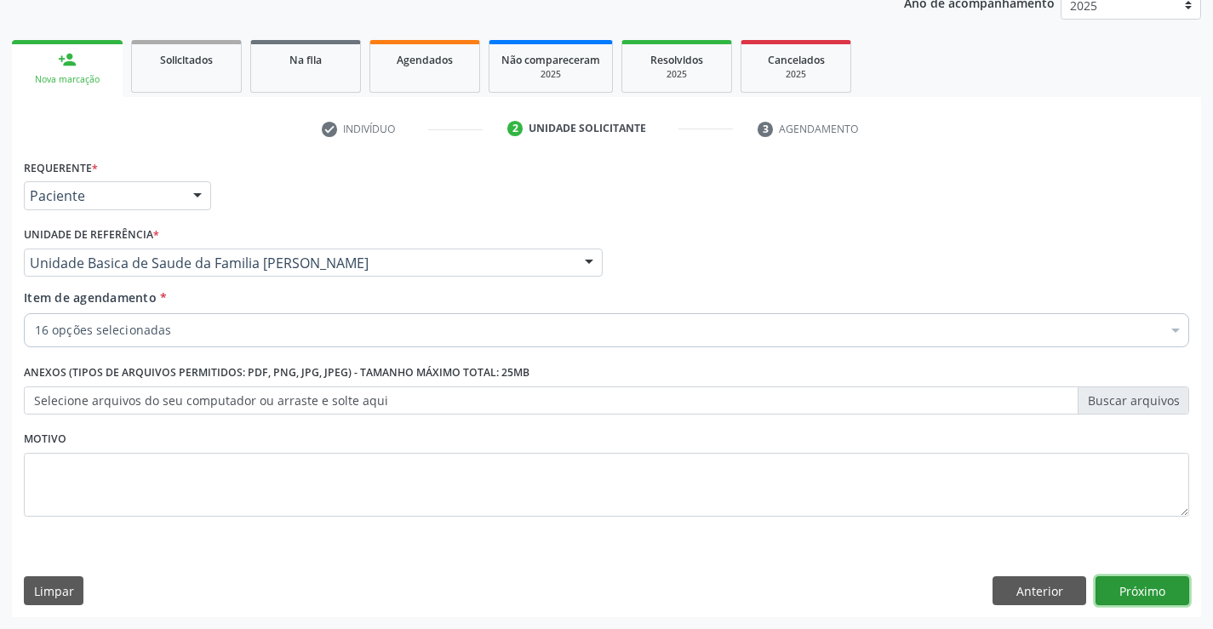
click at [1140, 593] on button "Próximo" at bounding box center [1142, 590] width 94 height 29
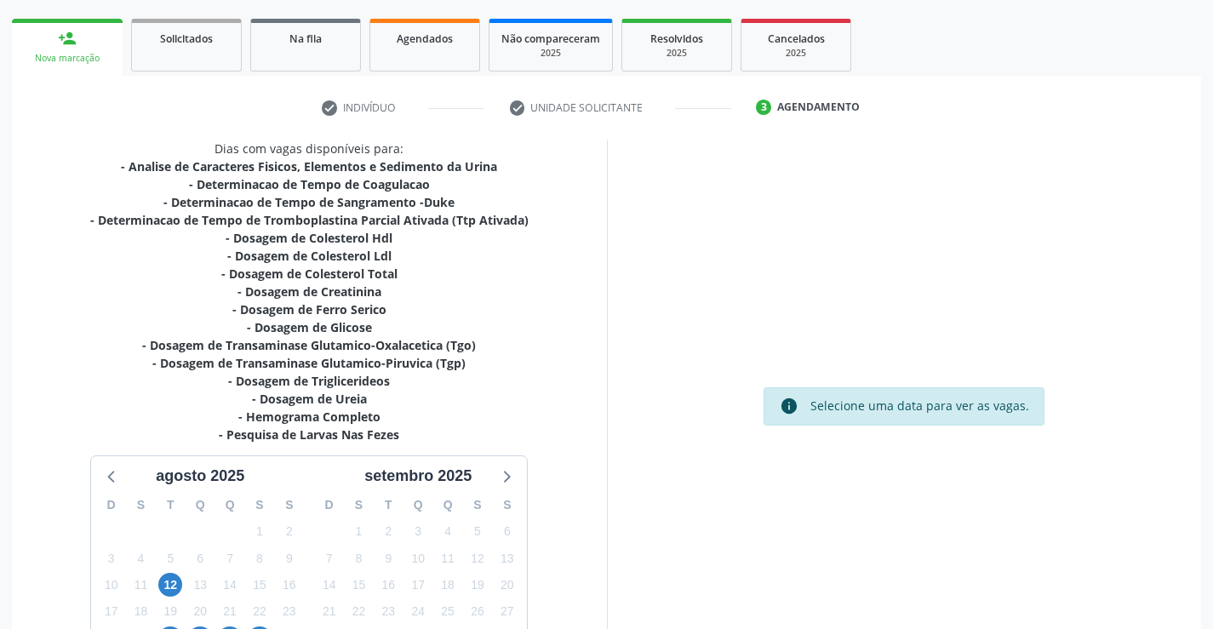
scroll to position [380, 0]
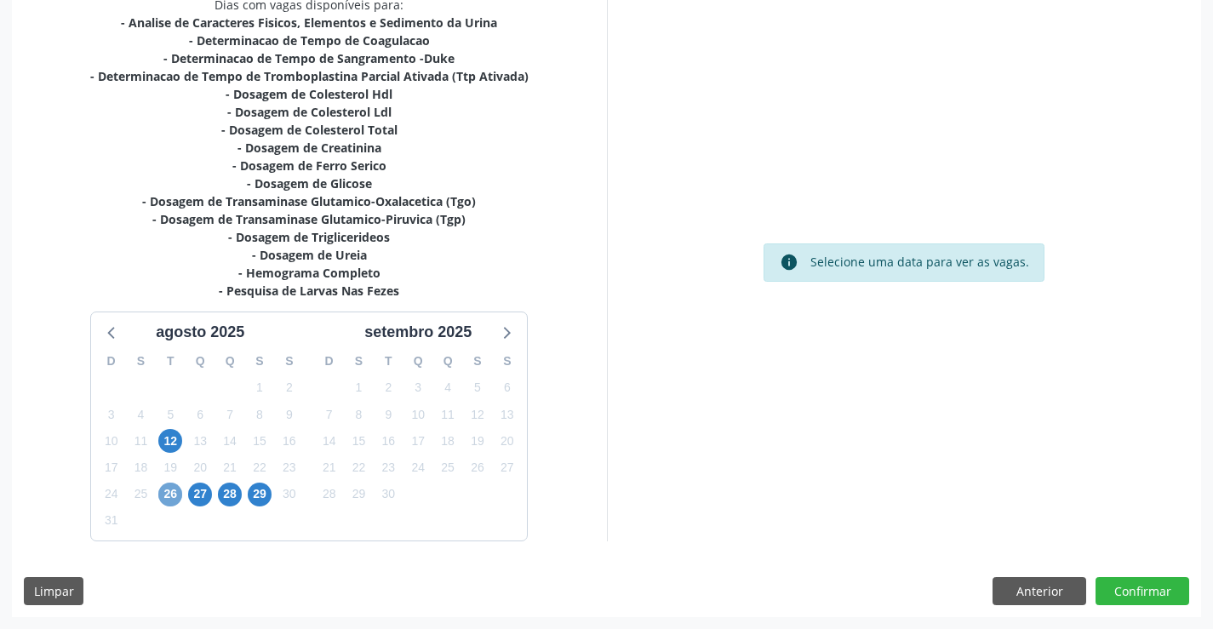
click at [166, 491] on span "26" at bounding box center [170, 495] width 24 height 24
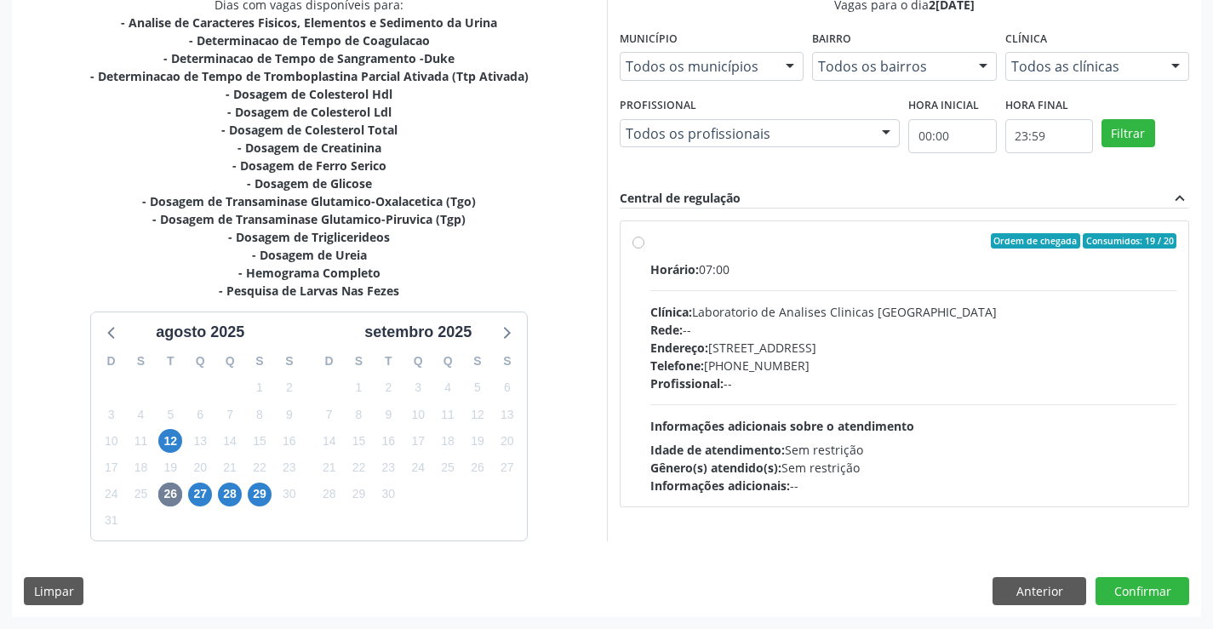
click at [650, 242] on label "Ordem de chegada Consumidos: 19 / 20 Horário: 07:00 Clínica: Laboratorio de Ana…" at bounding box center [913, 363] width 527 height 261
click at [635, 242] on input "Ordem de chegada Consumidos: 19 / 20 Horário: 07:00 Clínica: Laboratorio de Ana…" at bounding box center [638, 240] width 12 height 15
radio input "true"
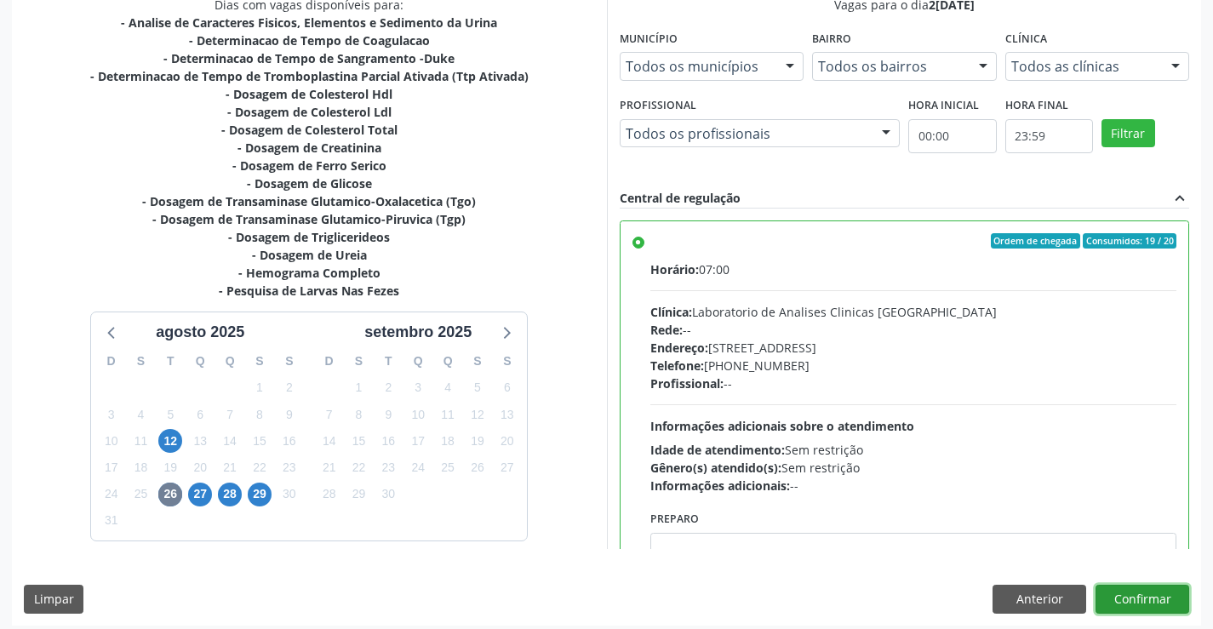
click at [1138, 602] on button "Confirmar" at bounding box center [1142, 599] width 94 height 29
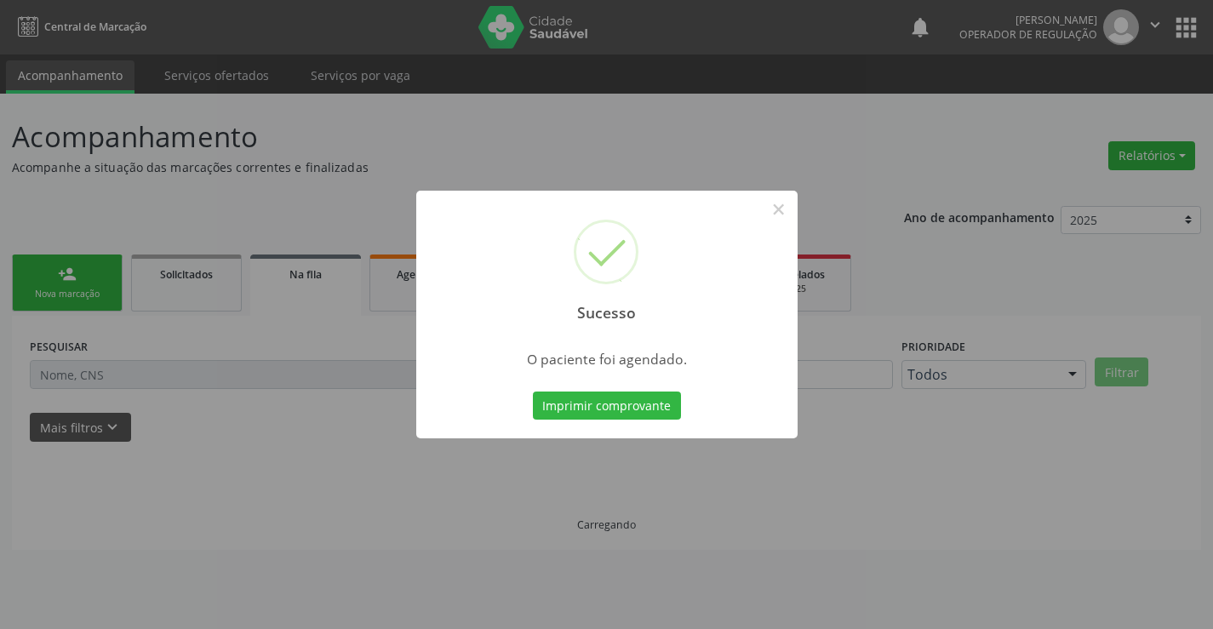
scroll to position [0, 0]
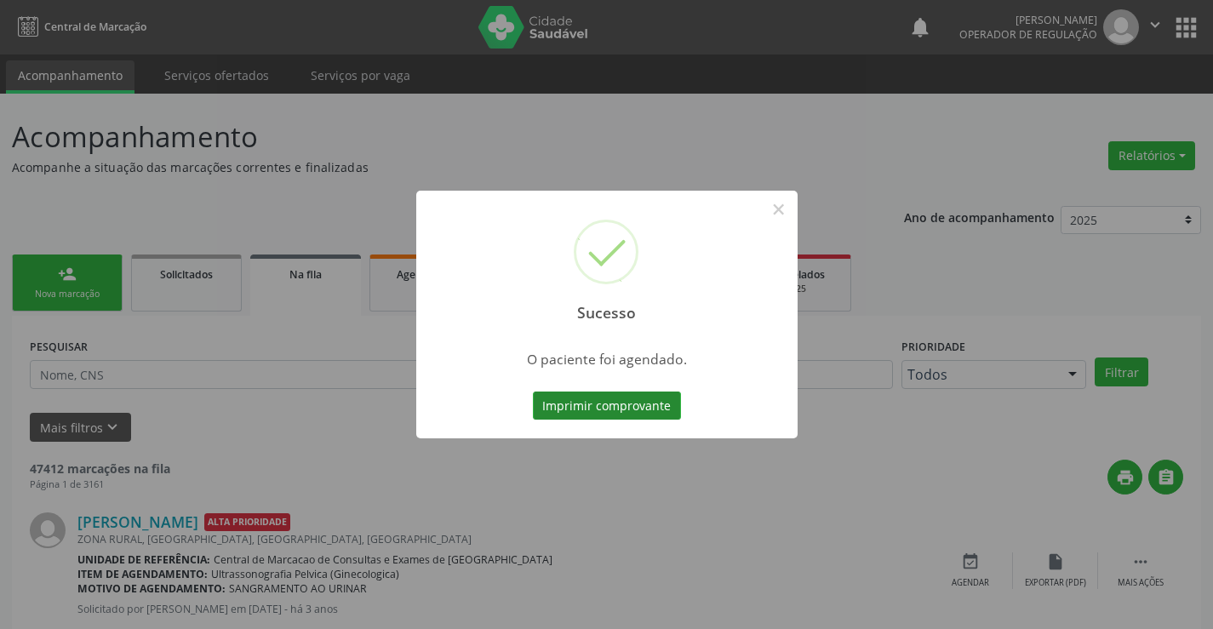
click at [639, 405] on button "Imprimir comprovante" at bounding box center [607, 405] width 148 height 29
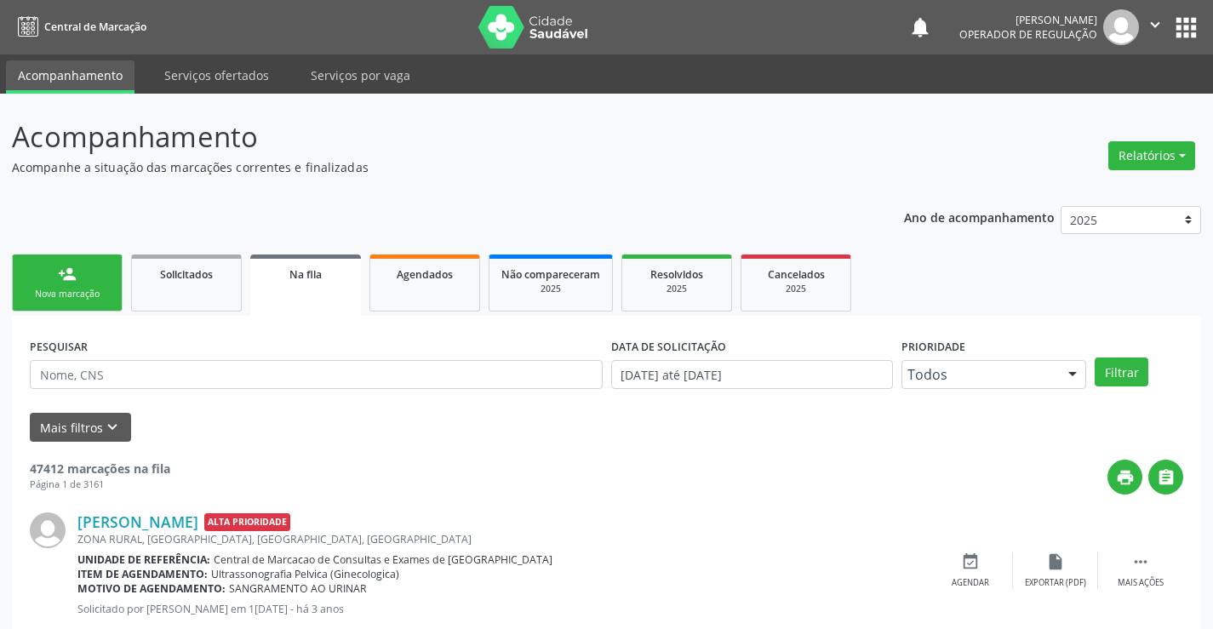
click at [102, 291] on div "Nova marcação" at bounding box center [67, 294] width 85 height 13
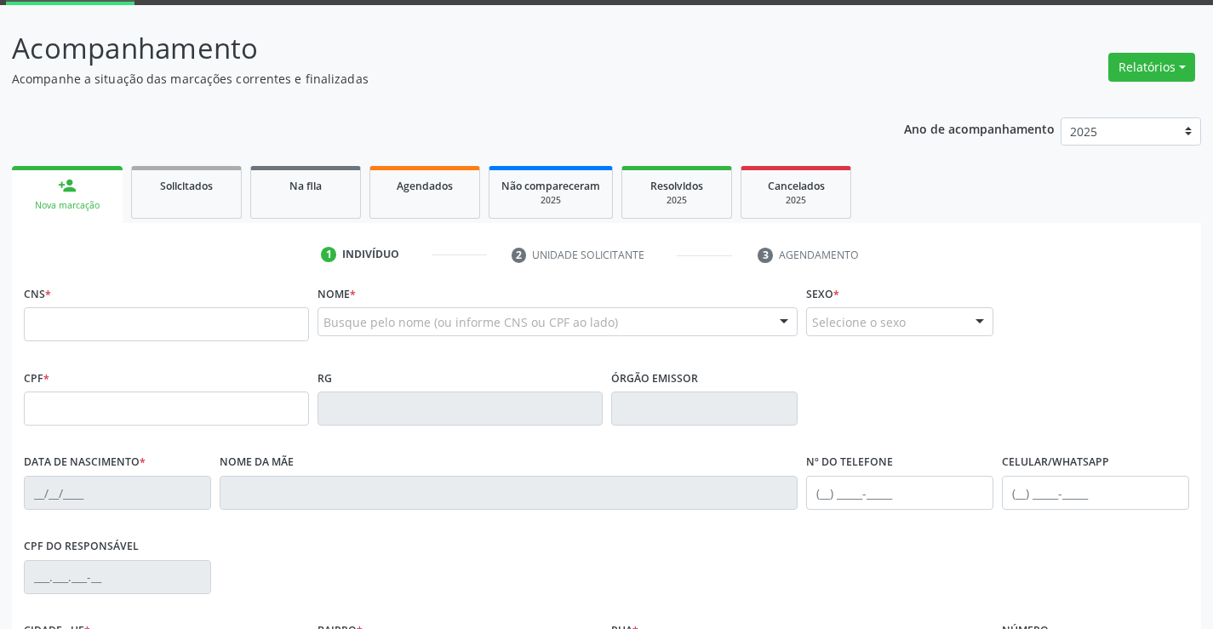
scroll to position [170, 0]
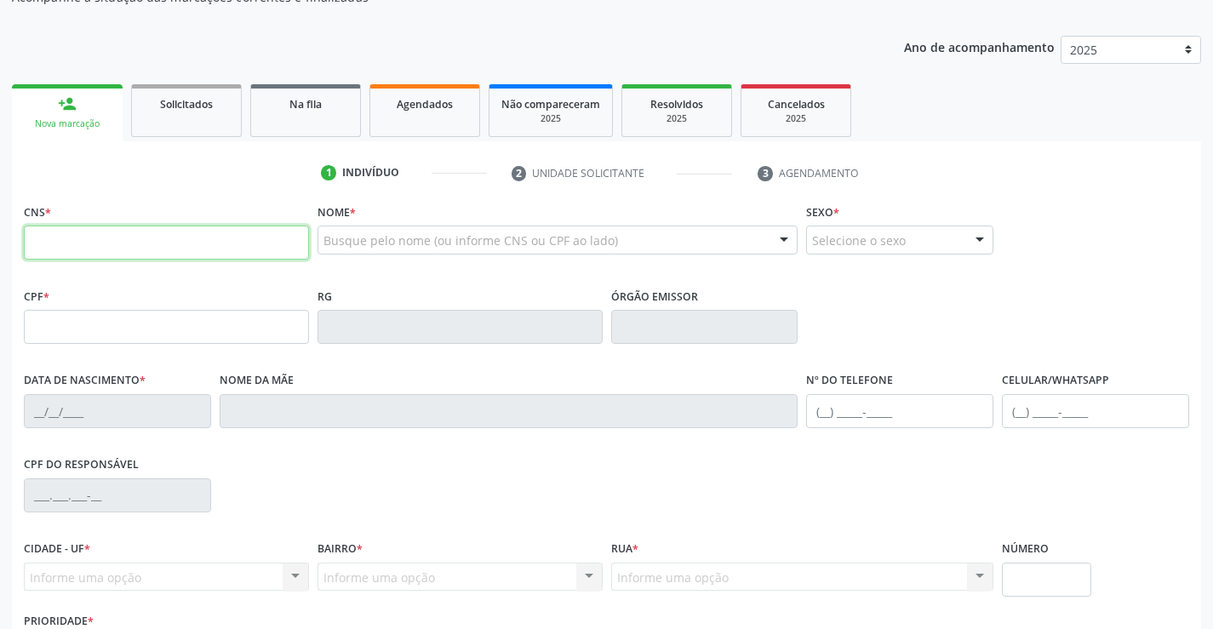
click at [98, 238] on input "text" at bounding box center [166, 243] width 285 height 34
type input "704 2087 4052 7080"
type input "0971816506"
type input "26/02/1973"
type input "(74) 99123-0259"
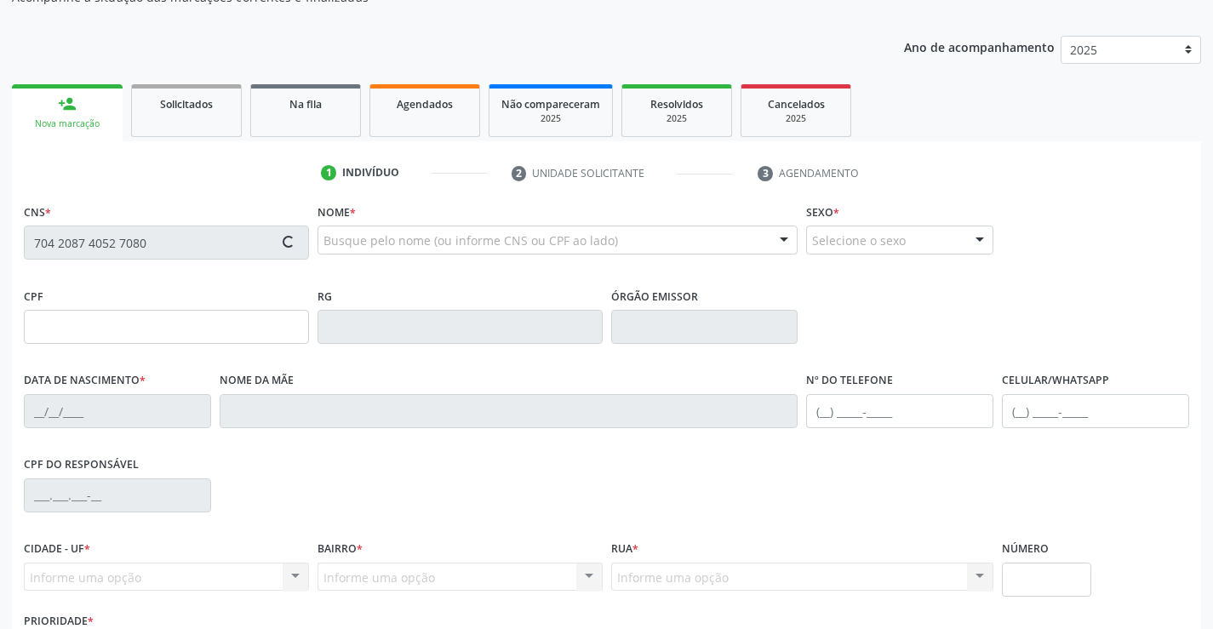
type input "S/N"
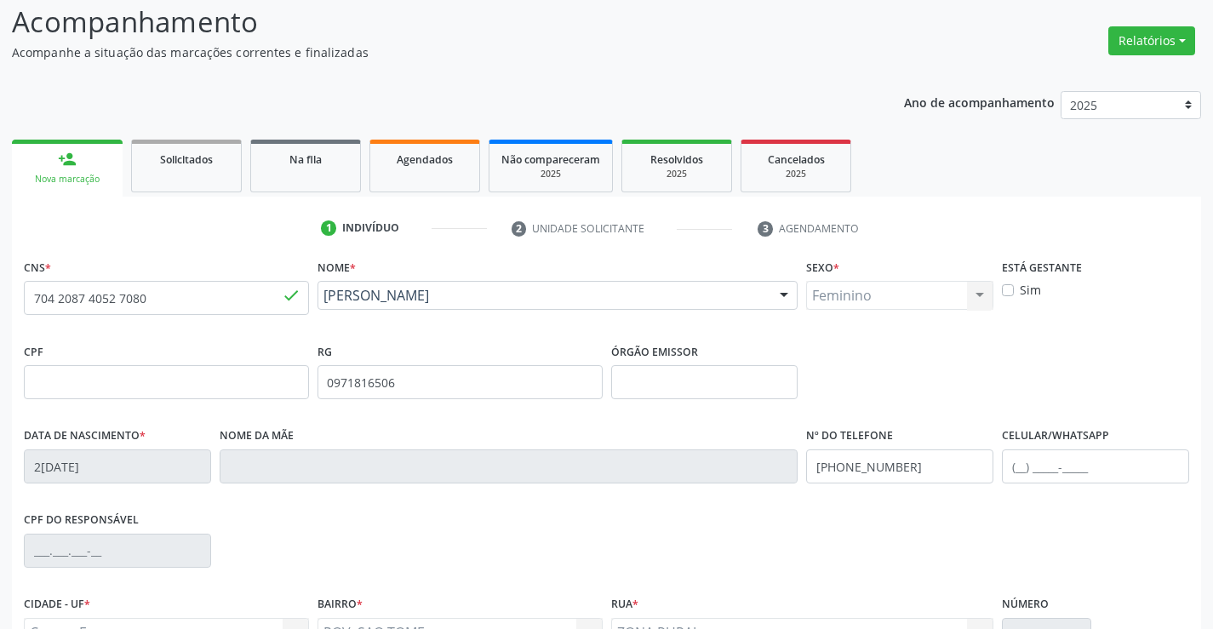
scroll to position [85, 0]
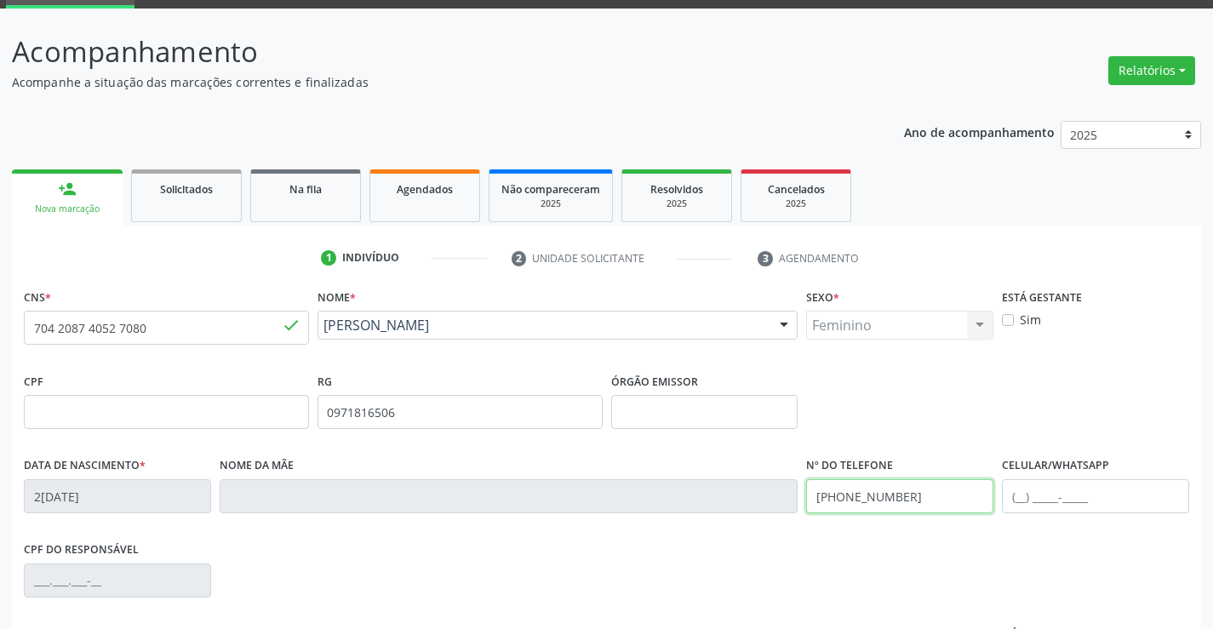
click at [906, 504] on input "(74) 99123-0259" at bounding box center [899, 496] width 187 height 34
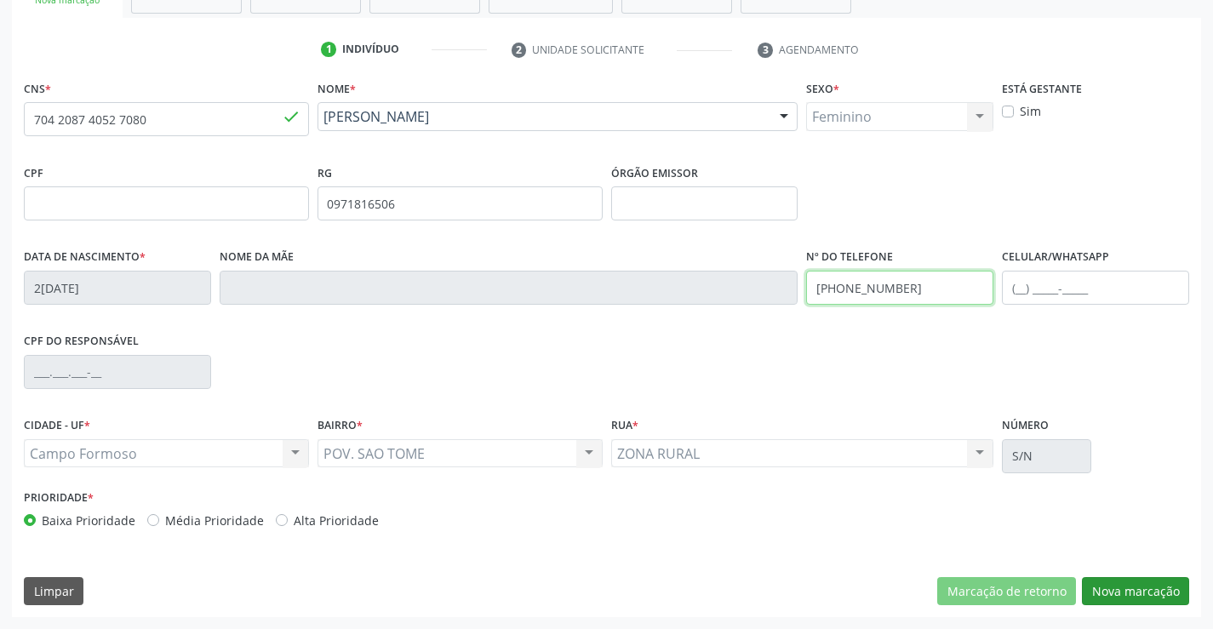
type input "(74) 99134-1129"
click at [1095, 586] on button "Nova marcação" at bounding box center [1135, 591] width 107 height 29
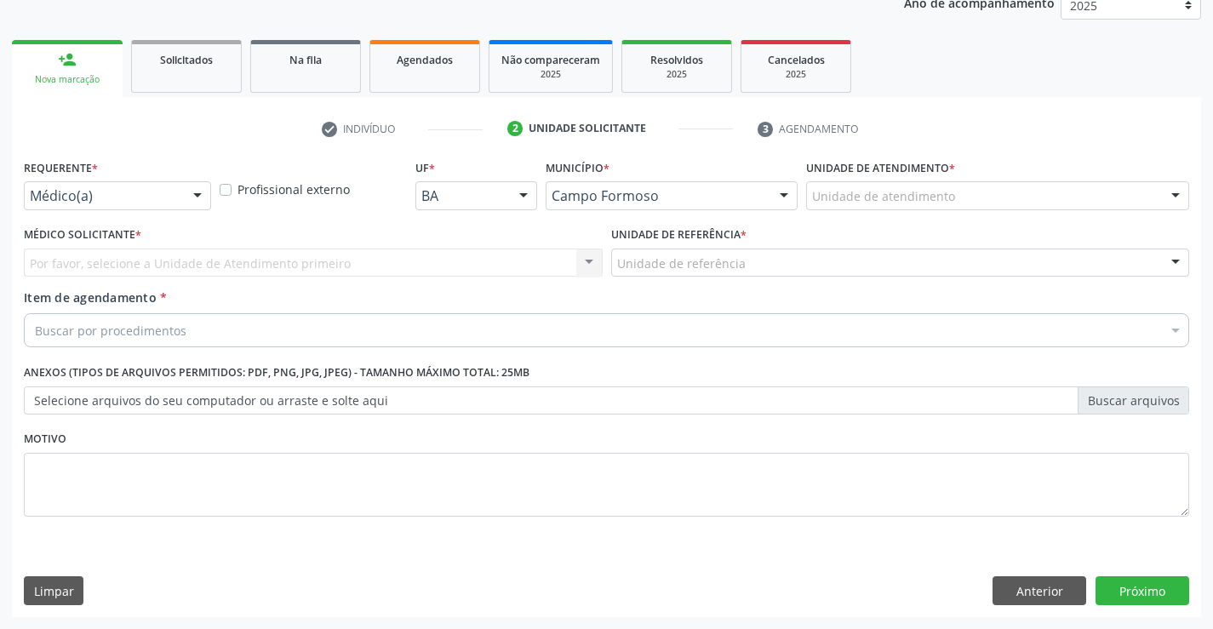
click at [196, 198] on div at bounding box center [198, 196] width 26 height 29
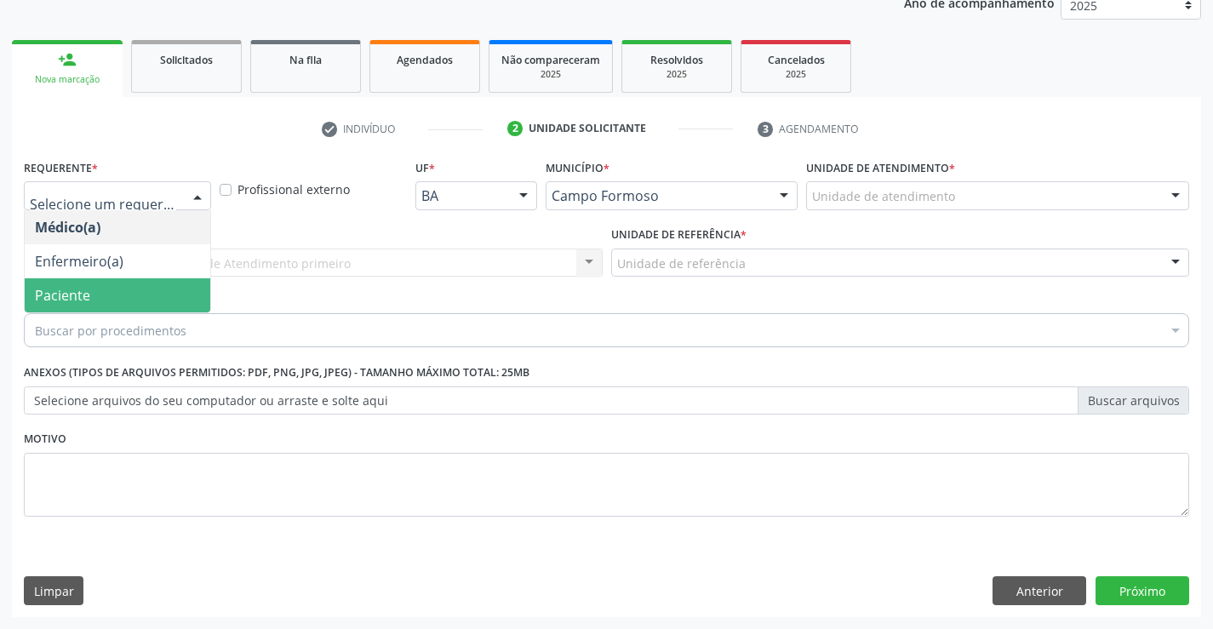
click at [158, 290] on span "Paciente" at bounding box center [118, 295] width 186 height 34
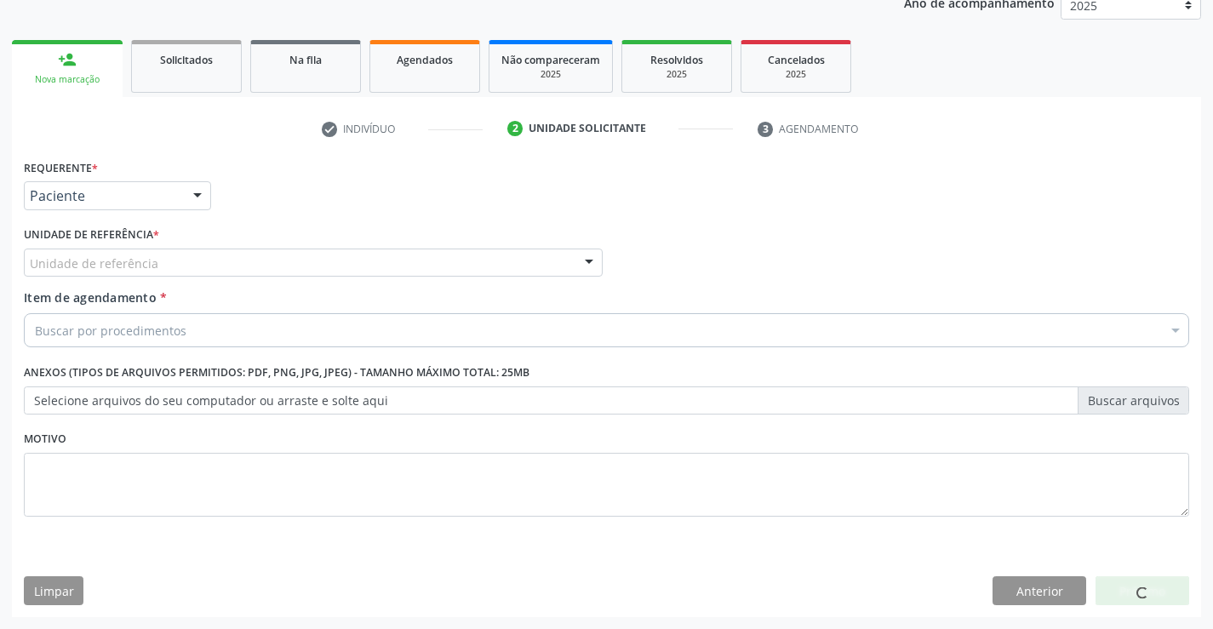
click at [218, 255] on div "Unidade de referência" at bounding box center [313, 263] width 579 height 29
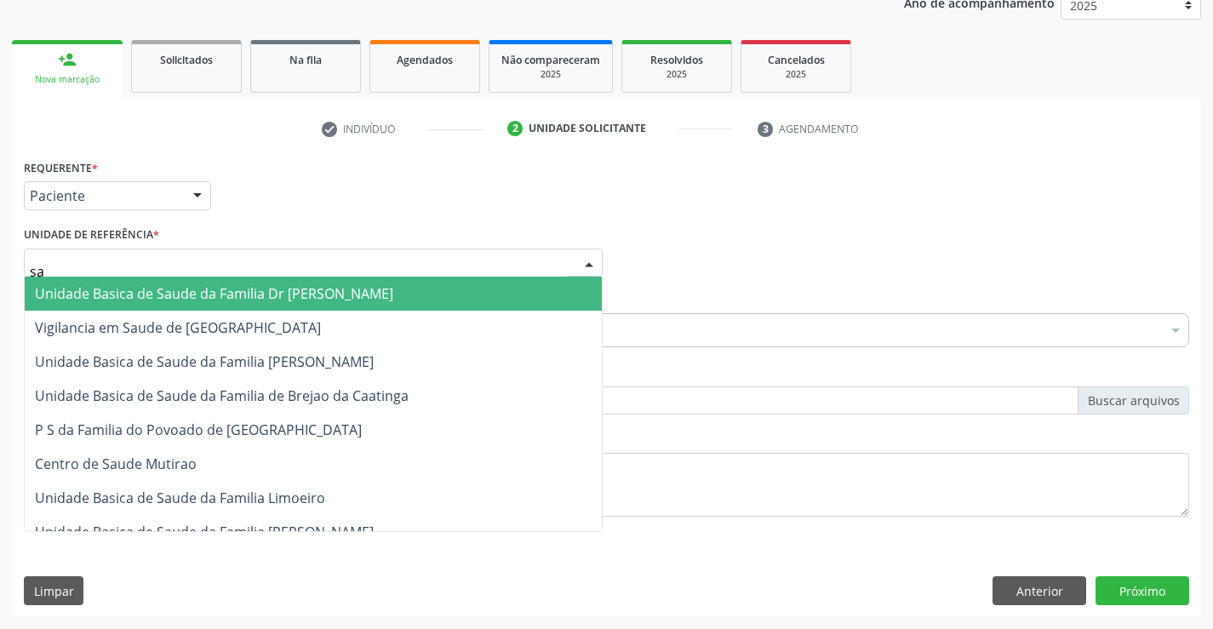
type input "sao"
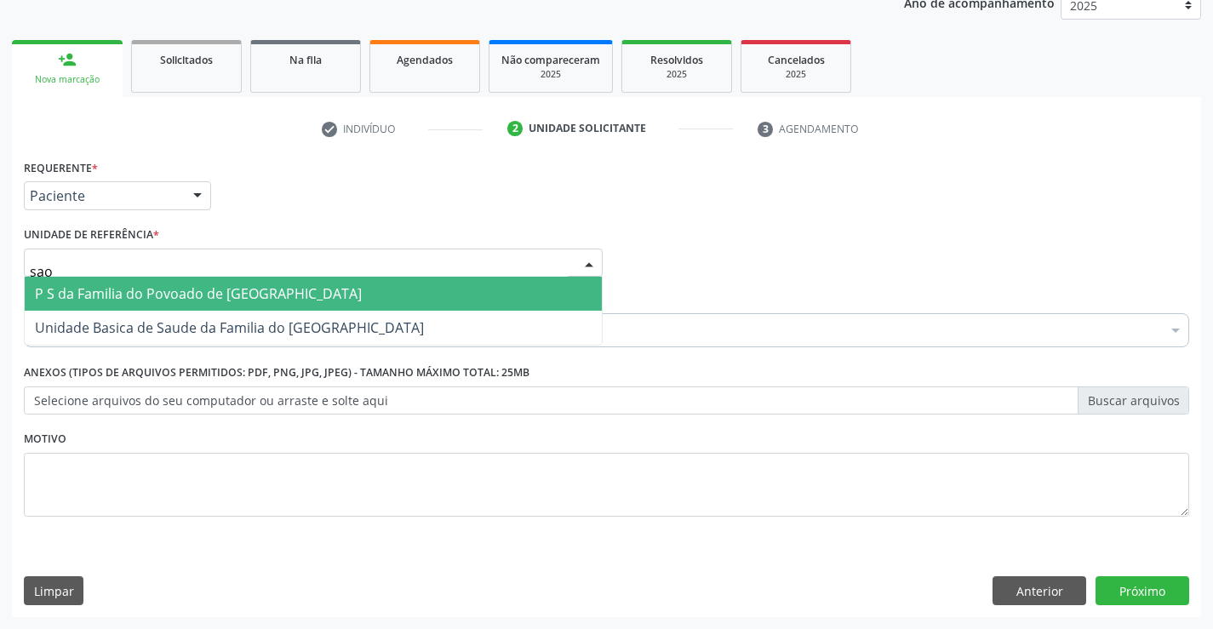
click at [239, 293] on span "P S da Familia do Povoado de [GEOGRAPHIC_DATA]" at bounding box center [198, 293] width 327 height 19
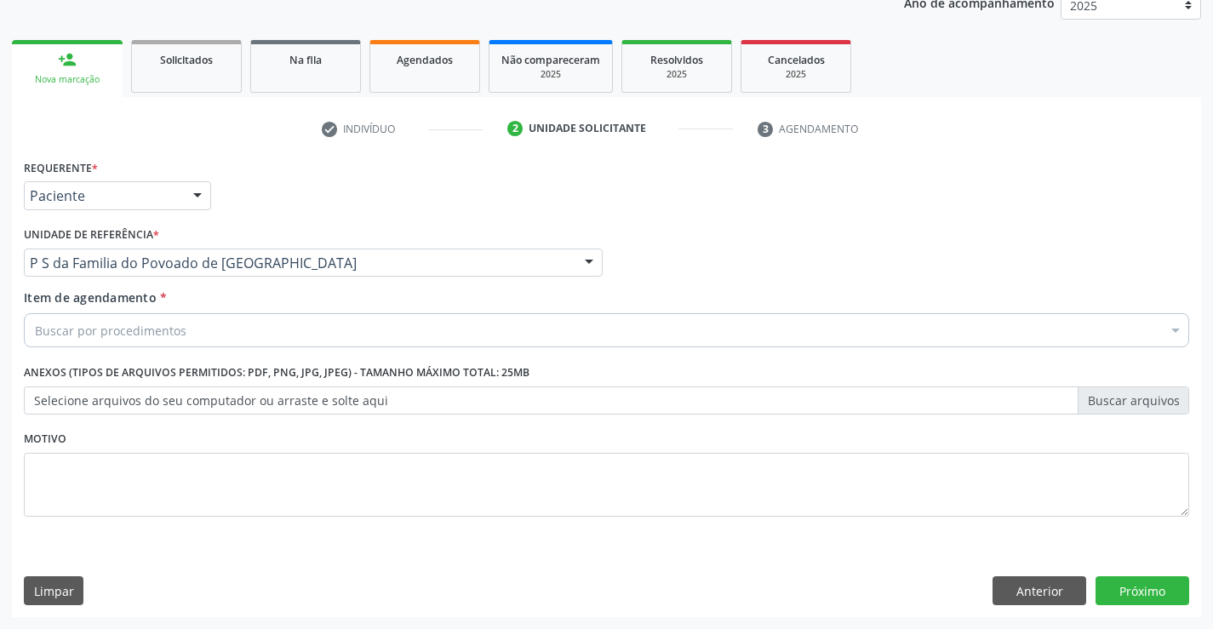
click at [209, 340] on div "Buscar por procedimentos" at bounding box center [606, 330] width 1165 height 34
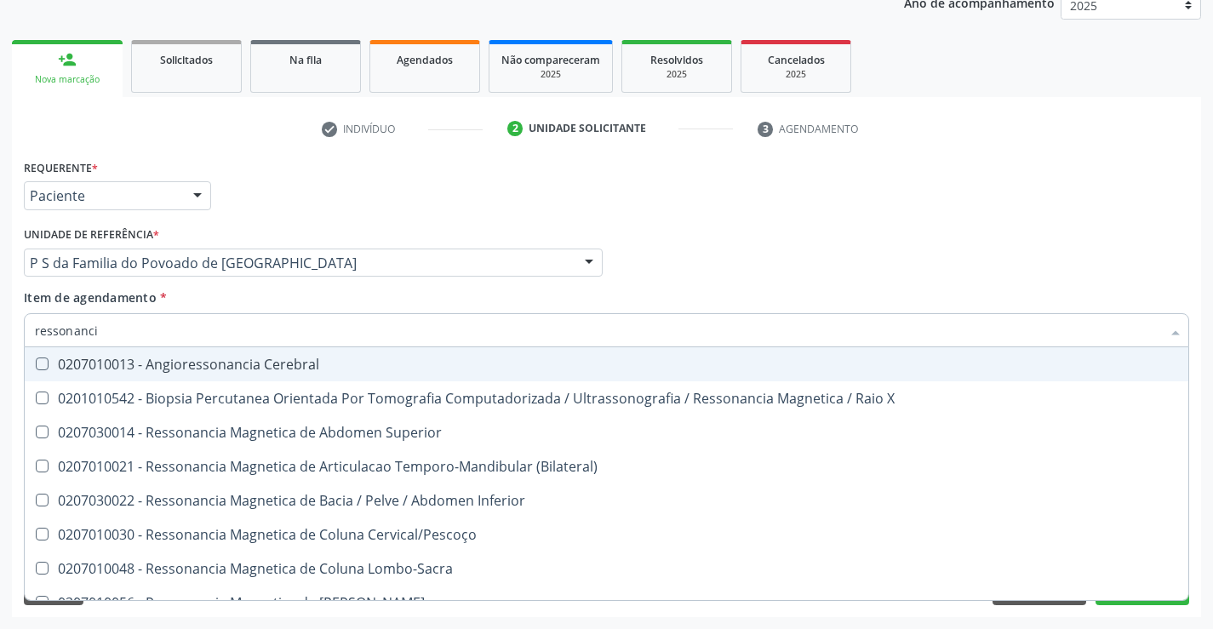
type input "ressonancia"
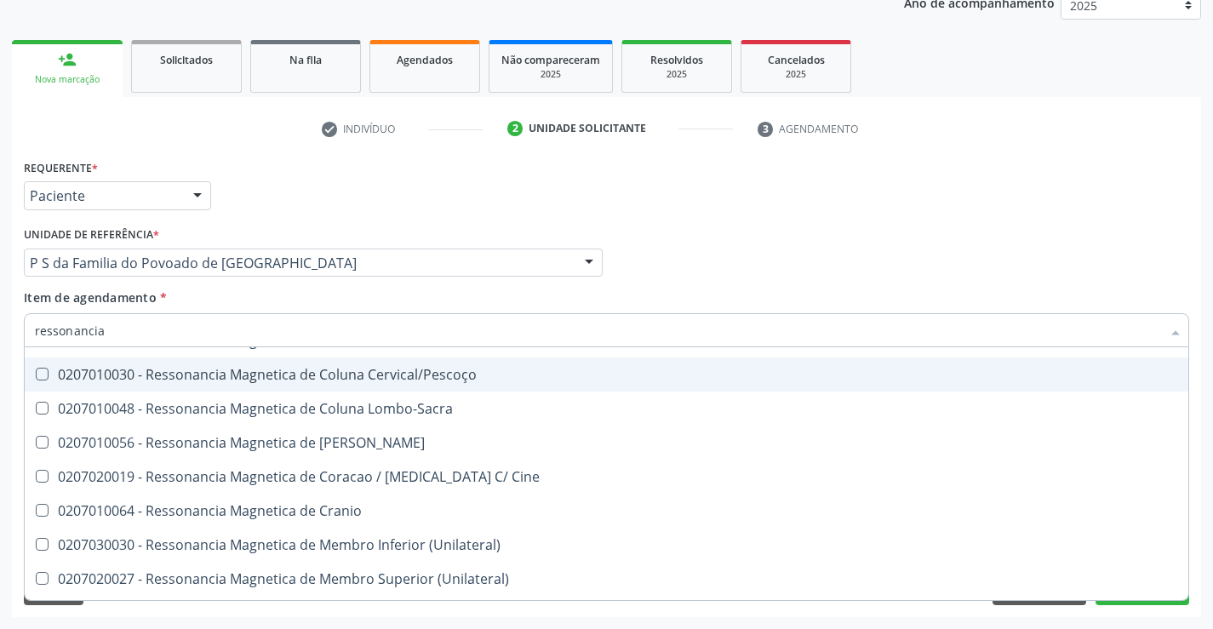
scroll to position [170, 0]
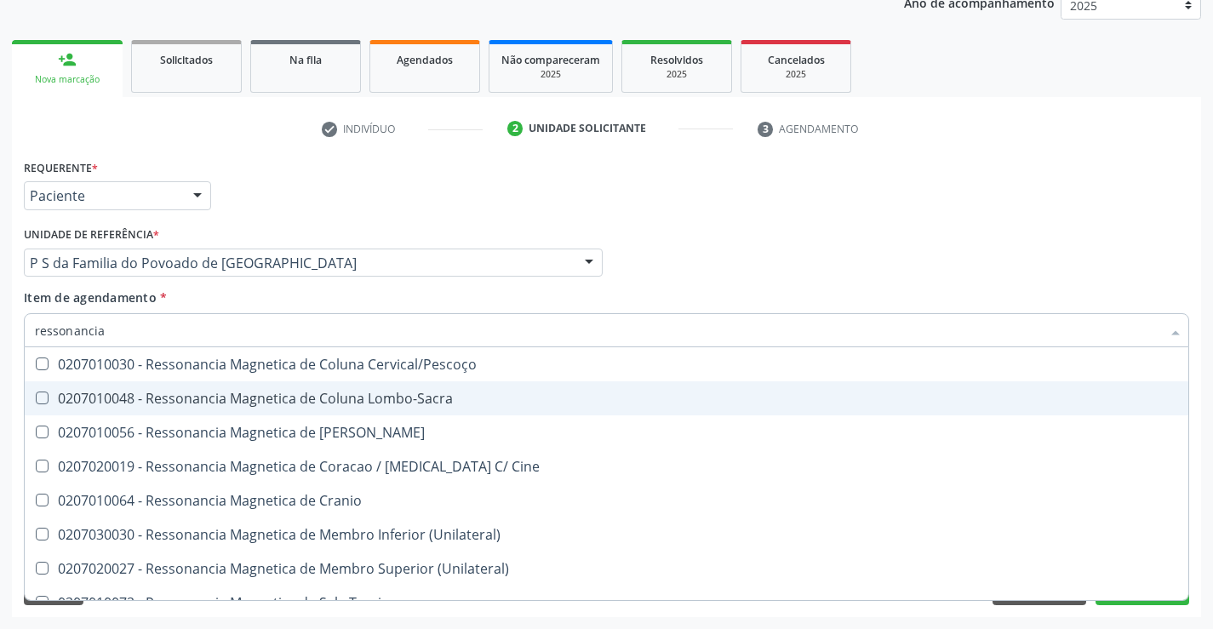
click at [359, 397] on div "0207010048 - Ressonancia Magnetica de Coluna Lombo-Sacra" at bounding box center [606, 398] width 1143 height 14
checkbox Lombo-Sacra "true"
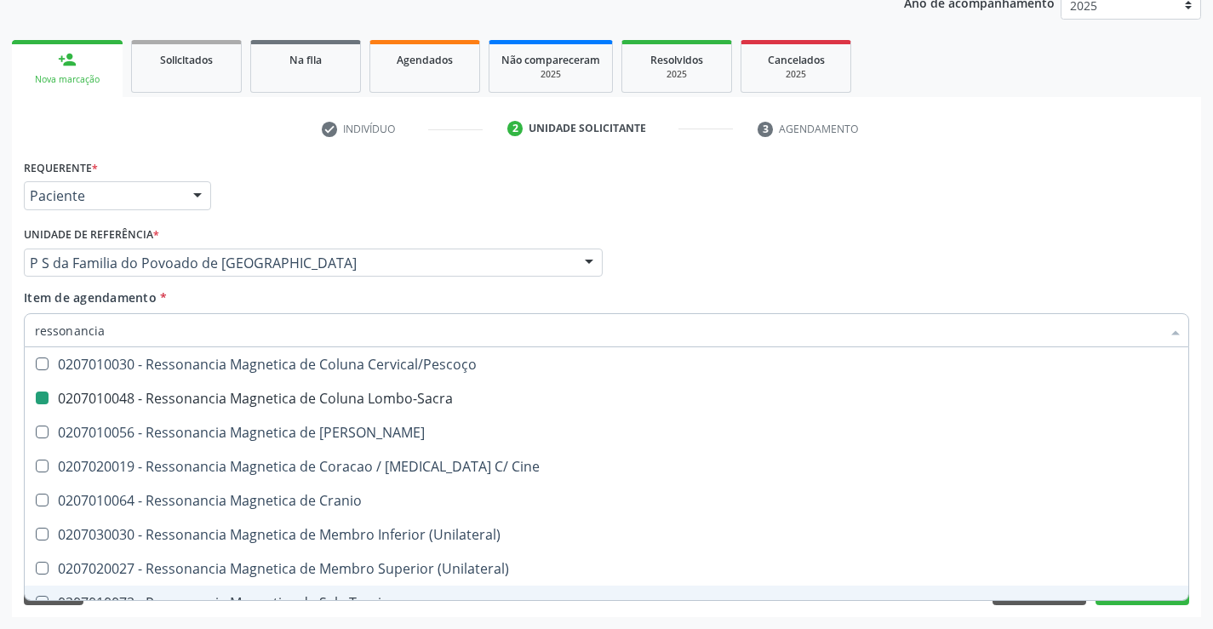
click at [418, 620] on div "Acompanhamento Acompanhe a situação das marcações correntes e finalizadas Relat…" at bounding box center [606, 254] width 1213 height 750
checkbox X "true"
checkbox Lombo-Sacra "false"
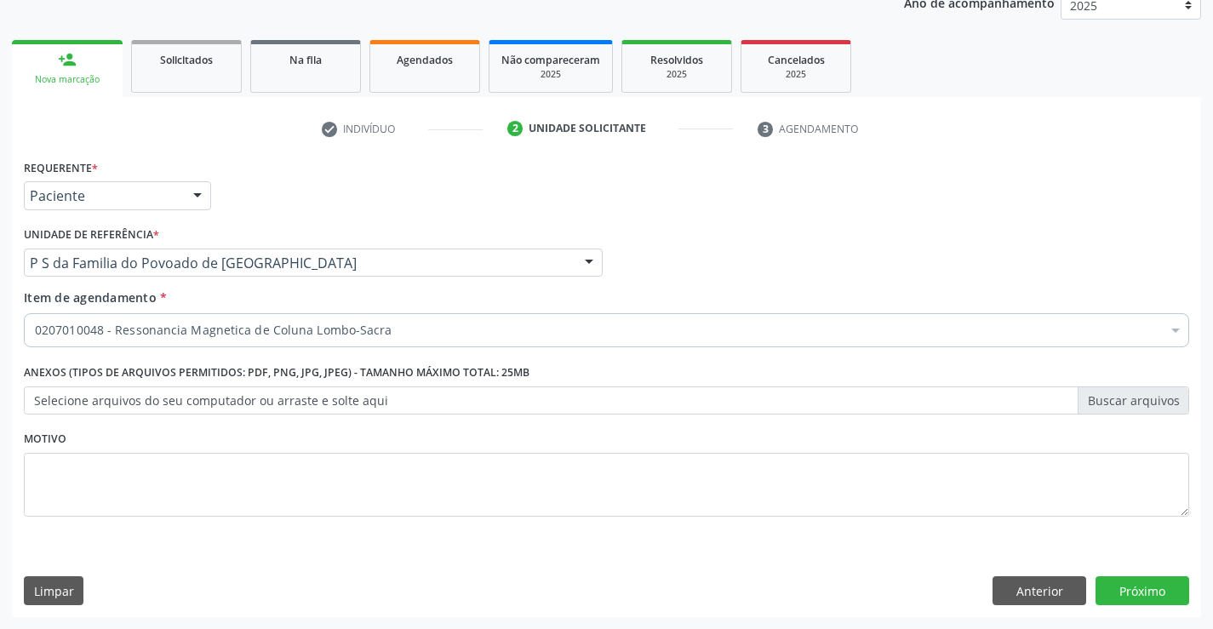
scroll to position [0, 0]
click at [1152, 591] on button "Próximo" at bounding box center [1142, 590] width 94 height 29
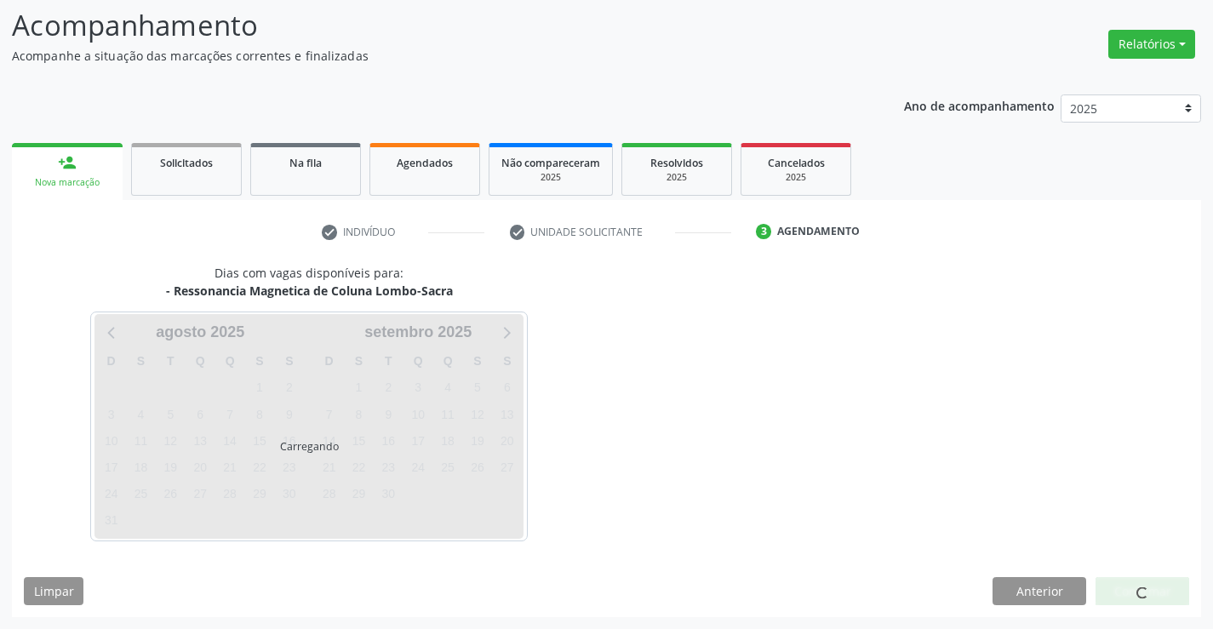
scroll to position [162, 0]
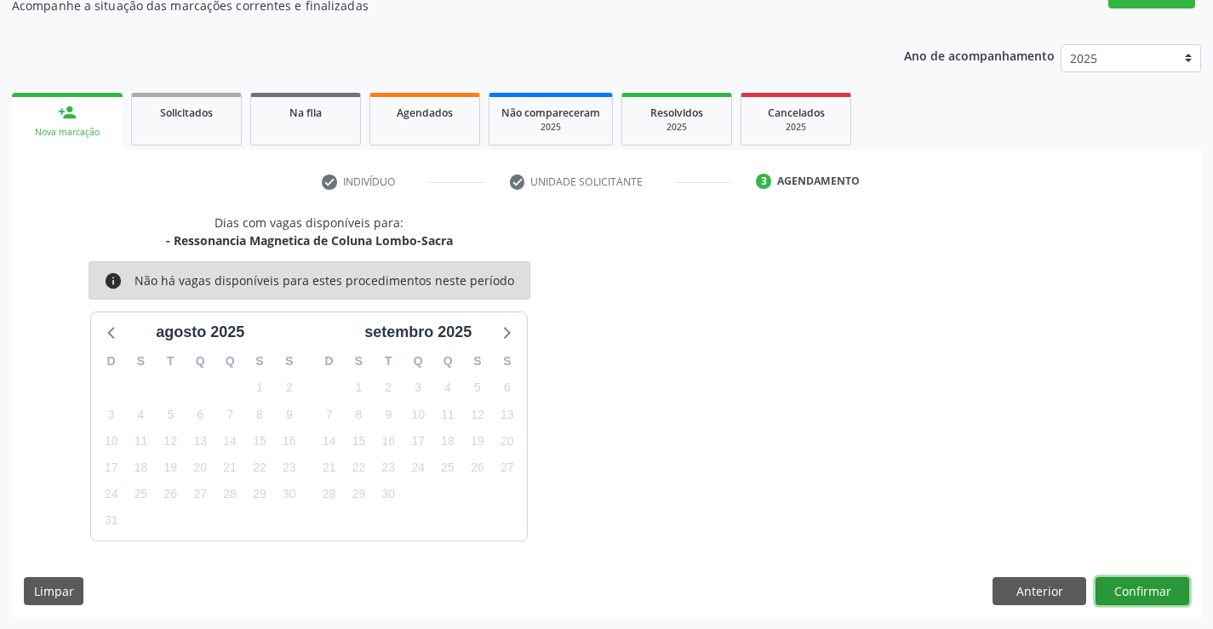
click at [1152, 591] on button "Confirmar" at bounding box center [1142, 591] width 94 height 29
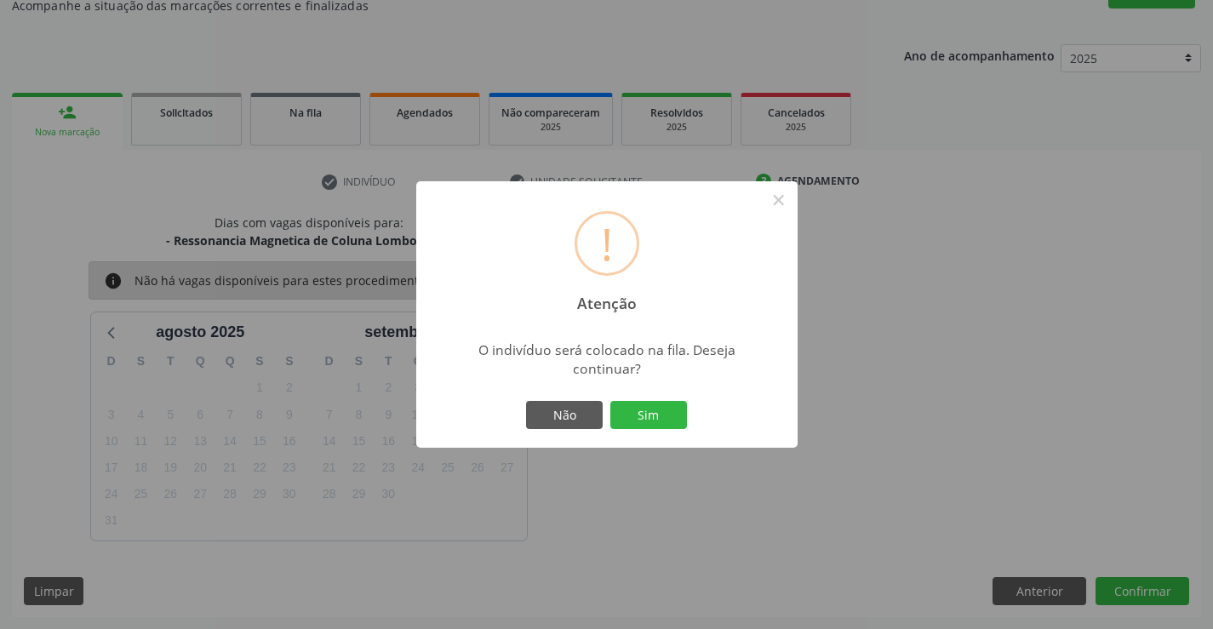
click at [610, 401] on button "Sim" at bounding box center [648, 415] width 77 height 29
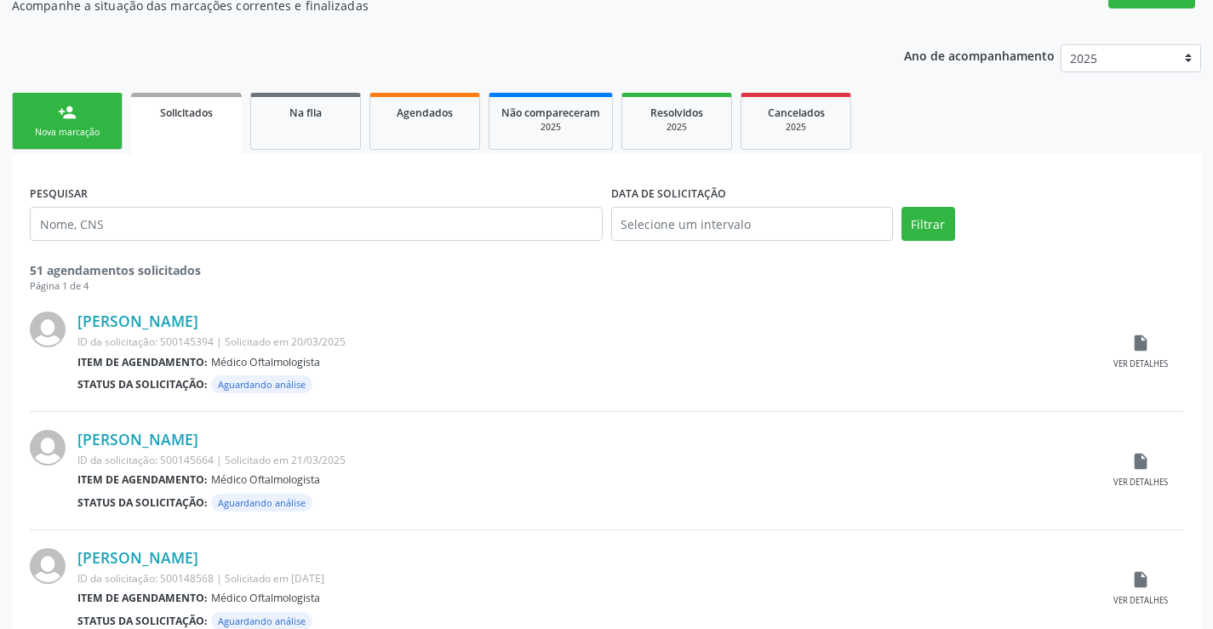
scroll to position [0, 0]
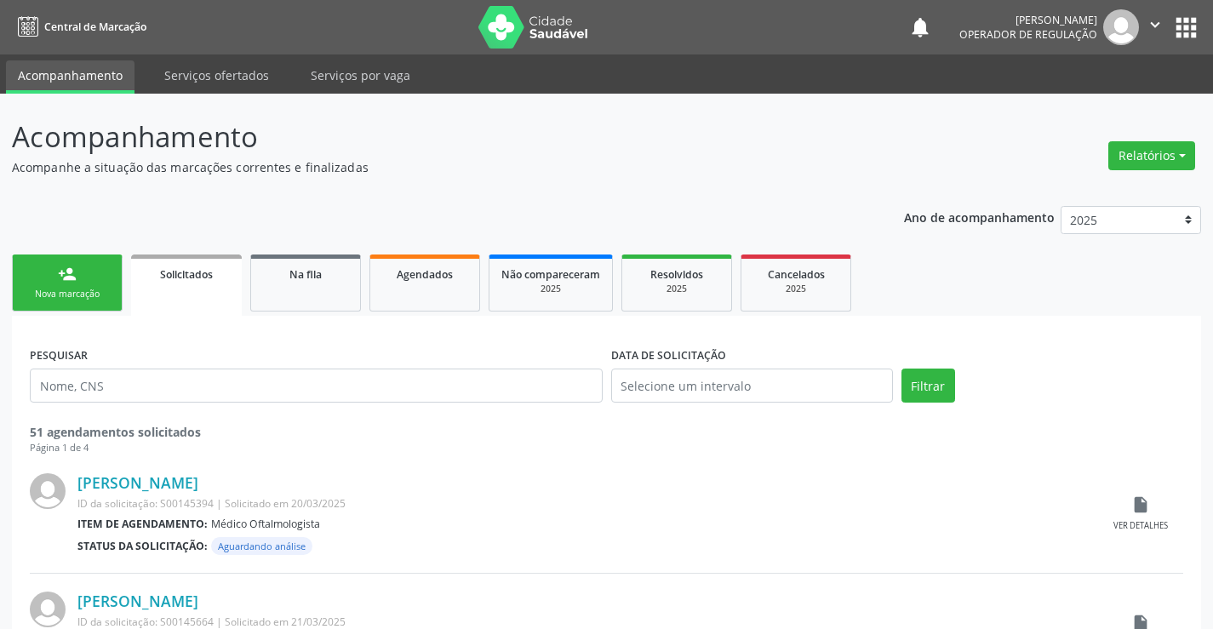
click at [100, 300] on div "Nova marcação" at bounding box center [67, 294] width 85 height 13
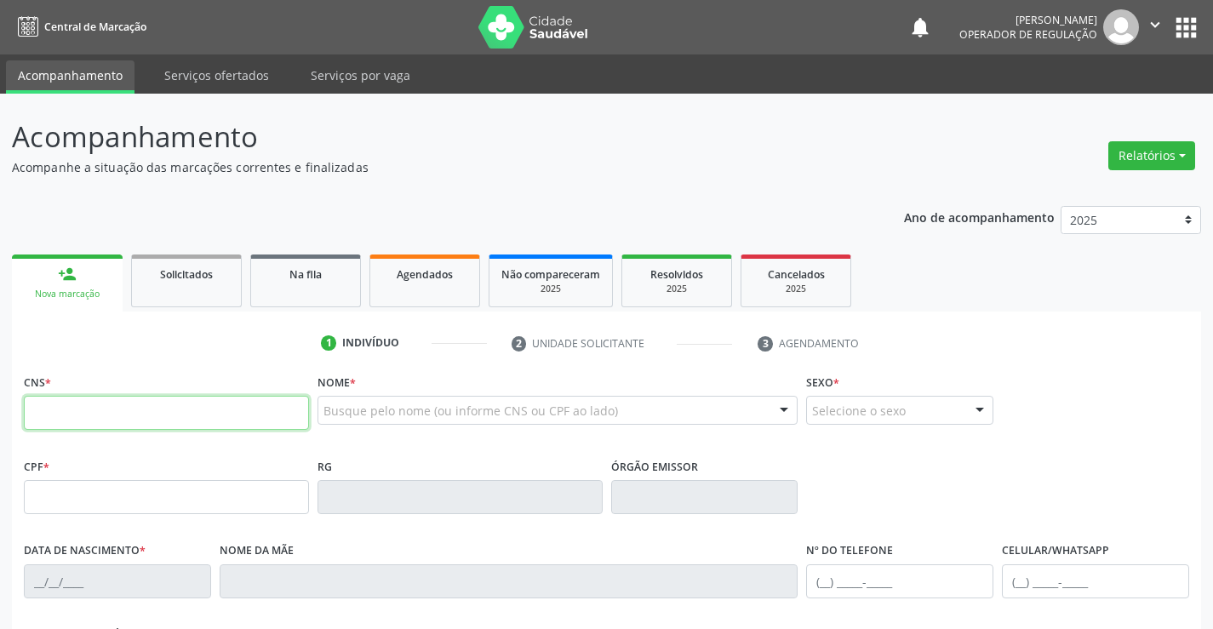
click at [72, 413] on input "text" at bounding box center [166, 413] width 285 height 34
type input "708 6015 4980 4183"
type input "15/03/2018"
type input "(74) 99981-8036"
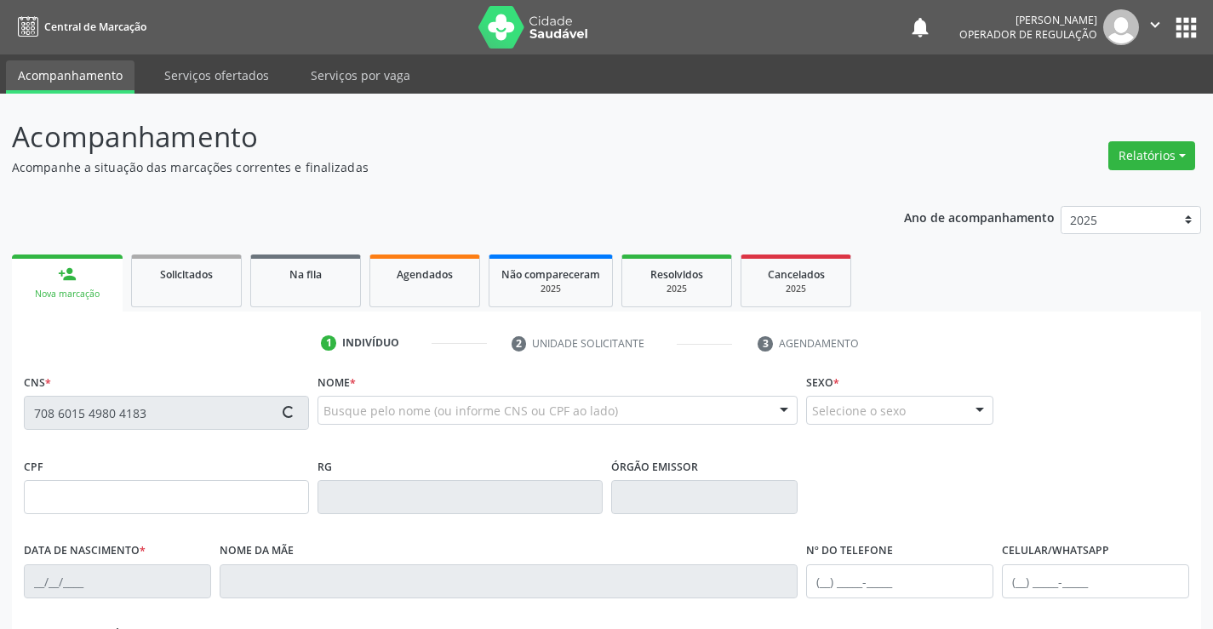
type input "S/N"
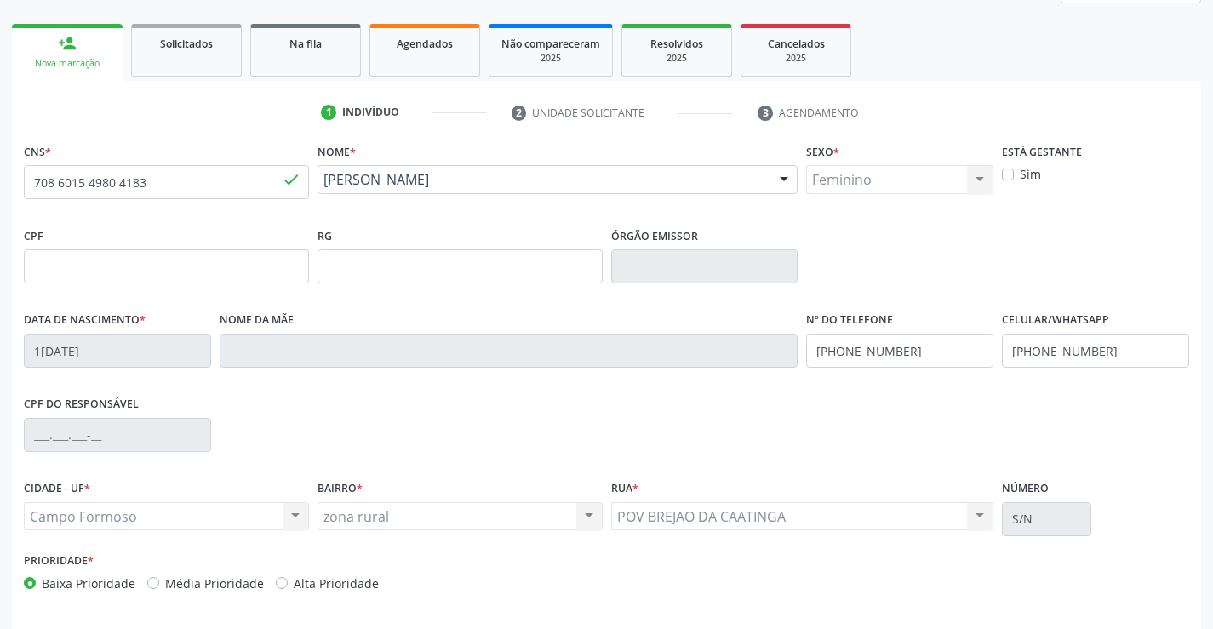
scroll to position [255, 0]
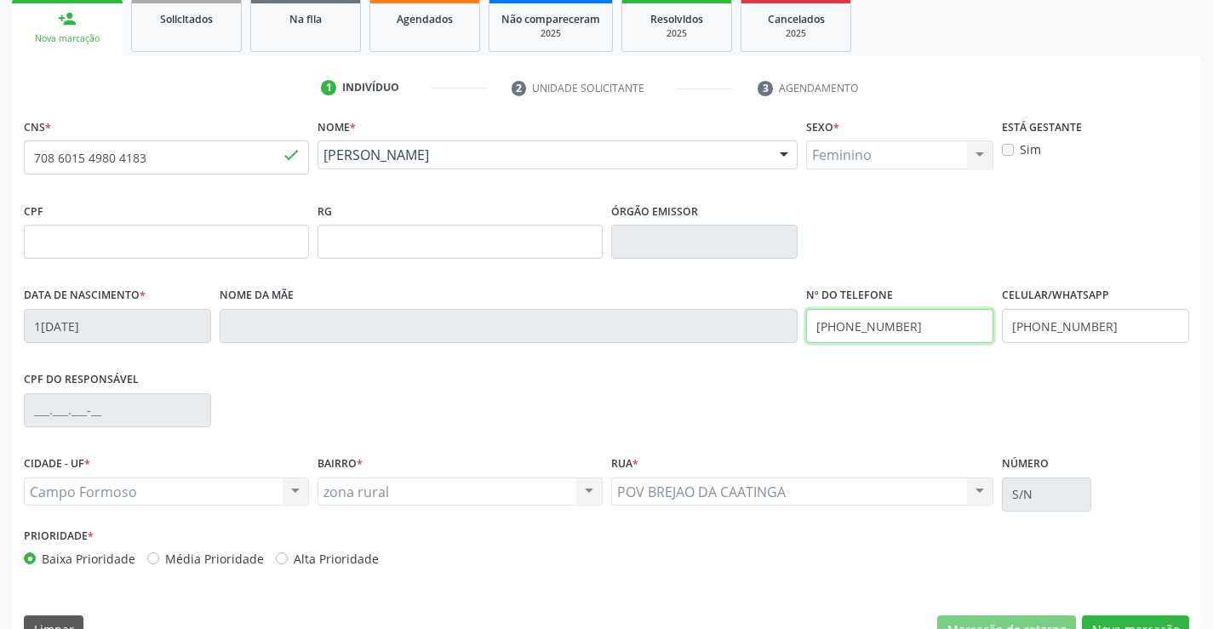
click at [908, 326] on input "(74) 99981-8036" at bounding box center [899, 326] width 187 height 34
type input "("
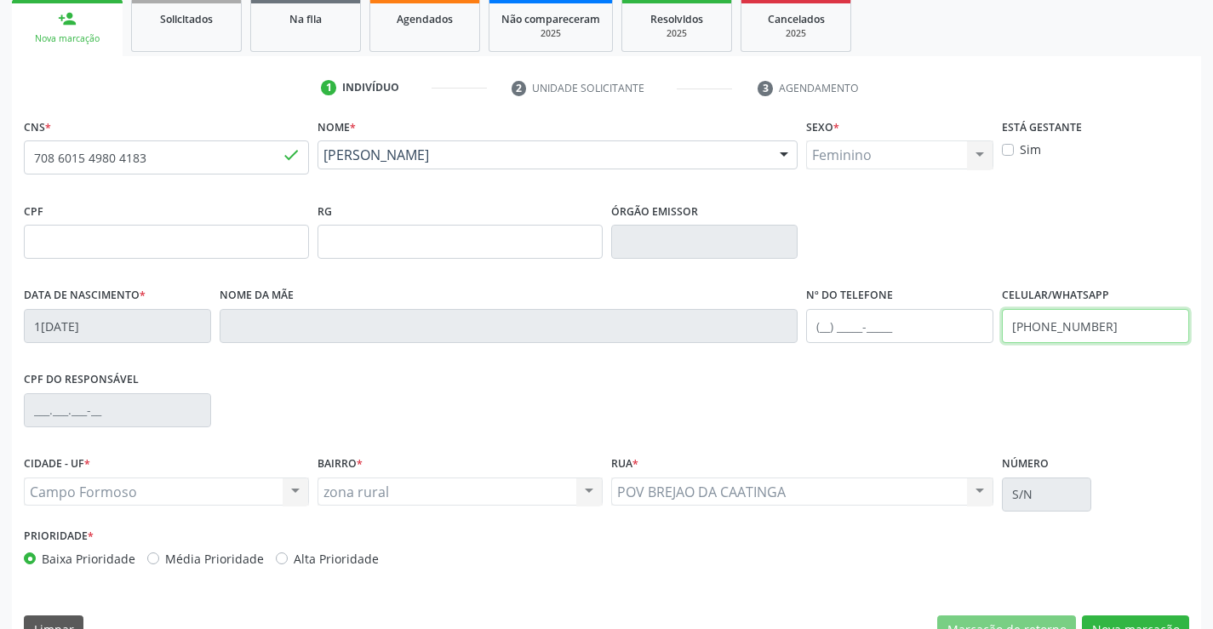
click at [1111, 330] on input "(74) 99981-8036" at bounding box center [1095, 326] width 187 height 34
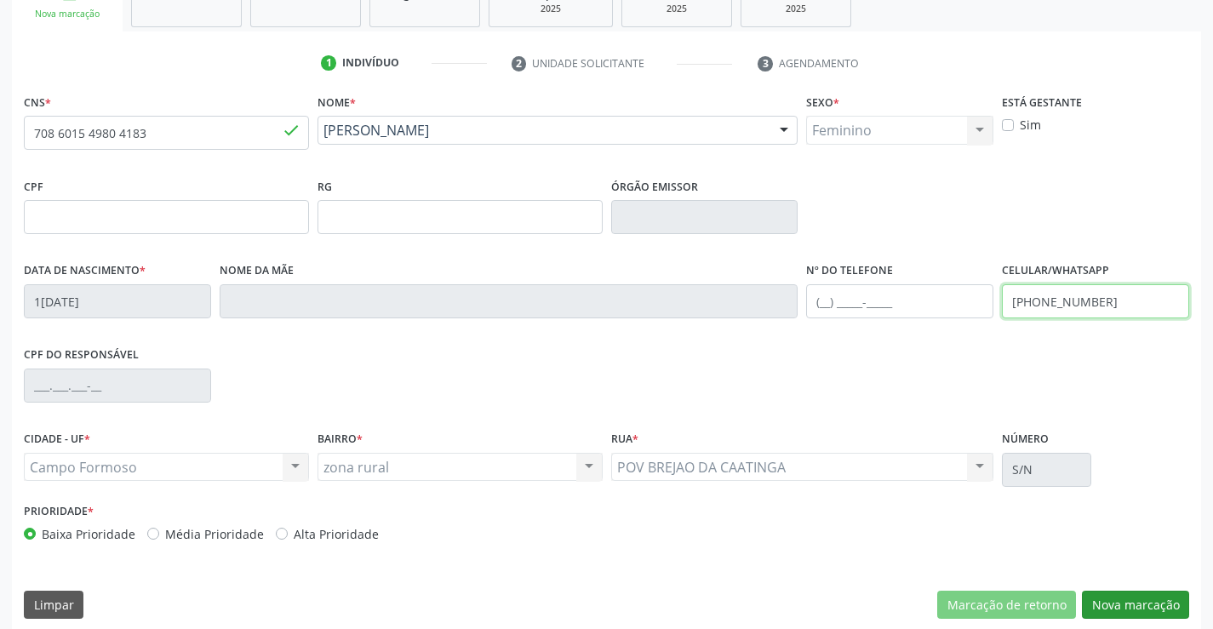
scroll to position [294, 0]
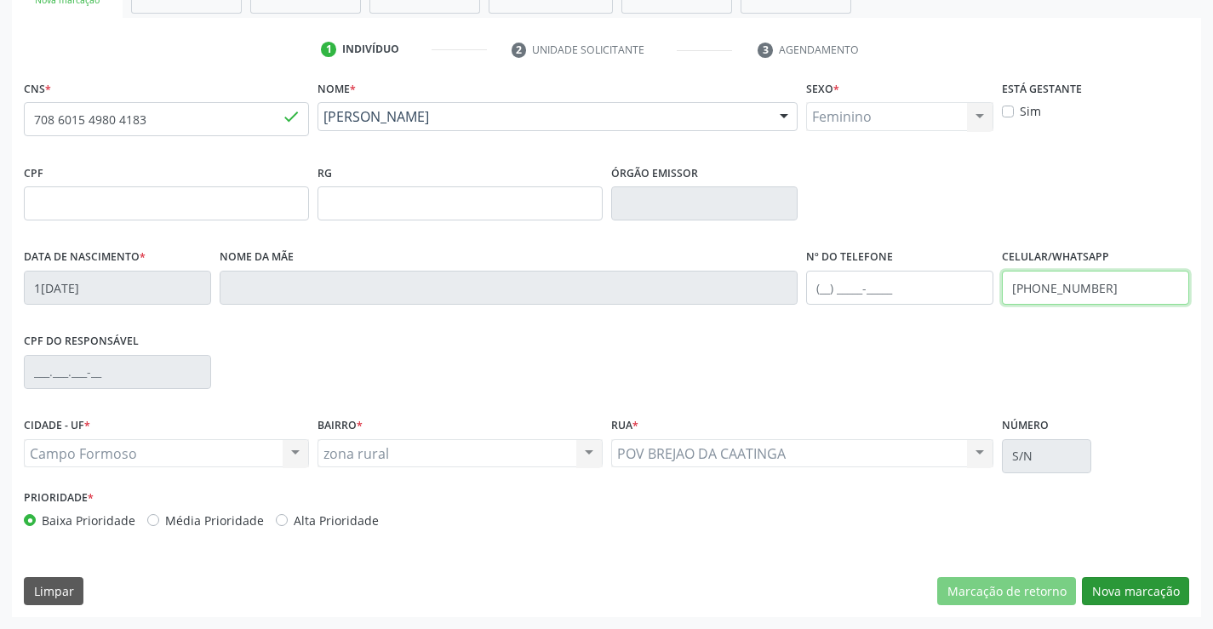
type input "(74) 99116-1894"
click at [1109, 592] on button "Nova marcação" at bounding box center [1135, 591] width 107 height 29
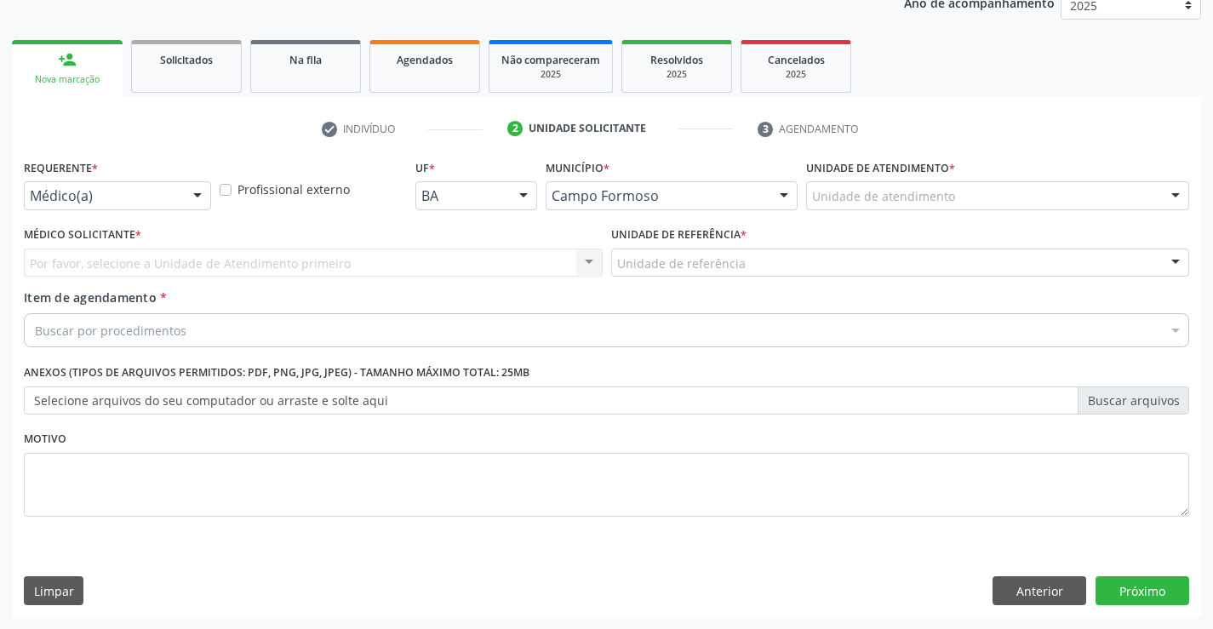
scroll to position [214, 0]
drag, startPoint x: 195, startPoint y: 192, endPoint x: 159, endPoint y: 237, distance: 57.6
click at [194, 194] on div at bounding box center [198, 196] width 26 height 29
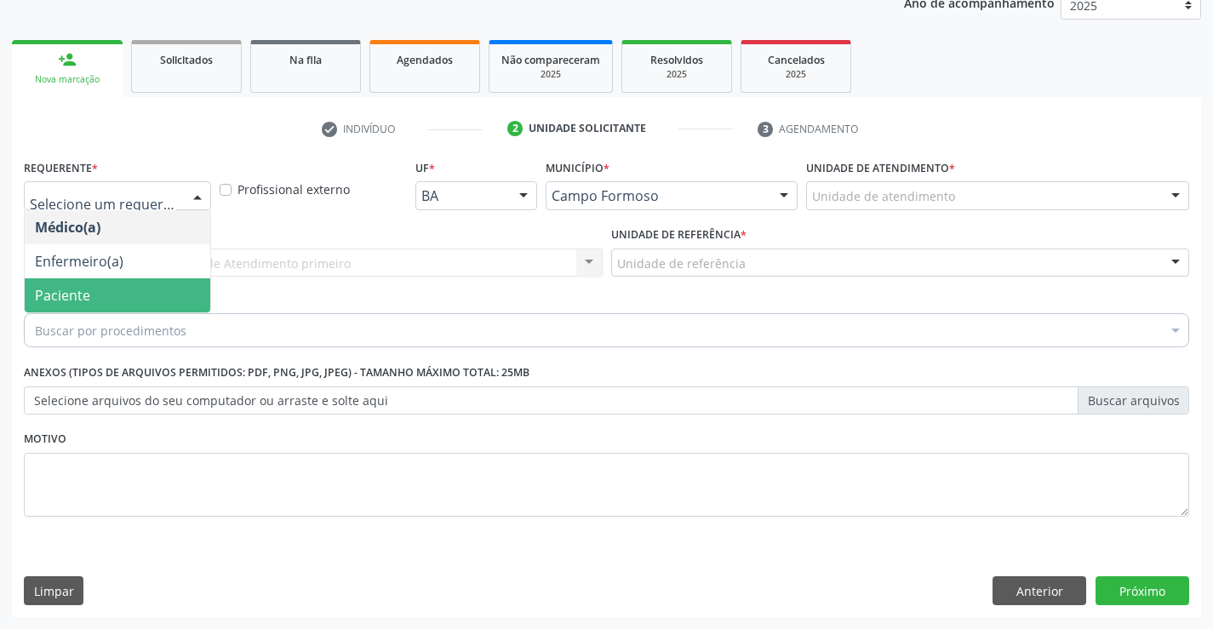
drag, startPoint x: 123, startPoint y: 303, endPoint x: 151, endPoint y: 256, distance: 55.0
click at [123, 300] on span "Paciente" at bounding box center [118, 295] width 186 height 34
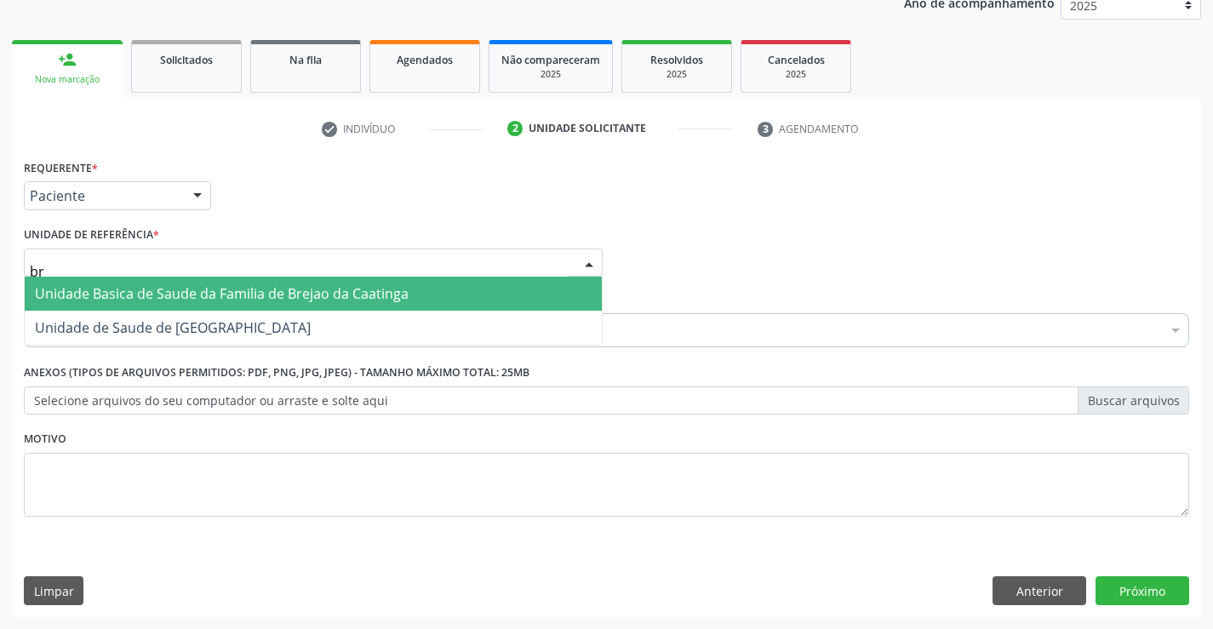
type input "bre"
click at [172, 282] on span "Unidade Basica de Saude da Familia de Brejao da Caatinga" at bounding box center [313, 294] width 577 height 34
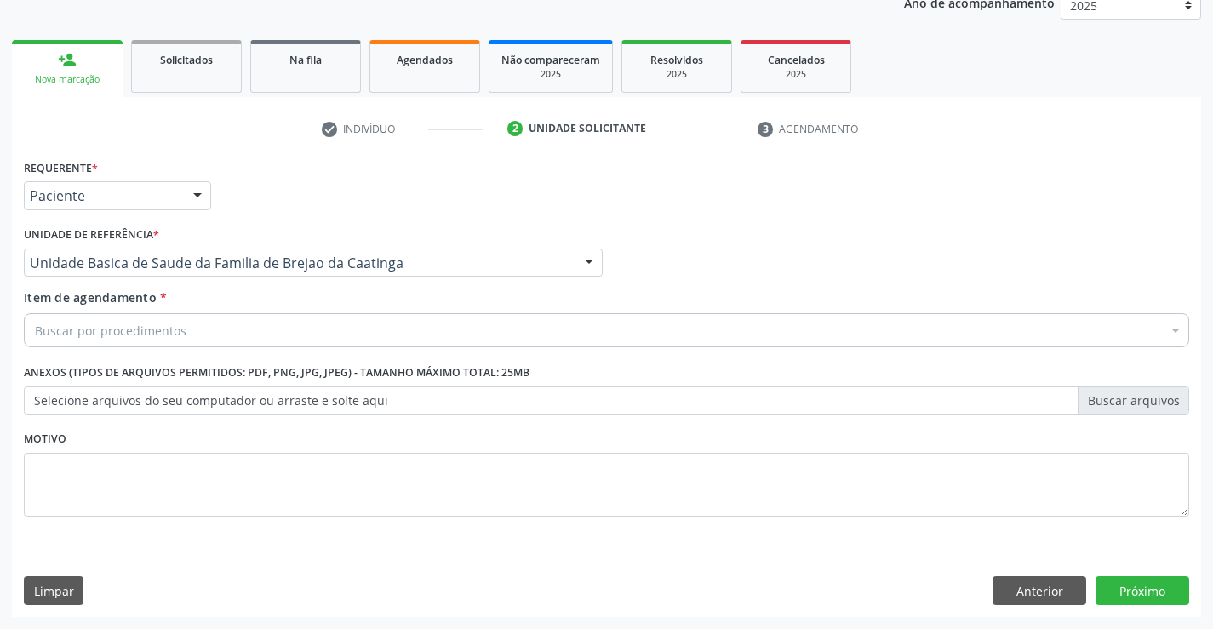
click at [199, 336] on div "Buscar por procedimentos" at bounding box center [606, 330] width 1165 height 34
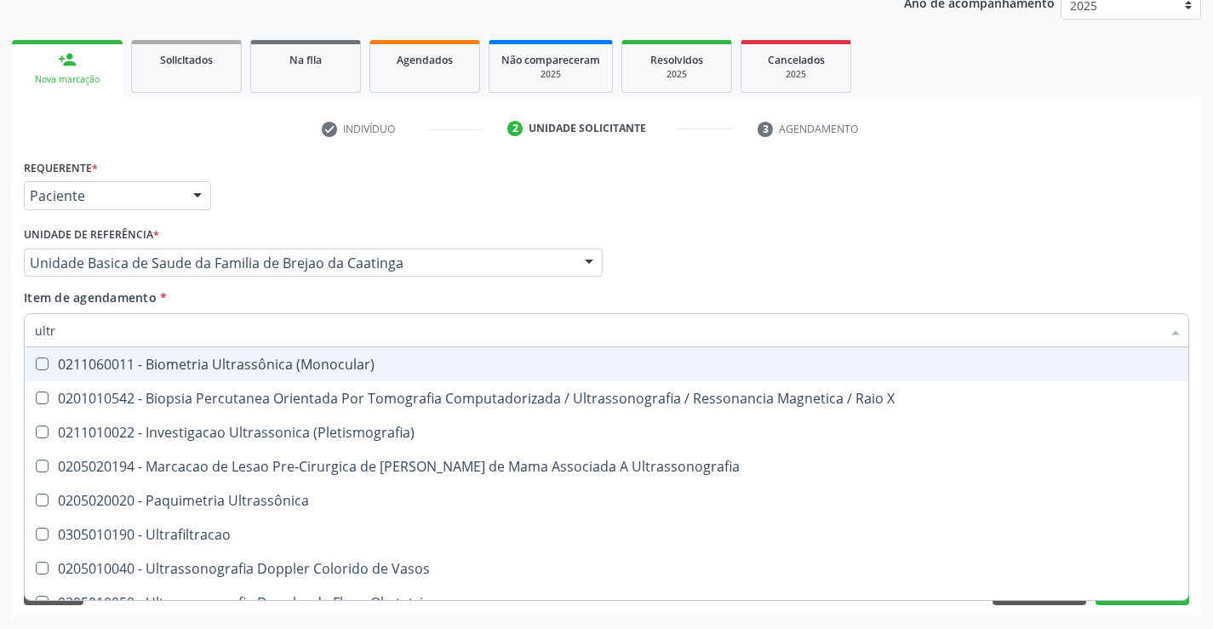
type input "ultra"
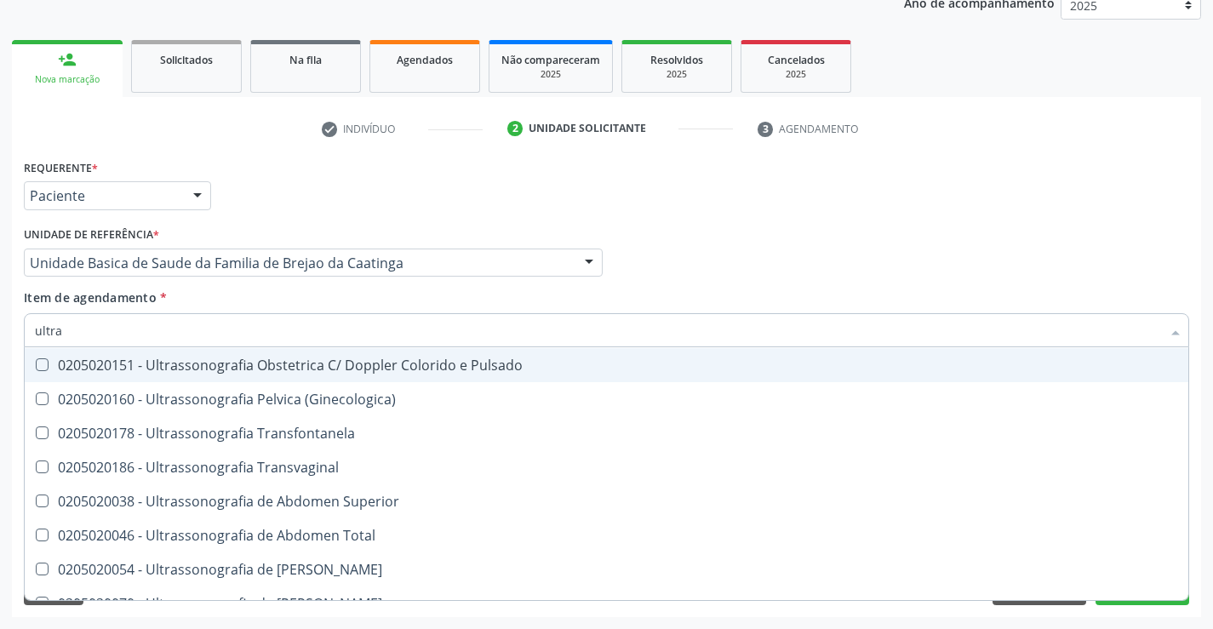
scroll to position [340, 0]
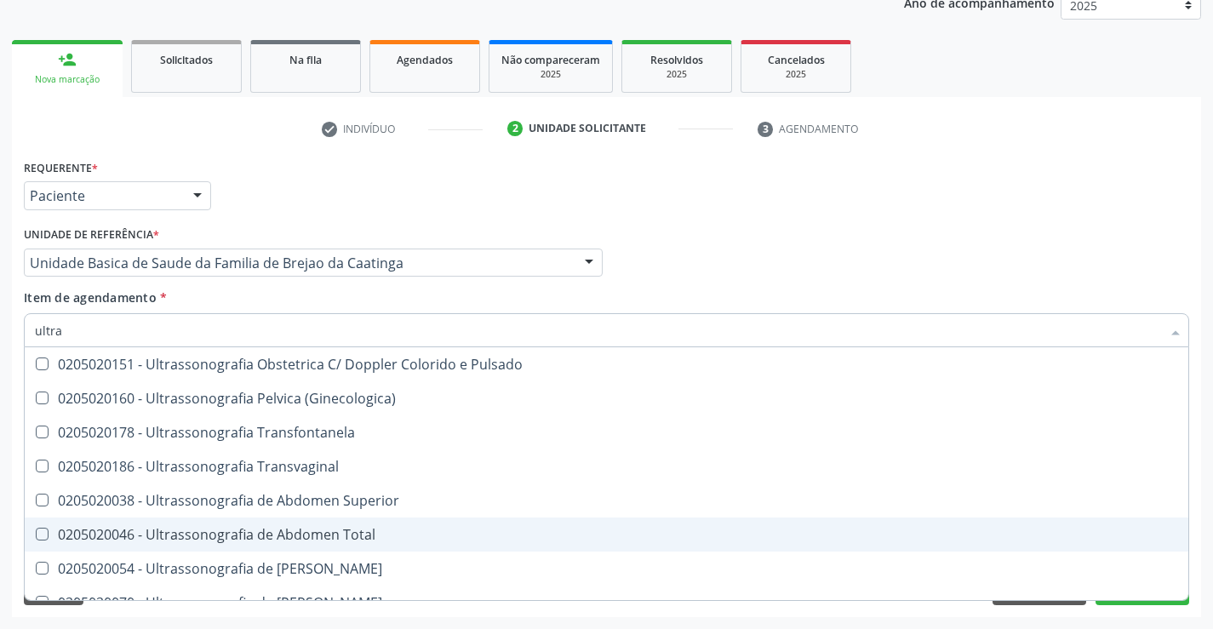
click at [311, 536] on div "0205020046 - Ultrassonografia de Abdomen Total" at bounding box center [606, 535] width 1143 height 14
checkbox Total "true"
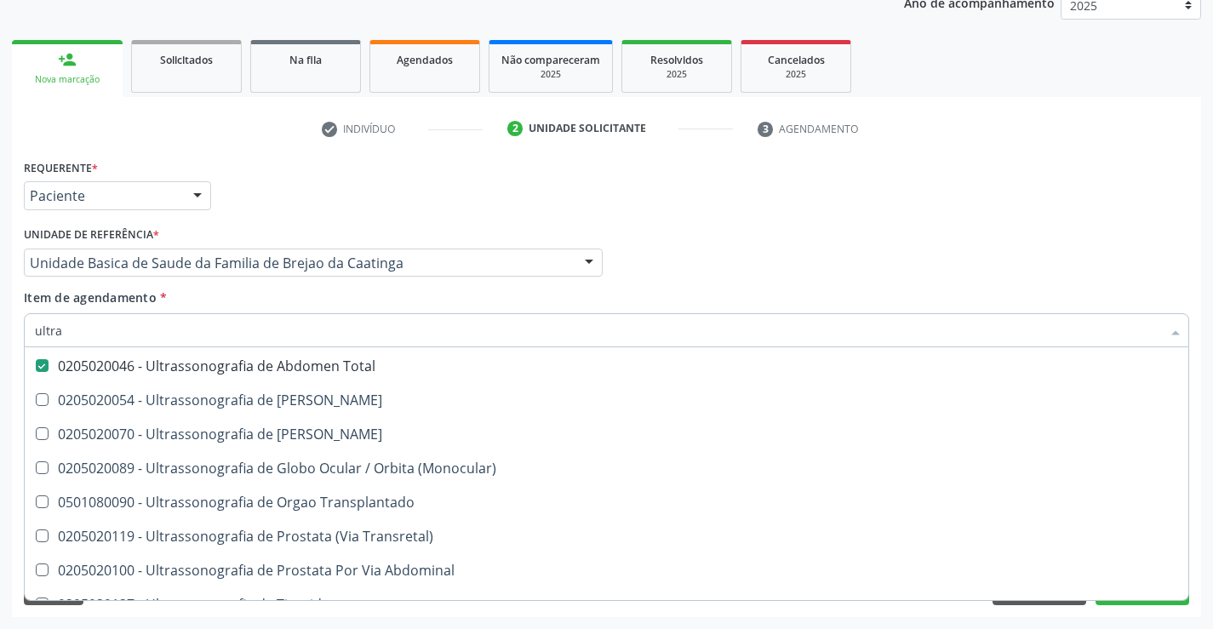
scroll to position [564, 0]
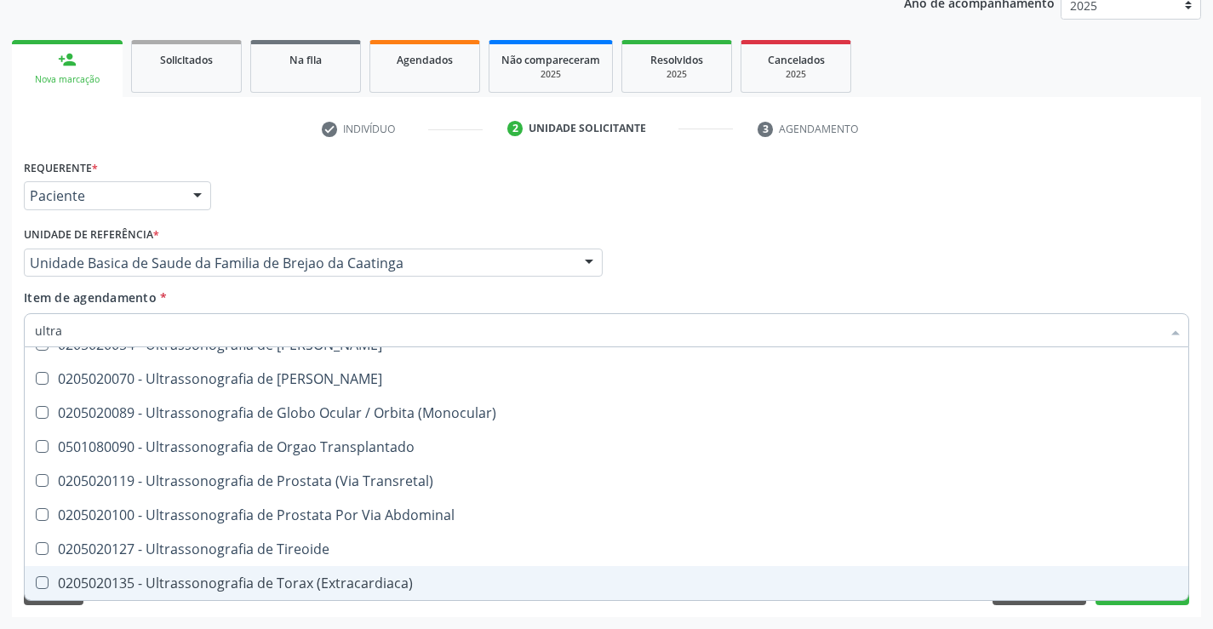
click at [880, 623] on div "Acompanhamento Acompanhe a situação das marcações correntes e finalizadas Relat…" at bounding box center [606, 254] width 1213 height 750
checkbox X "true"
checkbox Total "false"
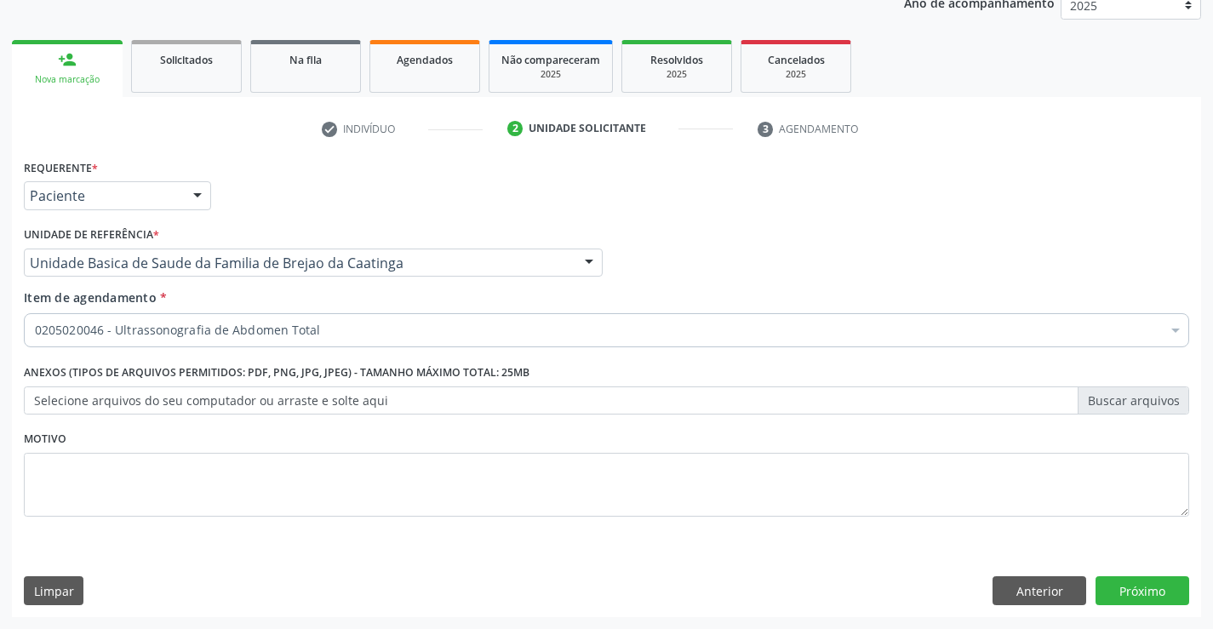
scroll to position [0, 0]
click at [1032, 589] on button "Anterior" at bounding box center [1039, 590] width 94 height 29
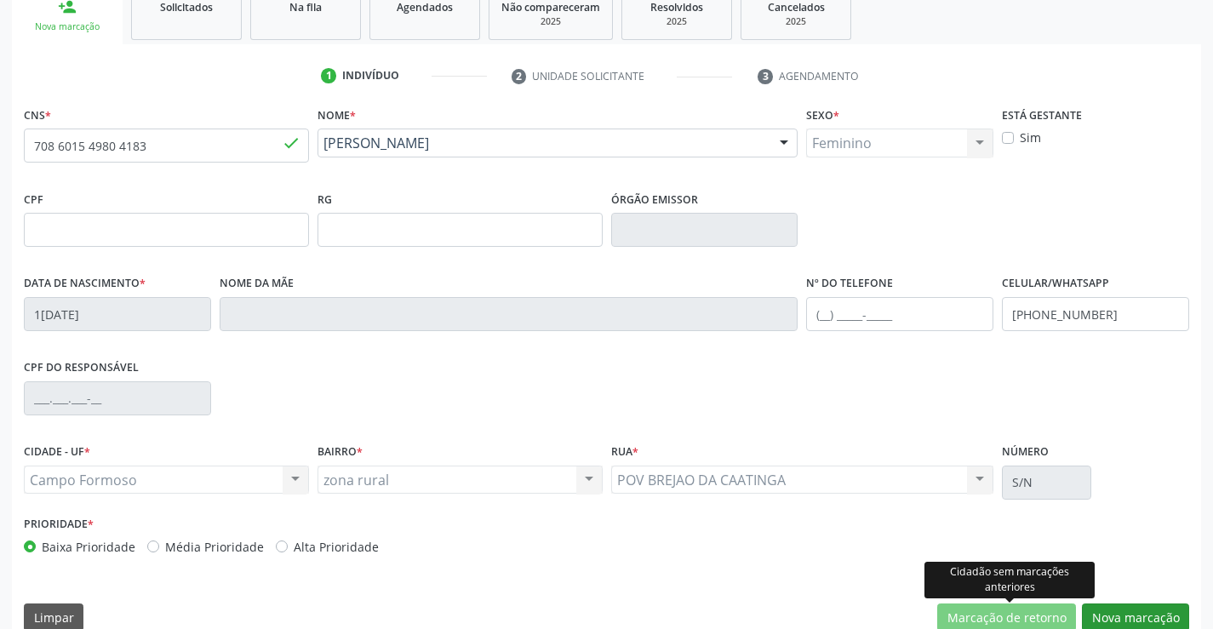
scroll to position [294, 0]
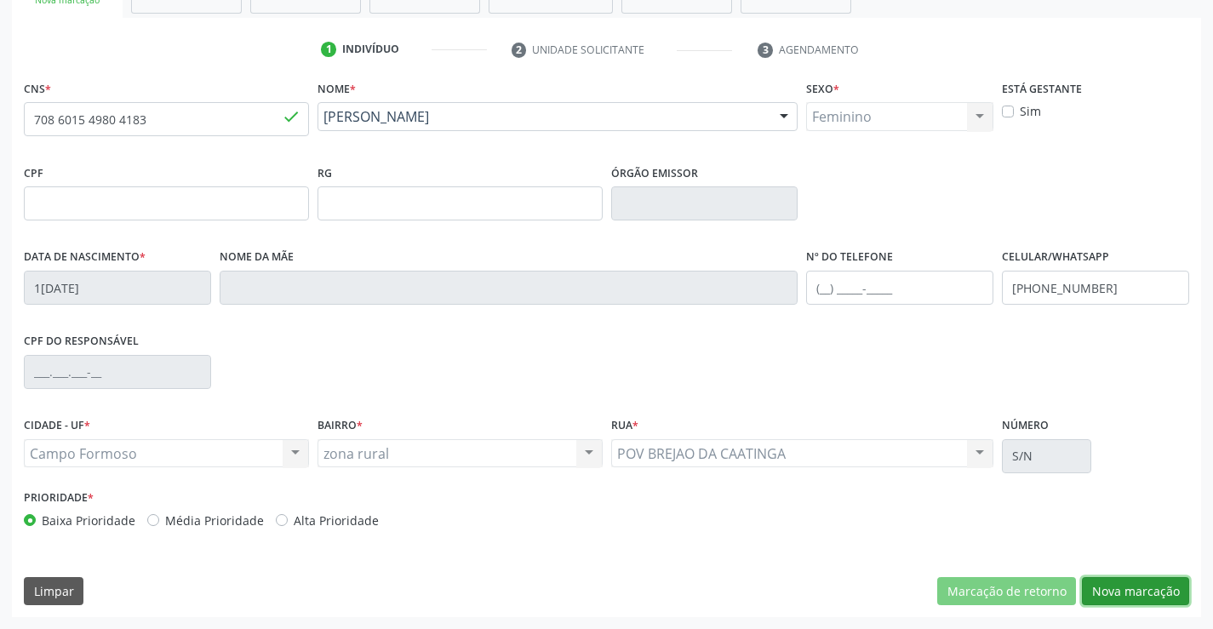
click at [1114, 593] on button "Nova marcação" at bounding box center [1135, 591] width 107 height 29
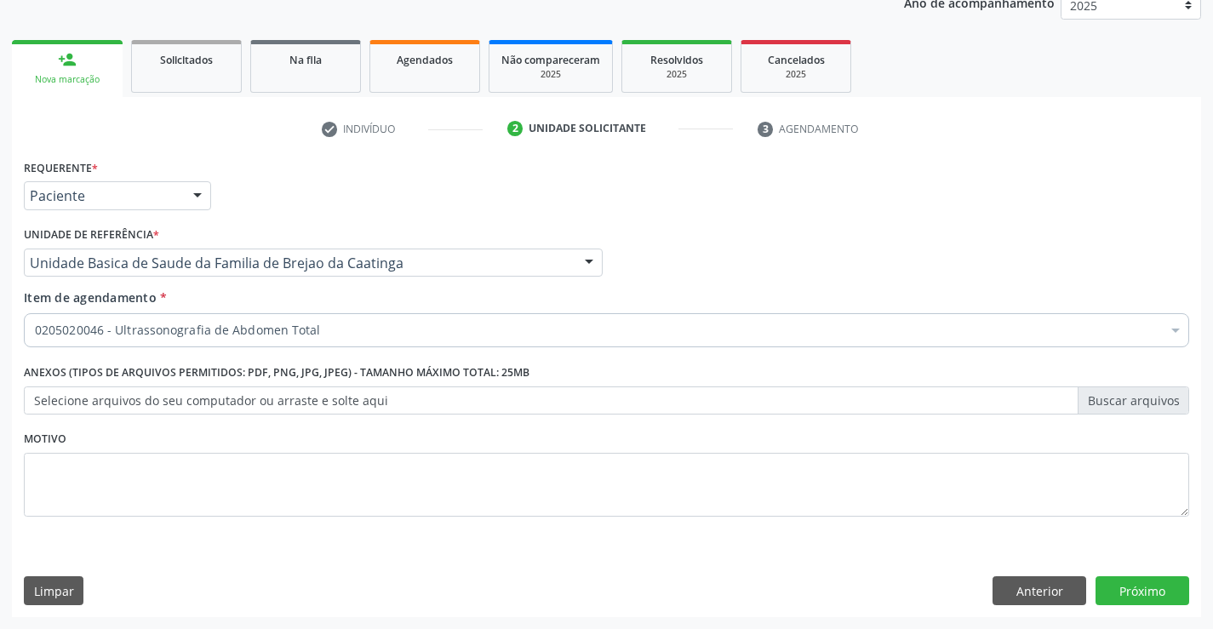
scroll to position [214, 0]
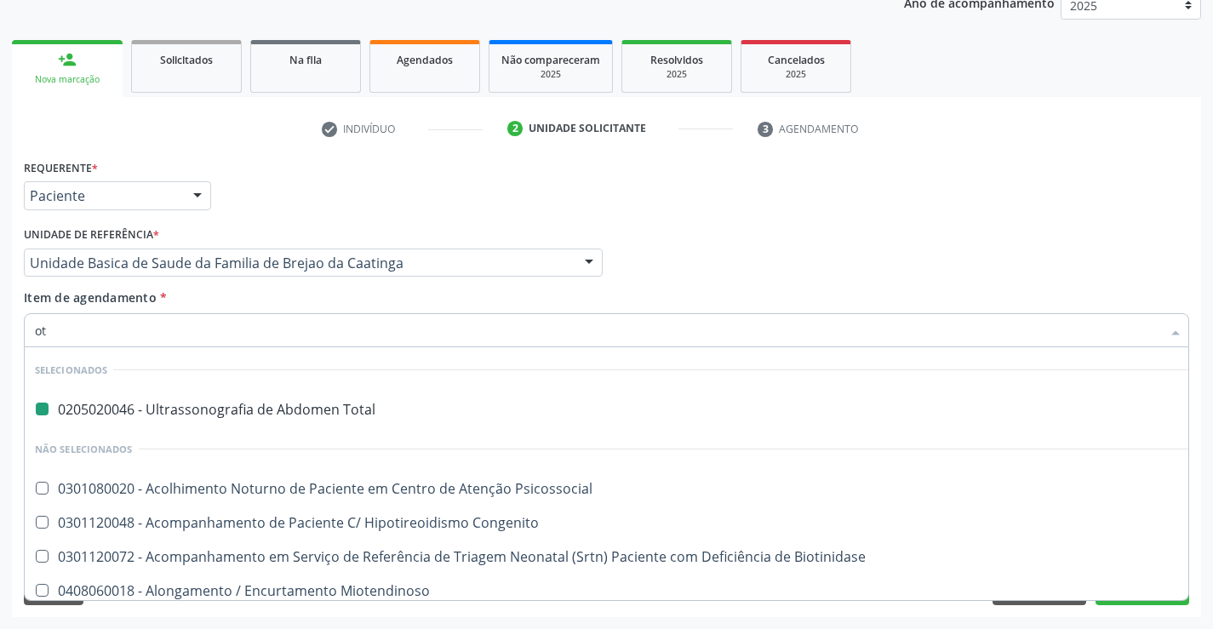
type input "oto"
checkbox Total "false"
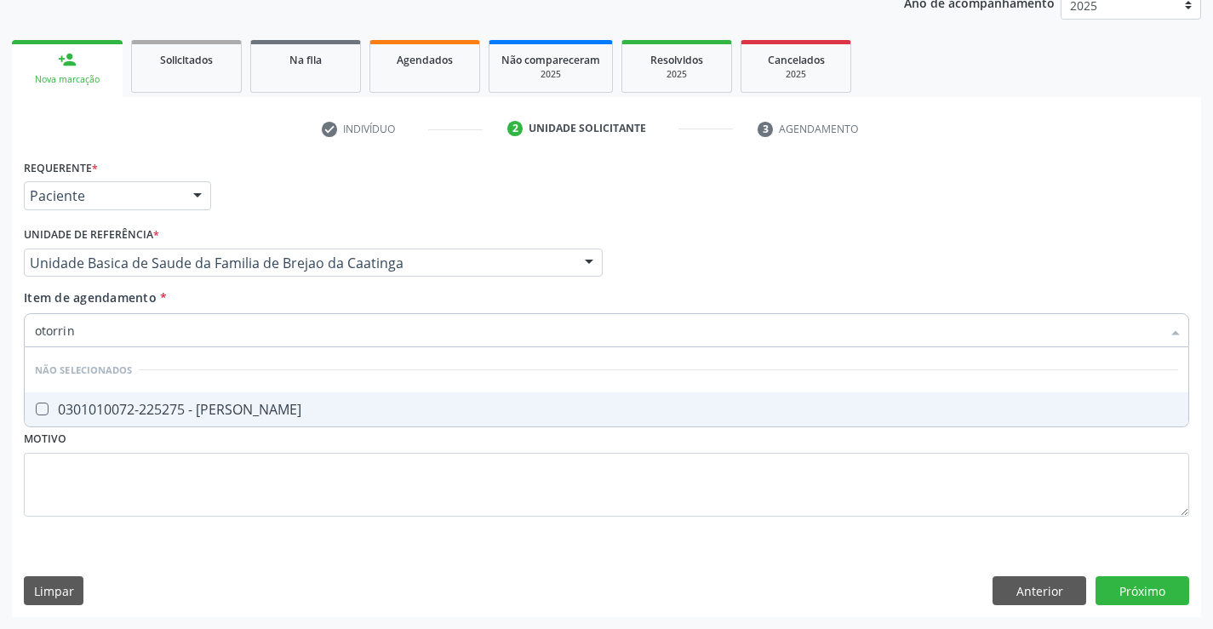
type input "otorrino"
click at [362, 408] on div "0301010072-225275 - Médico Otorrinolaringologista" at bounding box center [606, 410] width 1143 height 14
checkbox Otorrinolaringologista "true"
type input "otorrino"
click at [318, 464] on div "Requerente * Paciente Médico(a) Enfermeiro(a) Paciente Nenhum resultado encontr…" at bounding box center [606, 348] width 1165 height 386
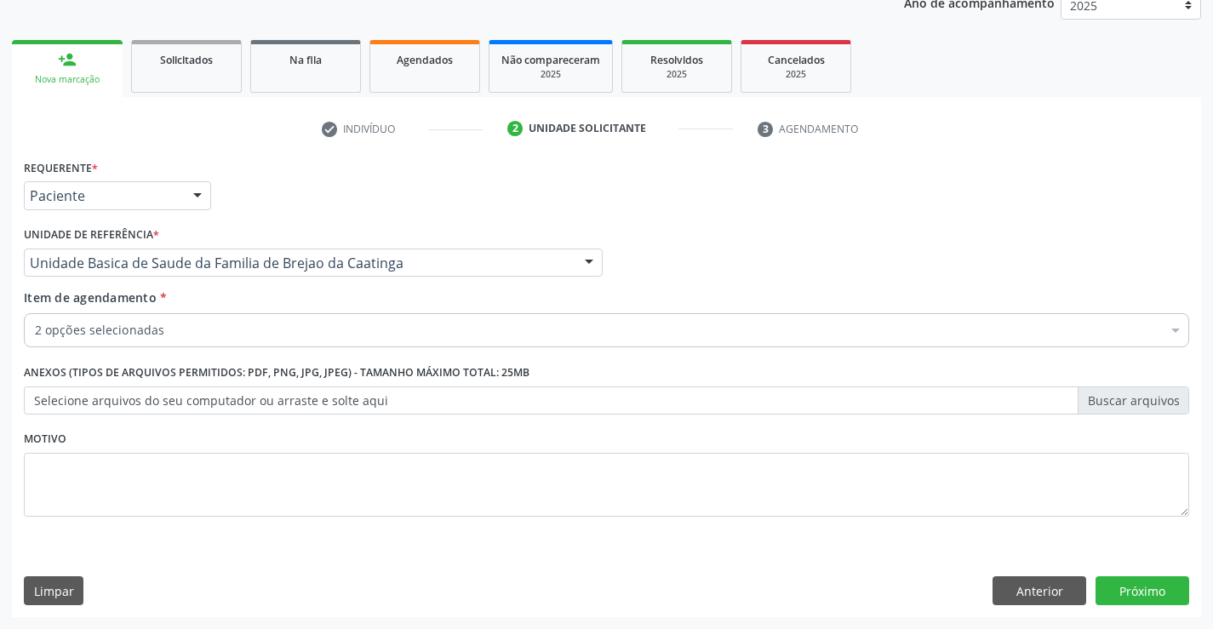
click at [251, 340] on div "2 opções selecionadas" at bounding box center [606, 330] width 1165 height 34
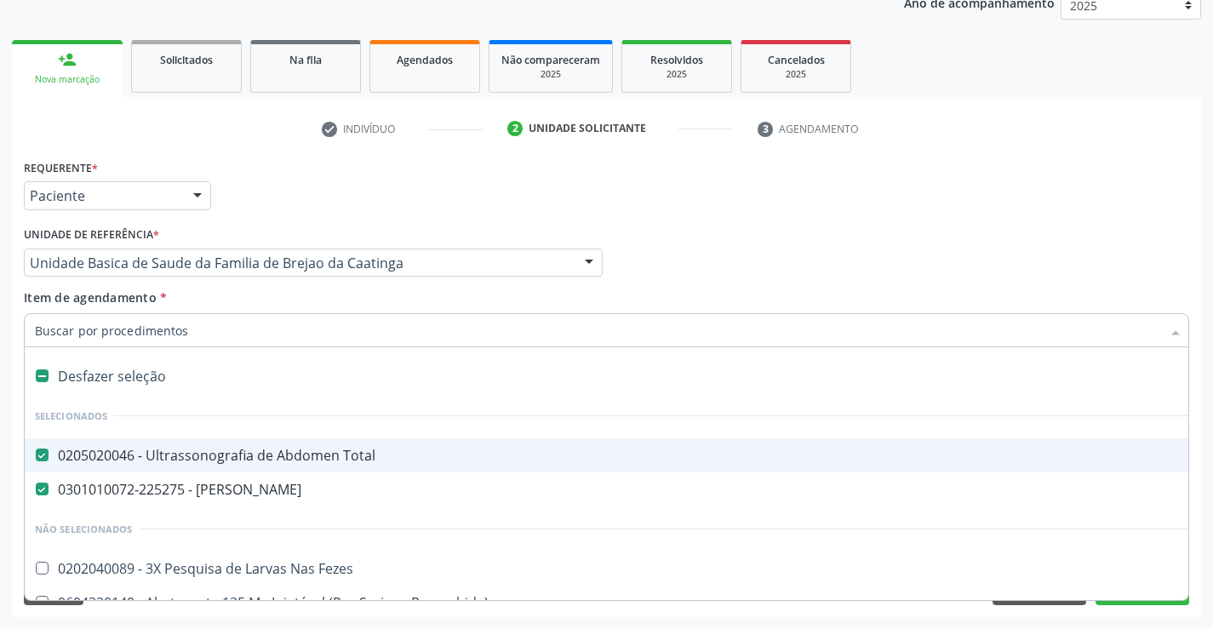
click at [273, 339] on input "Item de agendamento *" at bounding box center [598, 330] width 1126 height 34
type input "o"
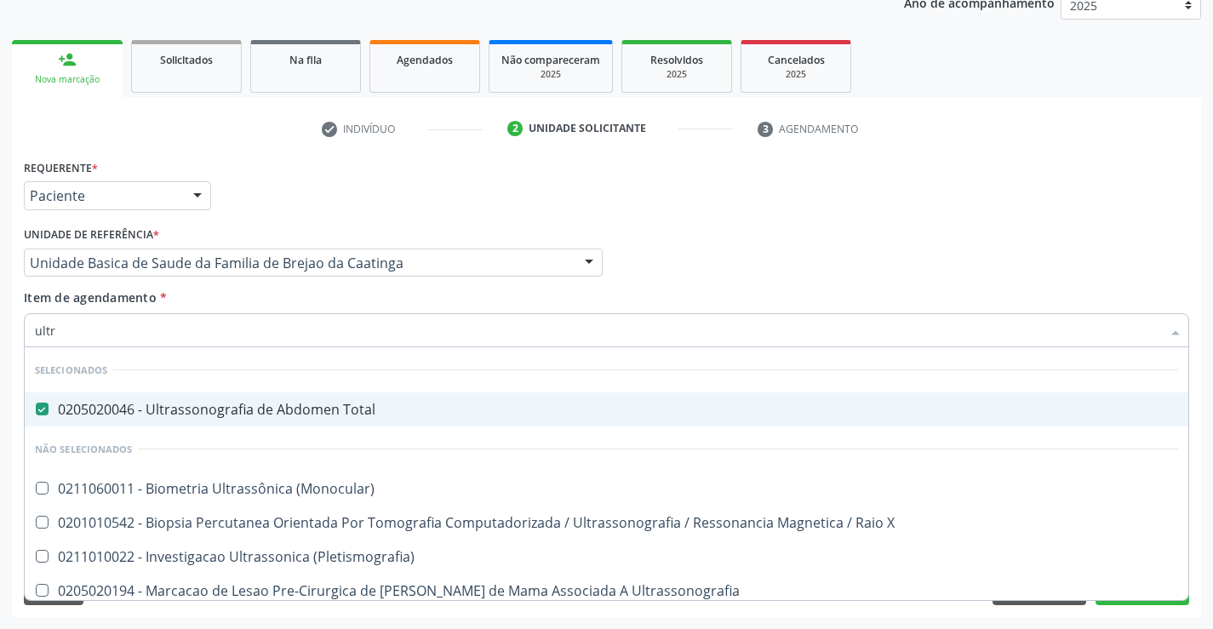
type input "ultra"
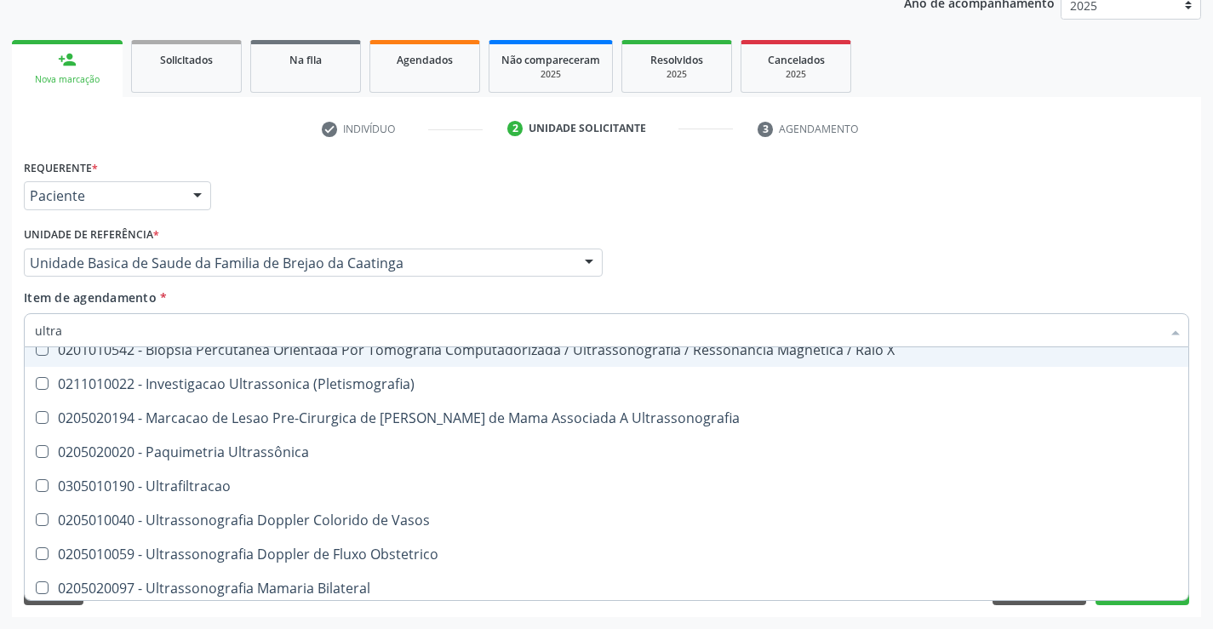
scroll to position [426, 0]
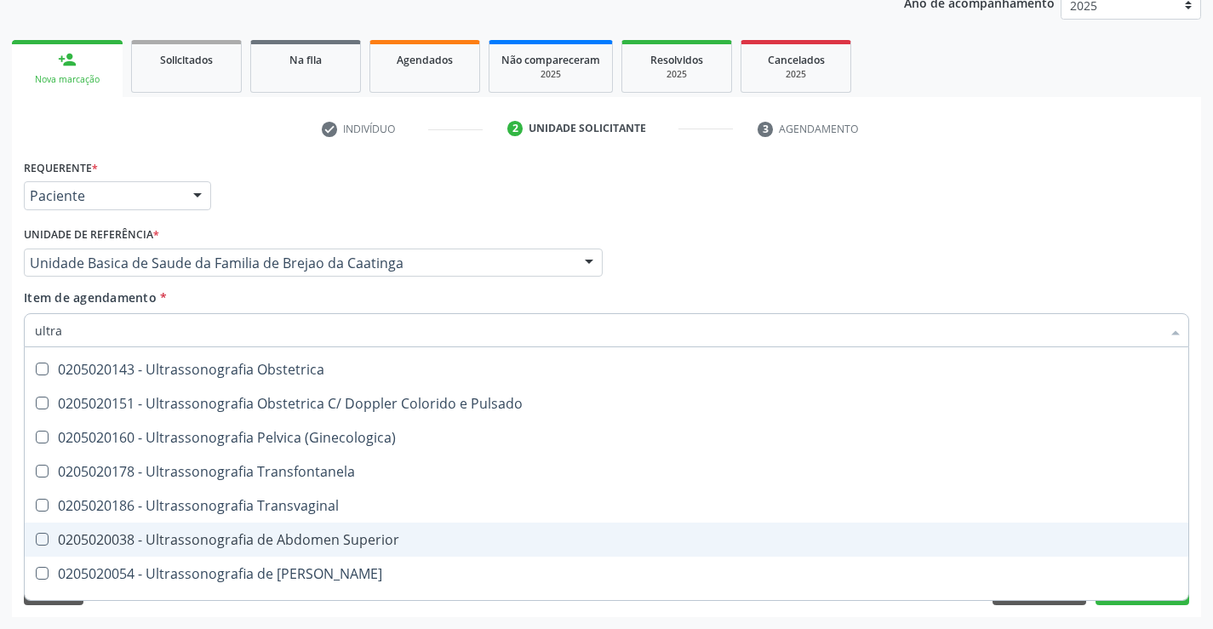
click at [291, 539] on div "0205020038 - Ultrassonografia de Abdomen Superior" at bounding box center [606, 540] width 1143 height 14
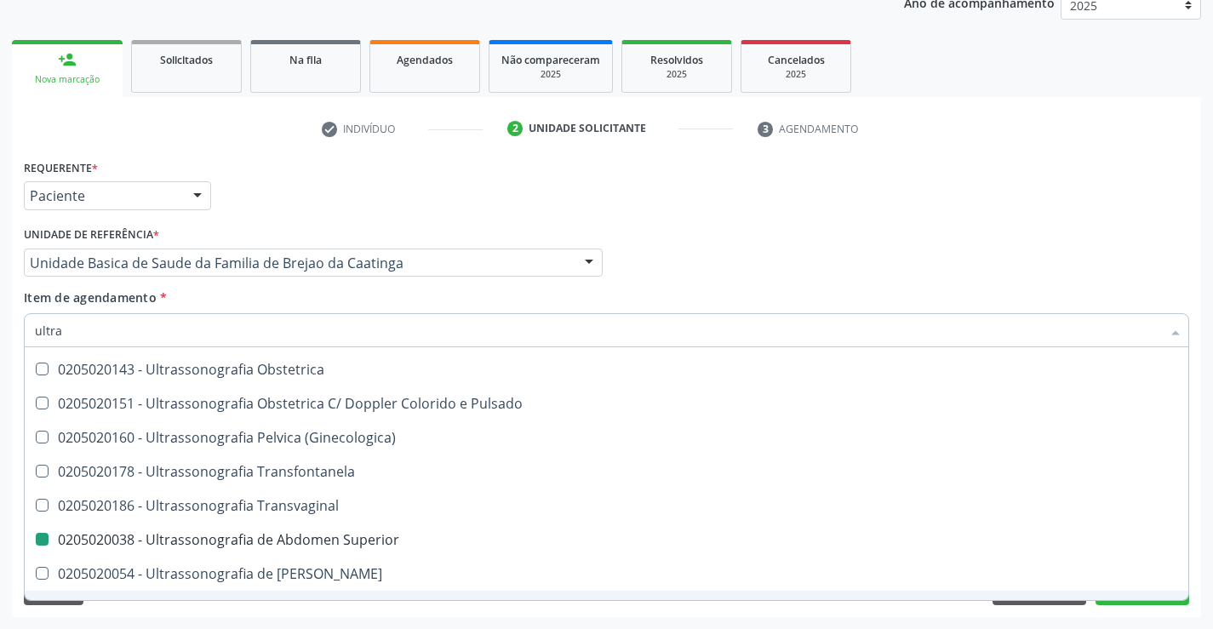
click at [302, 610] on div "Requerente * Paciente Médico(a) Enfermeiro(a) Paciente Nenhum resultado encontr…" at bounding box center [606, 386] width 1189 height 462
checkbox Superior "false"
checkbox \(Monocular\) "true"
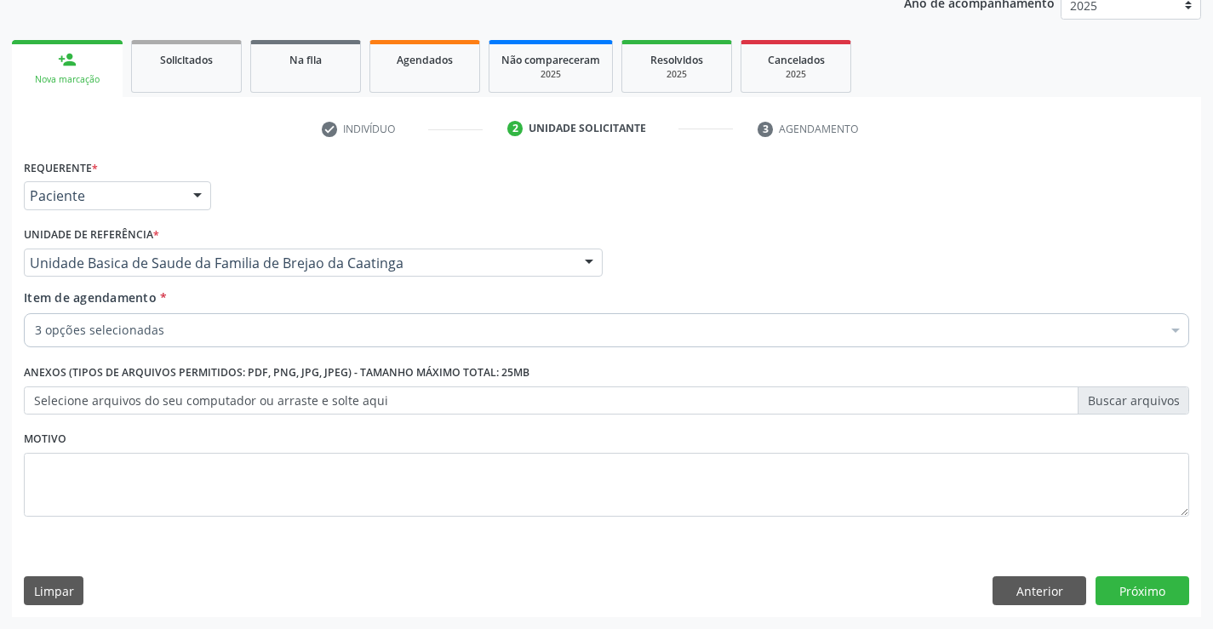
scroll to position [0, 0]
click at [1113, 585] on button "Próximo" at bounding box center [1142, 590] width 94 height 29
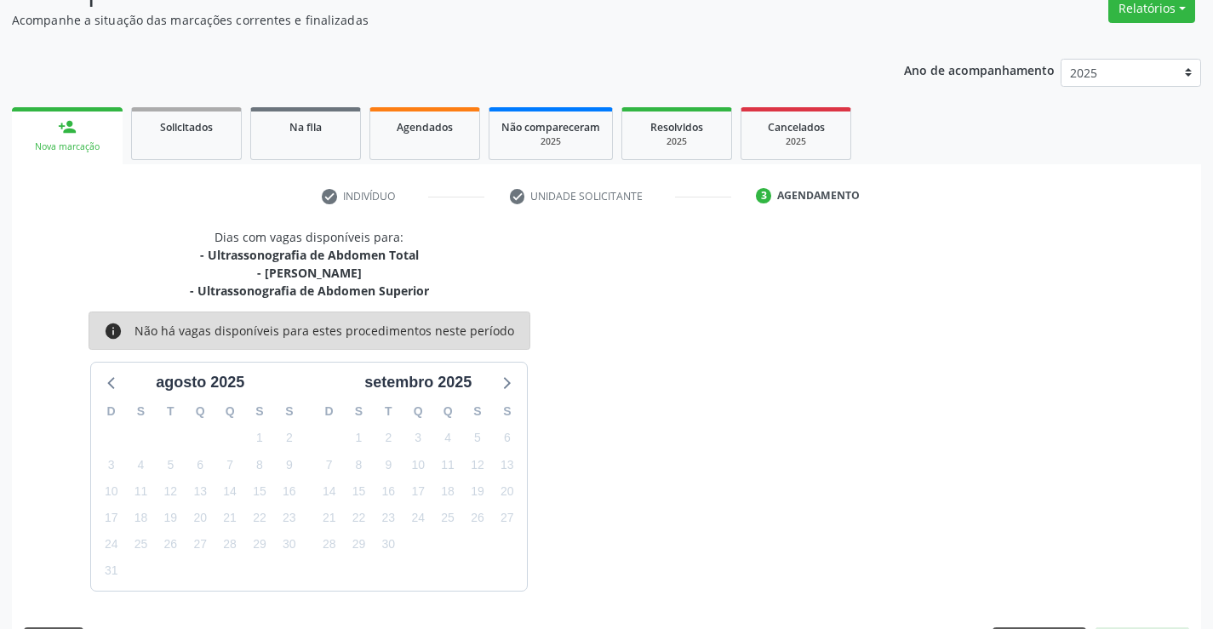
scroll to position [197, 0]
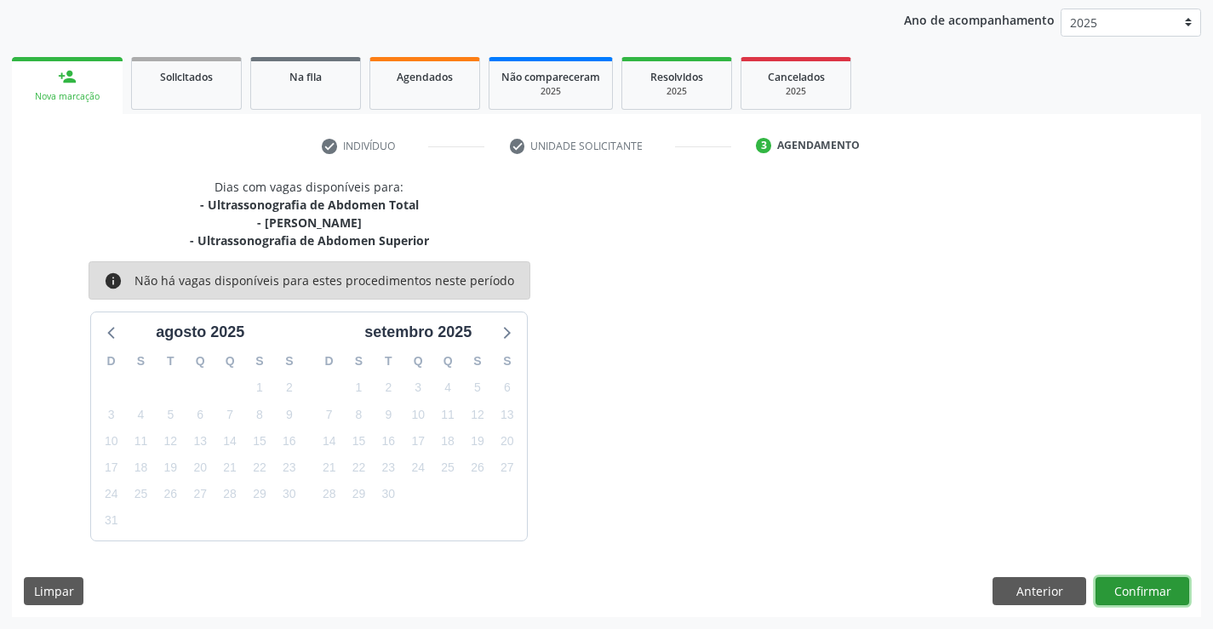
click at [1109, 585] on button "Confirmar" at bounding box center [1142, 591] width 94 height 29
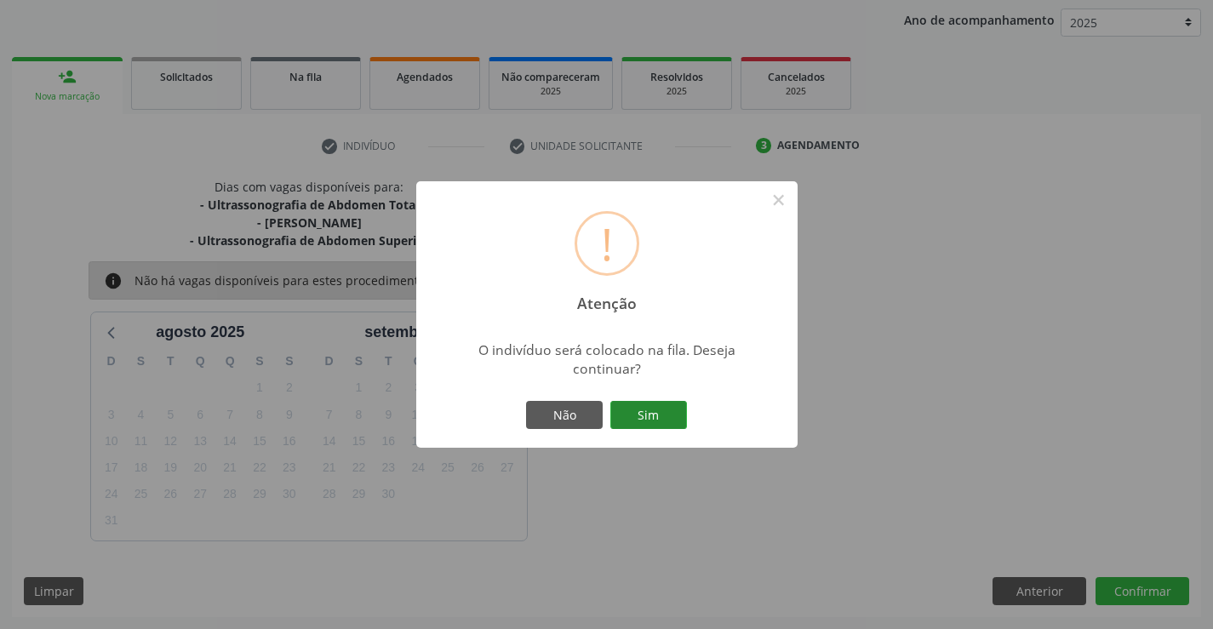
click at [667, 410] on button "Sim" at bounding box center [648, 415] width 77 height 29
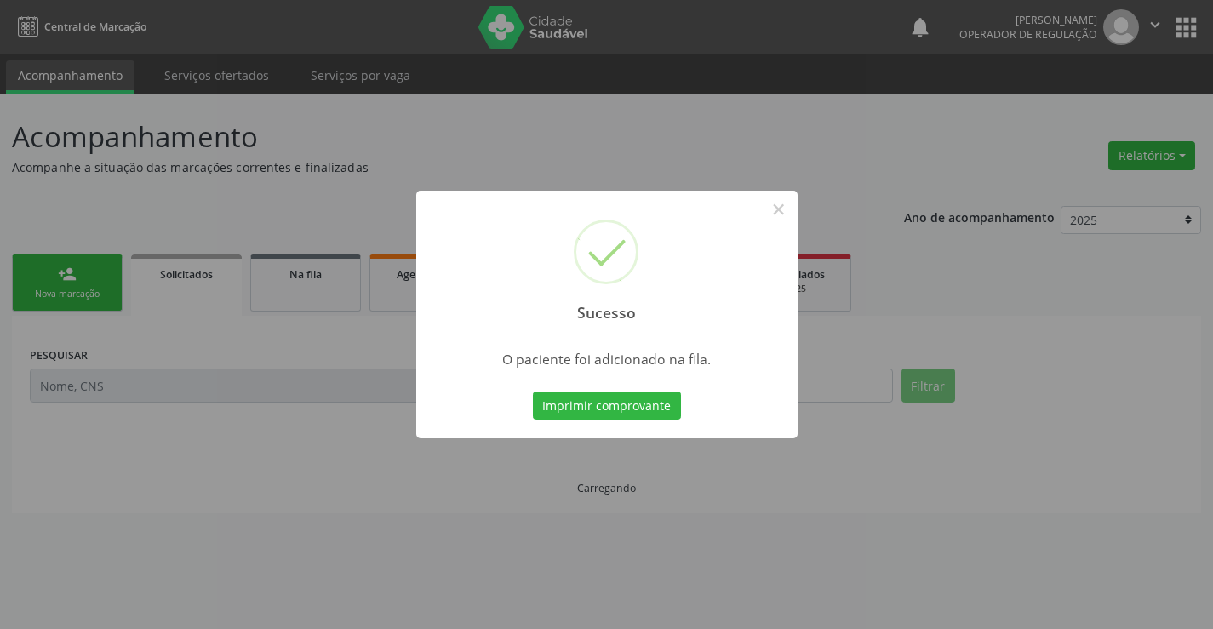
scroll to position [0, 0]
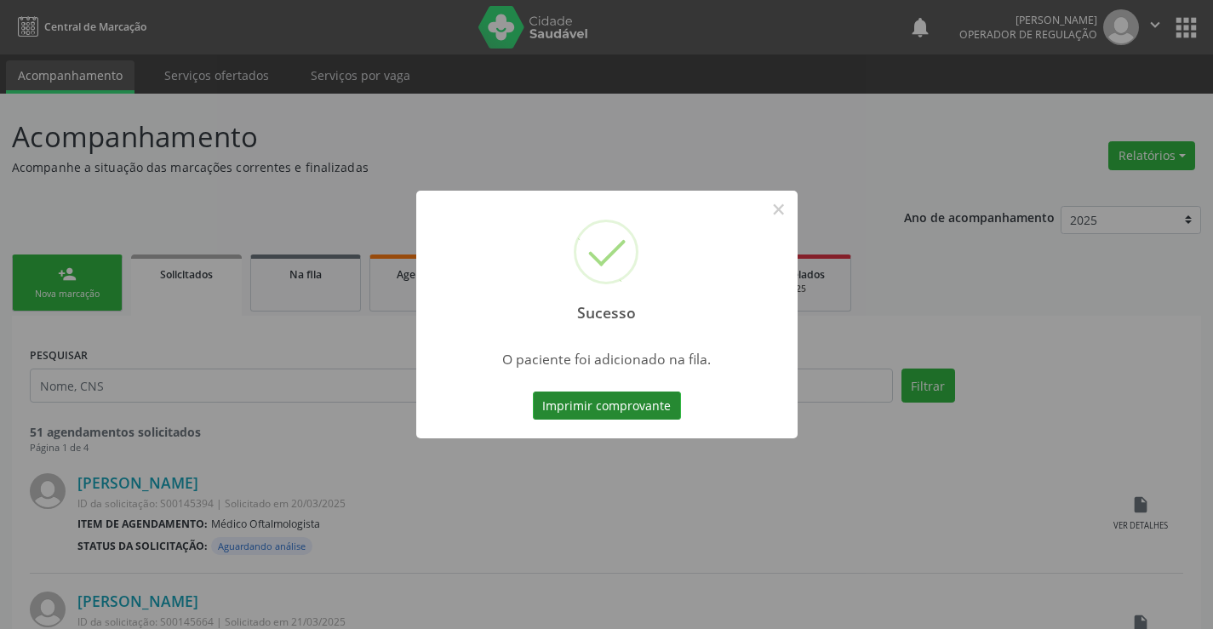
click at [667, 396] on button "Imprimir comprovante" at bounding box center [607, 405] width 148 height 29
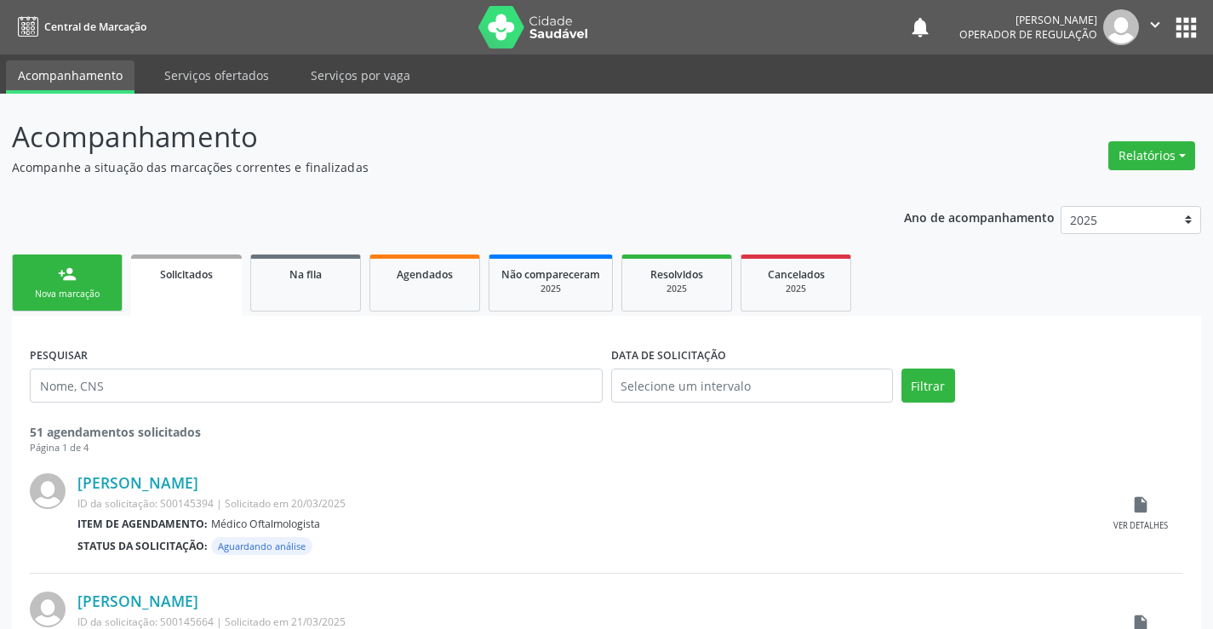
click at [1157, 25] on icon "" at bounding box center [1155, 24] width 19 height 19
click at [1076, 112] on link "Sair" at bounding box center [1111, 104] width 117 height 24
